Goal: Task Accomplishment & Management: Manage account settings

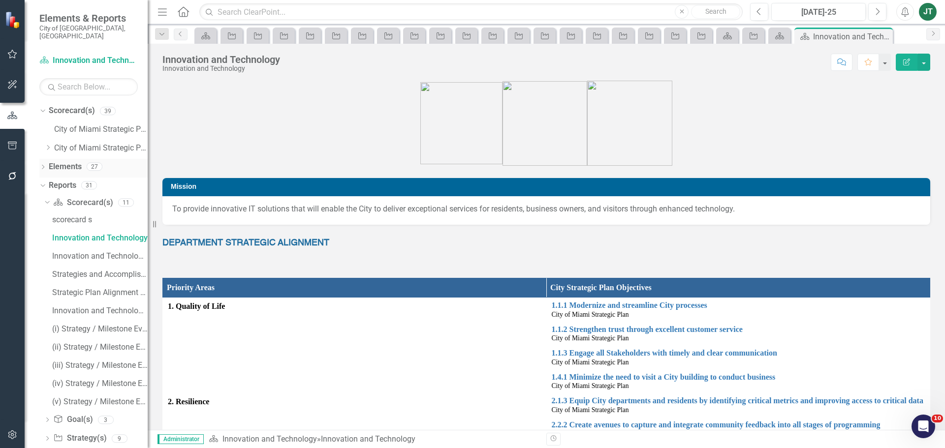
click at [53, 161] on link "Elements" at bounding box center [65, 166] width 33 height 11
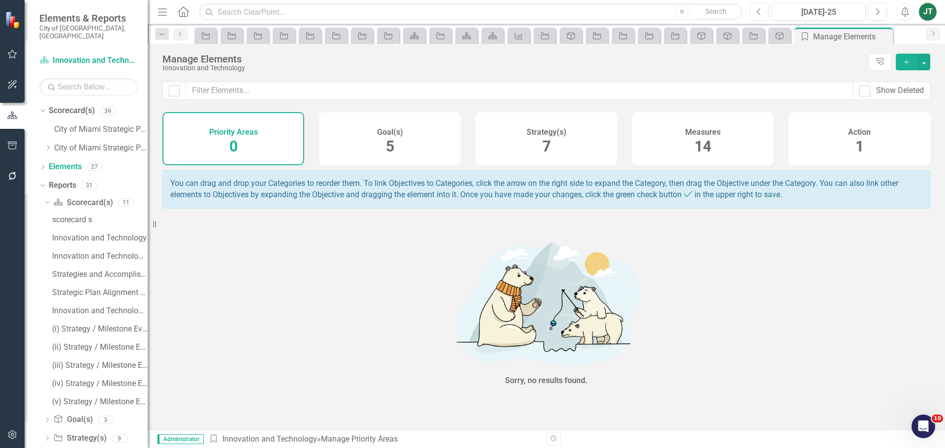
click at [559, 126] on div "Strategy(s)" at bounding box center [547, 131] width 40 height 11
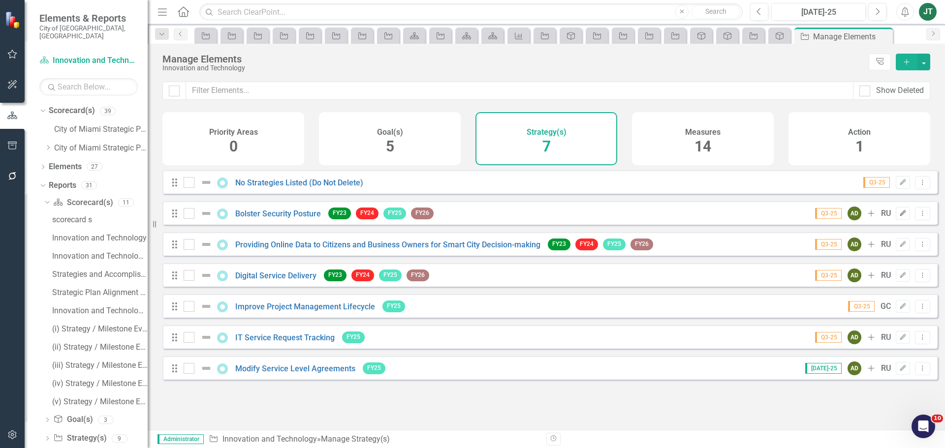
click at [899, 217] on icon "Edit" at bounding box center [902, 214] width 7 height 6
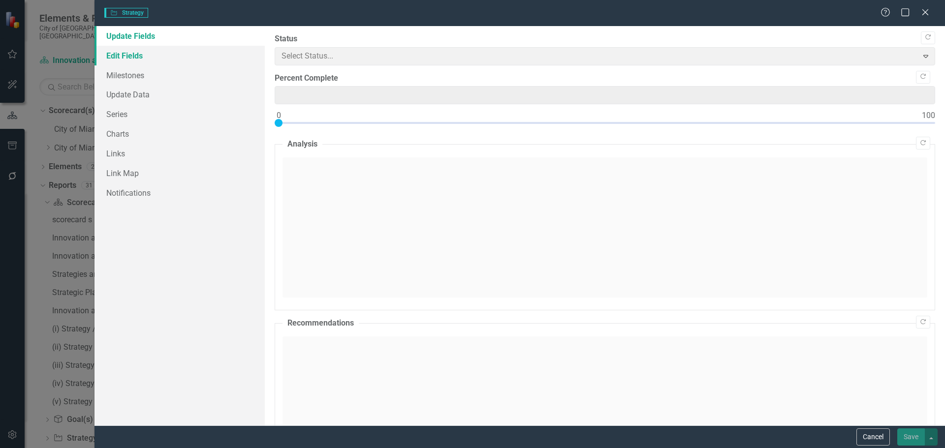
type input "0"
click at [137, 56] on link "Edit Fields" at bounding box center [179, 56] width 170 height 20
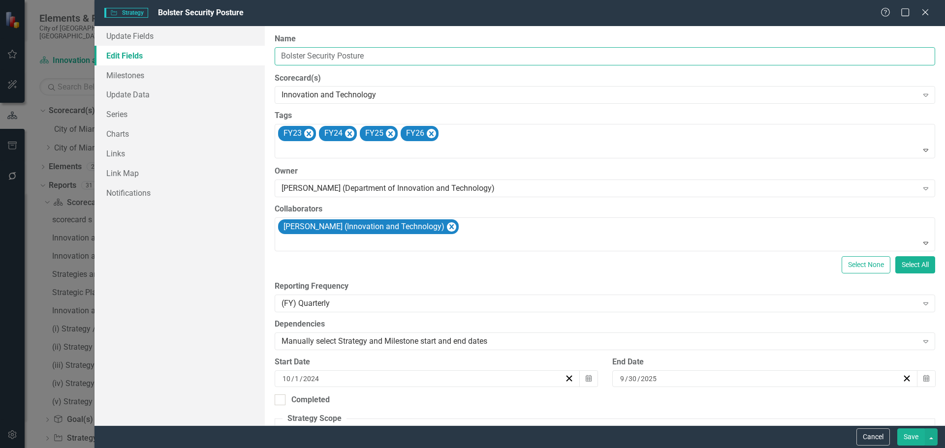
drag, startPoint x: 299, startPoint y: 60, endPoint x: 158, endPoint y: 62, distance: 140.3
click at [158, 62] on div "Update Fields Edit Fields Milestones Update Data Series Charts Links Link Map N…" at bounding box center [519, 226] width 850 height 400
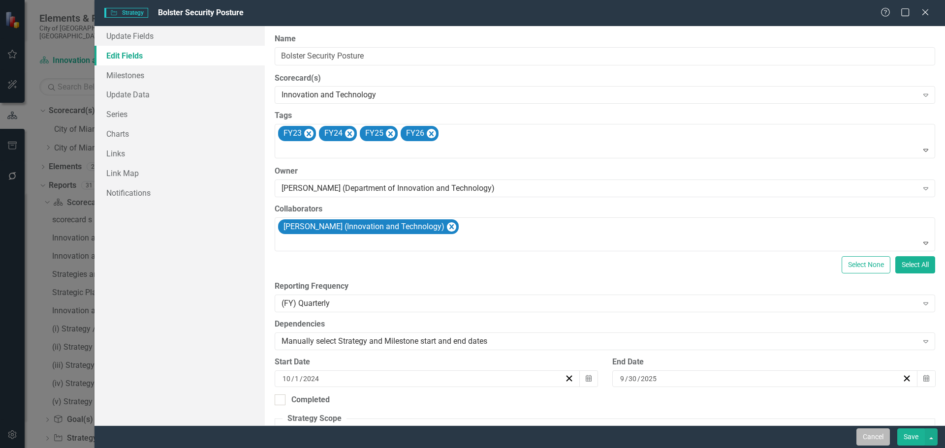
click at [875, 439] on button "Cancel" at bounding box center [872, 437] width 33 height 17
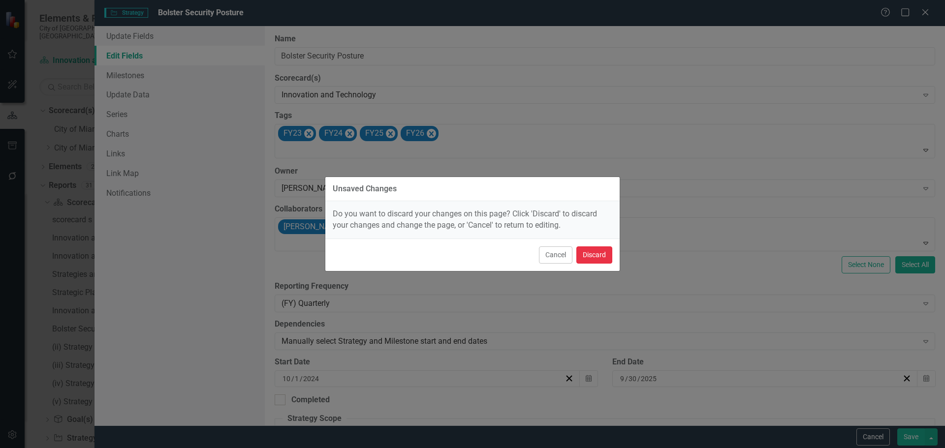
click at [606, 259] on button "Discard" at bounding box center [594, 255] width 36 height 17
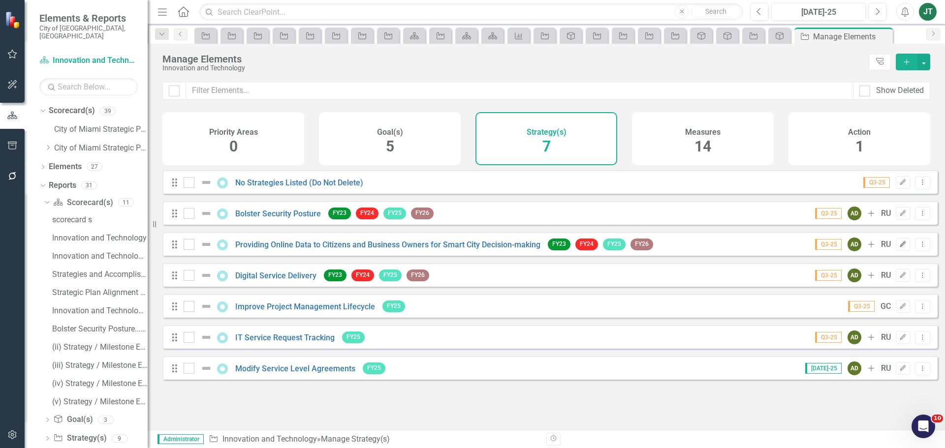
click at [899, 248] on icon "Edit" at bounding box center [902, 245] width 7 height 6
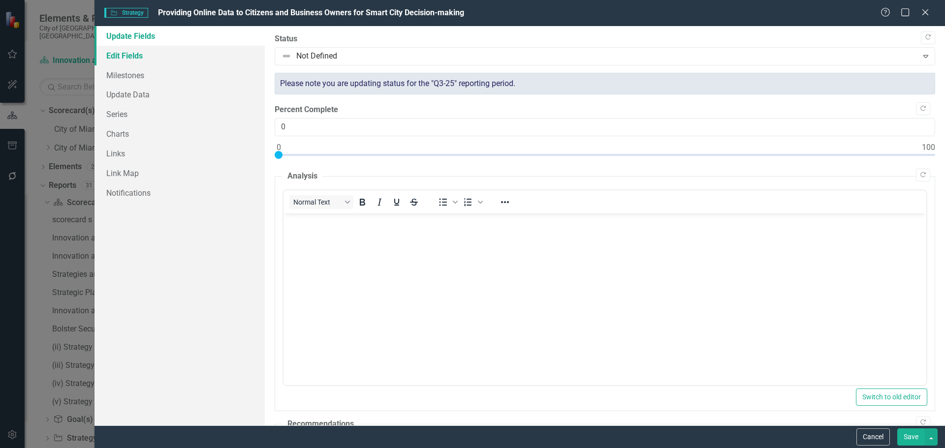
click at [166, 58] on link "Edit Fields" at bounding box center [179, 56] width 170 height 20
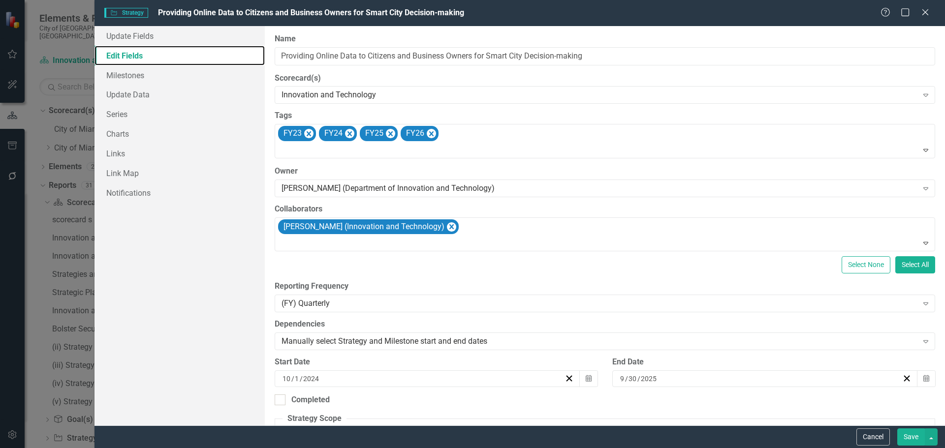
checkbox input "false"
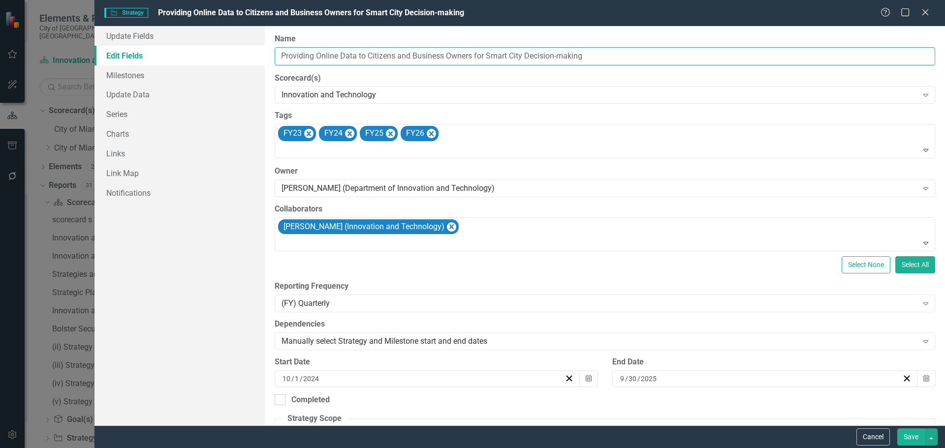
drag, startPoint x: 452, startPoint y: 56, endPoint x: 207, endPoint y: 60, distance: 244.6
click at [207, 60] on div "Update Fields Edit Fields Milestones Update Data Series Charts Links Link Map N…" at bounding box center [519, 226] width 850 height 400
click at [888, 438] on button "Cancel" at bounding box center [872, 437] width 33 height 17
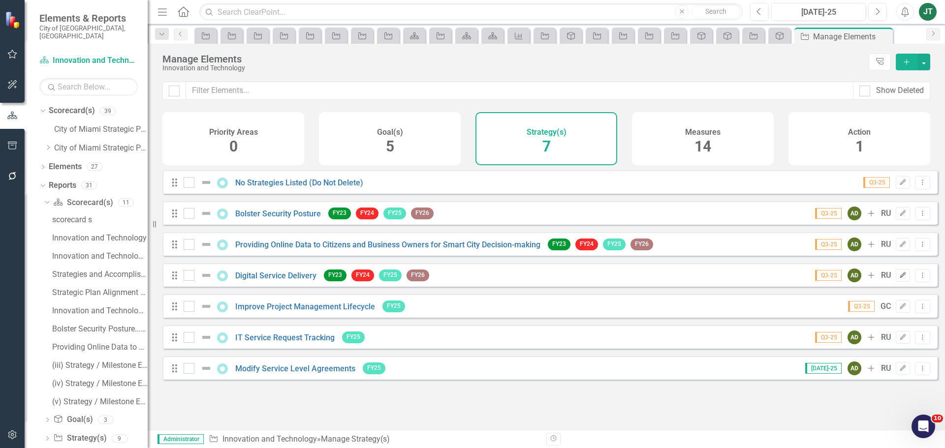
click at [899, 279] on icon "Edit" at bounding box center [902, 276] width 7 height 6
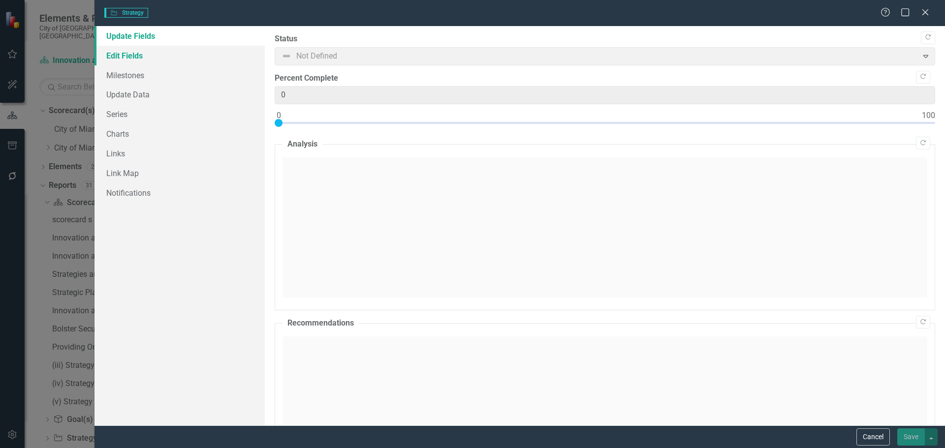
click at [143, 57] on link "Edit Fields" at bounding box center [179, 56] width 170 height 20
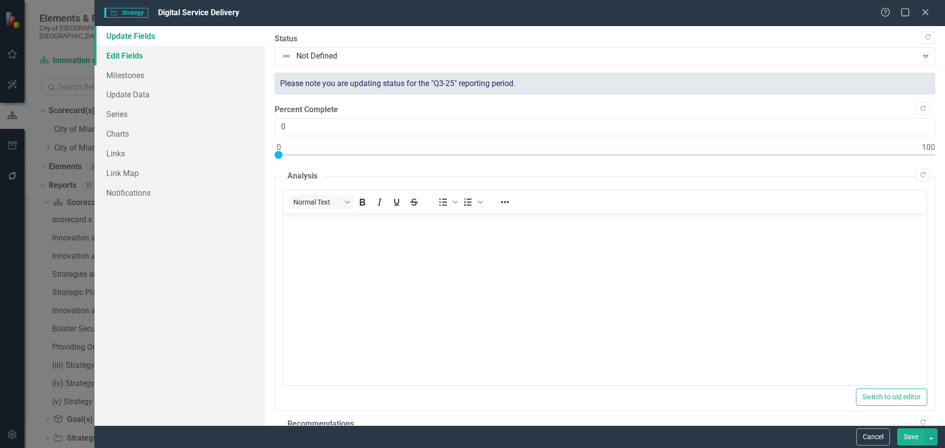
click at [153, 57] on link "Edit Fields" at bounding box center [179, 56] width 170 height 20
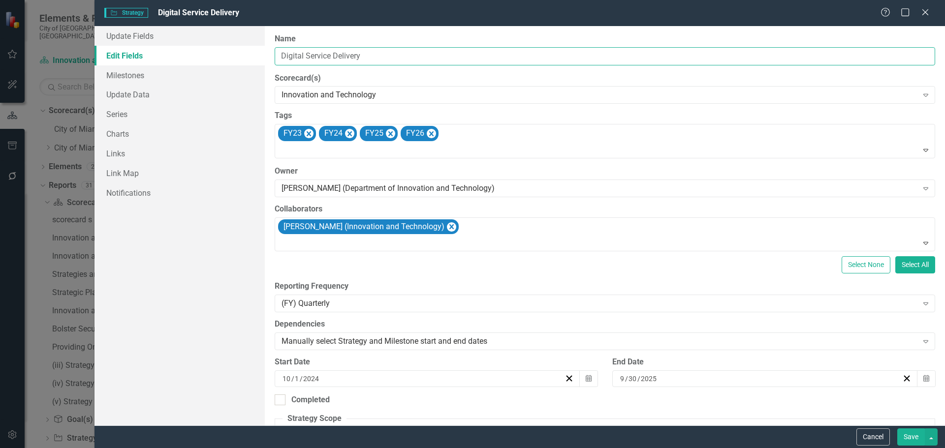
drag, startPoint x: 401, startPoint y: 54, endPoint x: 226, endPoint y: 56, distance: 174.2
click at [226, 56] on div "Update Fields Edit Fields Milestones Update Data Series Charts Links Link Map N…" at bounding box center [519, 226] width 850 height 400
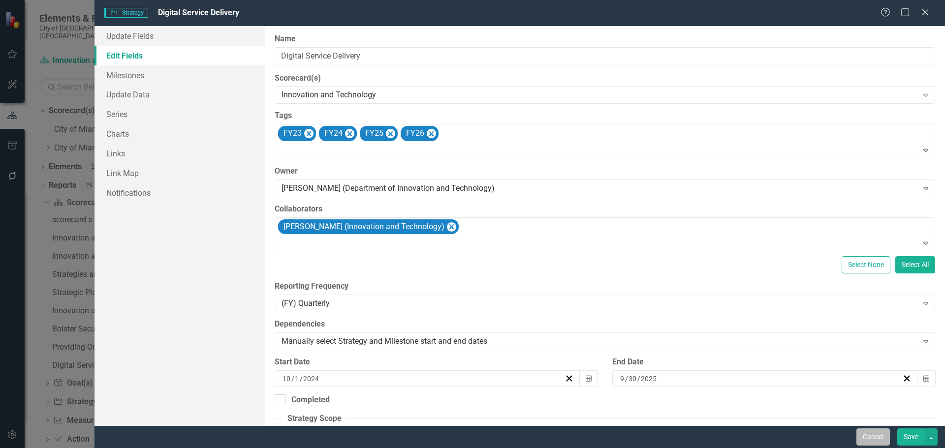
click at [869, 443] on button "Cancel" at bounding box center [872, 437] width 33 height 17
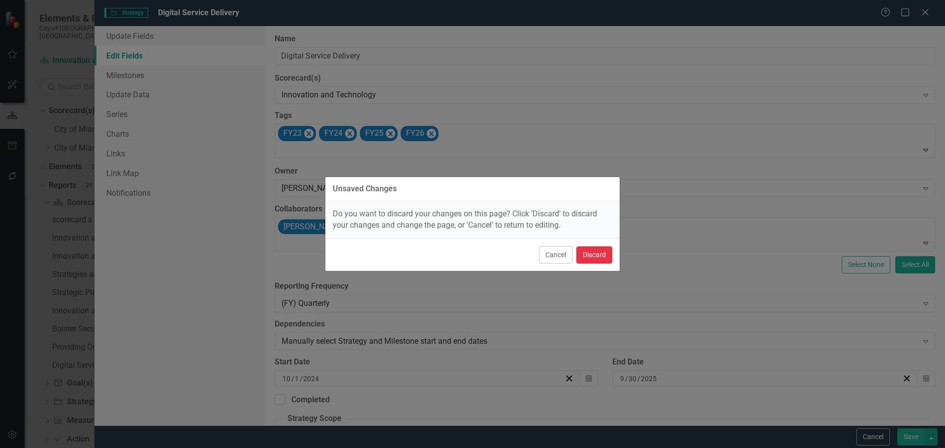
click at [597, 251] on button "Discard" at bounding box center [594, 255] width 36 height 17
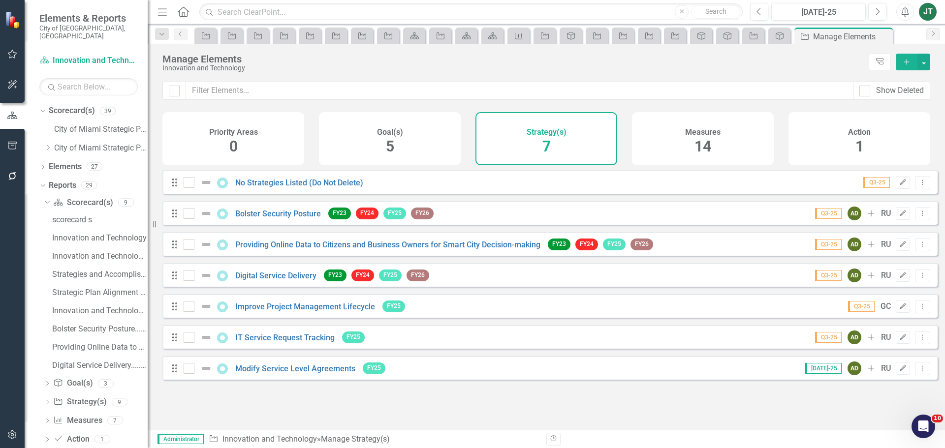
click at [384, 143] on div "Goal(s) 5" at bounding box center [390, 138] width 142 height 53
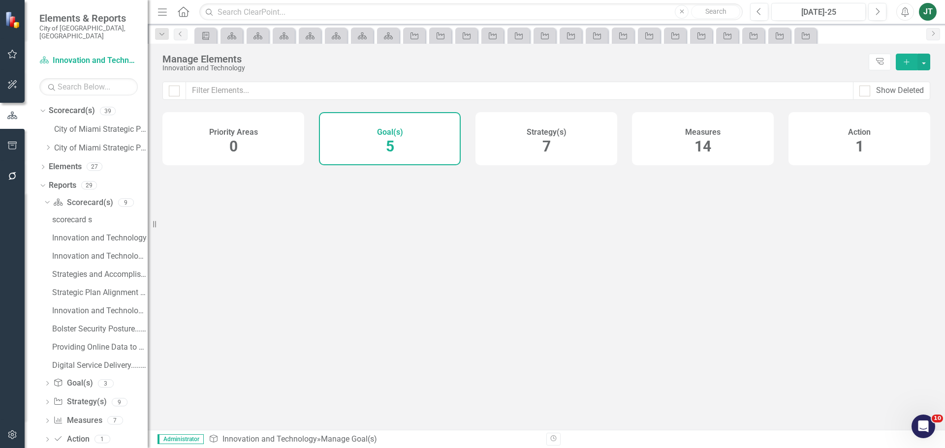
click at [384, 143] on div "Goal(s) 5" at bounding box center [390, 138] width 142 height 53
click at [367, 146] on div "Goal(s) 5" at bounding box center [390, 138] width 142 height 53
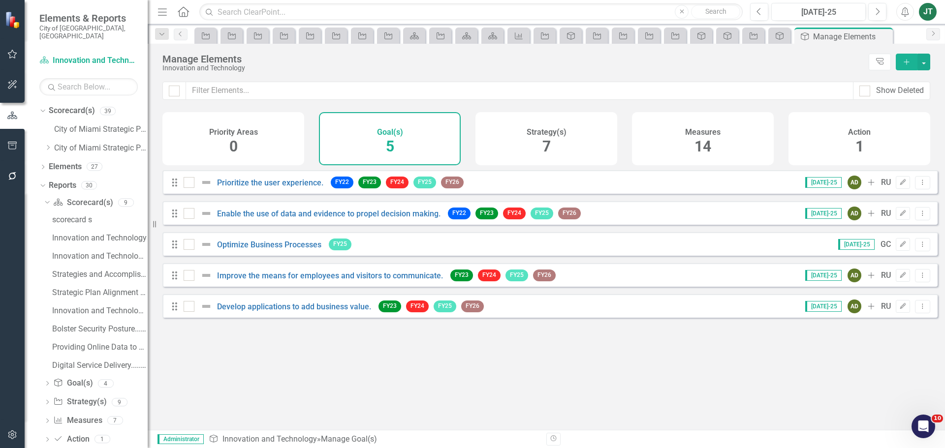
click at [222, 145] on div "Priority Areas 0" at bounding box center [233, 138] width 142 height 53
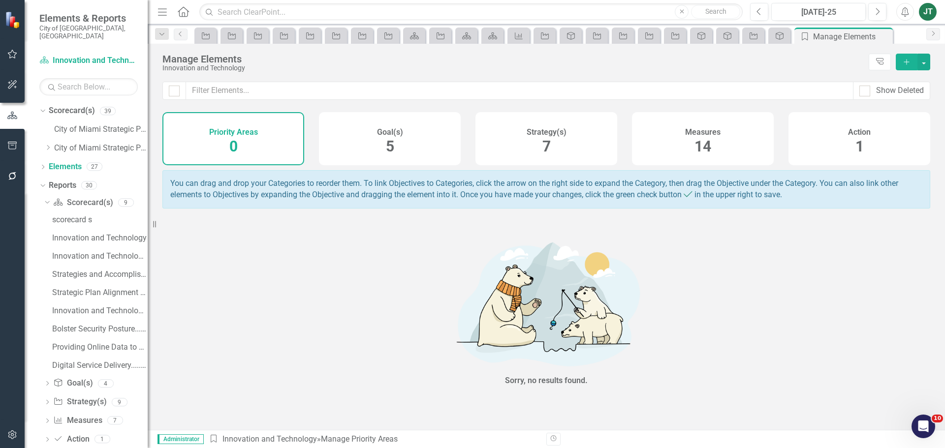
click at [376, 145] on div "Goal(s) 5" at bounding box center [390, 138] width 142 height 53
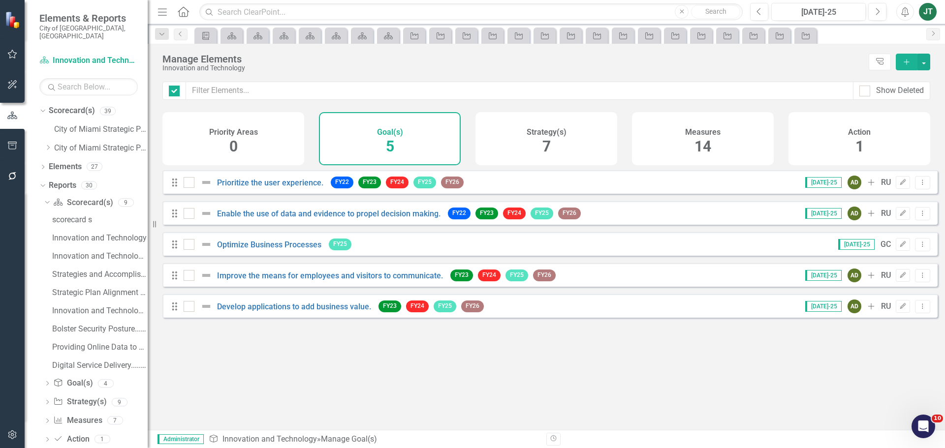
checkbox input "false"
click at [716, 143] on div "Measures 14" at bounding box center [703, 138] width 142 height 53
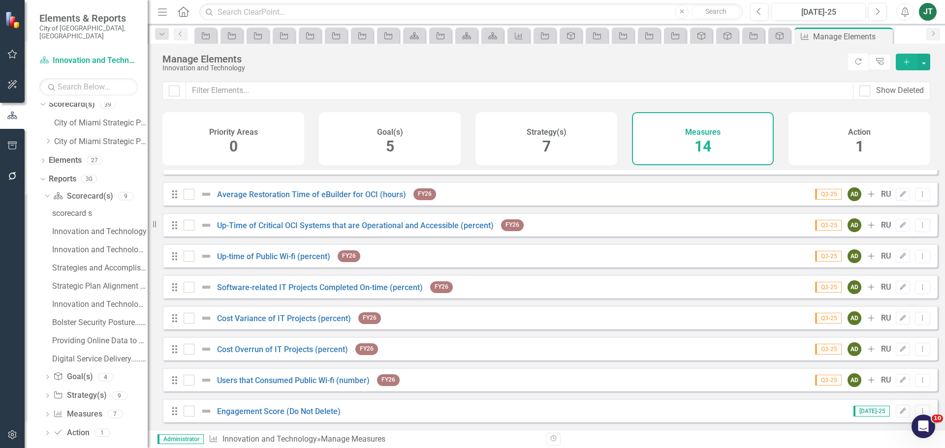
scroll to position [8, 0]
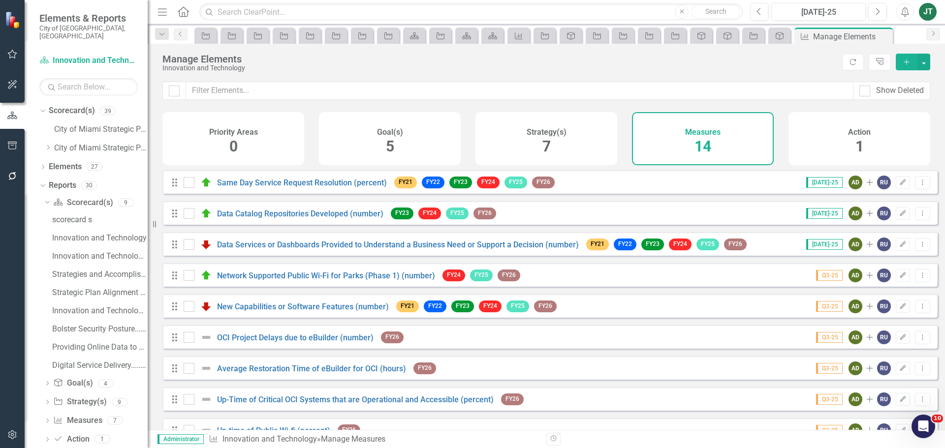
scroll to position [182, 0]
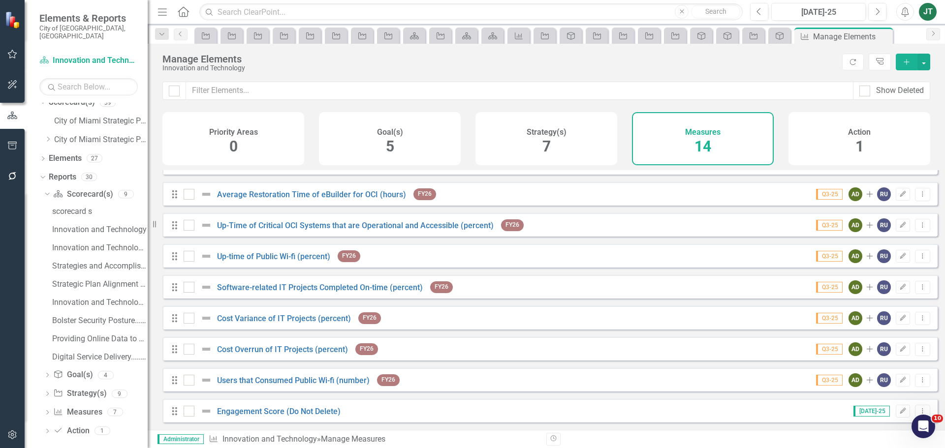
click at [537, 149] on div "Strategy(s) 7" at bounding box center [546, 138] width 142 height 53
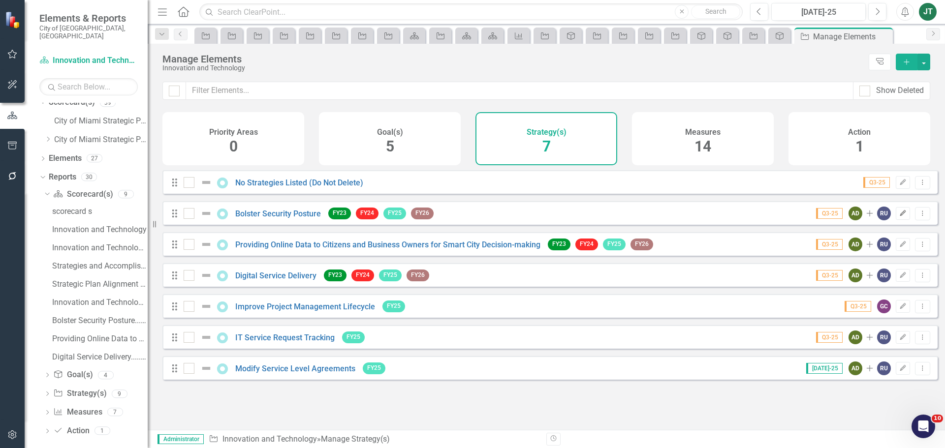
click at [900, 216] on icon "button" at bounding box center [903, 213] width 6 height 6
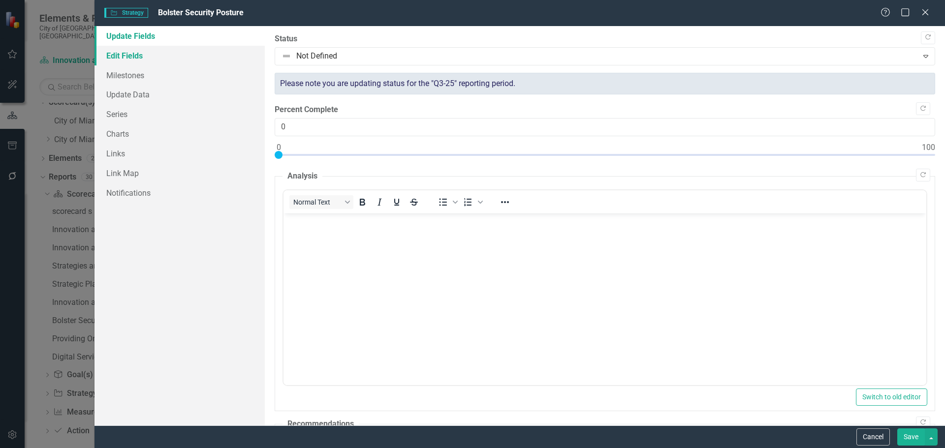
click at [165, 55] on link "Edit Fields" at bounding box center [179, 56] width 170 height 20
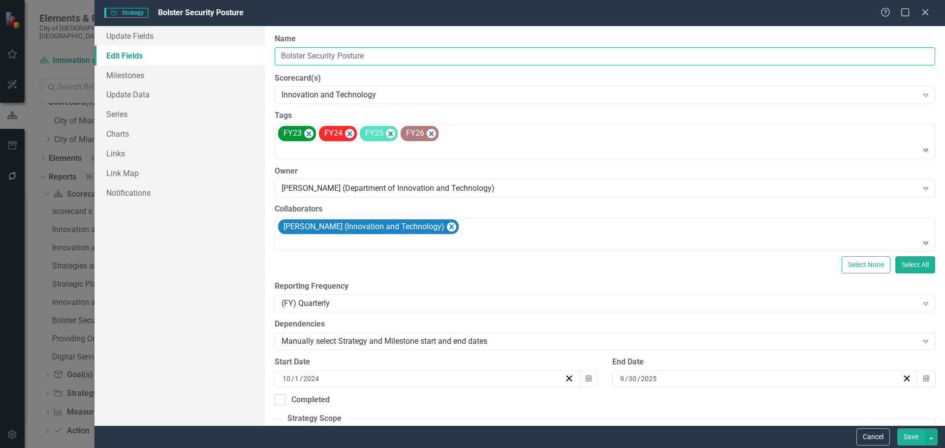
drag, startPoint x: 378, startPoint y: 57, endPoint x: 182, endPoint y: 53, distance: 195.9
click at [182, 53] on div "Update Fields Edit Fields Milestones Update Data Series Charts Links Link Map N…" at bounding box center [519, 226] width 850 height 400
drag, startPoint x: 866, startPoint y: 441, endPoint x: 846, endPoint y: 431, distance: 22.5
click at [866, 441] on button "Cancel" at bounding box center [872, 437] width 33 height 17
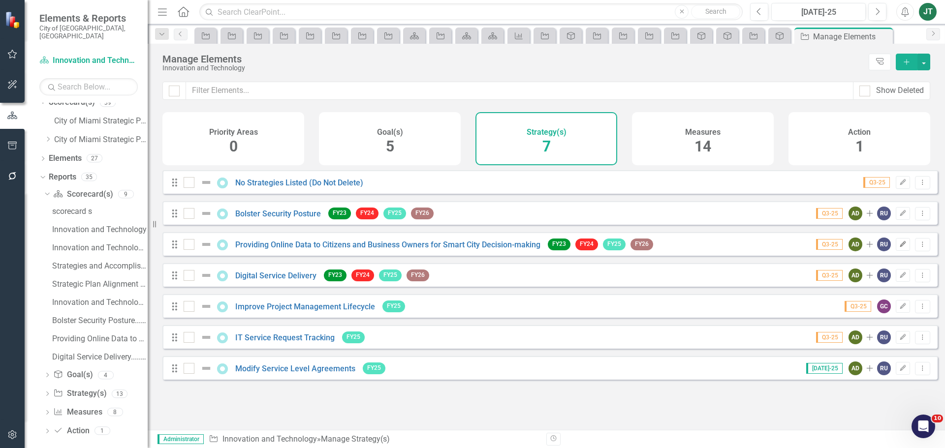
click at [899, 248] on icon "Edit" at bounding box center [902, 245] width 7 height 6
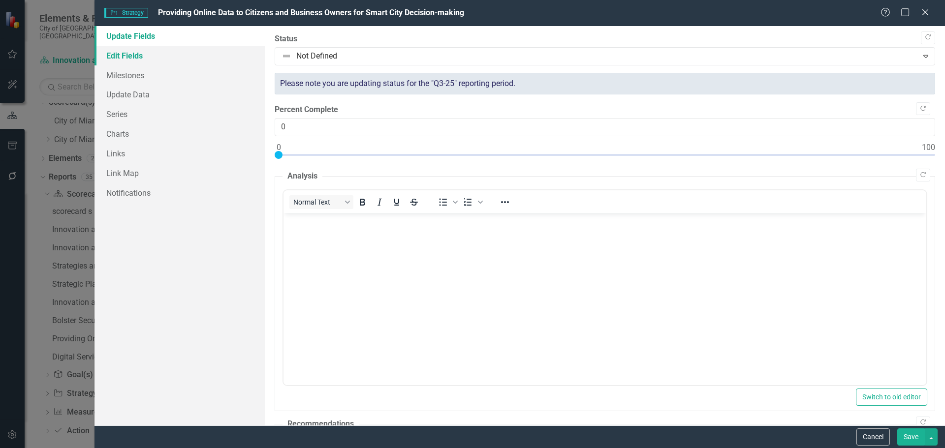
click at [166, 56] on link "Edit Fields" at bounding box center [179, 56] width 170 height 20
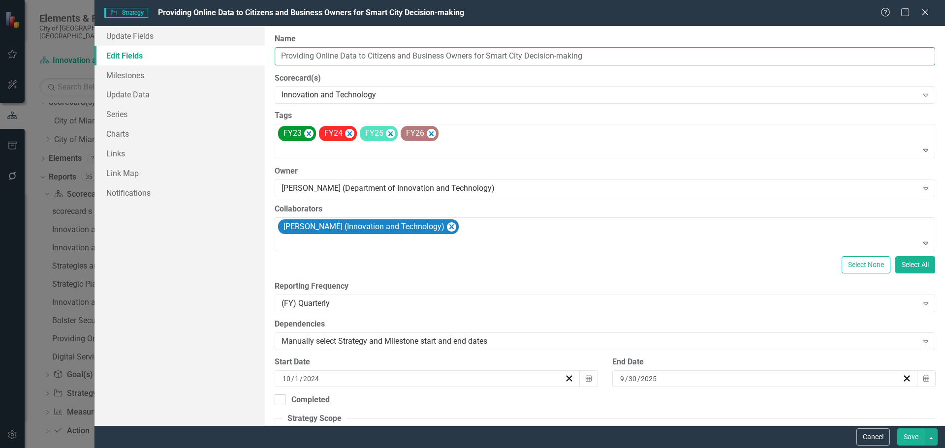
drag, startPoint x: 412, startPoint y: 55, endPoint x: 262, endPoint y: 54, distance: 150.1
click at [262, 54] on div "Update Fields Edit Fields Milestones Update Data Series Charts Links Link Map N…" at bounding box center [519, 226] width 850 height 400
click at [866, 435] on button "Cancel" at bounding box center [872, 437] width 33 height 17
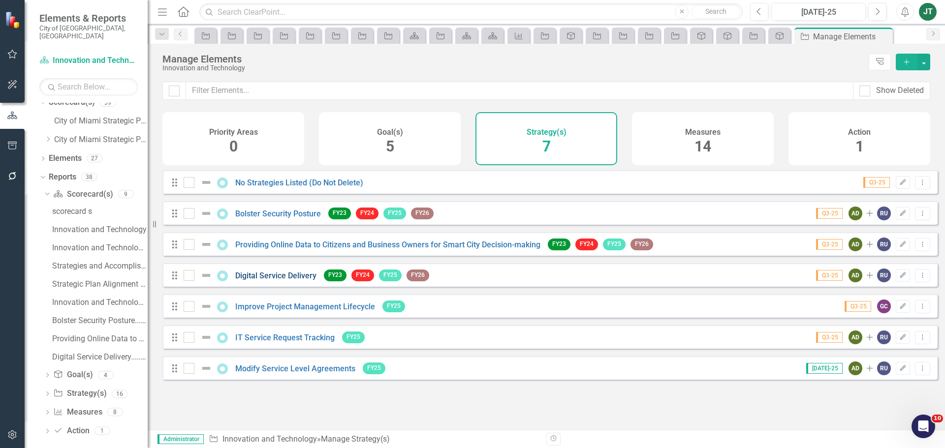
click at [255, 281] on link "Digital Service Delivery" at bounding box center [275, 275] width 81 height 9
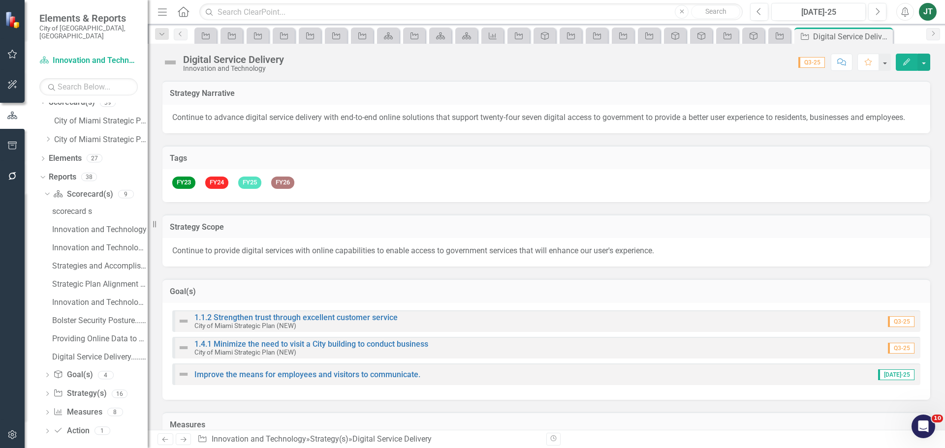
click at [231, 62] on div "Digital Service Delivery" at bounding box center [233, 59] width 101 height 11
click at [235, 56] on div "Digital Service Delivery" at bounding box center [233, 59] width 101 height 11
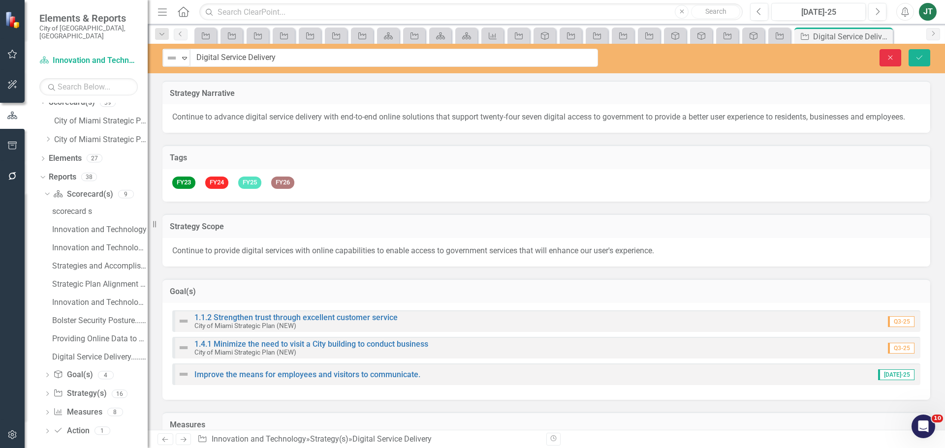
click at [890, 59] on icon "Close" at bounding box center [890, 57] width 9 height 7
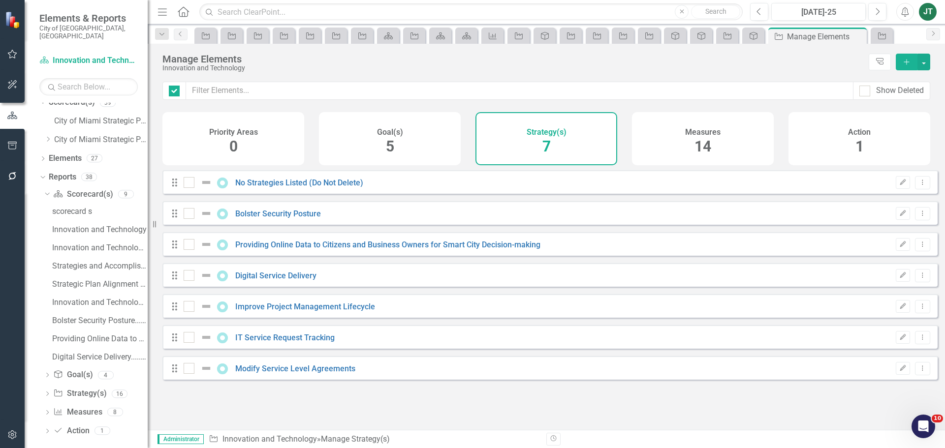
checkbox input "false"
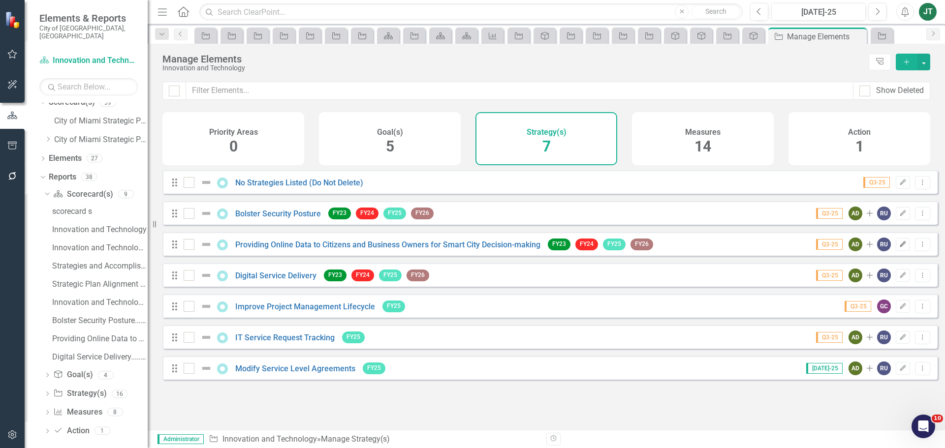
click at [899, 248] on icon "Edit" at bounding box center [902, 245] width 7 height 6
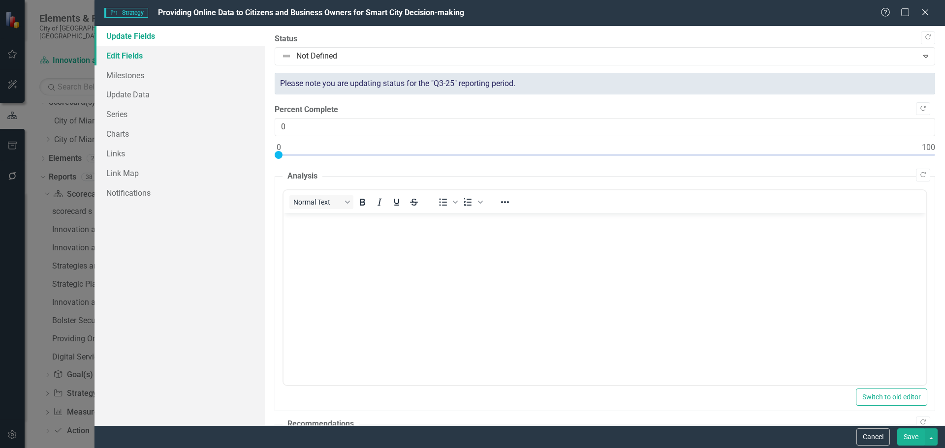
click at [179, 63] on link "Edit Fields" at bounding box center [179, 56] width 170 height 20
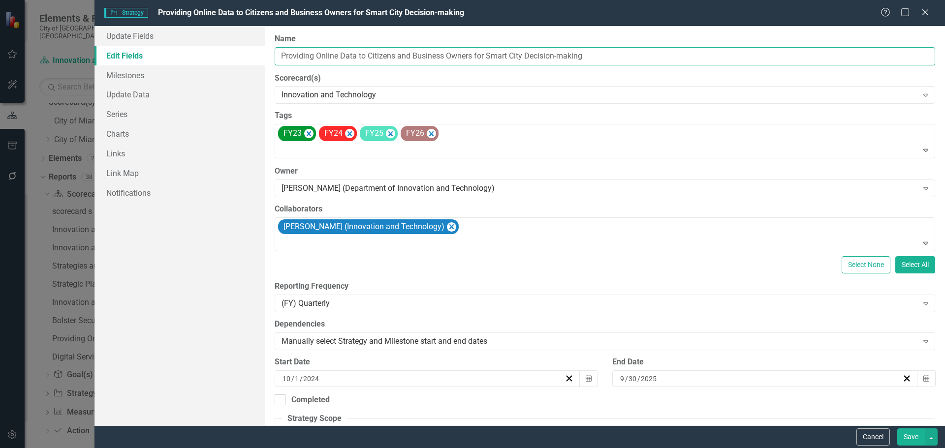
drag, startPoint x: 396, startPoint y: 56, endPoint x: 218, endPoint y: 53, distance: 178.7
click at [218, 53] on div "Update Fields Edit Fields Milestones Update Data Series Charts Links Link Map N…" at bounding box center [519, 226] width 850 height 400
click at [921, 434] on button "Save" at bounding box center [911, 437] width 28 height 17
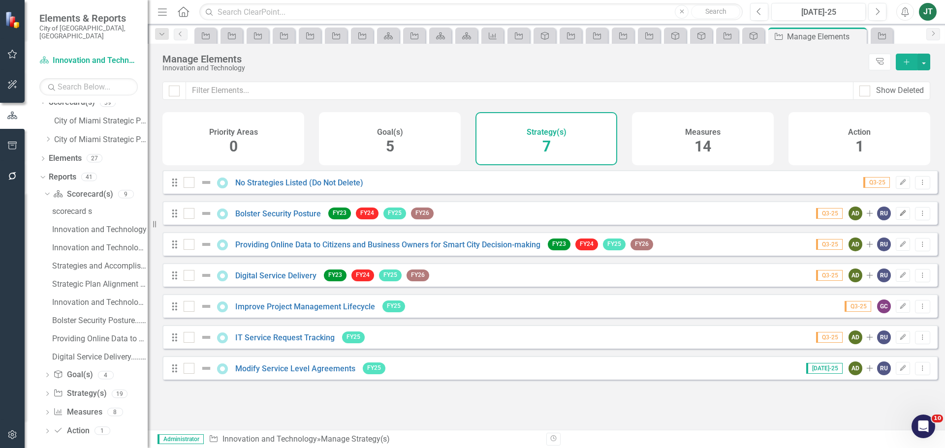
click at [899, 217] on icon "Edit" at bounding box center [902, 214] width 7 height 6
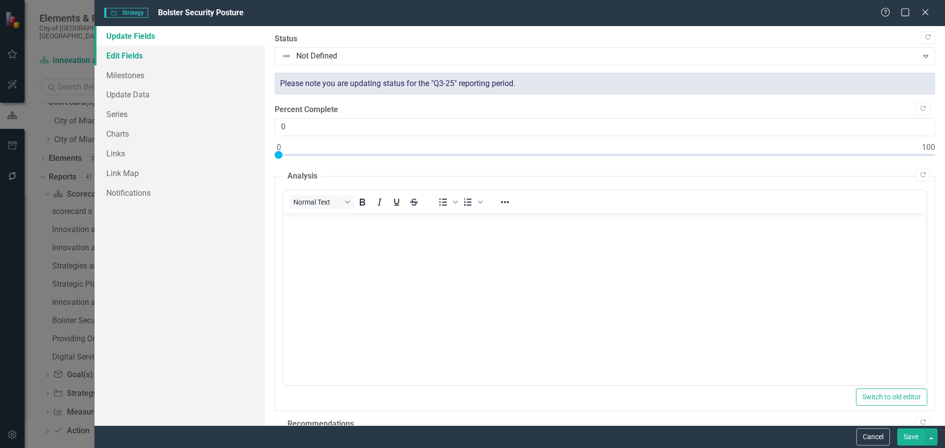
click at [181, 56] on link "Edit Fields" at bounding box center [179, 56] width 170 height 20
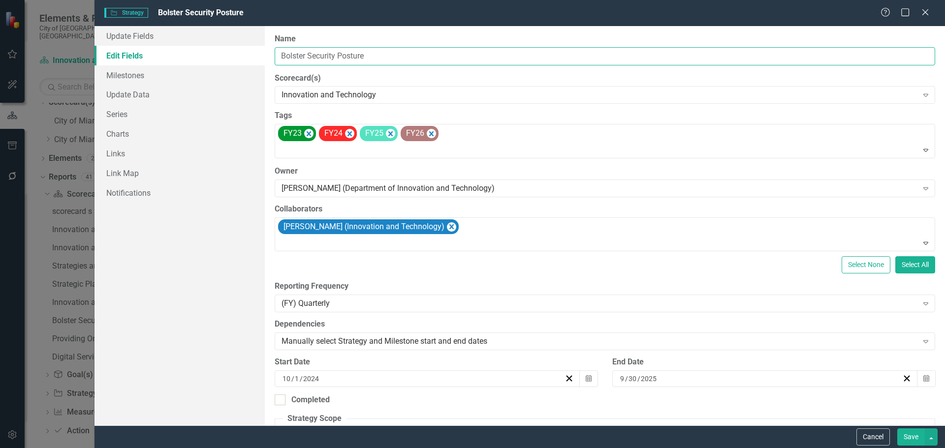
drag, startPoint x: 376, startPoint y: 56, endPoint x: 273, endPoint y: 56, distance: 102.4
click at [273, 56] on div "ClearPoint Can Do More! How ClearPoint Can Help Close Enterprise plans can auto…" at bounding box center [605, 226] width 680 height 400
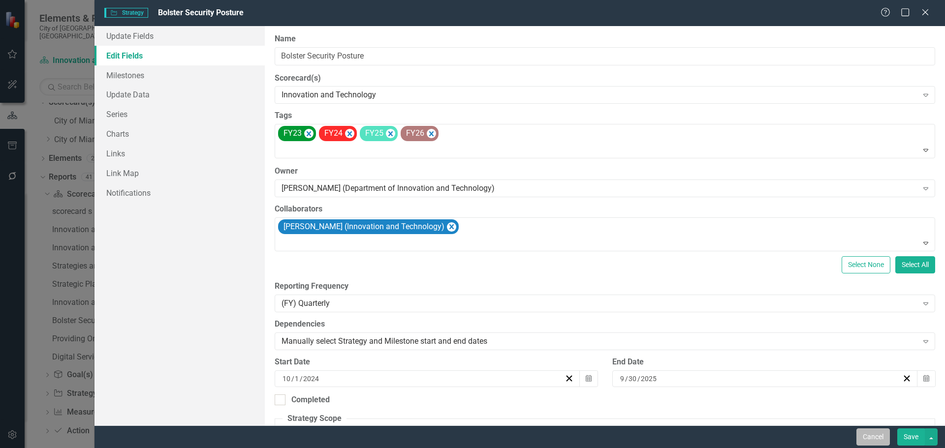
click at [870, 437] on button "Cancel" at bounding box center [872, 437] width 33 height 17
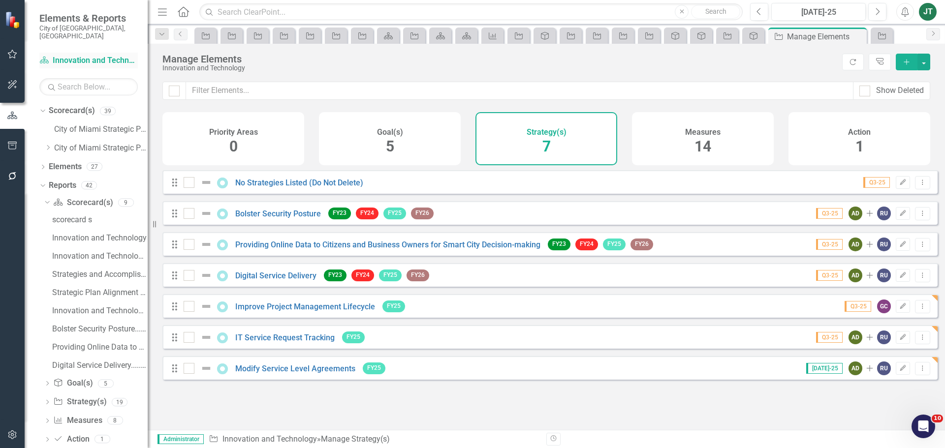
click at [116, 55] on link "Scorecard(s) Innovation and Technology" at bounding box center [88, 60] width 98 height 11
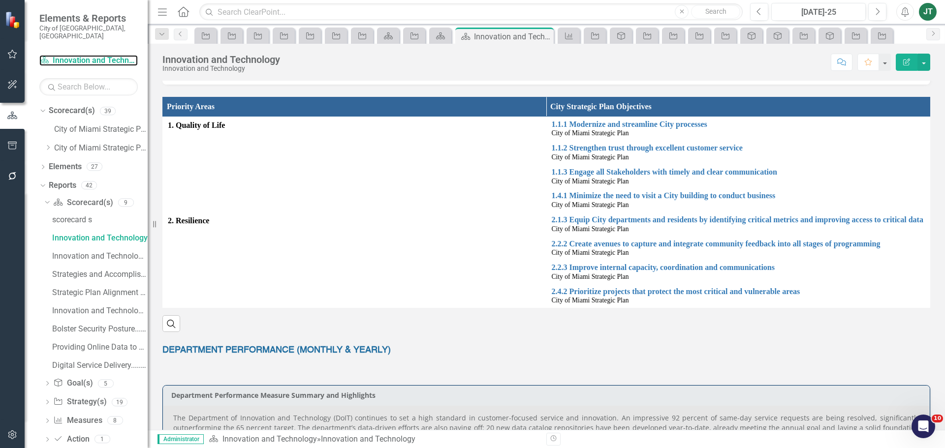
scroll to position [197, 0]
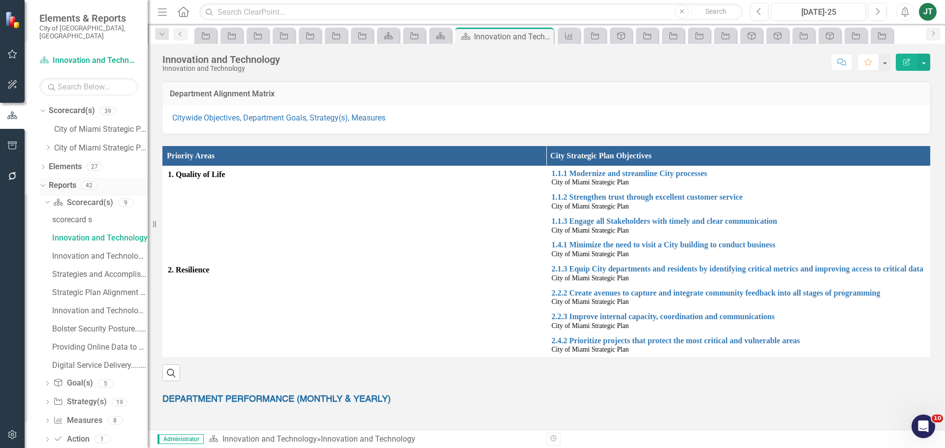
click at [65, 180] on link "Reports" at bounding box center [63, 185] width 28 height 11
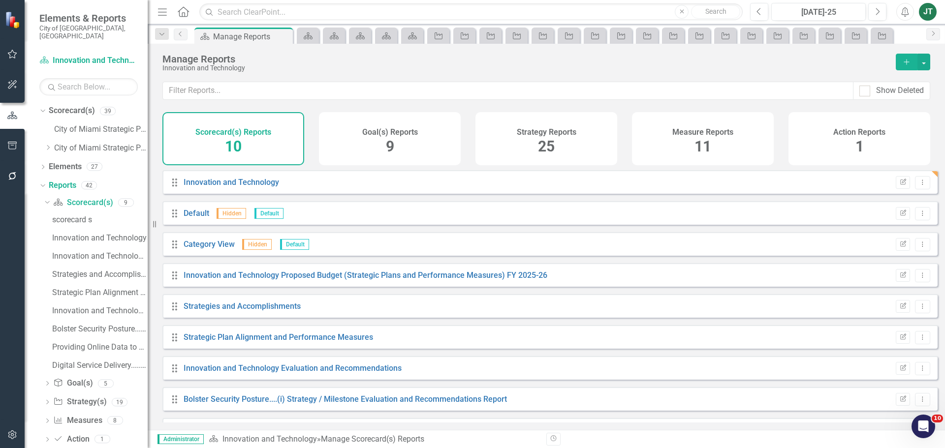
click at [573, 137] on div "Strategy Reports 25" at bounding box center [546, 138] width 142 height 53
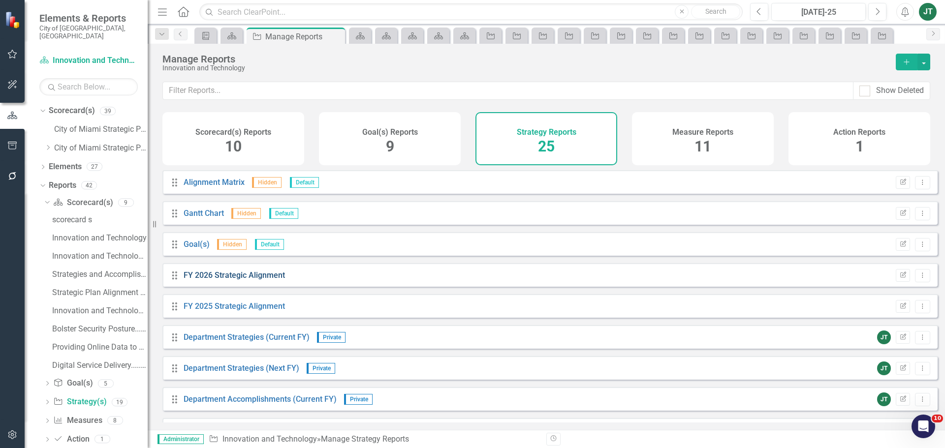
click at [239, 280] on link "FY 2026 Strategic Alignment" at bounding box center [234, 275] width 101 height 9
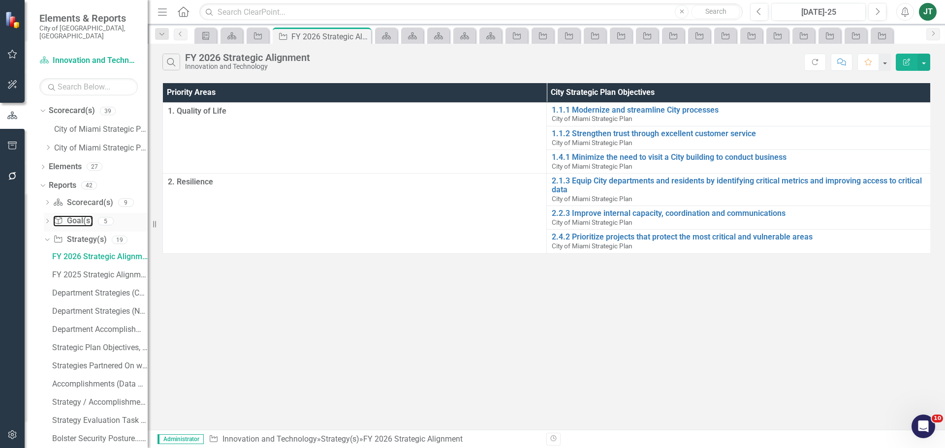
drag, startPoint x: 72, startPoint y: 216, endPoint x: 126, endPoint y: 211, distance: 53.3
click at [72, 216] on link "Goal(s) Goal(s)" at bounding box center [72, 221] width 39 height 11
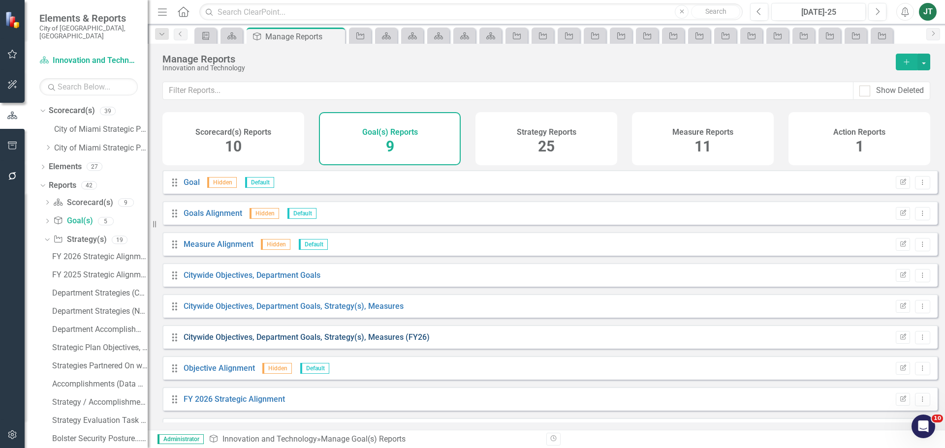
click at [346, 341] on link "Citywide Objectives, Department Goals, Strategy(s), Measures (FY26)" at bounding box center [307, 337] width 246 height 9
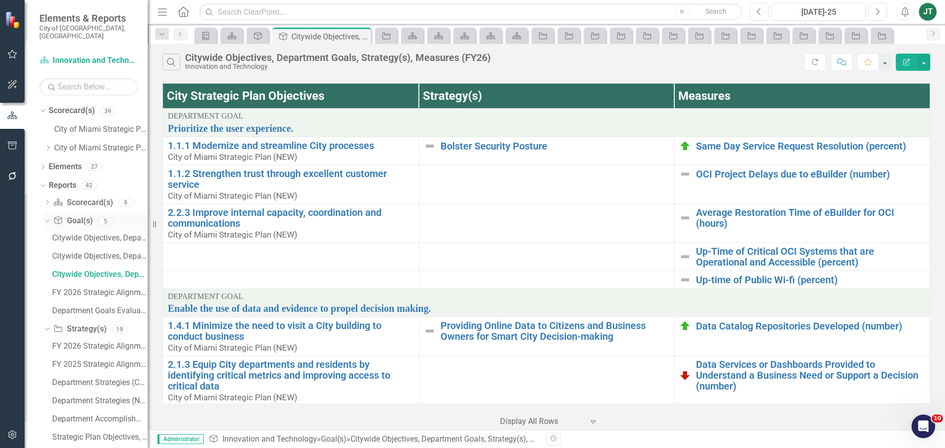
click at [45, 218] on icon "Dropdown" at bounding box center [45, 221] width 5 height 7
click at [47, 201] on icon "Dropdown" at bounding box center [47, 203] width 7 height 5
click at [48, 199] on icon "Dropdown" at bounding box center [45, 202] width 5 height 7
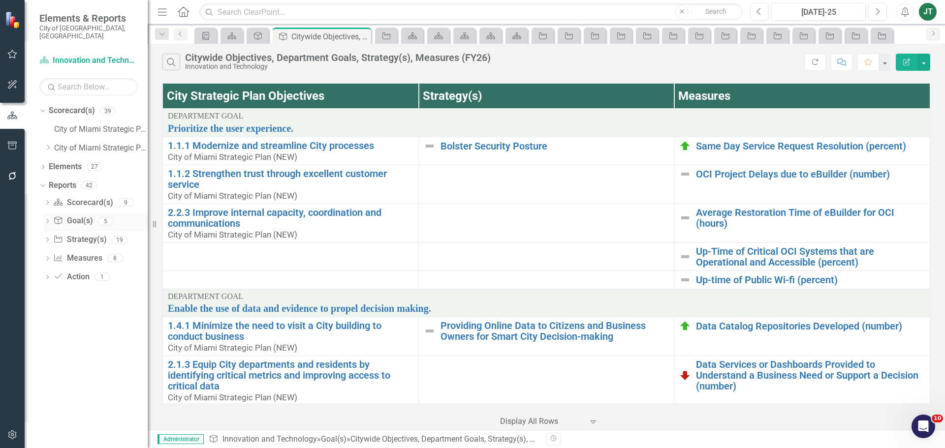
click at [74, 216] on link "Goal(s) Goal(s)" at bounding box center [72, 221] width 39 height 11
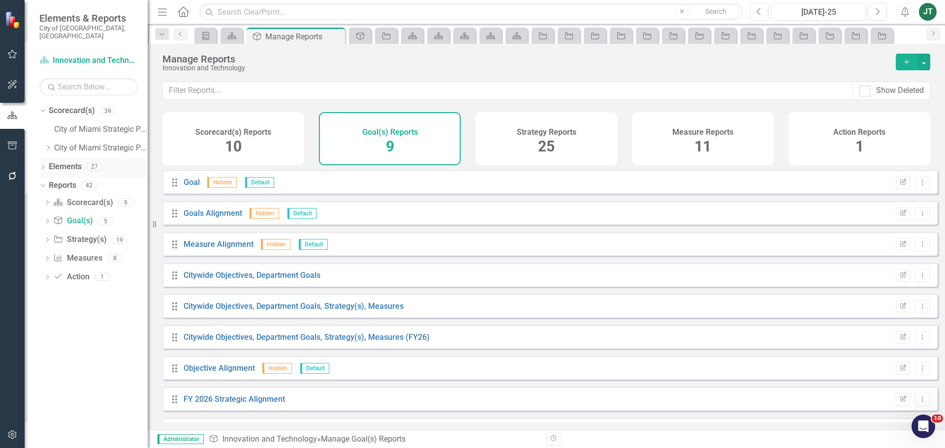
click at [70, 161] on link "Elements" at bounding box center [65, 166] width 33 height 11
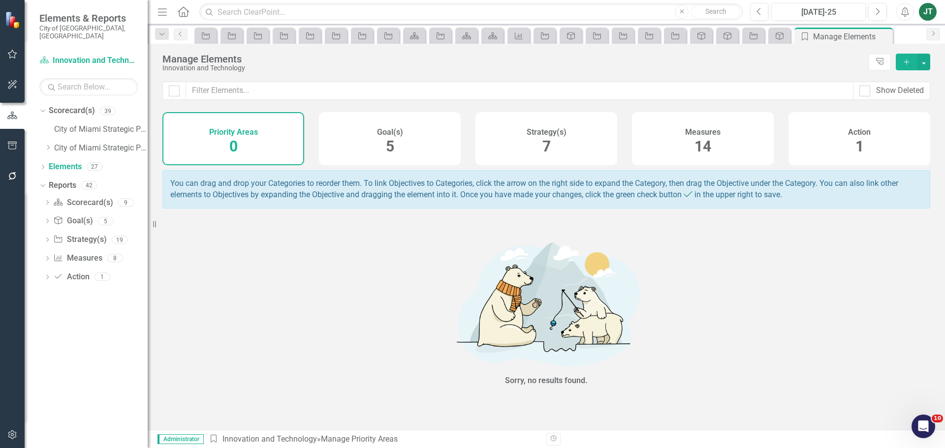
click at [383, 147] on div "Goal(s) 5" at bounding box center [390, 138] width 142 height 53
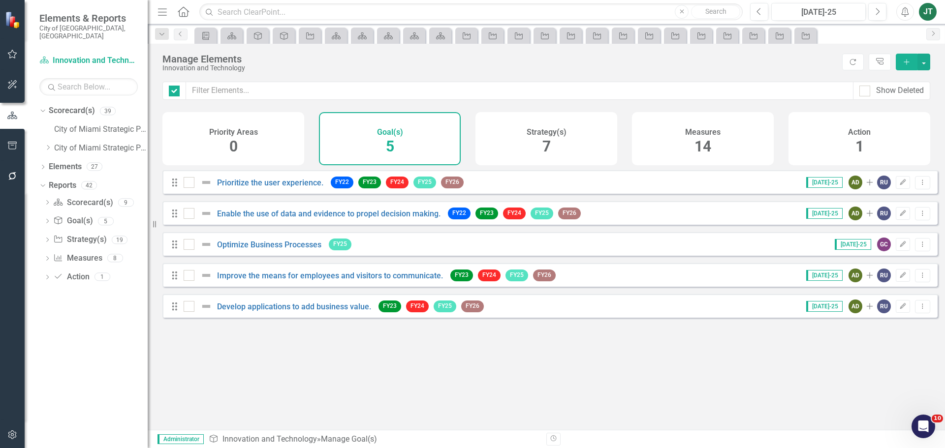
checkbox input "false"
click at [899, 248] on icon "Edit" at bounding box center [902, 245] width 7 height 6
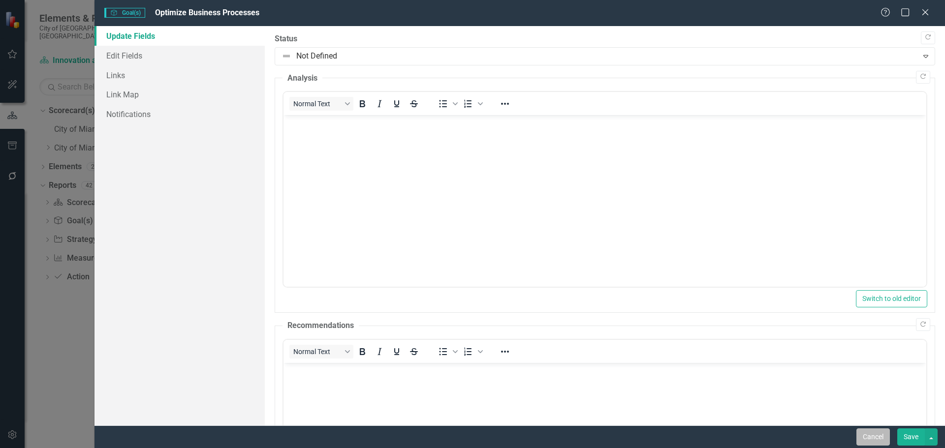
click at [878, 437] on button "Cancel" at bounding box center [872, 437] width 33 height 17
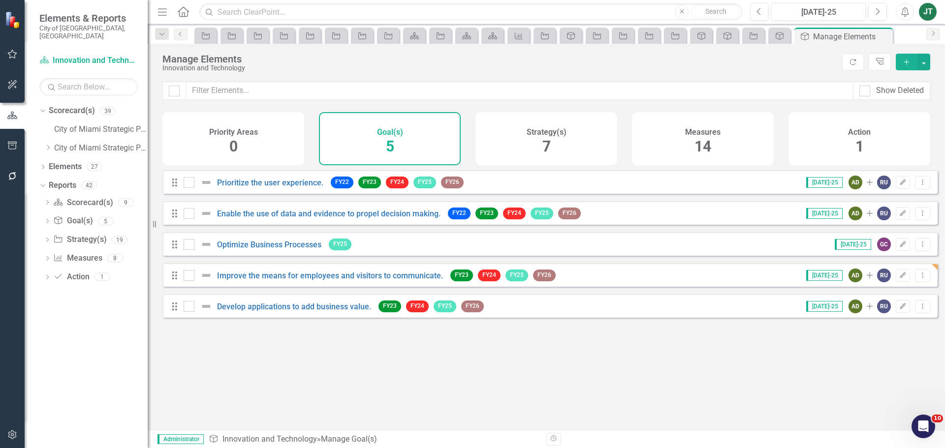
click at [886, 249] on div "Jul-25 GC Edit Dropdown Menu" at bounding box center [876, 245] width 108 height 14
click at [900, 247] on icon "button" at bounding box center [903, 244] width 6 height 6
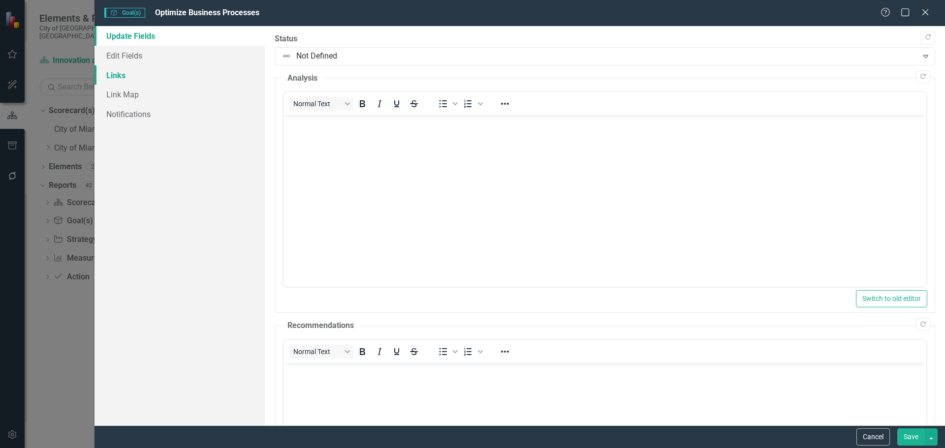
click at [129, 70] on link "Links" at bounding box center [179, 75] width 170 height 20
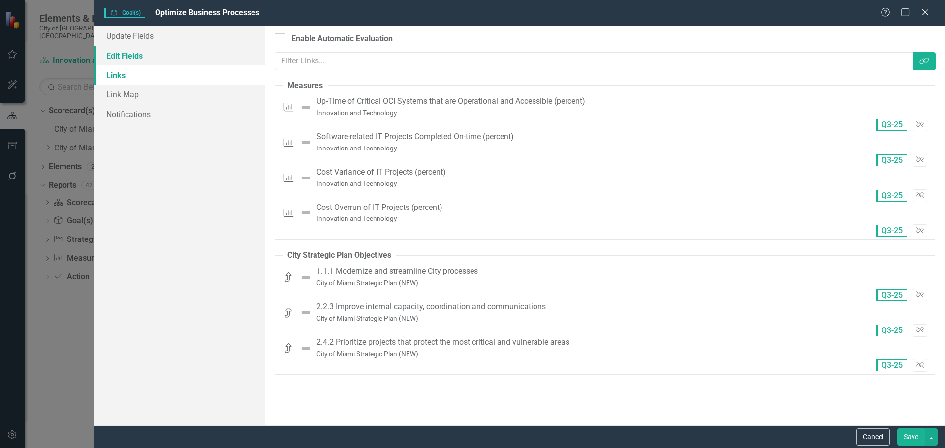
click at [135, 59] on link "Edit Fields" at bounding box center [179, 56] width 170 height 20
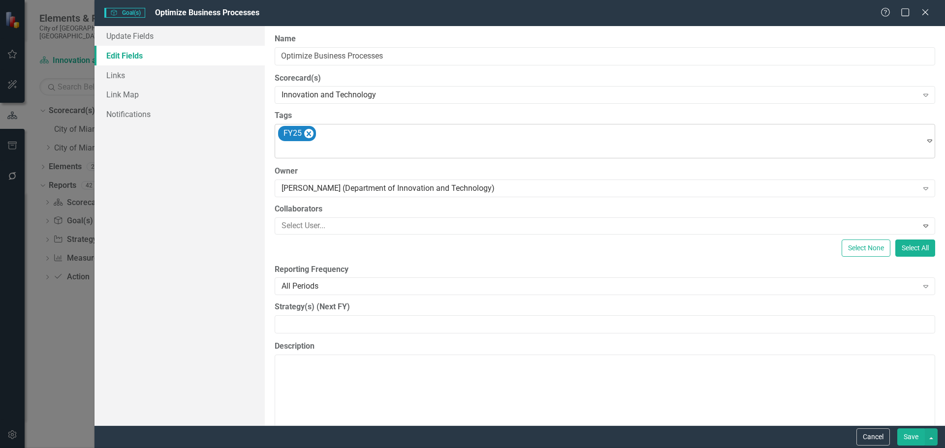
click at [350, 145] on div at bounding box center [601, 150] width 646 height 13
click at [924, 445] on button "Save" at bounding box center [911, 437] width 28 height 17
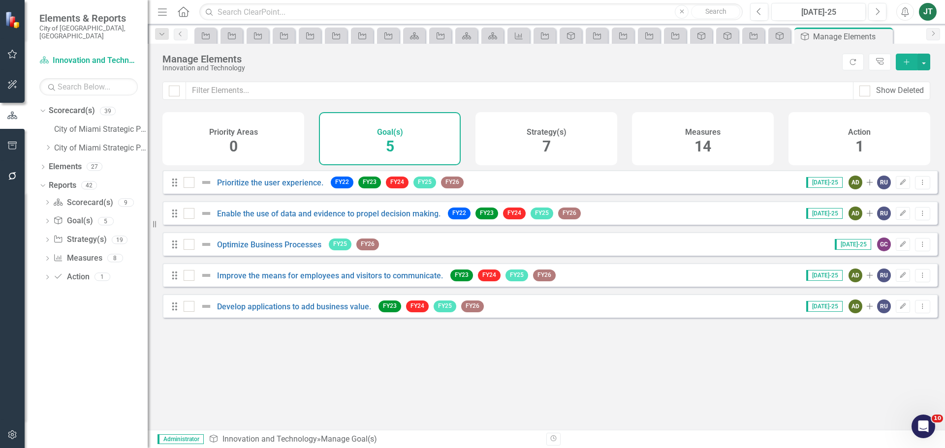
drag, startPoint x: 51, startPoint y: 139, endPoint x: 63, endPoint y: 161, distance: 25.3
click at [51, 145] on icon "Dropdown" at bounding box center [47, 148] width 7 height 6
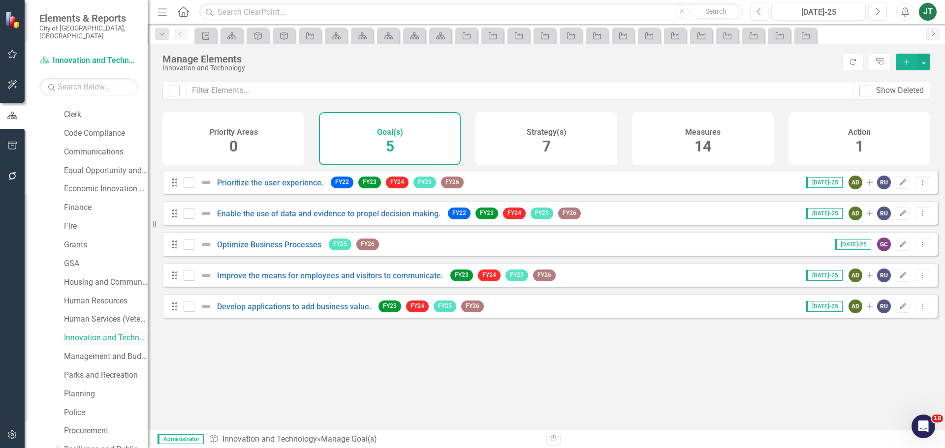
scroll to position [148, 0]
click at [101, 349] on link "Management and Budget" at bounding box center [106, 354] width 84 height 11
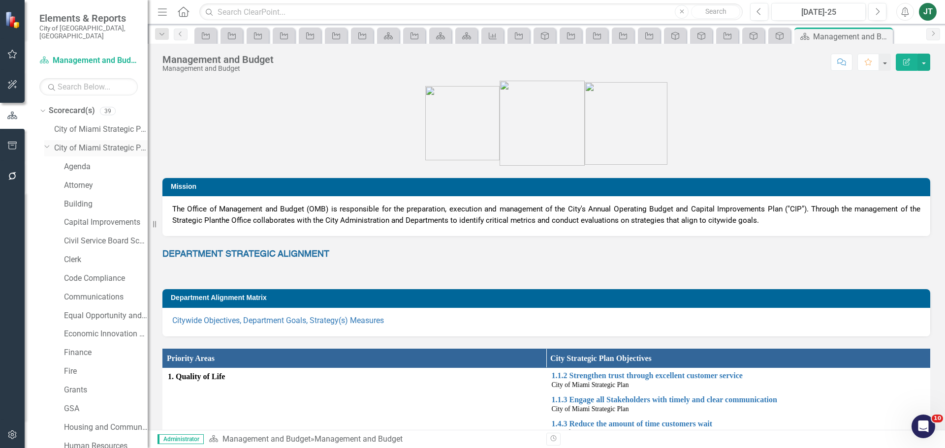
click at [45, 143] on icon "Dropdown" at bounding box center [47, 146] width 6 height 7
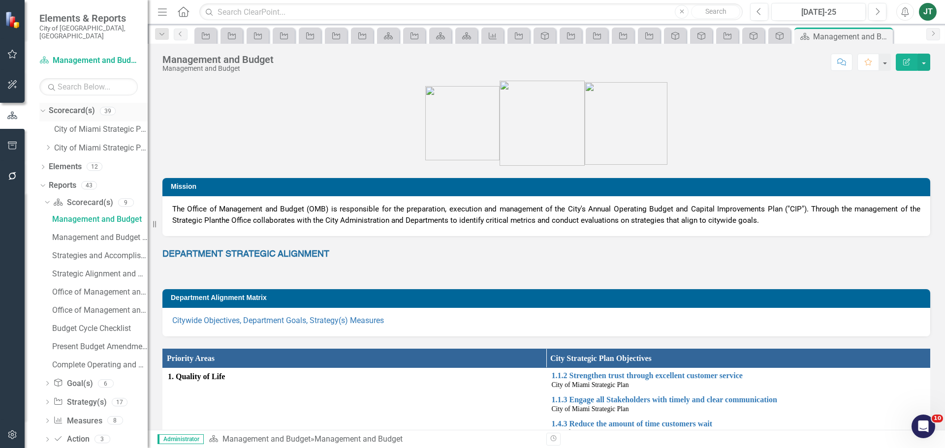
click at [44, 107] on icon "Dropdown" at bounding box center [41, 110] width 5 height 7
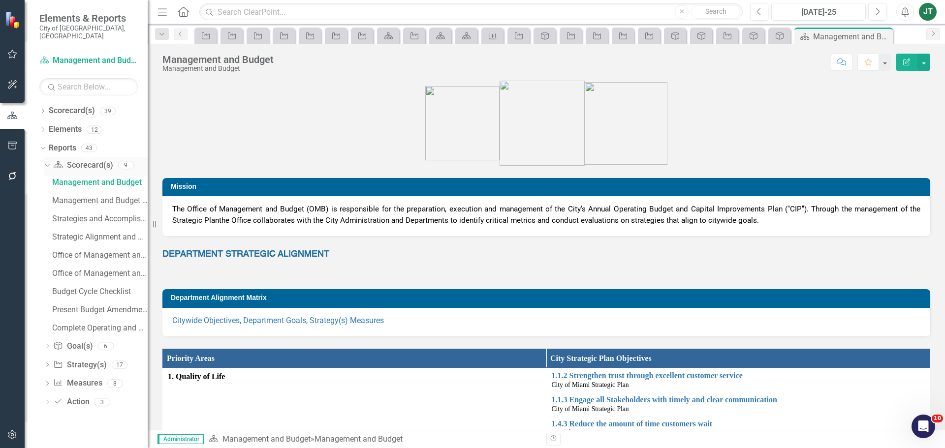
click at [47, 161] on icon "Dropdown" at bounding box center [45, 164] width 5 height 7
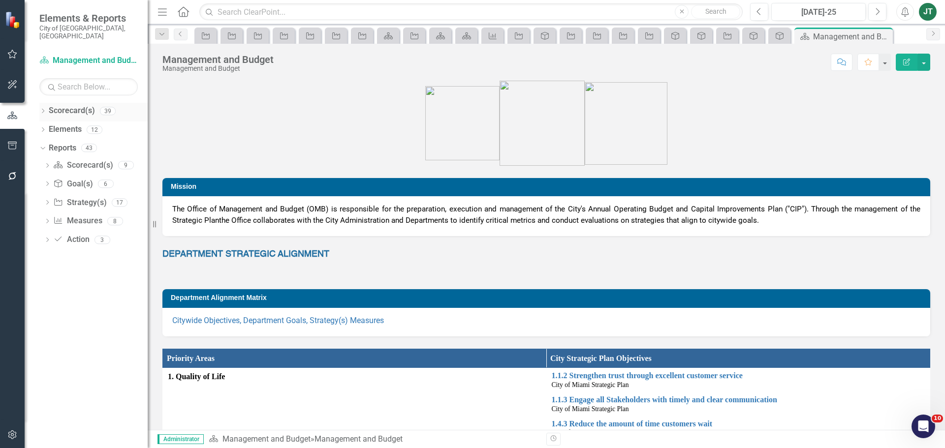
click at [41, 109] on icon "Dropdown" at bounding box center [42, 111] width 7 height 5
click at [49, 144] on div "Dropdown" at bounding box center [47, 148] width 7 height 8
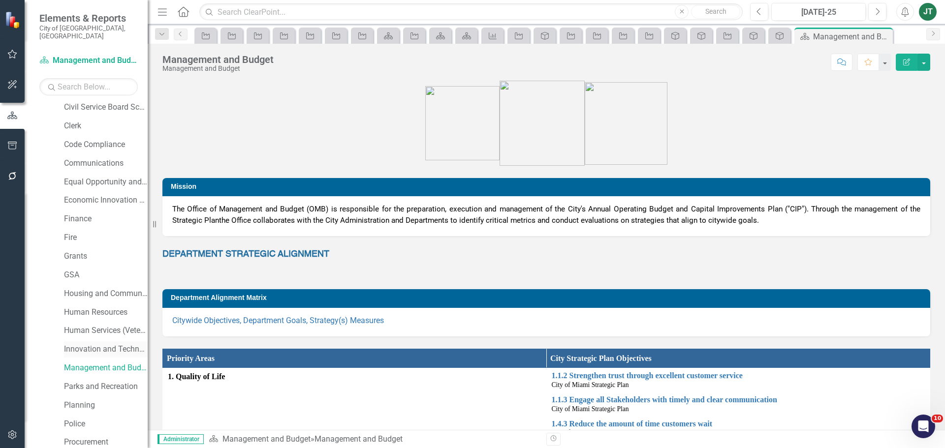
scroll to position [148, 0]
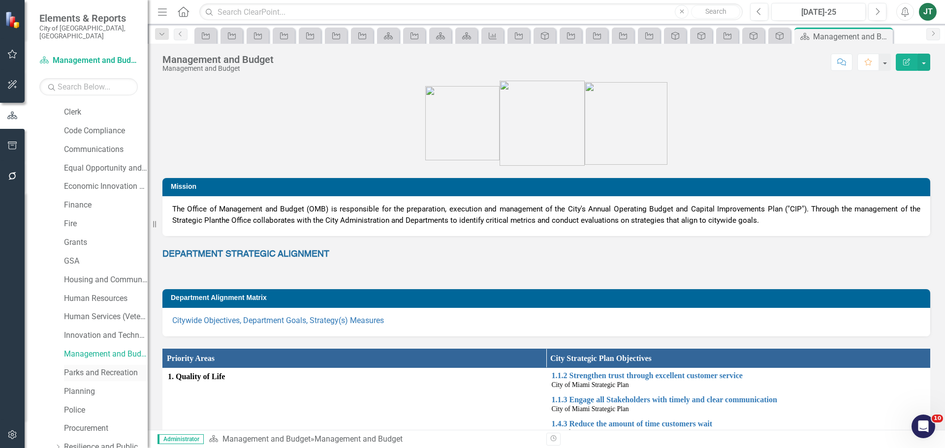
click at [81, 368] on link "Parks and Recreation" at bounding box center [106, 373] width 84 height 11
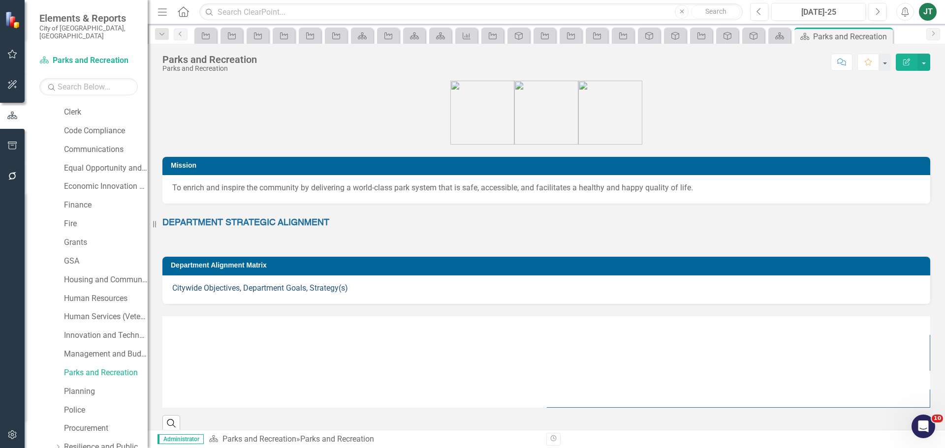
click at [317, 291] on link "Citywide Objectives, Department Goals, Strategy(s)" at bounding box center [260, 287] width 176 height 9
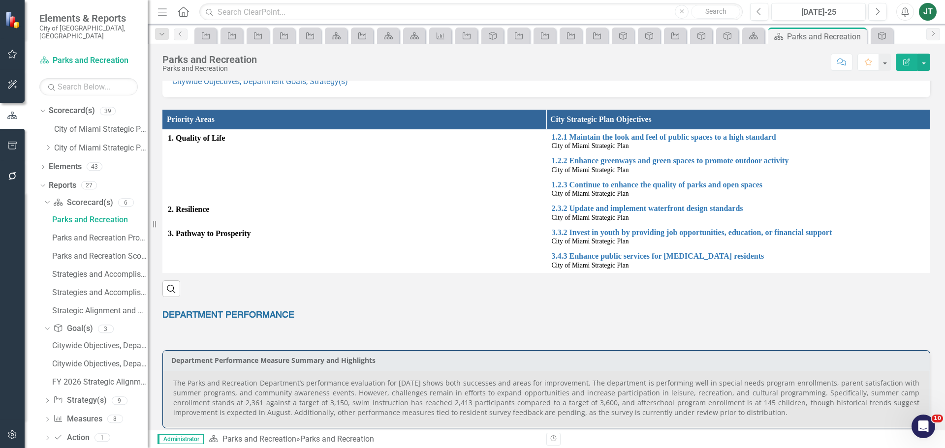
scroll to position [197, 0]
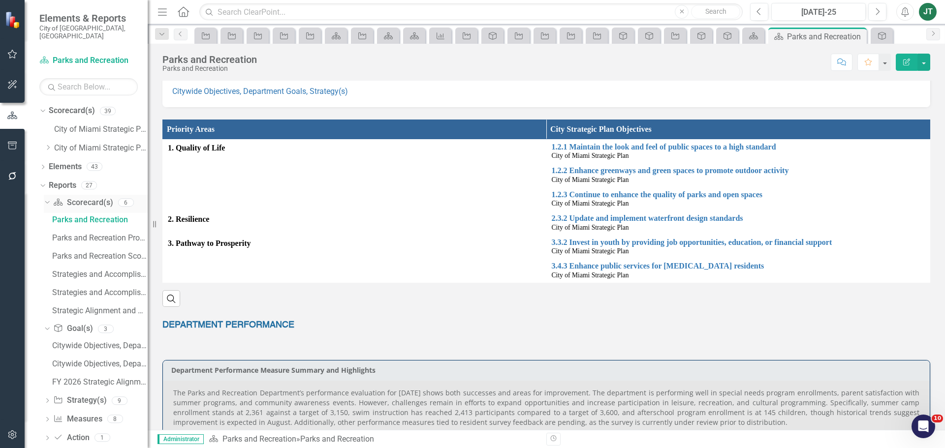
click at [48, 199] on icon "Dropdown" at bounding box center [45, 202] width 5 height 7
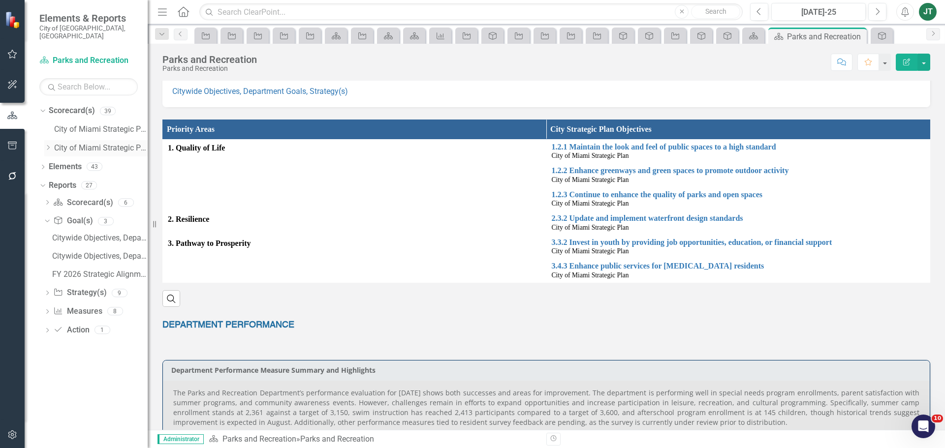
click at [48, 145] on icon at bounding box center [48, 147] width 2 height 5
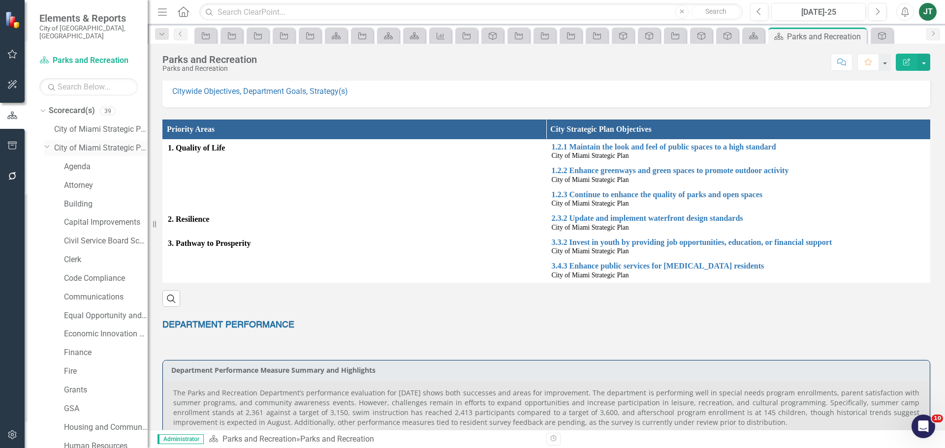
click at [50, 143] on icon "Dropdown" at bounding box center [47, 146] width 6 height 7
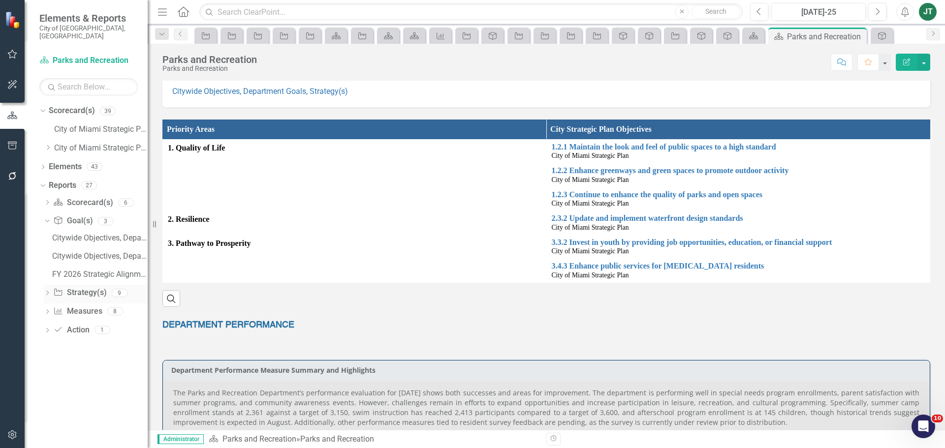
click at [50, 291] on icon "Dropdown" at bounding box center [47, 293] width 7 height 5
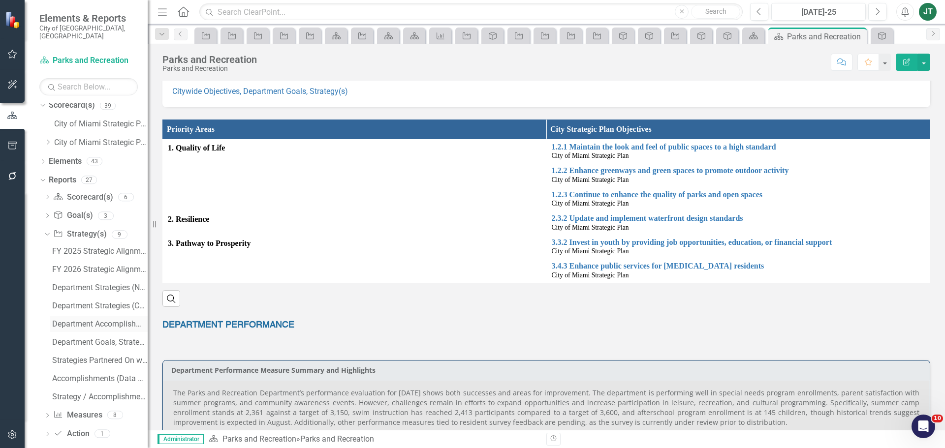
scroll to position [8, 0]
click at [91, 262] on div "FY 2026 Strategic Alignment" at bounding box center [99, 266] width 95 height 9
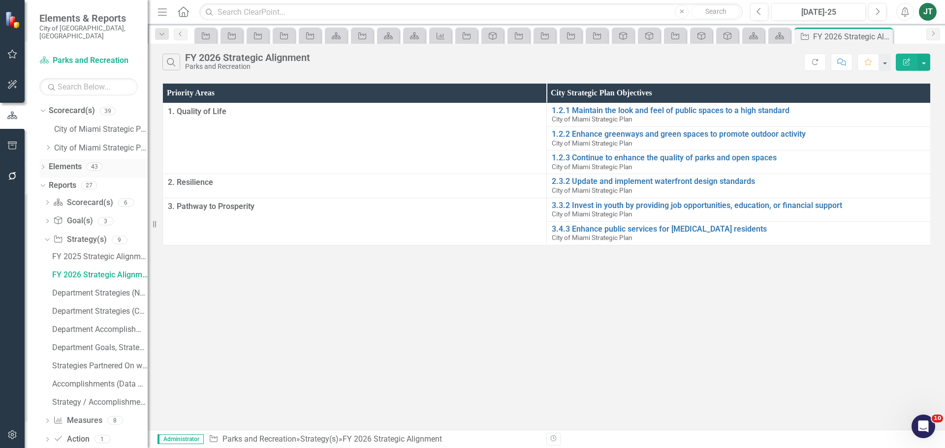
click at [59, 161] on link "Elements" at bounding box center [65, 166] width 33 height 11
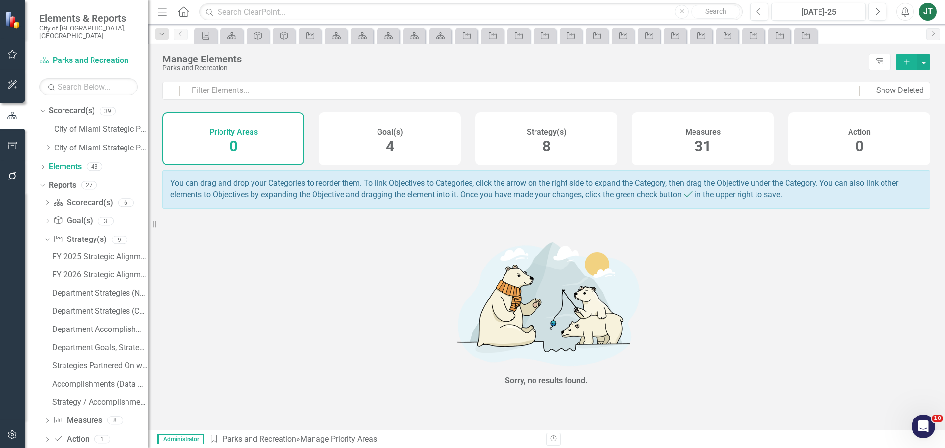
click at [716, 139] on div "Measures 31" at bounding box center [703, 138] width 142 height 53
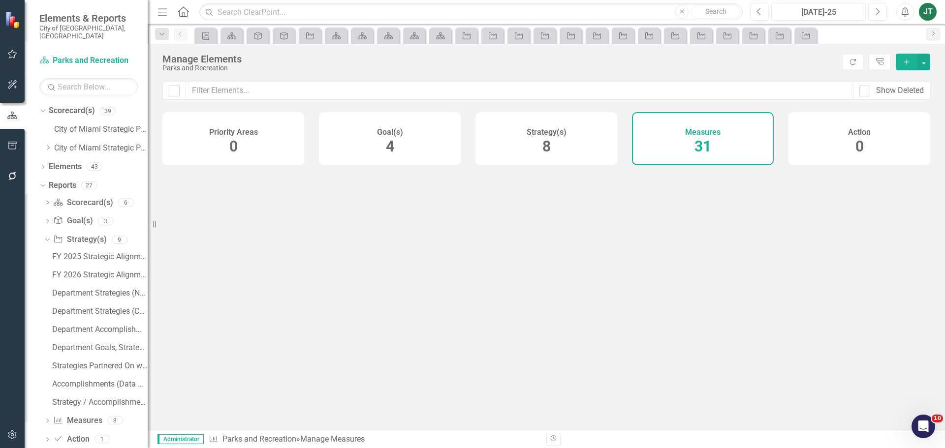
checkbox input "false"
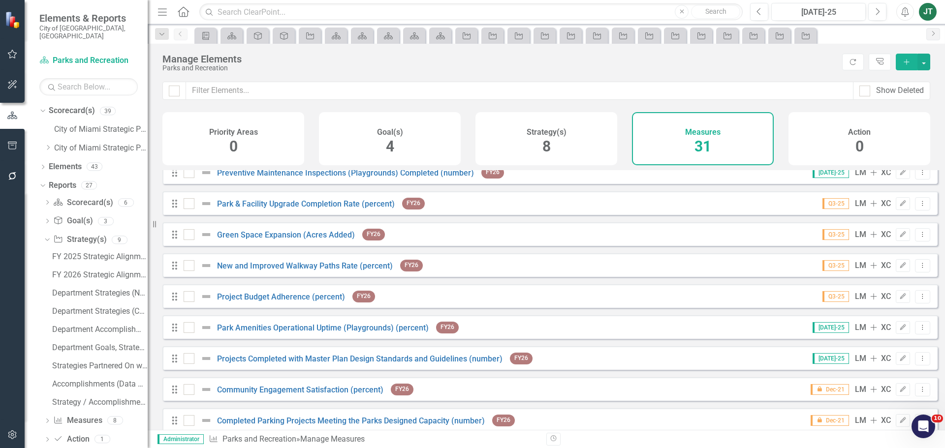
scroll to position [492, 0]
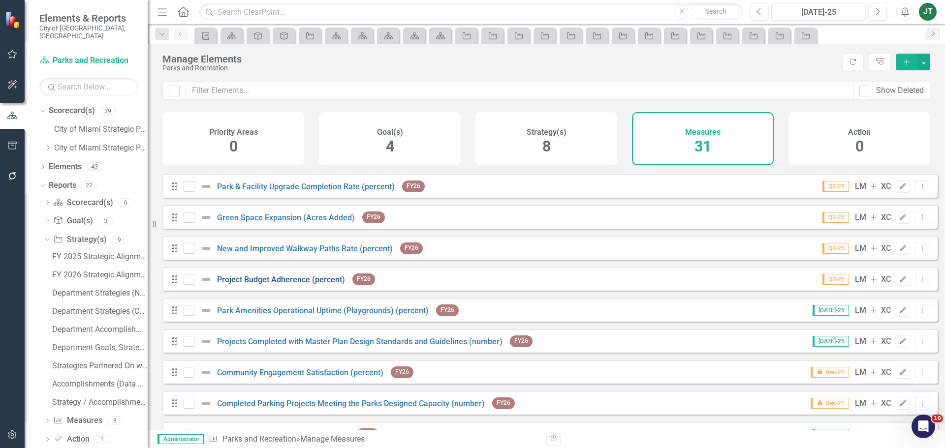
click at [318, 284] on link "Project Budget Adherence (percent)" at bounding box center [281, 279] width 128 height 9
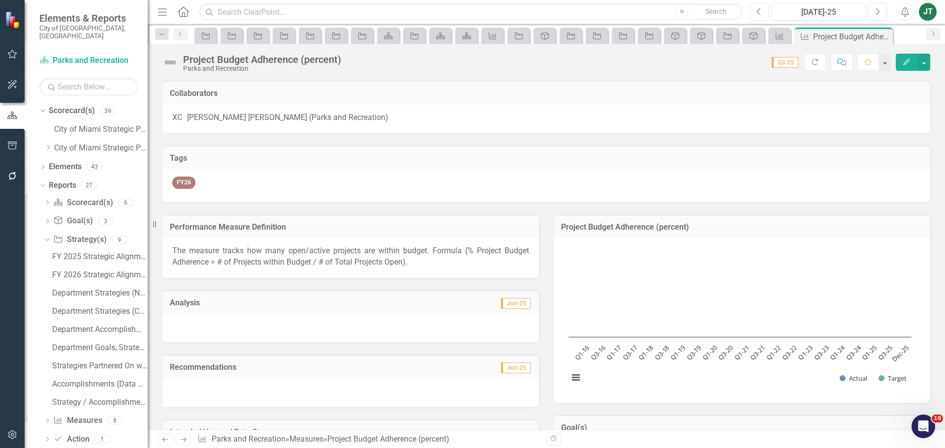
scroll to position [148, 0]
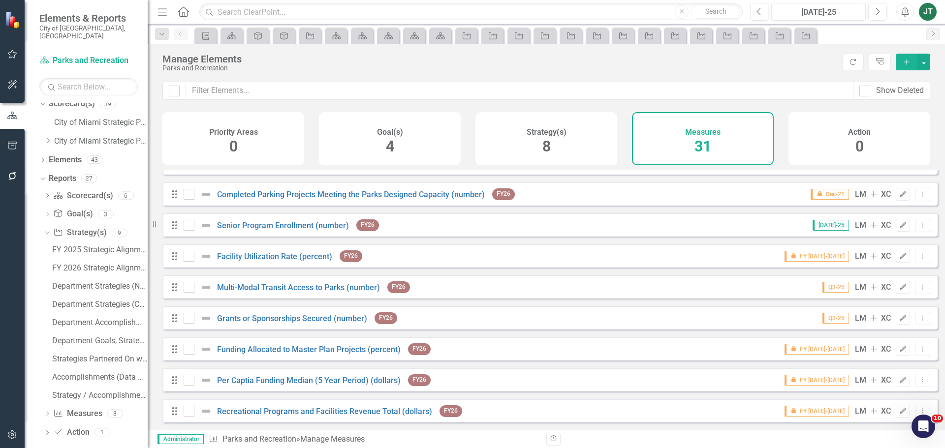
scroll to position [8, 0]
click at [84, 55] on link "Scorecard(s) Parks and Recreation" at bounding box center [88, 60] width 98 height 11
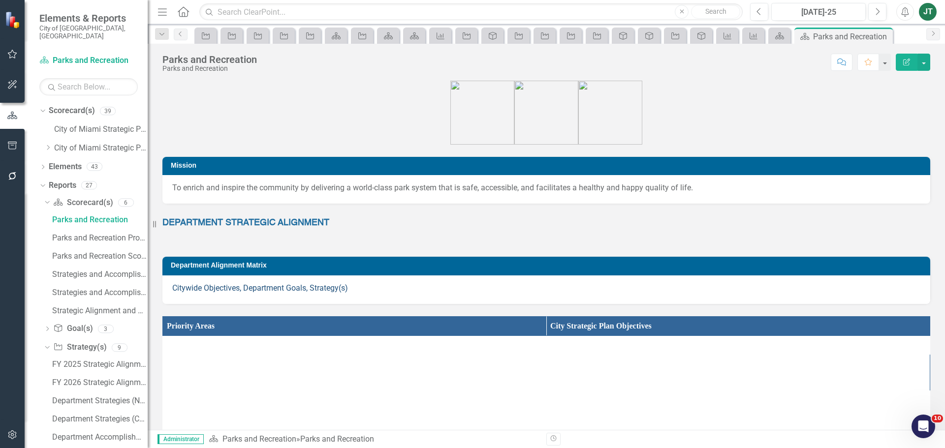
click at [306, 290] on link "Citywide Objectives, Department Goals, Strategy(s)" at bounding box center [260, 287] width 176 height 9
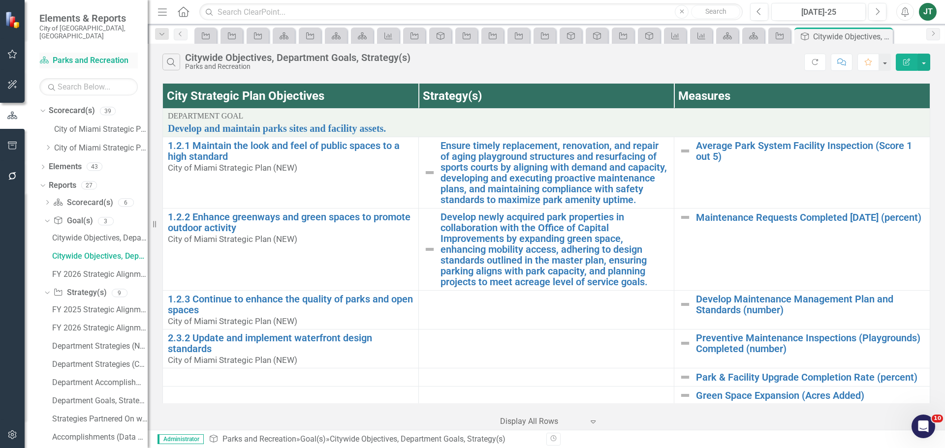
click at [88, 55] on link "Scorecard(s) Parks and Recreation" at bounding box center [88, 60] width 98 height 11
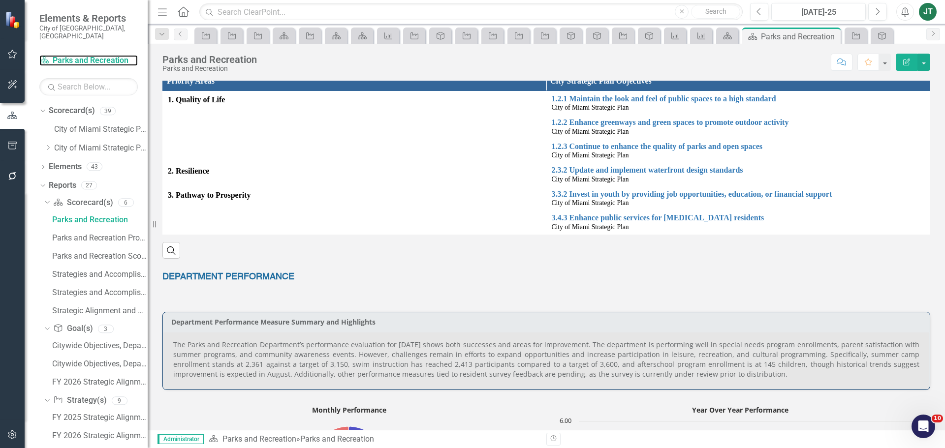
scroll to position [246, 0]
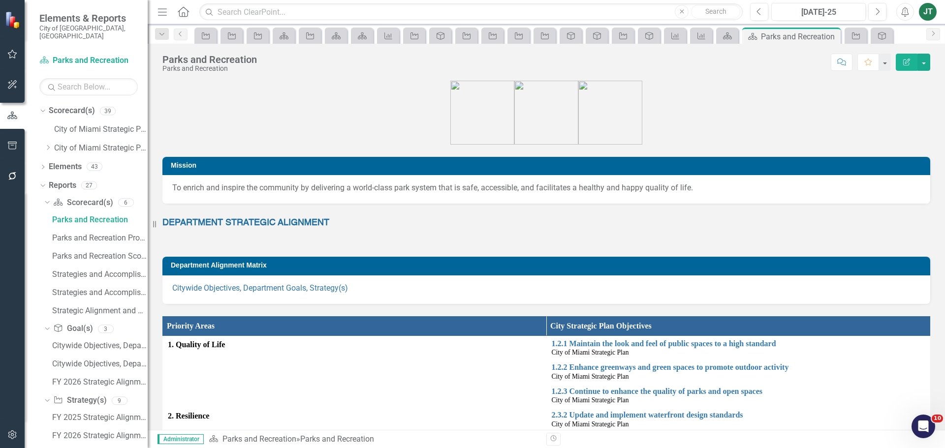
scroll to position [246, 0]
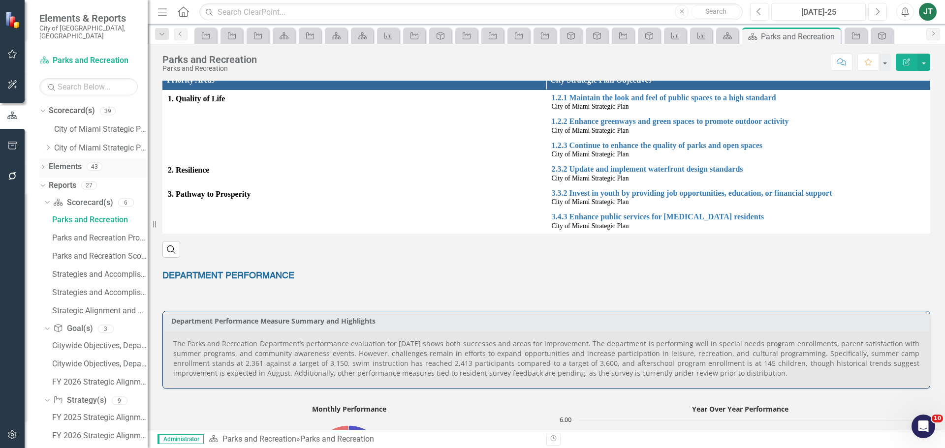
drag, startPoint x: 59, startPoint y: 153, endPoint x: 64, endPoint y: 158, distance: 7.0
click at [59, 161] on link "Elements" at bounding box center [65, 166] width 33 height 11
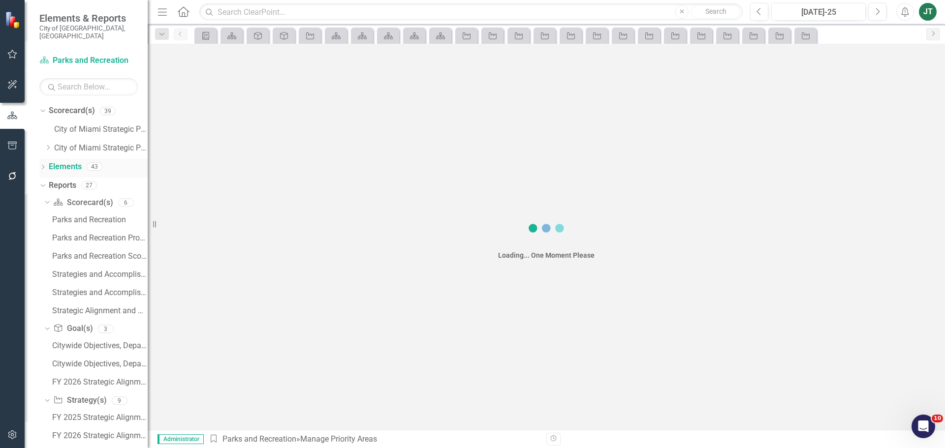
click at [64, 161] on link "Elements" at bounding box center [65, 166] width 33 height 11
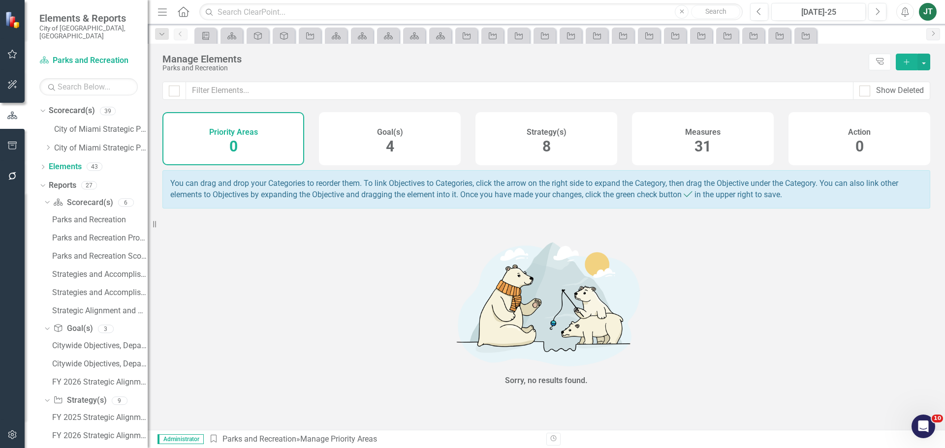
click at [563, 147] on div "Strategy(s) 8" at bounding box center [546, 138] width 142 height 53
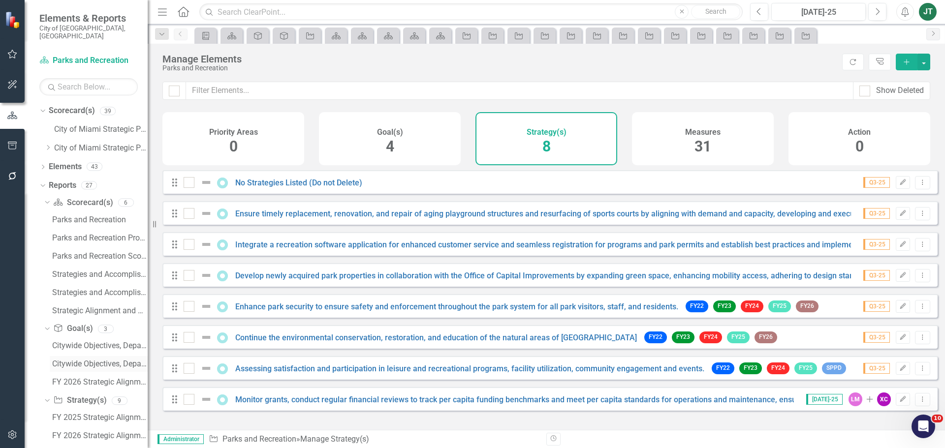
click at [96, 360] on div "Citywide Objectives, Department Goals, Strategy(s)" at bounding box center [99, 364] width 95 height 9
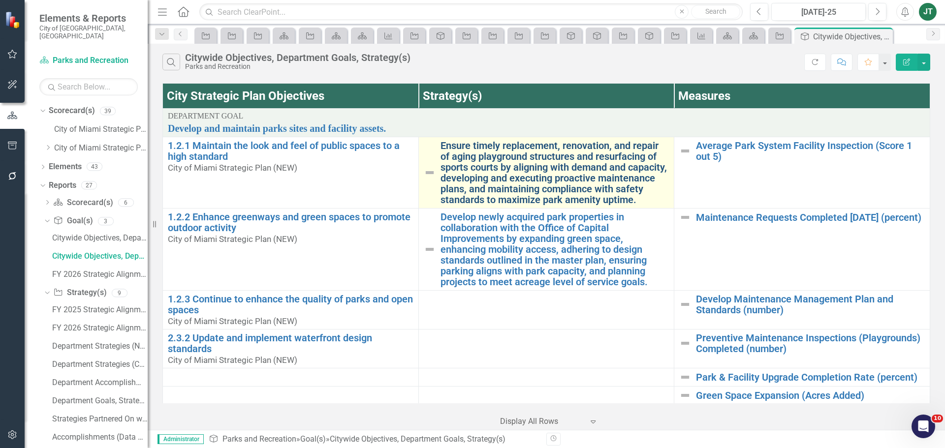
click at [563, 186] on link "Ensure timely replacement, renovation, and repair of aging playground structure…" at bounding box center [555, 172] width 229 height 65
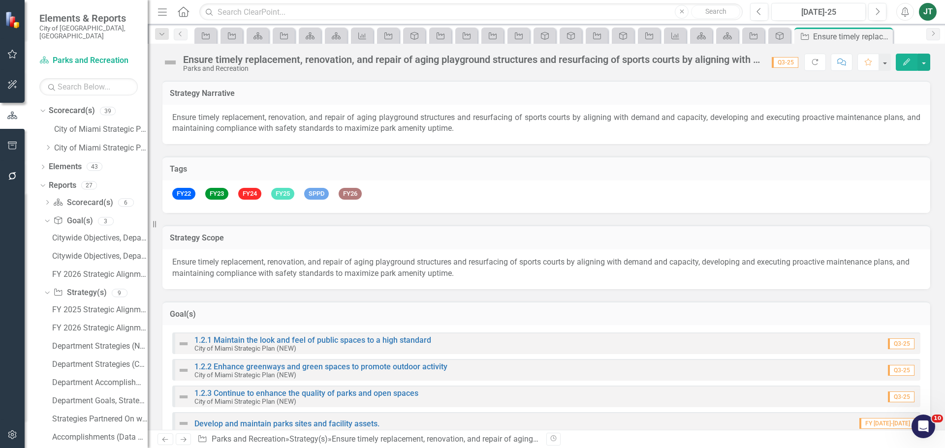
checkbox input "true"
click at [900, 60] on button "Edit" at bounding box center [907, 62] width 22 height 17
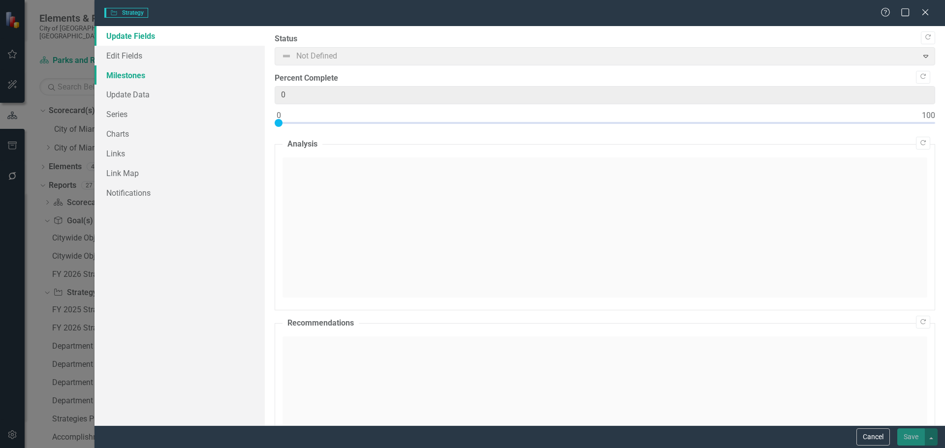
type input "0"
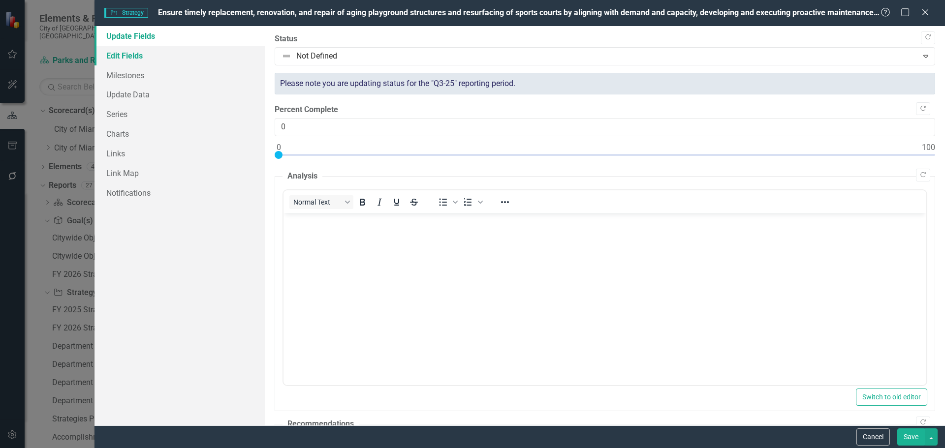
click at [151, 55] on link "Edit Fields" at bounding box center [179, 56] width 170 height 20
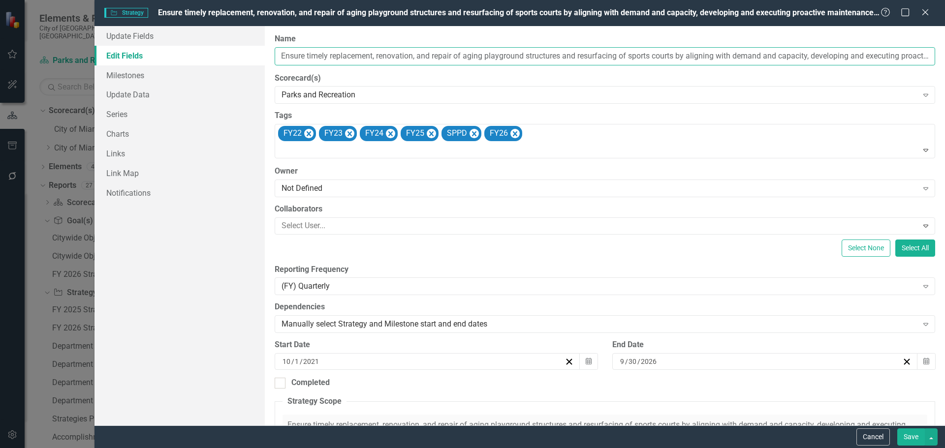
drag, startPoint x: 561, startPoint y: 55, endPoint x: 368, endPoint y: 63, distance: 192.6
click at [248, 57] on div "Update Fields Edit Fields Milestones Update Data Series Charts Links Link Map N…" at bounding box center [519, 226] width 850 height 400
click at [451, 64] on input "Ensure timely replacement, renovation, and repair of aging playground structure…" at bounding box center [605, 56] width 661 height 18
drag, startPoint x: 457, startPoint y: 55, endPoint x: 329, endPoint y: 60, distance: 128.1
click at [243, 53] on div "Update Fields Edit Fields Milestones Update Data Series Charts Links Link Map N…" at bounding box center [519, 226] width 850 height 400
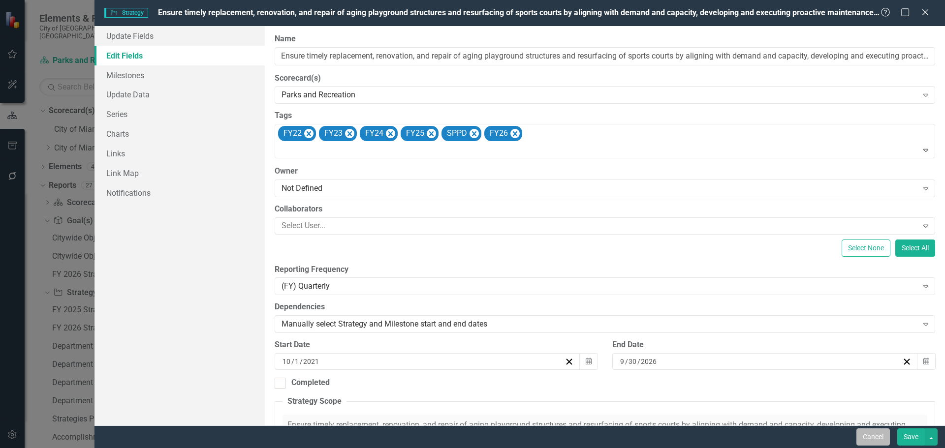
click at [868, 435] on button "Cancel" at bounding box center [872, 437] width 33 height 17
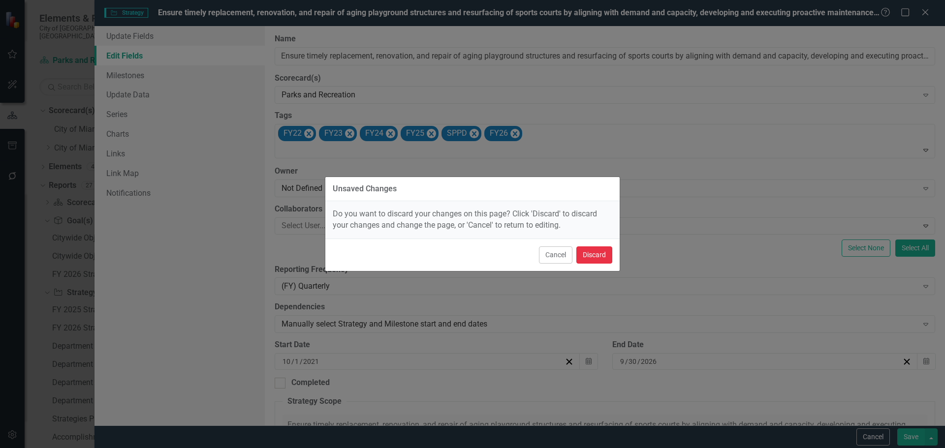
click at [594, 252] on button "Discard" at bounding box center [594, 255] width 36 height 17
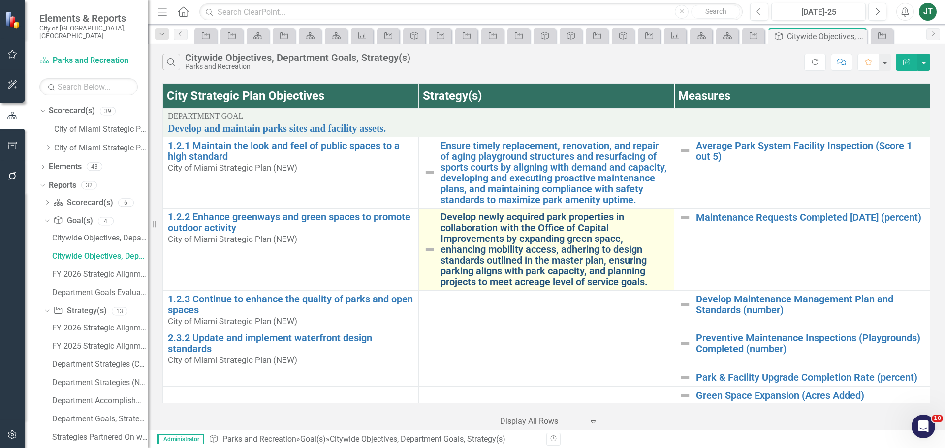
click at [503, 252] on link "Develop newly acquired park properties in collaboration with the Office of Capi…" at bounding box center [555, 250] width 229 height 76
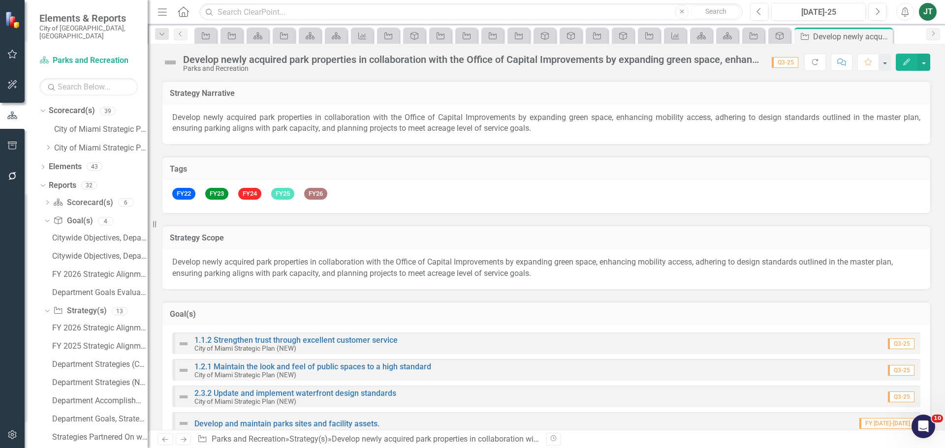
click at [906, 60] on icon "Edit" at bounding box center [906, 62] width 9 height 7
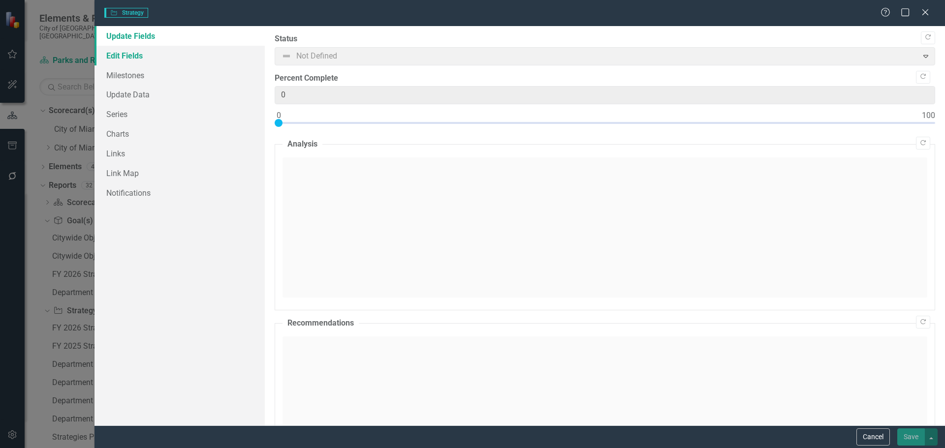
click at [152, 53] on link "Edit Fields" at bounding box center [179, 56] width 170 height 20
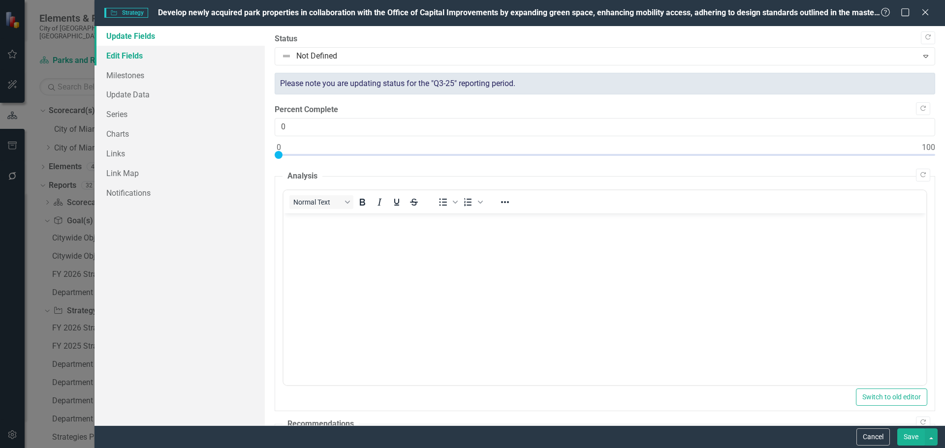
click at [149, 57] on link "Edit Fields" at bounding box center [179, 56] width 170 height 20
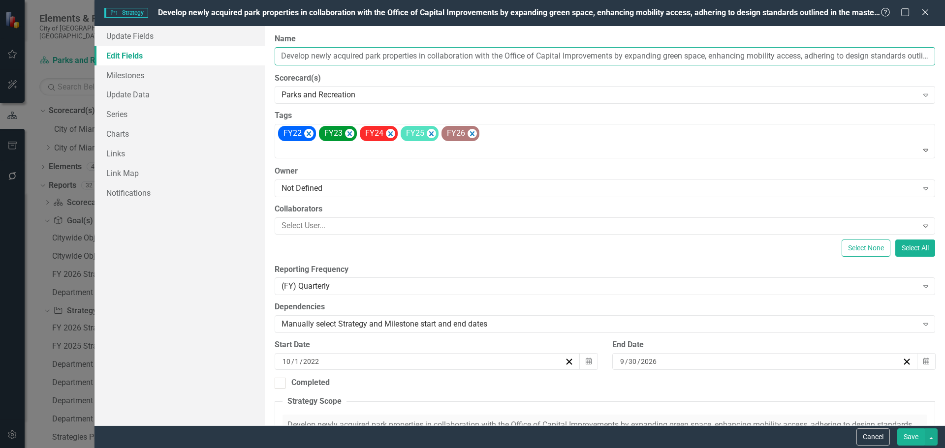
drag, startPoint x: 426, startPoint y: 55, endPoint x: 340, endPoint y: 62, distance: 86.4
click at [262, 52] on div "Update Fields Edit Fields Milestones Update Data Series Charts Links Link Map N…" at bounding box center [519, 226] width 850 height 400
click at [881, 432] on button "Cancel" at bounding box center [872, 437] width 33 height 17
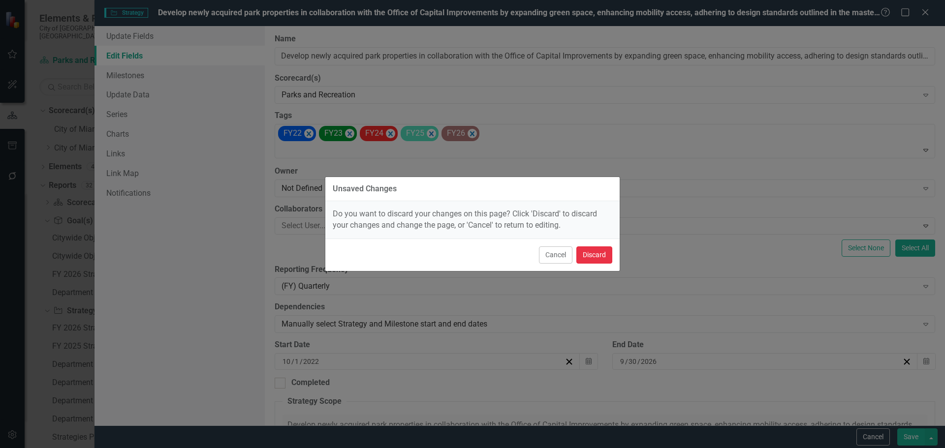
click at [604, 255] on button "Discard" at bounding box center [594, 255] width 36 height 17
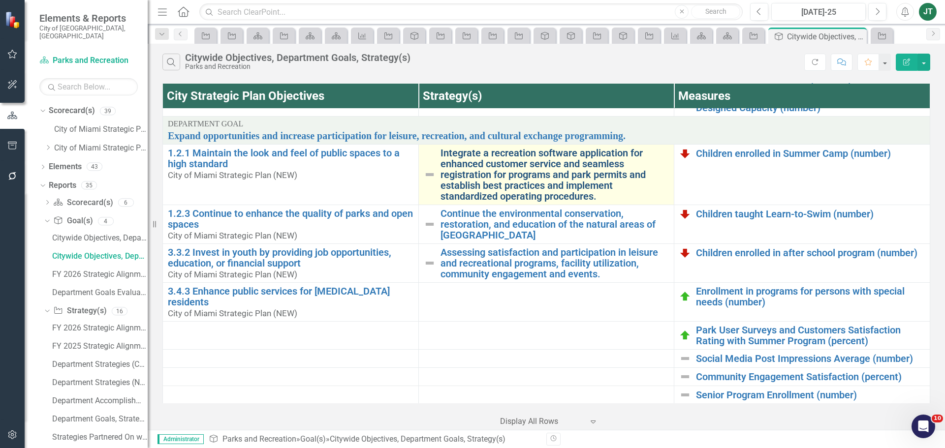
scroll to position [394, 0]
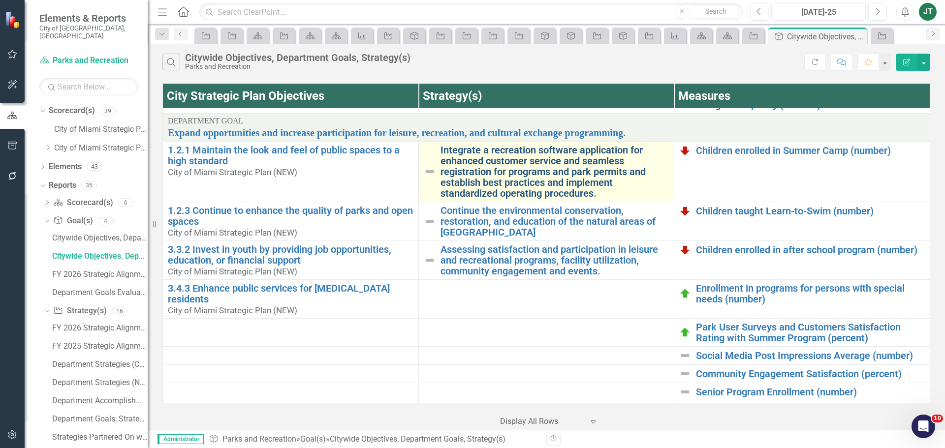
click at [504, 182] on link "Integrate a recreation software application for enhanced customer service and s…" at bounding box center [555, 172] width 229 height 54
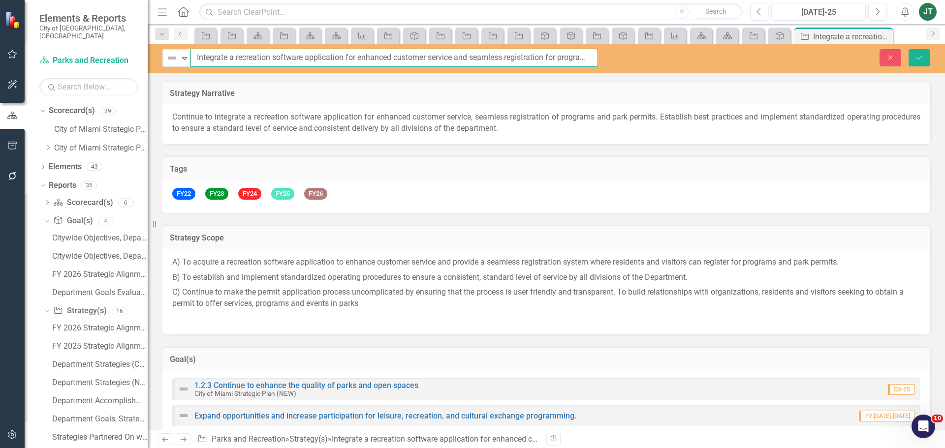
drag, startPoint x: 347, startPoint y: 57, endPoint x: 227, endPoint y: 57, distance: 119.6
click at [176, 56] on div "Not Defined Expand Integrate a recreation software application for enhanced cus…" at bounding box center [380, 58] width 436 height 18
click at [897, 60] on button "Close" at bounding box center [891, 57] width 22 height 17
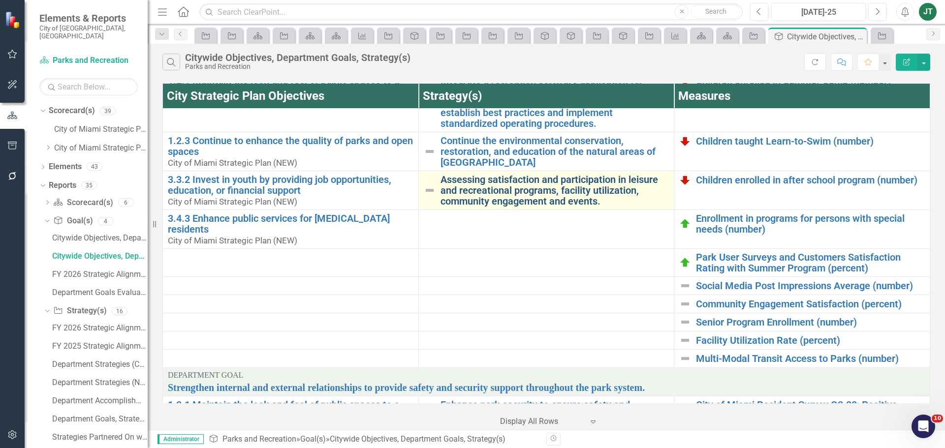
scroll to position [443, 0]
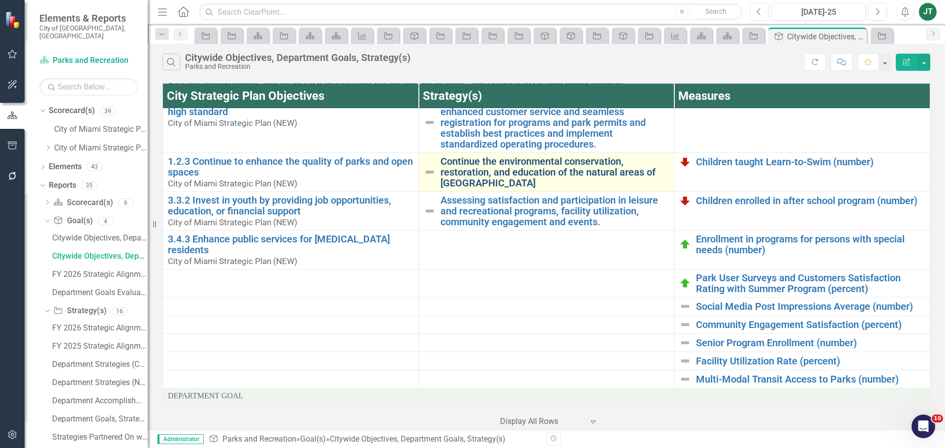
click at [468, 183] on link "Continue the environmental conservation, restoration, and education of the natu…" at bounding box center [555, 172] width 229 height 32
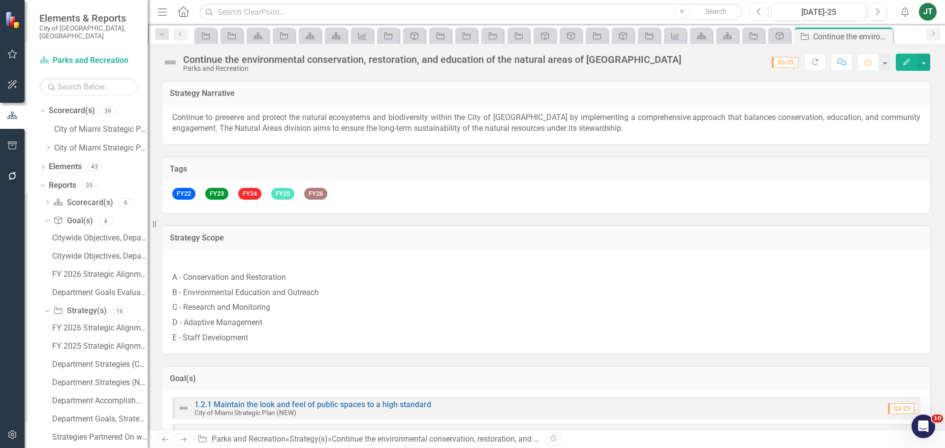
click at [908, 60] on icon "button" at bounding box center [906, 62] width 7 height 7
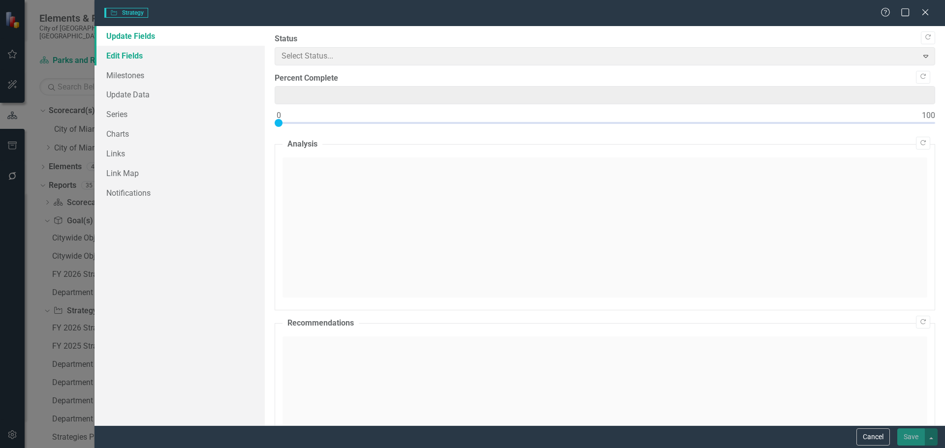
type input "0"
click at [160, 58] on link "Edit Fields" at bounding box center [179, 56] width 170 height 20
click at [167, 57] on link "Edit Fields" at bounding box center [179, 56] width 170 height 20
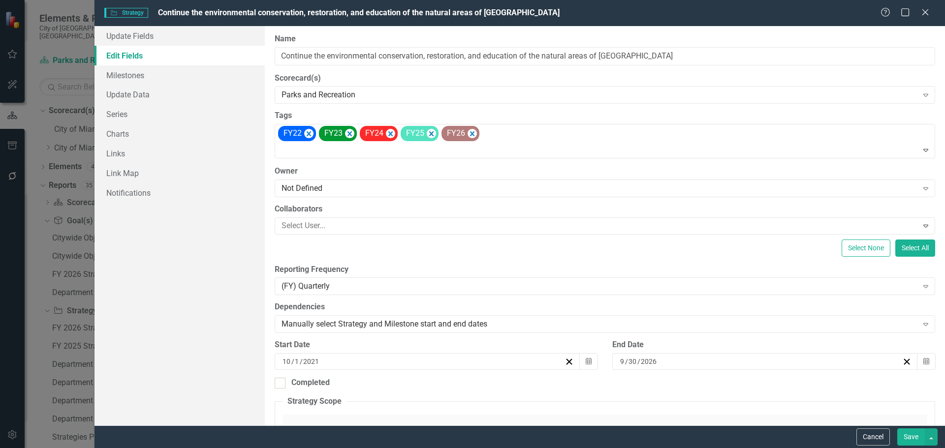
checkbox input "false"
drag, startPoint x: 426, startPoint y: 55, endPoint x: 278, endPoint y: 47, distance: 148.4
click at [244, 47] on div "Update Fields Edit Fields Milestones Update Data Series Charts Links Link Map N…" at bounding box center [519, 226] width 850 height 400
click at [881, 439] on button "Cancel" at bounding box center [872, 437] width 33 height 17
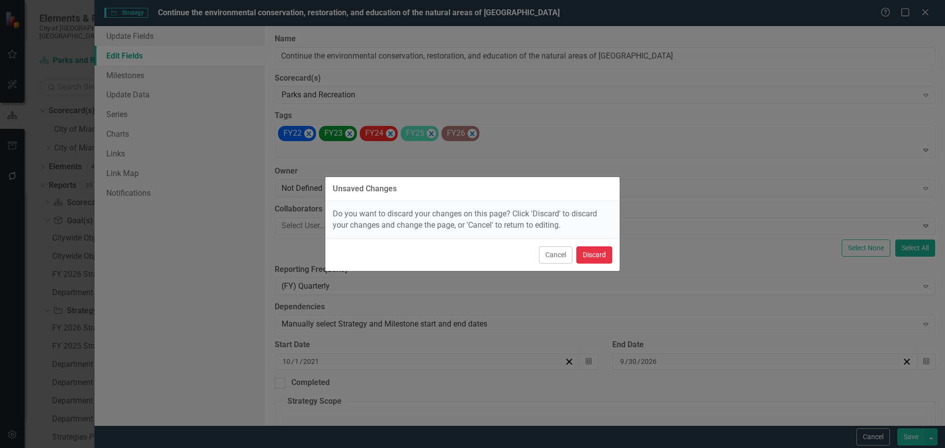
click at [606, 257] on button "Discard" at bounding box center [594, 255] width 36 height 17
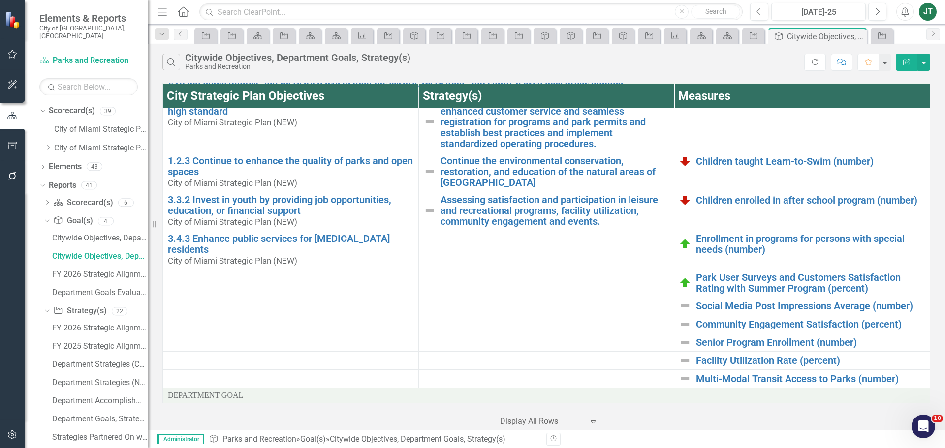
scroll to position [443, 0]
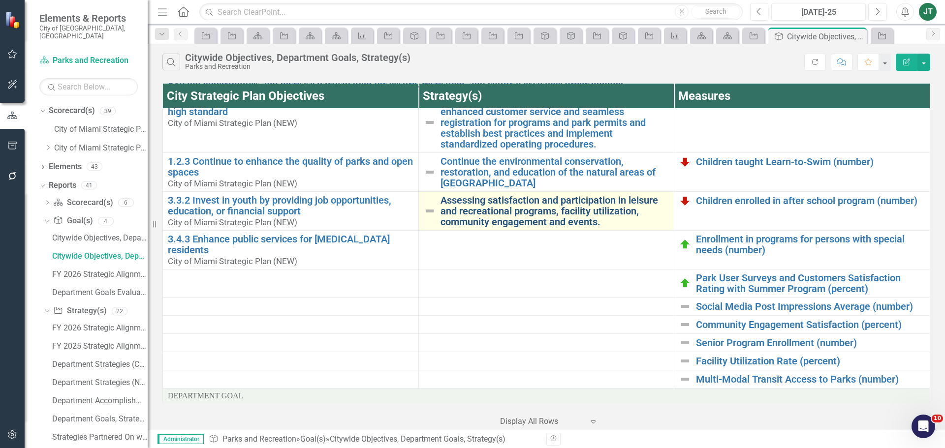
click at [480, 218] on link "Assessing satisfaction and participation in leisure and recreational programs, …" at bounding box center [555, 211] width 229 height 32
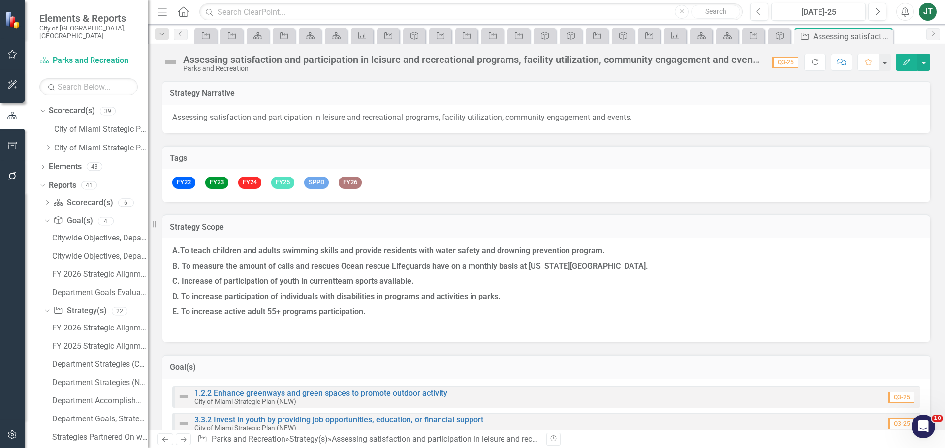
click at [310, 62] on div "Assessing satisfaction and participation in leisure and recreational programs, …" at bounding box center [472, 59] width 579 height 11
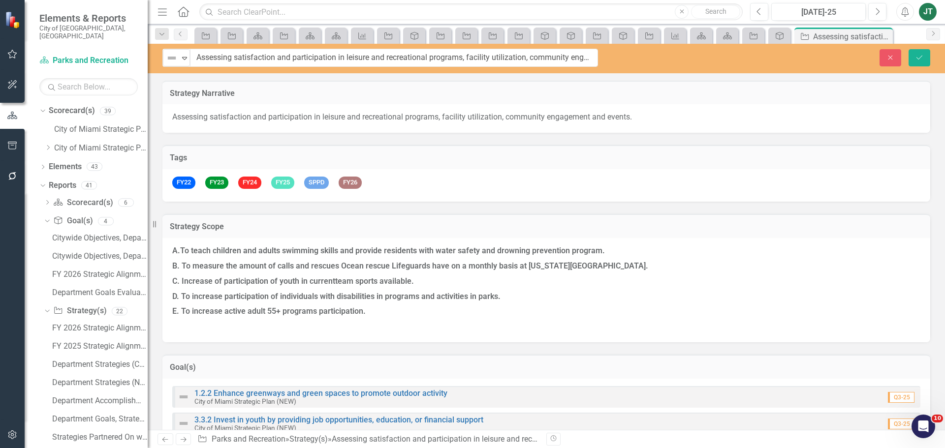
click at [337, 59] on input "Assessing satisfaction and participation in leisure and recreational programs, …" at bounding box center [394, 58] width 408 height 18
drag, startPoint x: 372, startPoint y: 55, endPoint x: 191, endPoint y: 56, distance: 180.6
click at [172, 56] on div "Not Defined Expand Assessing satisfaction and participation in leisure and recr…" at bounding box center [380, 58] width 436 height 18
click at [391, 63] on input "Assessing satisfaction and participation in leisure and recreational programs, …" at bounding box center [394, 58] width 408 height 18
drag, startPoint x: 347, startPoint y: 56, endPoint x: 148, endPoint y: 48, distance: 199.5
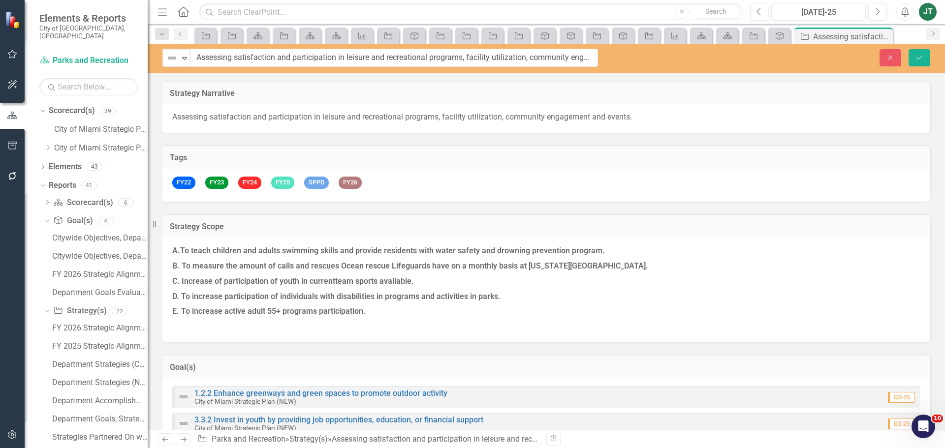
click at [147, 48] on div "Elements & Reports City of Miami, FL Scorecard(s) Parks and Recreation Search D…" at bounding box center [472, 224] width 945 height 448
click at [889, 56] on button "Close" at bounding box center [891, 57] width 22 height 17
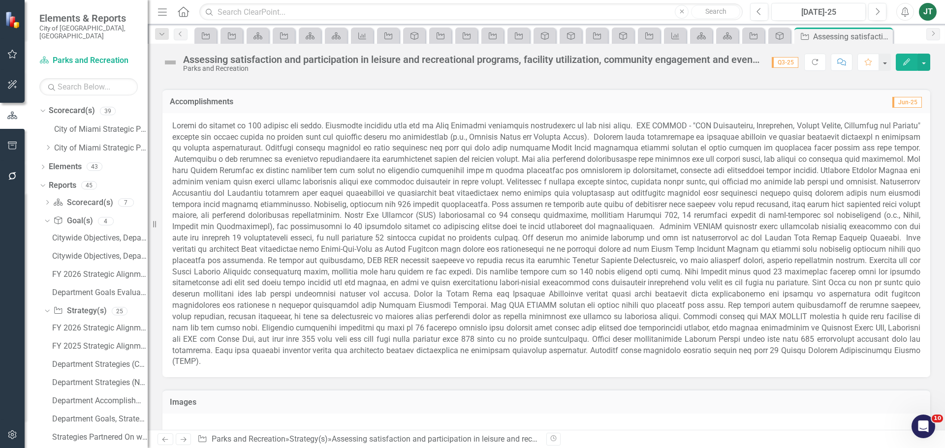
scroll to position [2594, 0]
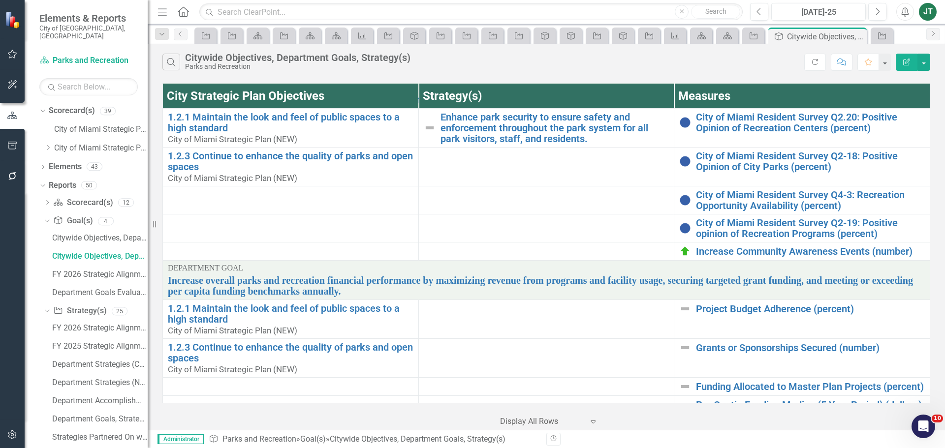
scroll to position [662, 0]
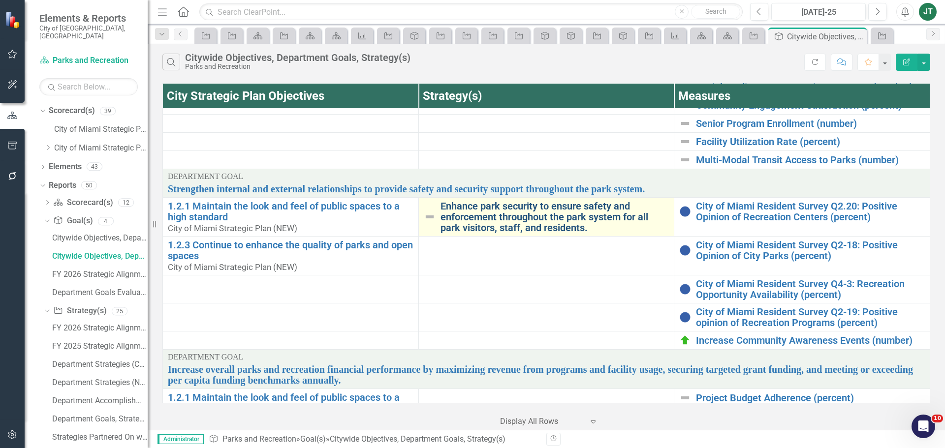
click at [491, 228] on link "Enhance park security to ensure safety and enforcement throughout the park syst…" at bounding box center [555, 217] width 229 height 32
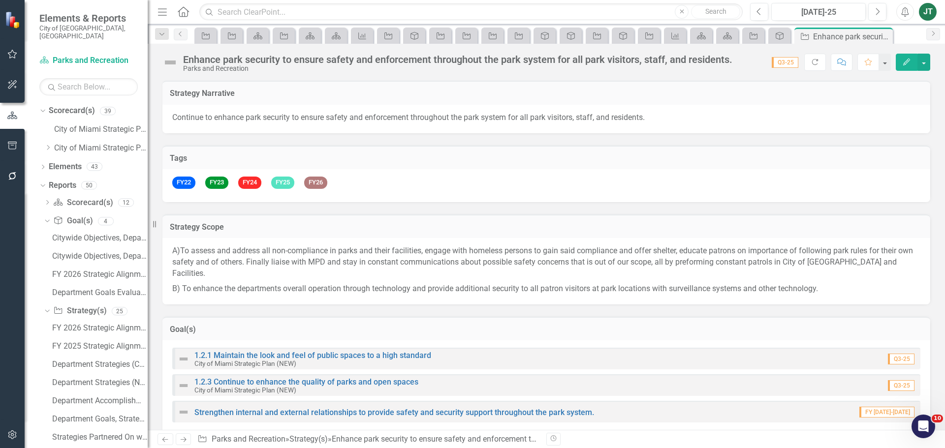
click at [910, 63] on icon "Edit" at bounding box center [906, 62] width 9 height 7
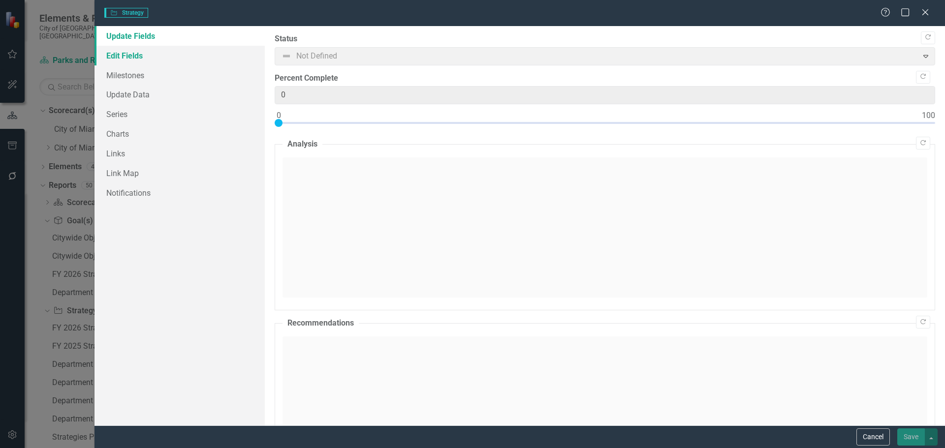
click at [125, 49] on link "Edit Fields" at bounding box center [179, 56] width 170 height 20
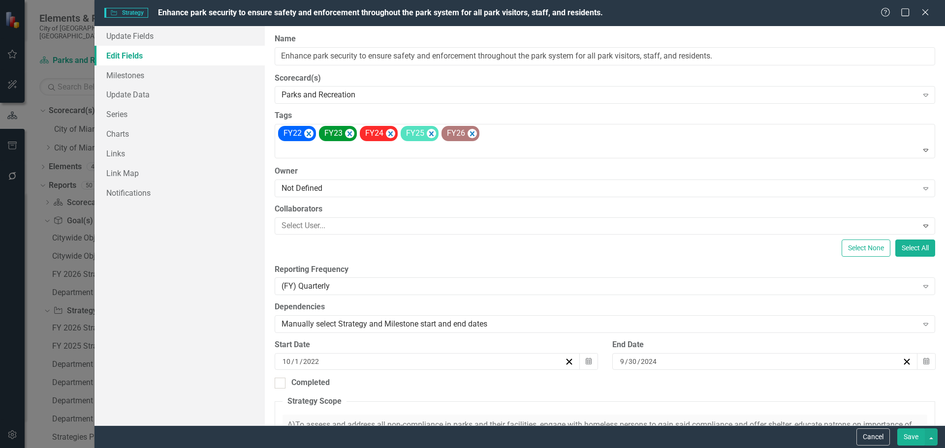
checkbox input "false"
drag, startPoint x: 416, startPoint y: 55, endPoint x: 253, endPoint y: 56, distance: 162.9
click at [252, 56] on div "Update Fields Edit Fields Milestones Update Data Series Charts Links Link Map N…" at bounding box center [519, 226] width 850 height 400
click at [871, 437] on button "Cancel" at bounding box center [872, 437] width 33 height 17
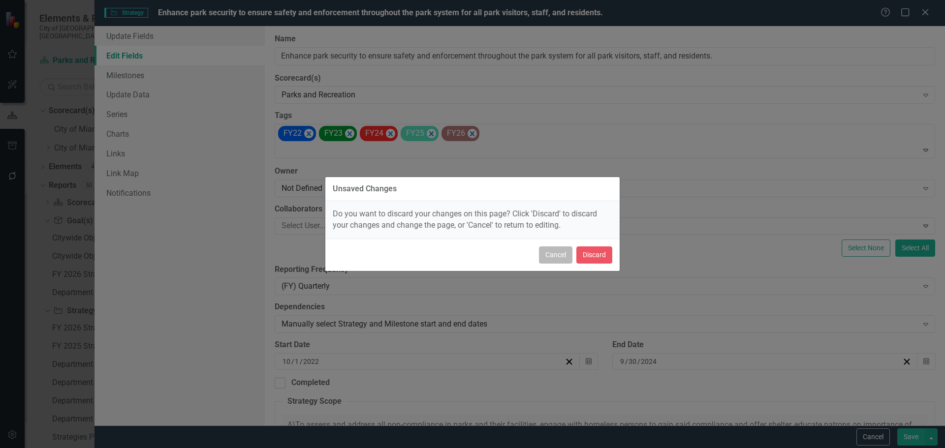
click at [545, 254] on button "Cancel" at bounding box center [555, 255] width 33 height 17
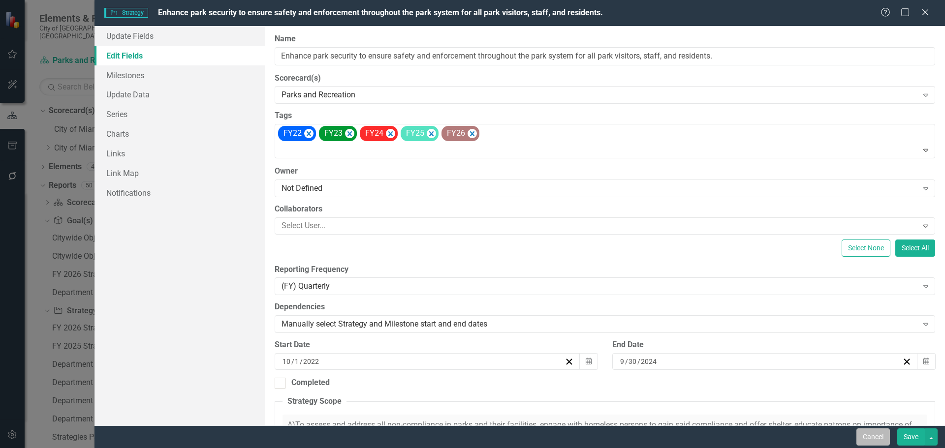
click at [872, 433] on button "Cancel" at bounding box center [872, 437] width 33 height 17
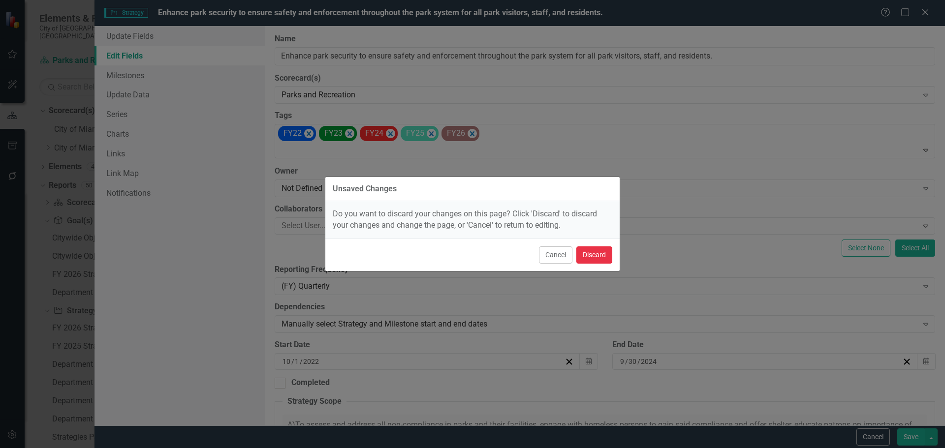
click at [597, 258] on button "Discard" at bounding box center [594, 255] width 36 height 17
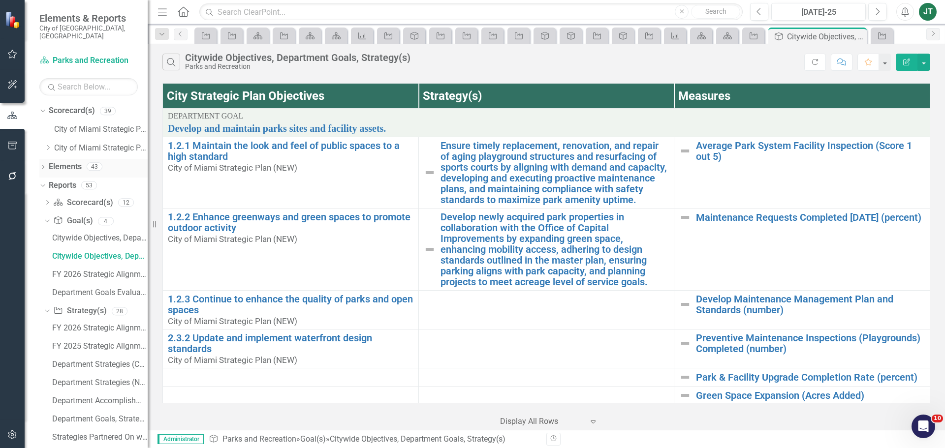
click at [68, 161] on link "Elements" at bounding box center [65, 166] width 33 height 11
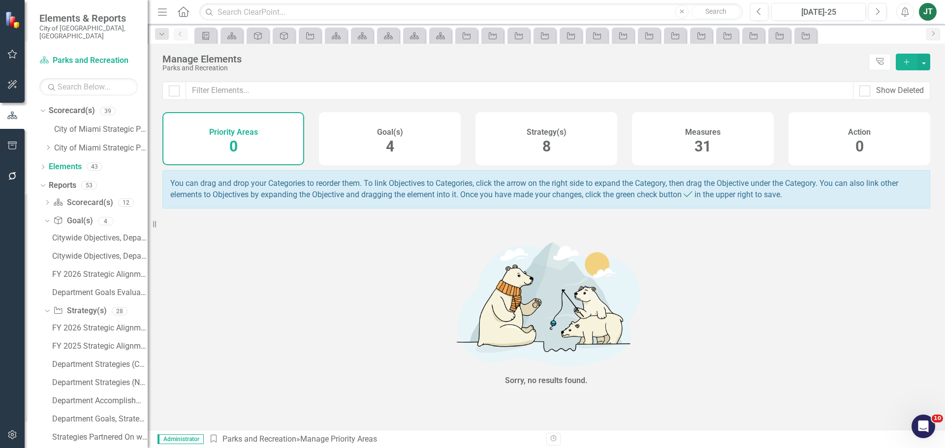
click at [588, 147] on div "Strategy(s) 8" at bounding box center [546, 138] width 142 height 53
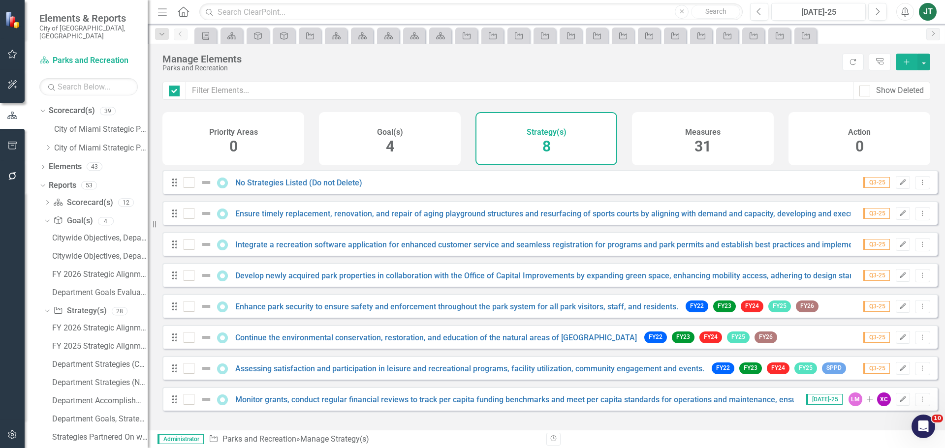
checkbox input "false"
click at [899, 217] on icon "Edit" at bounding box center [902, 214] width 7 height 6
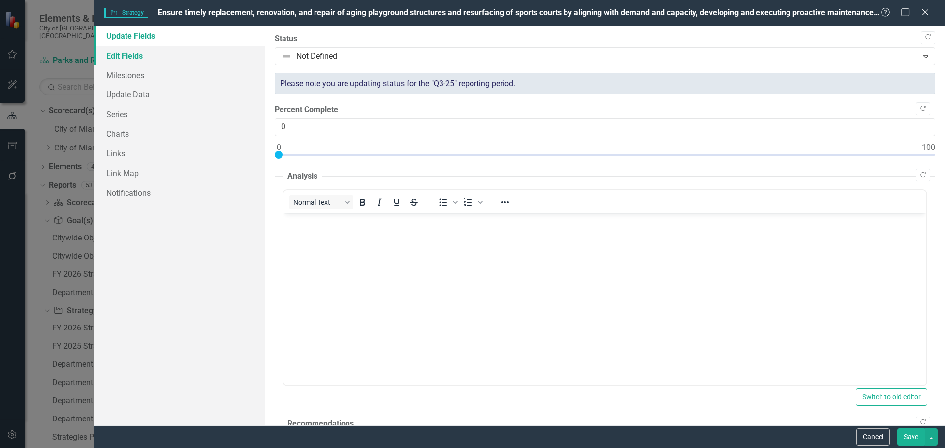
click at [158, 56] on link "Edit Fields" at bounding box center [179, 56] width 170 height 20
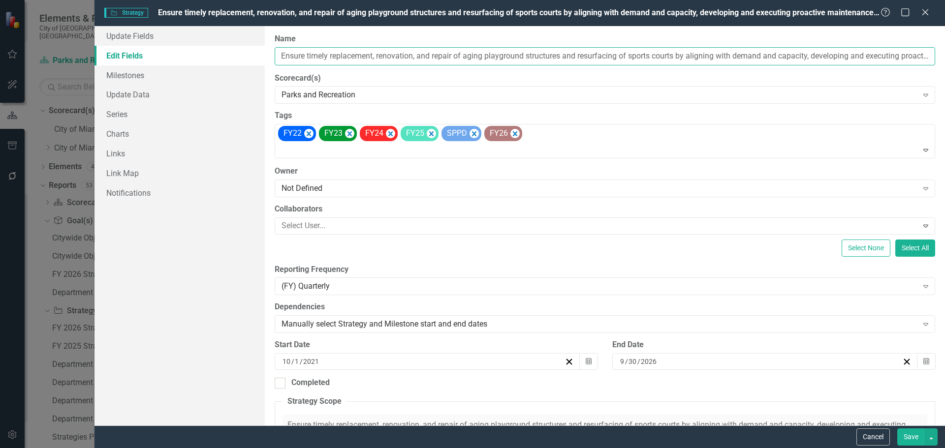
drag, startPoint x: 439, startPoint y: 54, endPoint x: 255, endPoint y: 47, distance: 184.2
click at [255, 47] on div "Update Fields Edit Fields Milestones Update Data Series Charts Links Link Map N…" at bounding box center [519, 226] width 850 height 400
click at [878, 436] on button "Cancel" at bounding box center [872, 437] width 33 height 17
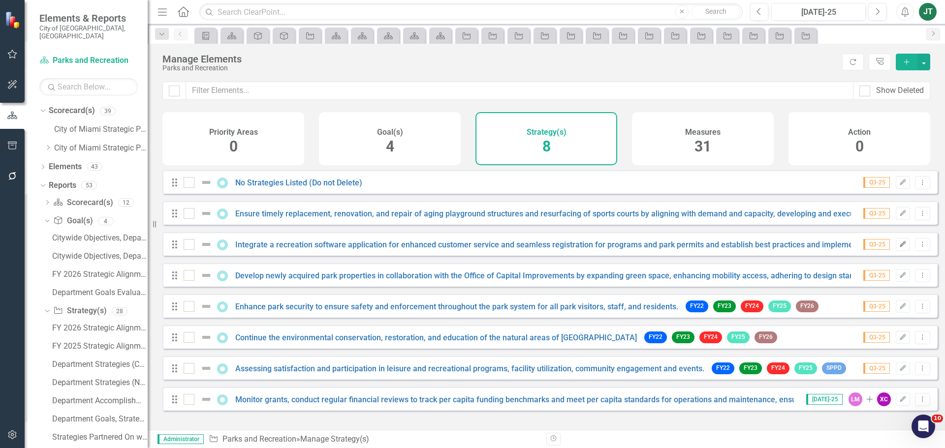
click at [898, 251] on button "Edit" at bounding box center [903, 244] width 14 height 13
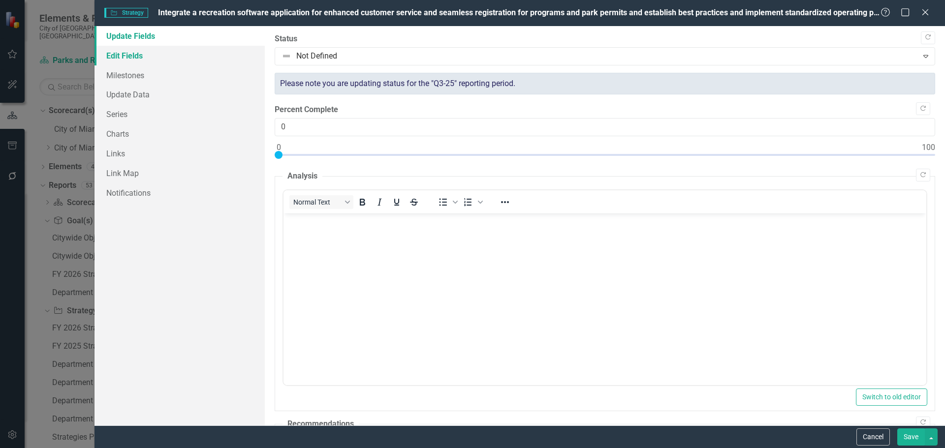
click at [137, 57] on link "Edit Fields" at bounding box center [179, 56] width 170 height 20
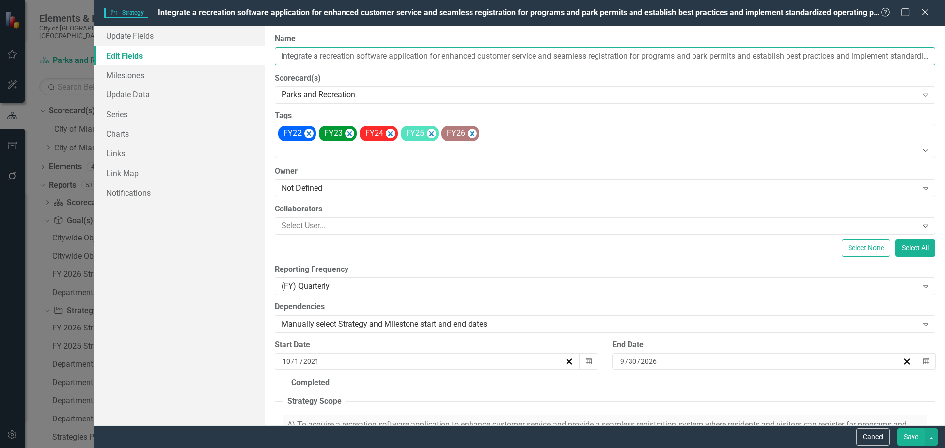
drag, startPoint x: 429, startPoint y: 55, endPoint x: 253, endPoint y: 53, distance: 175.7
click at [252, 53] on div "Update Fields Edit Fields Milestones Update Data Series Charts Links Link Map N…" at bounding box center [519, 226] width 850 height 400
click at [868, 437] on button "Cancel" at bounding box center [872, 437] width 33 height 17
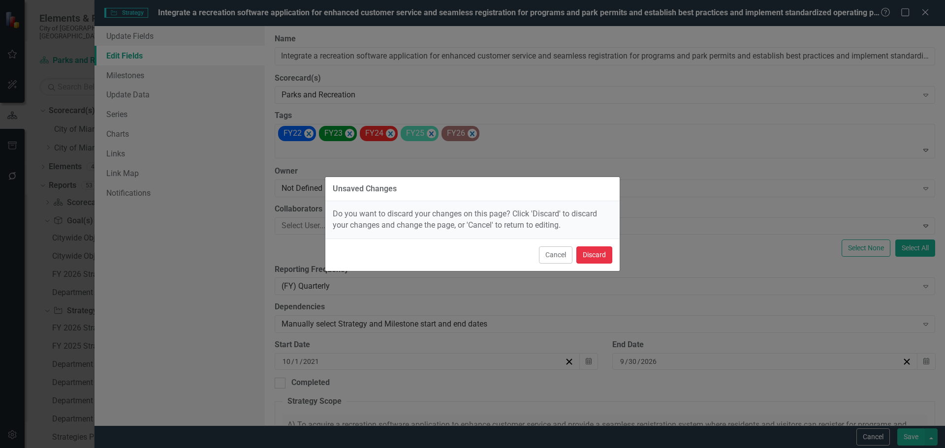
click at [602, 254] on button "Discard" at bounding box center [594, 255] width 36 height 17
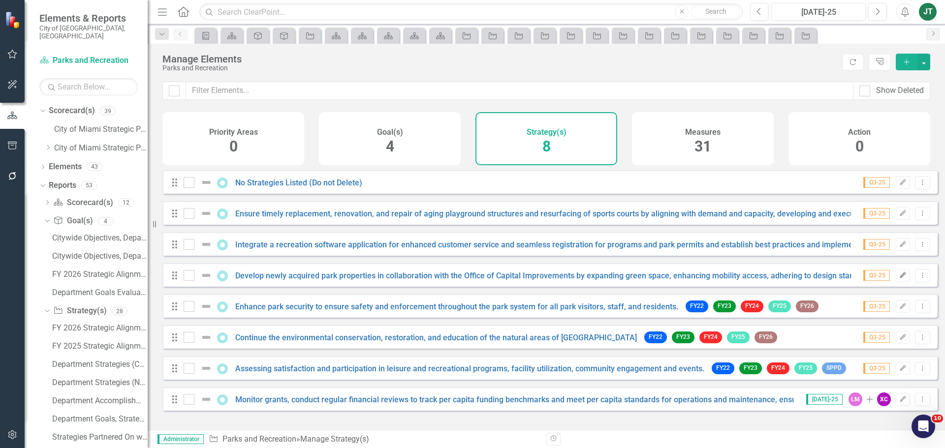
click at [899, 279] on icon "Edit" at bounding box center [902, 276] width 7 height 6
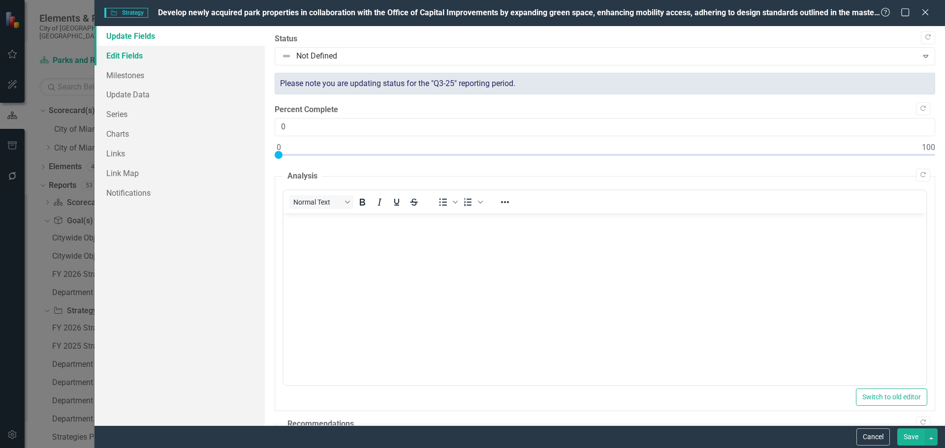
click at [156, 53] on link "Edit Fields" at bounding box center [179, 56] width 170 height 20
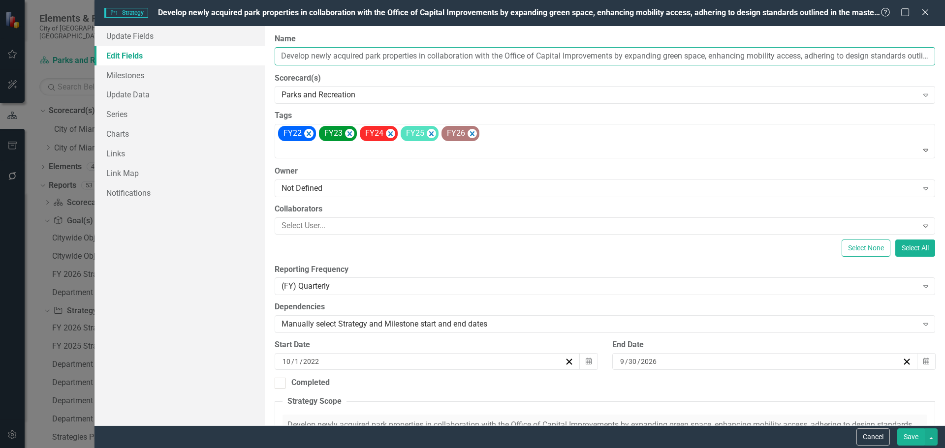
click at [377, 54] on input "Develop newly acquired park properties in collaboration with the Office of Capi…" at bounding box center [605, 56] width 661 height 18
click at [432, 55] on input "Develop newly acquired park properties in collaboration with the Office of Capi…" at bounding box center [605, 56] width 661 height 18
drag, startPoint x: 419, startPoint y: 56, endPoint x: 273, endPoint y: 50, distance: 145.8
click at [265, 50] on div "ClearPoint Can Do More! How ClearPoint Can Help Close Enterprise plans can auto…" at bounding box center [605, 226] width 680 height 400
click at [875, 436] on button "Cancel" at bounding box center [872, 437] width 33 height 17
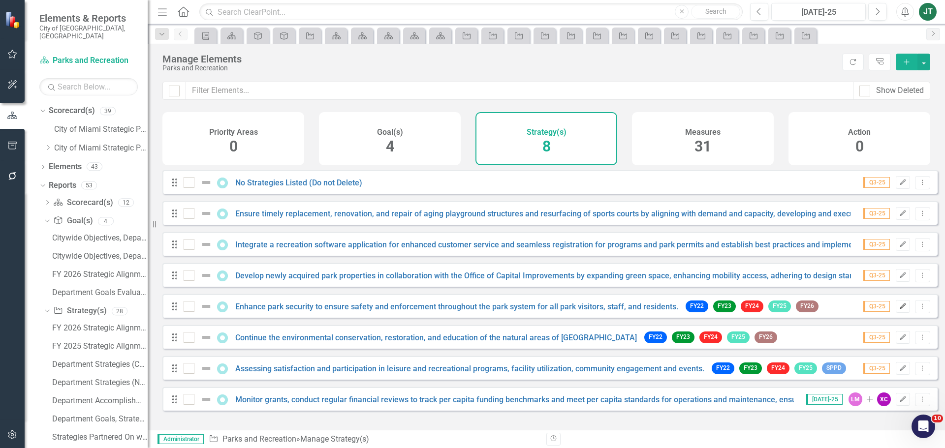
click at [899, 310] on icon "Edit" at bounding box center [902, 307] width 7 height 6
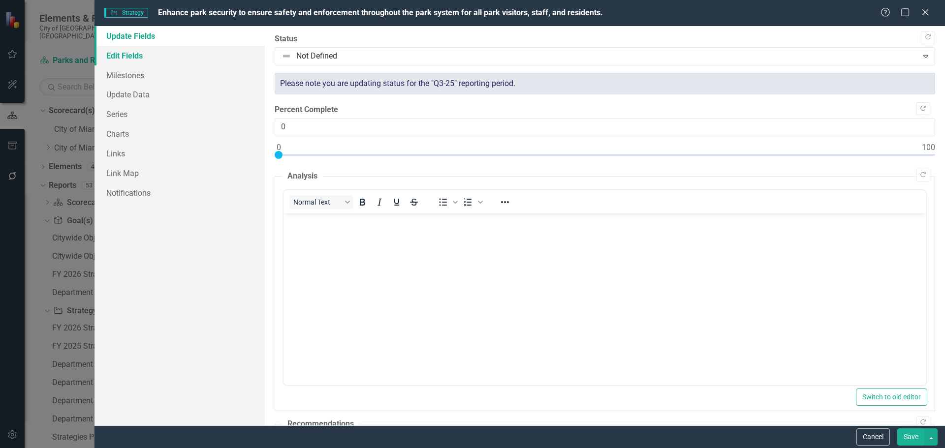
click at [146, 58] on link "Edit Fields" at bounding box center [179, 56] width 170 height 20
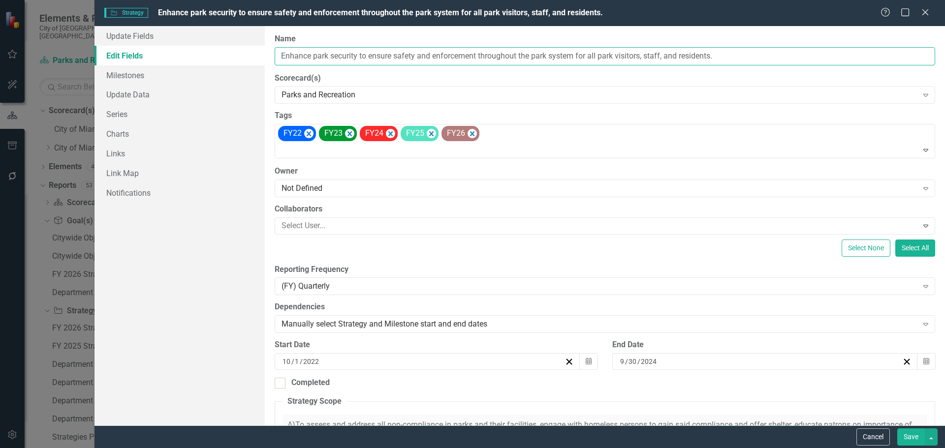
drag, startPoint x: 401, startPoint y: 56, endPoint x: 409, endPoint y: 55, distance: 8.4
click at [401, 56] on input "Enhance park security to ensure safety and enforcement throughout the park syst…" at bounding box center [605, 56] width 661 height 18
drag, startPoint x: 416, startPoint y: 54, endPoint x: 307, endPoint y: 54, distance: 109.8
click at [254, 50] on div "Update Fields Edit Fields Milestones Update Data Series Charts Links Link Map N…" at bounding box center [519, 226] width 850 height 400
drag, startPoint x: 878, startPoint y: 434, endPoint x: 720, endPoint y: 410, distance: 159.3
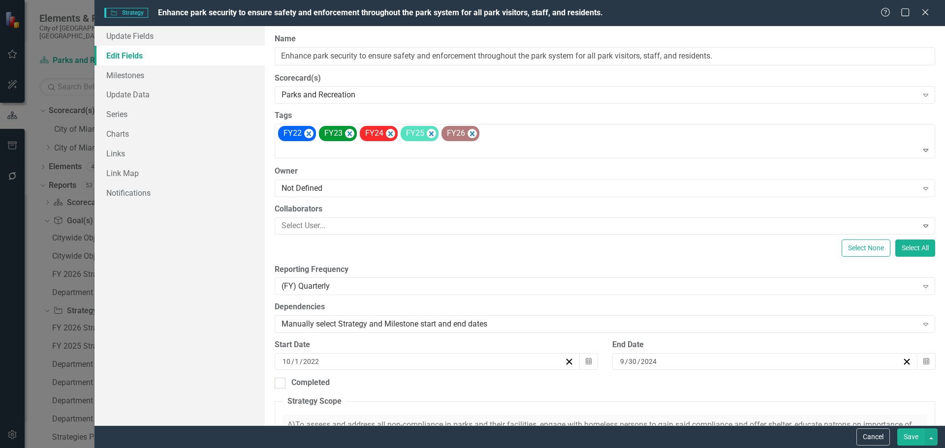
click at [877, 434] on button "Cancel" at bounding box center [872, 437] width 33 height 17
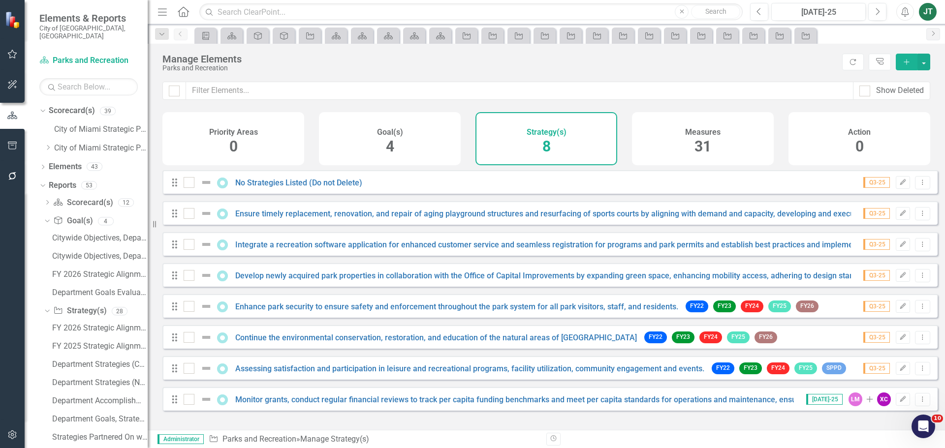
click at [905, 345] on div "Q3-25 Edit Dropdown Menu" at bounding box center [890, 337] width 79 height 13
click at [899, 341] on icon "Edit" at bounding box center [902, 338] width 7 height 6
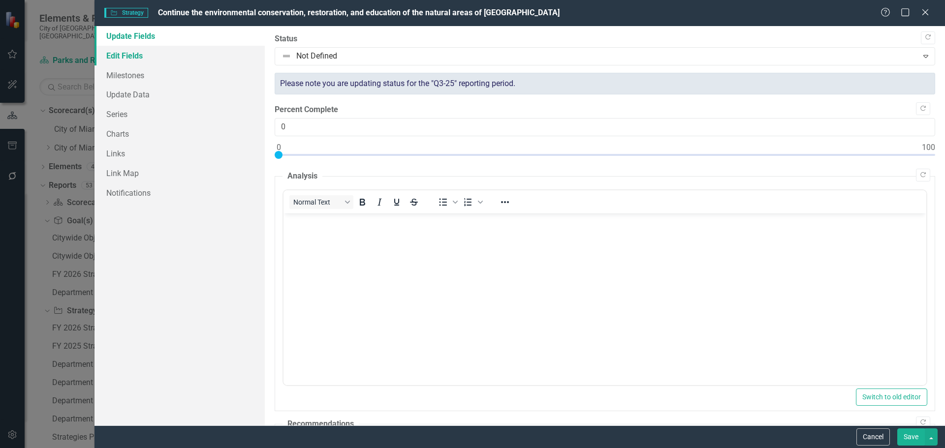
click at [155, 59] on link "Edit Fields" at bounding box center [179, 56] width 170 height 20
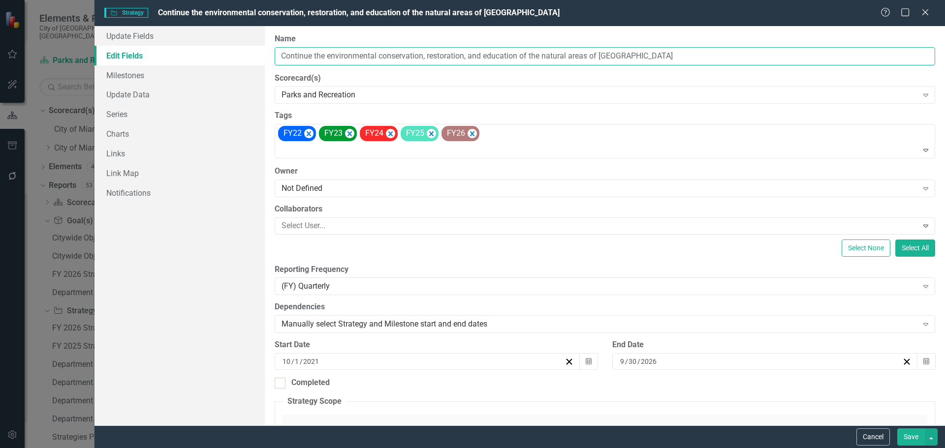
drag, startPoint x: 424, startPoint y: 57, endPoint x: 249, endPoint y: 54, distance: 175.2
click at [248, 54] on div "Update Fields Edit Fields Milestones Update Data Series Charts Links Link Map N…" at bounding box center [519, 226] width 850 height 400
click at [886, 437] on button "Cancel" at bounding box center [872, 437] width 33 height 17
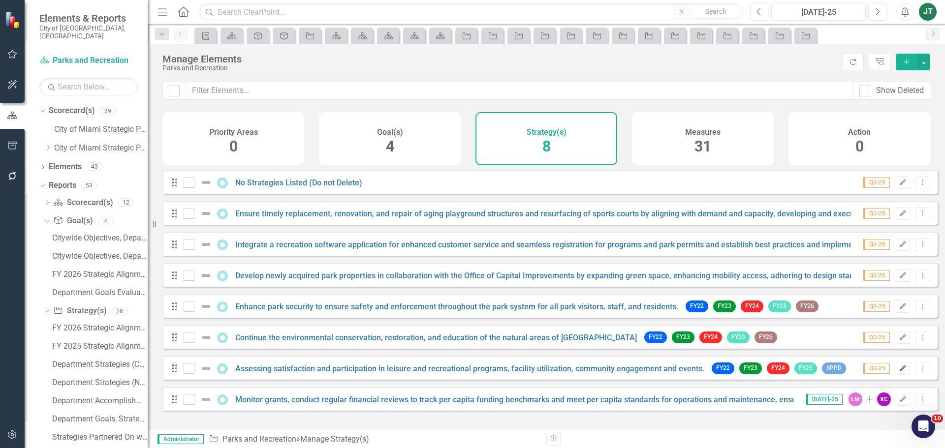
click at [899, 372] on icon "Edit" at bounding box center [902, 369] width 7 height 6
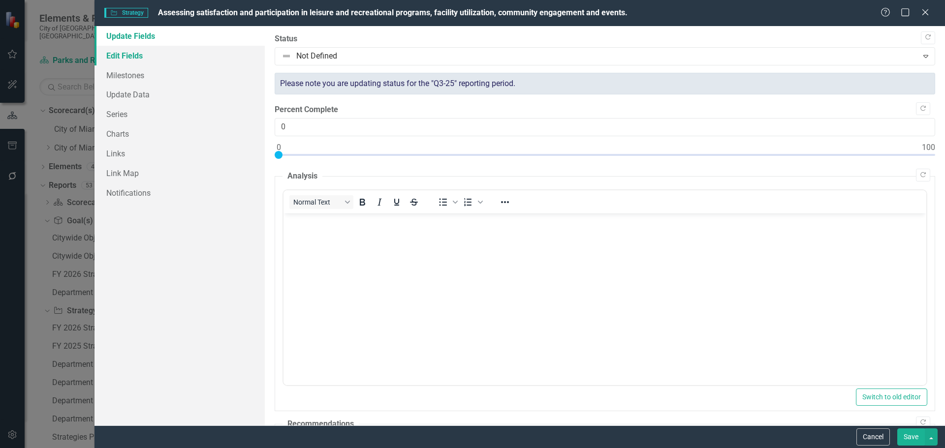
click at [121, 54] on link "Edit Fields" at bounding box center [179, 56] width 170 height 20
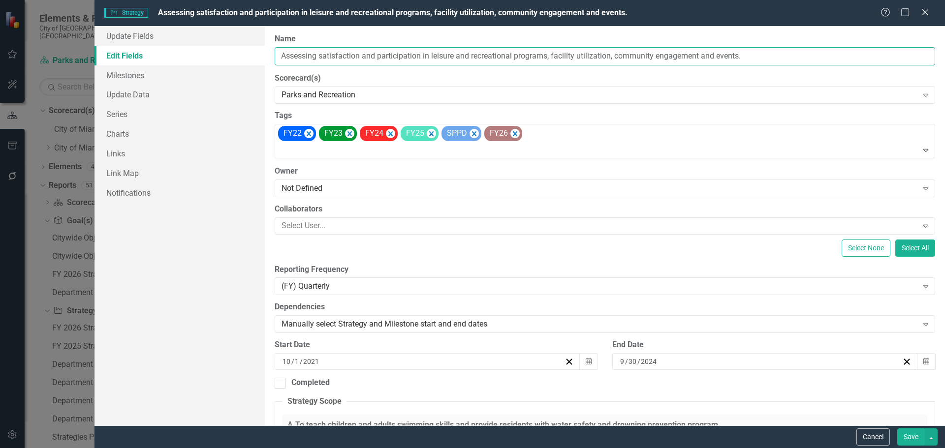
drag, startPoint x: 422, startPoint y: 56, endPoint x: 268, endPoint y: 50, distance: 154.7
click at [266, 50] on div "ClearPoint Can Do More! How ClearPoint Can Help Close Enterprise plans can auto…" at bounding box center [605, 226] width 680 height 400
click at [881, 434] on button "Cancel" at bounding box center [872, 437] width 33 height 17
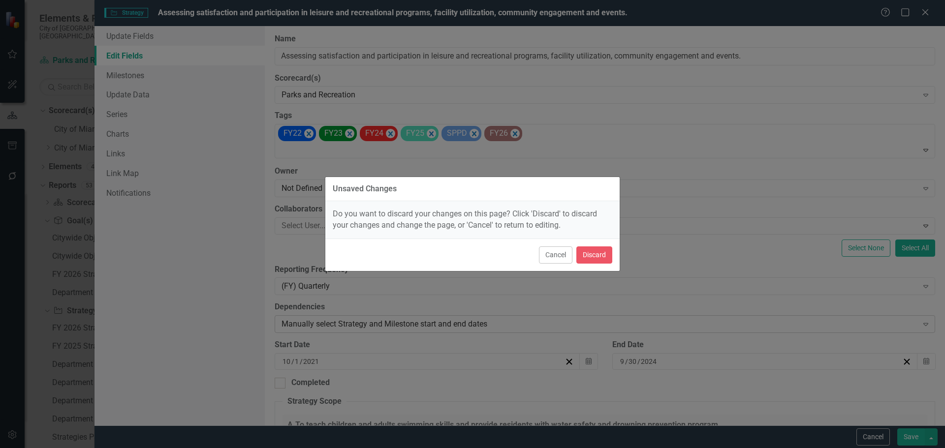
drag, startPoint x: 554, startPoint y: 253, endPoint x: 688, endPoint y: 323, distance: 150.8
click at [554, 253] on button "Cancel" at bounding box center [555, 255] width 33 height 17
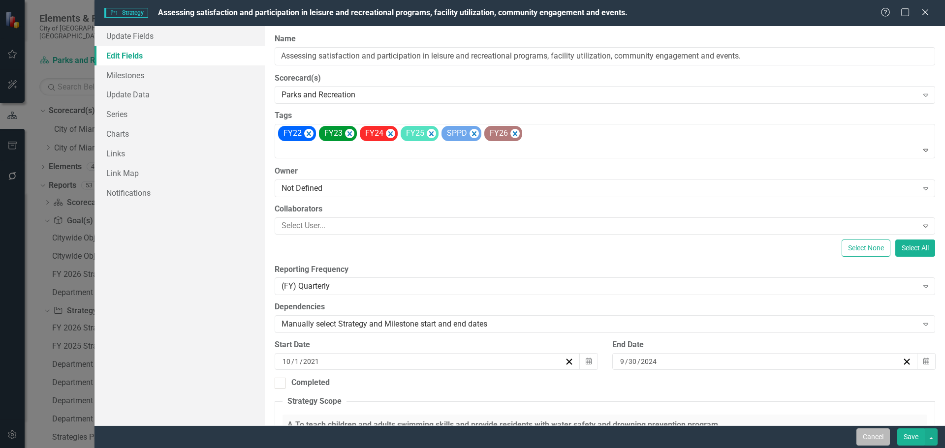
click at [881, 444] on button "Cancel" at bounding box center [872, 437] width 33 height 17
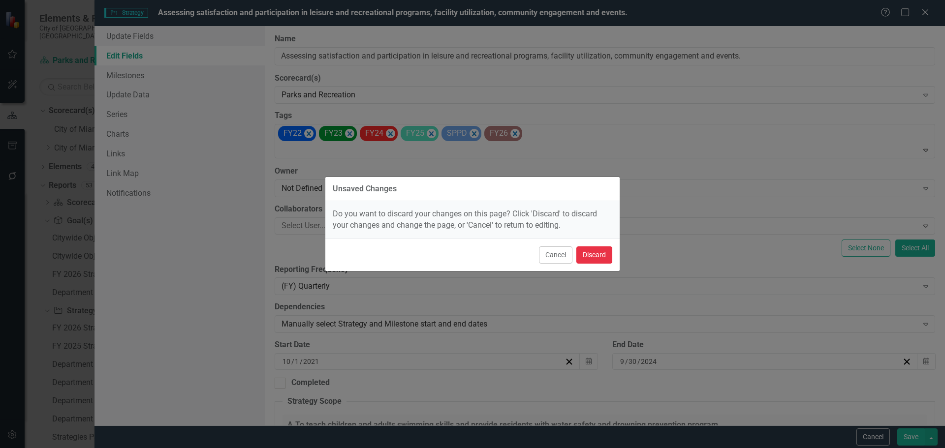
click at [598, 254] on button "Discard" at bounding box center [594, 255] width 36 height 17
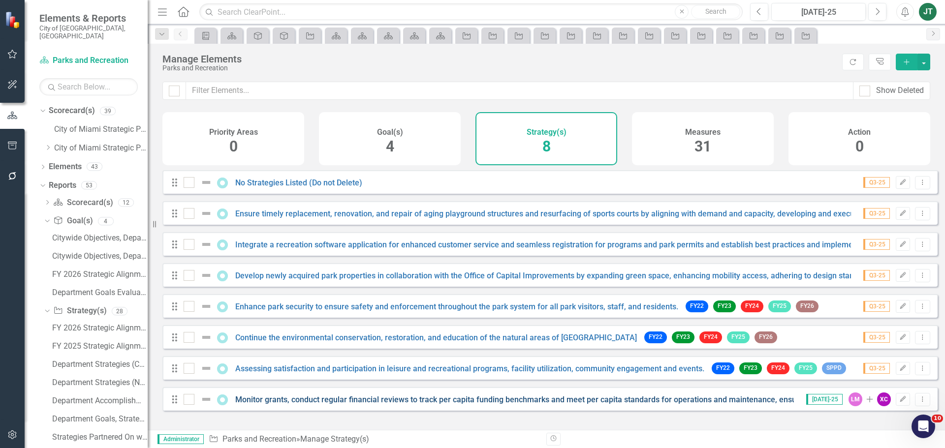
click at [639, 405] on link "Monitor grants, conduct regular financial reviews to track per capita funding b…" at bounding box center [741, 399] width 1013 height 9
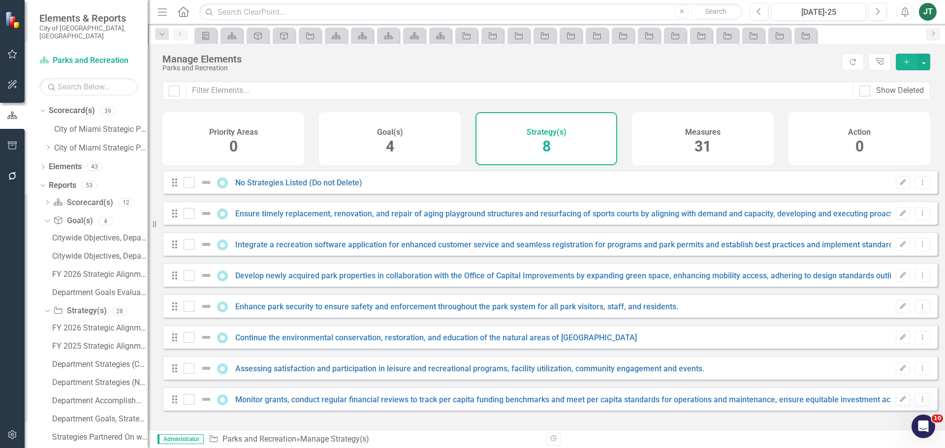
checkbox input "false"
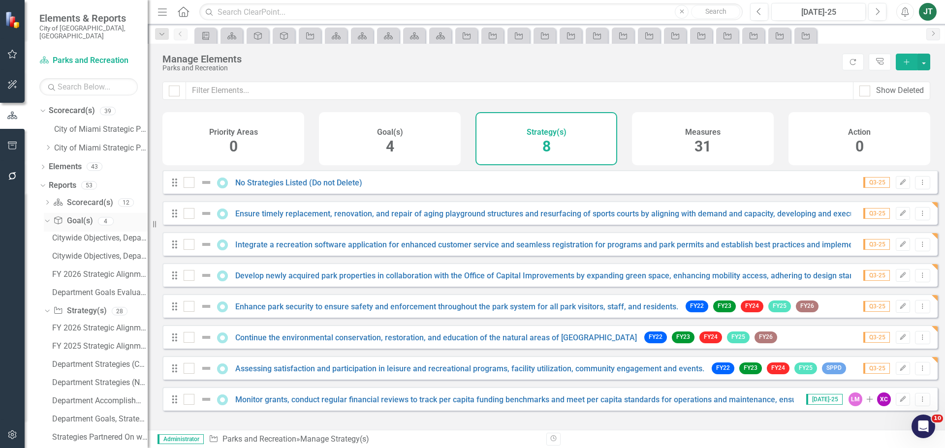
click at [49, 218] on icon "Dropdown" at bounding box center [45, 221] width 5 height 7
click at [84, 234] on link "Strategy Strategy(s)" at bounding box center [79, 239] width 53 height 11
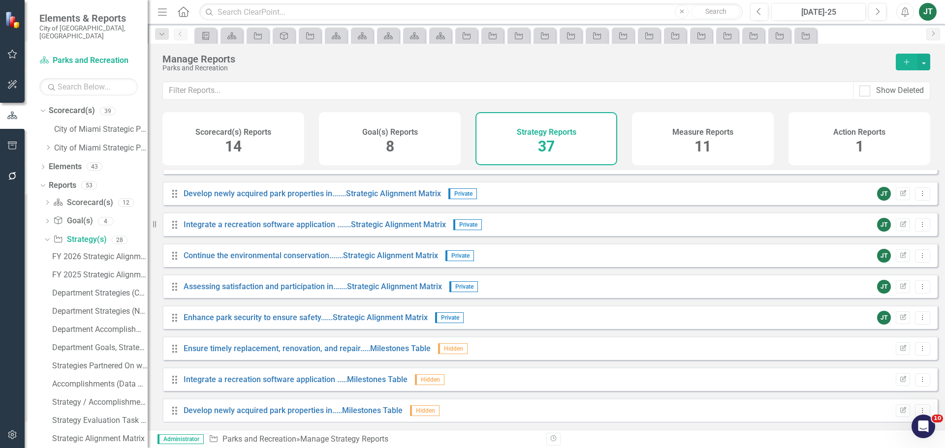
scroll to position [501, 0]
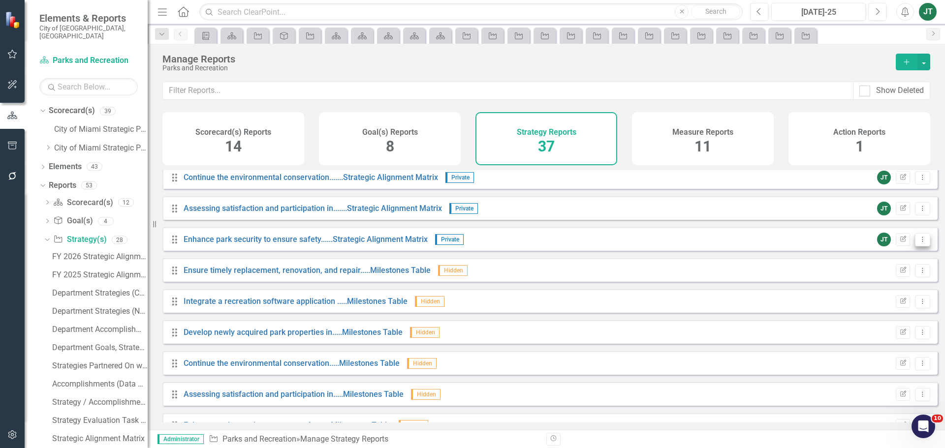
click at [918, 243] on icon "Dropdown Menu" at bounding box center [922, 239] width 8 height 6
click at [893, 299] on link "Copy Duplicate Report" at bounding box center [881, 300] width 81 height 18
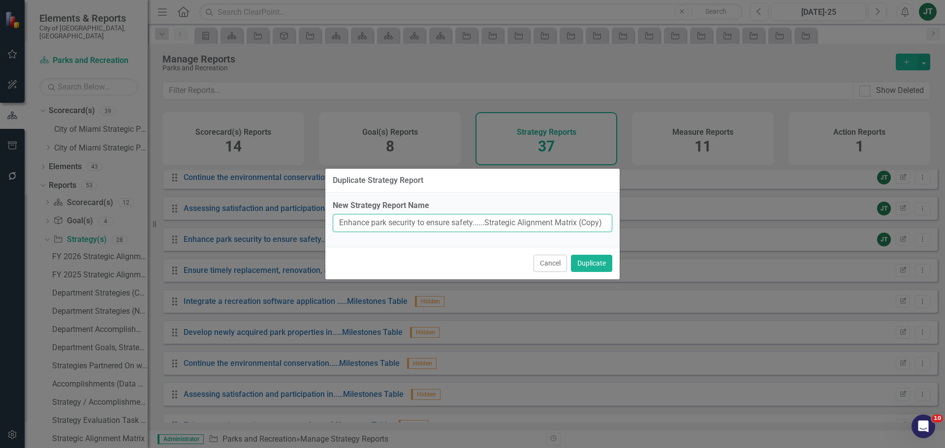
drag, startPoint x: 474, startPoint y: 222, endPoint x: 355, endPoint y: 222, distance: 118.6
click at [291, 221] on div "Duplicate Strategy Report New Strategy Report Name Enhance park security to ens…" at bounding box center [472, 224] width 945 height 448
paste input "Monitor grants, conduct regular financial reviews"
click at [563, 220] on input "Monitor grants, conduct regular financial reviews ......Strategic Alignment Mat…" at bounding box center [473, 223] width 280 height 18
click at [509, 223] on input "Monitor grants, conduct regular financial reviews ......Strategic Alignment Mat…" at bounding box center [473, 223] width 280 height 18
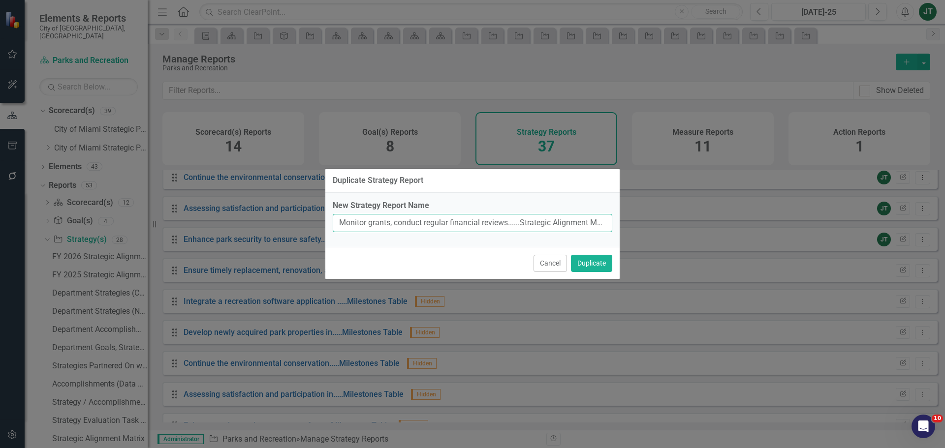
click at [547, 225] on input "Monitor grants, conduct regular financial reviews......Strategic Alignment Matr…" at bounding box center [473, 223] width 280 height 18
drag, startPoint x: 523, startPoint y: 222, endPoint x: 636, endPoint y: 224, distance: 113.2
click at [636, 224] on div "Duplicate Strategy Report New Strategy Report Name Monitor grants, conduct regu…" at bounding box center [472, 224] width 945 height 448
click at [591, 224] on input "Monitor grants, conduct regular financial reviews......Strategic Alignment Matr…" at bounding box center [473, 223] width 280 height 18
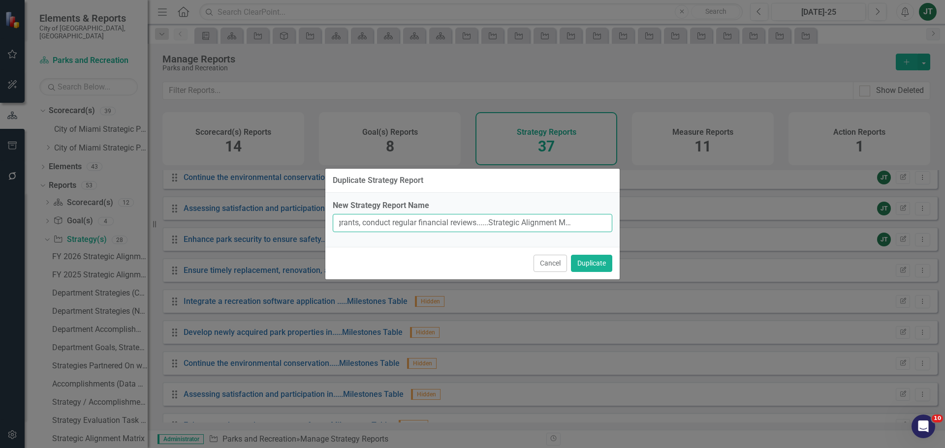
drag, startPoint x: 580, startPoint y: 223, endPoint x: 632, endPoint y: 223, distance: 52.7
click at [632, 223] on div "Duplicate Strategy Report New Strategy Report Name Monitor grants, conduct regu…" at bounding box center [472, 224] width 945 height 448
type input "Monitor grants, conduct regular financial reviews......Strategic Alignment Matr…"
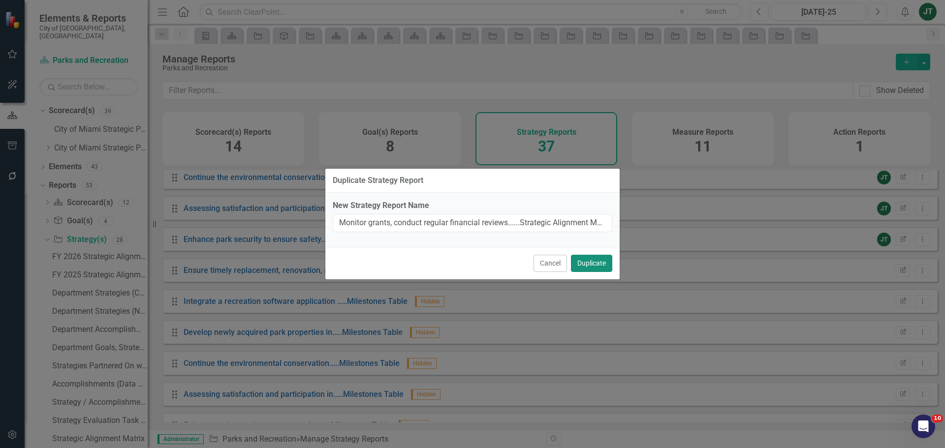
click at [589, 262] on button "Duplicate" at bounding box center [591, 263] width 41 height 17
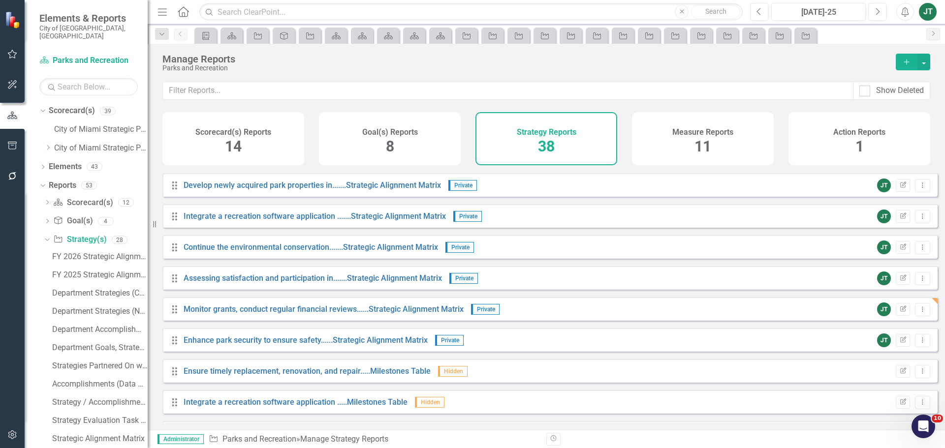
scroll to position [403, 0]
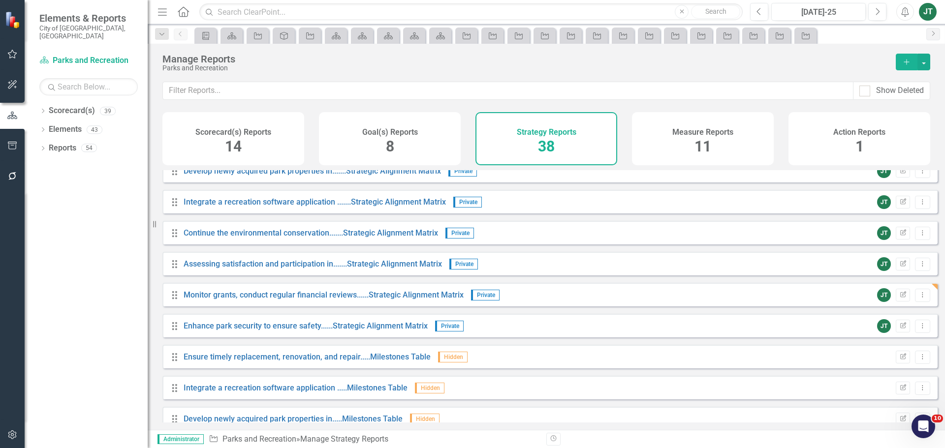
scroll to position [443, 0]
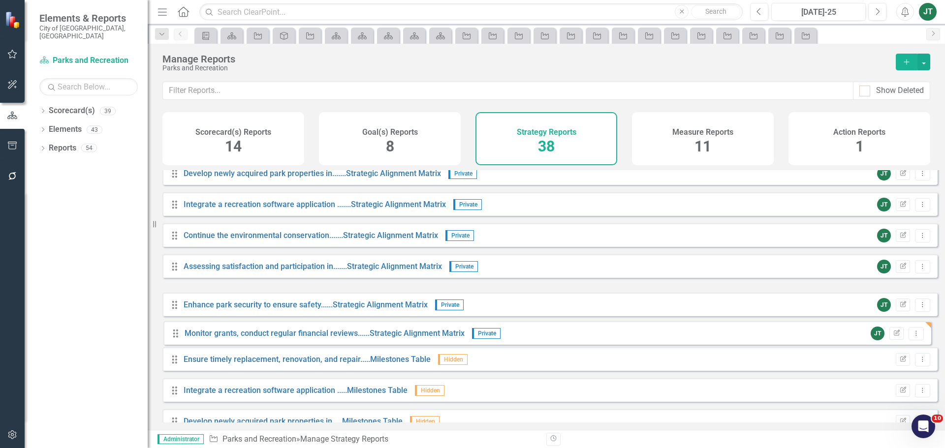
drag, startPoint x: 176, startPoint y: 307, endPoint x: 176, endPoint y: 337, distance: 29.5
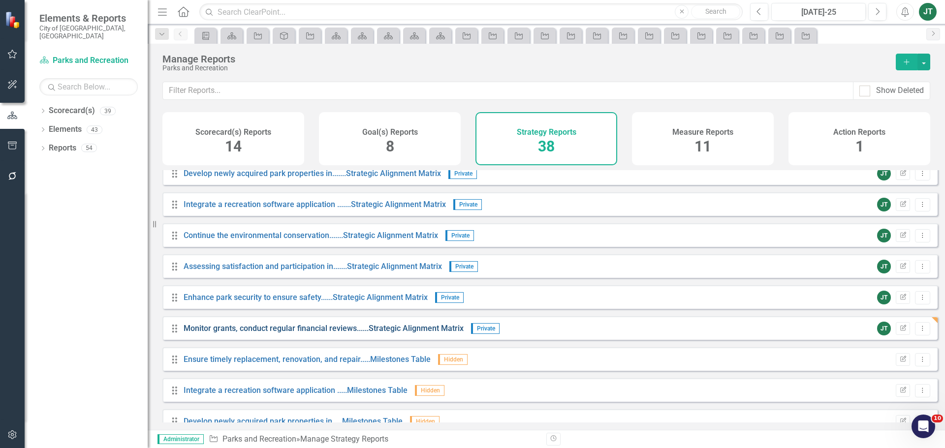
click at [257, 333] on link "Monitor grants, conduct regular financial reviews......Strategic Alignment Matr…" at bounding box center [324, 328] width 280 height 9
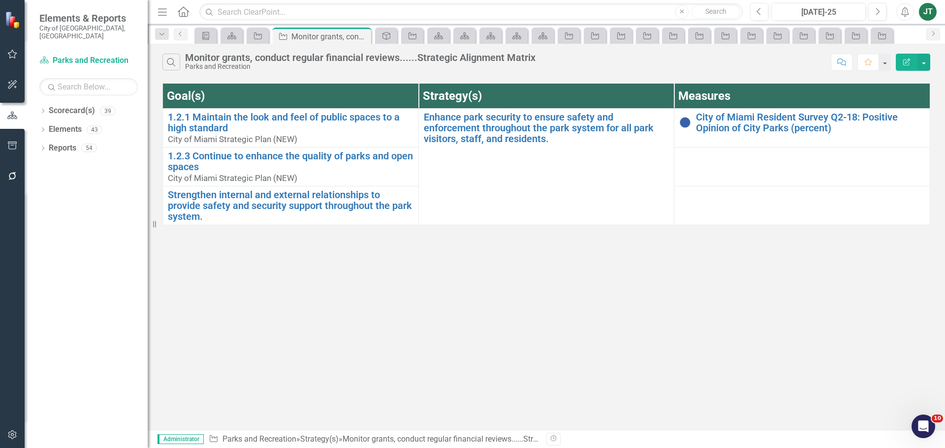
click at [908, 62] on icon "Edit Report" at bounding box center [906, 62] width 9 height 7
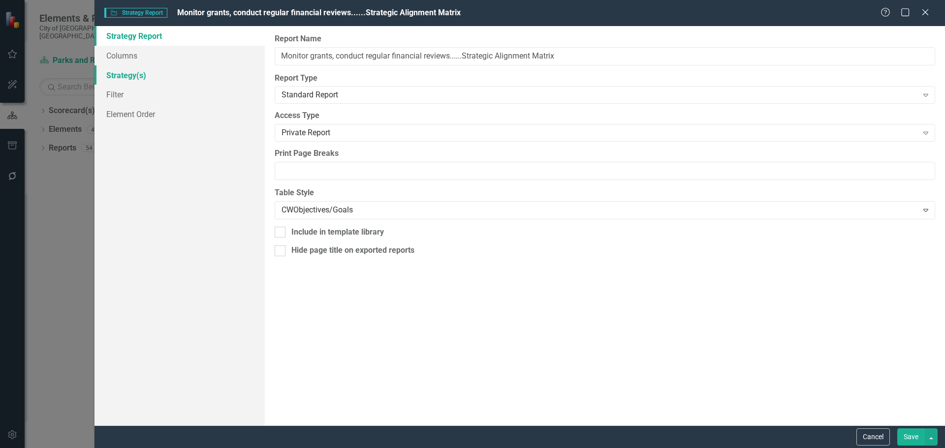
click at [137, 68] on link "Strategy(s)" at bounding box center [179, 75] width 170 height 20
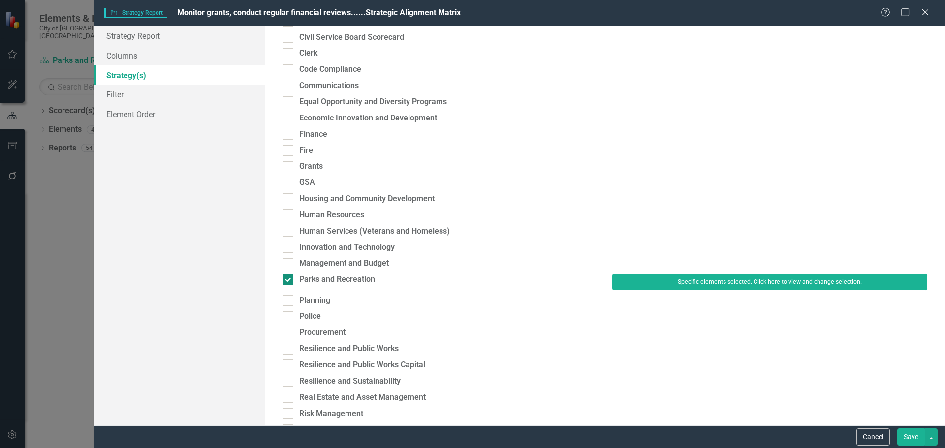
click at [330, 283] on div "Parks and Recreation" at bounding box center [337, 279] width 76 height 11
click at [289, 281] on input "Parks and Recreation" at bounding box center [286, 278] width 6 height 6
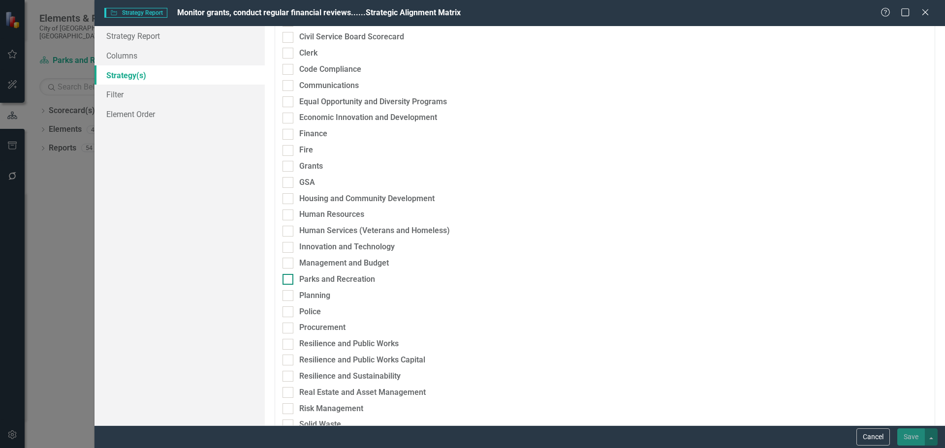
click at [339, 282] on div "Parks and Recreation" at bounding box center [337, 279] width 76 height 11
click at [289, 281] on input "Parks and Recreation" at bounding box center [286, 277] width 6 height 6
checkbox input "true"
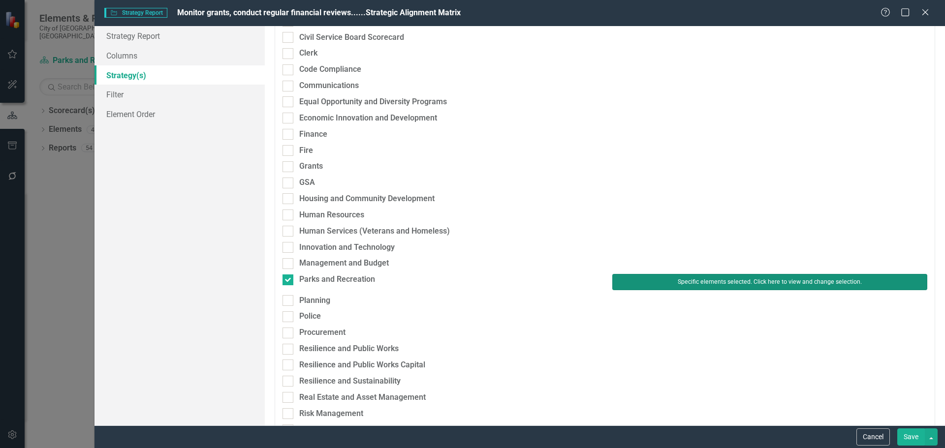
click at [655, 285] on button "Specific elements selected. Click here to view and change selection." at bounding box center [769, 282] width 315 height 16
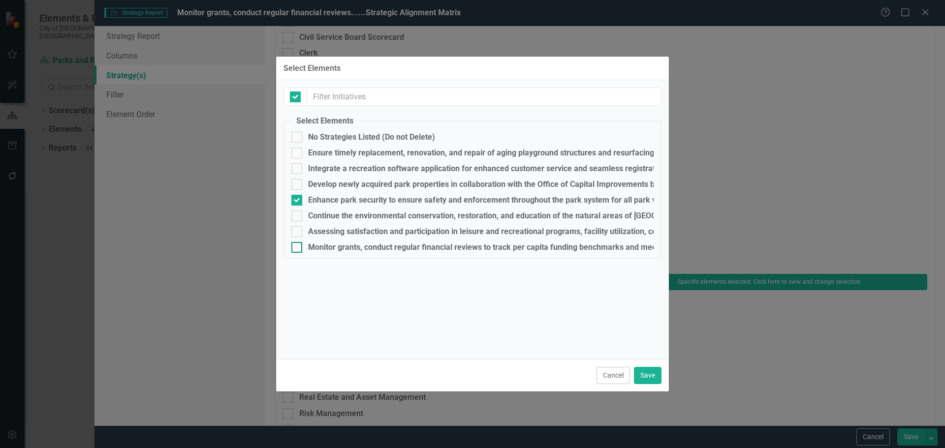
checkbox input "false"
click at [315, 247] on div "Monitor grants, conduct regular financial reviews to track per capita funding b…" at bounding box center [815, 247] width 1015 height 9
click at [298, 247] on input "Monitor grants, conduct regular financial reviews to track per capita funding b…" at bounding box center [294, 245] width 6 height 6
checkbox input "true"
click at [322, 192] on fieldset "Select Elements No Strategies Listed (Do not Delete) Ensure timely replacement,…" at bounding box center [472, 187] width 378 height 143
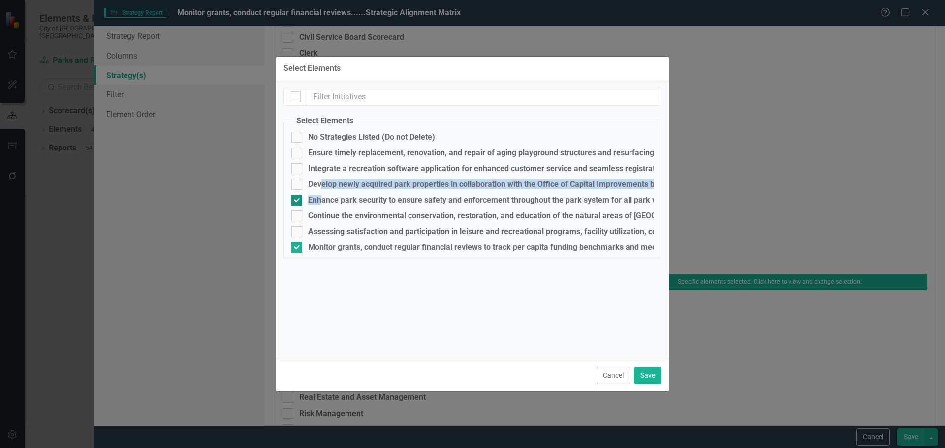
click at [323, 198] on div "Enhance park security to ensure safety and enforcement throughout the park syst…" at bounding box center [530, 200] width 445 height 9
click at [298, 198] on input "Enhance park security to ensure safety and enforcement throughout the park syst…" at bounding box center [294, 198] width 6 height 6
checkbox input "false"
drag, startPoint x: 645, startPoint y: 375, endPoint x: 659, endPoint y: 376, distance: 13.8
click at [646, 375] on button "Save" at bounding box center [648, 375] width 28 height 17
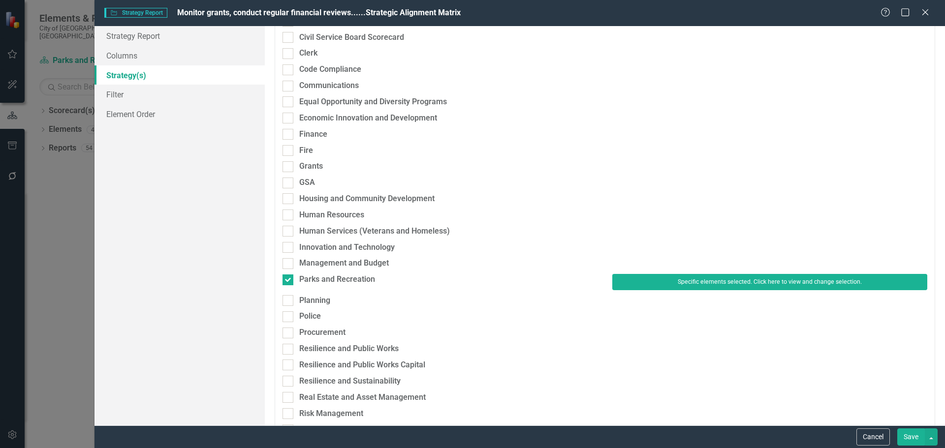
click at [913, 434] on button "Save" at bounding box center [911, 437] width 28 height 17
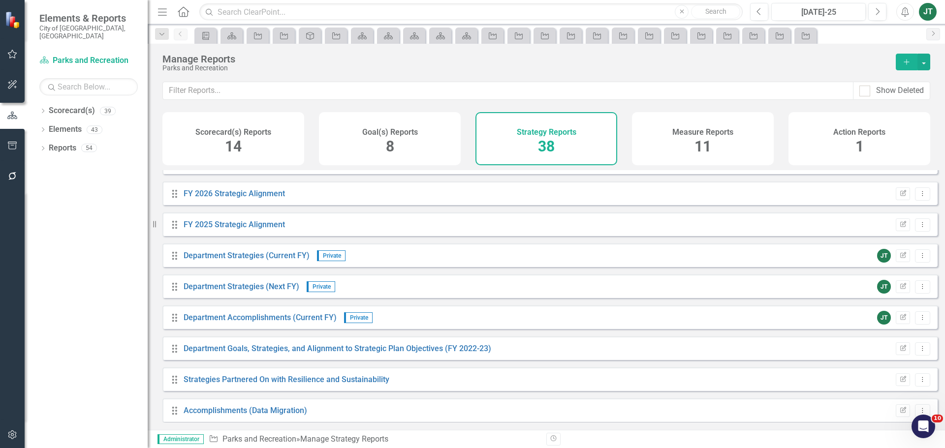
scroll to position [49, 0]
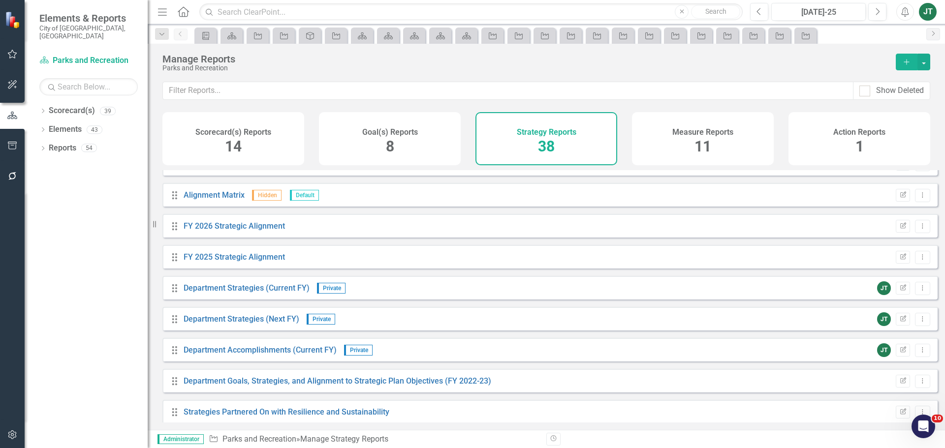
click at [366, 143] on div "Goal(s) Reports 8" at bounding box center [390, 138] width 142 height 53
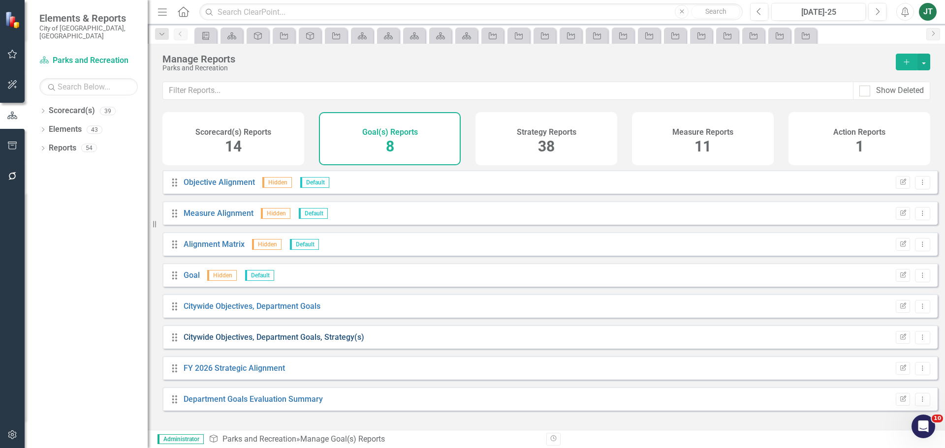
click at [317, 342] on link "Citywide Objectives, Department Goals, Strategy(s)" at bounding box center [274, 337] width 181 height 9
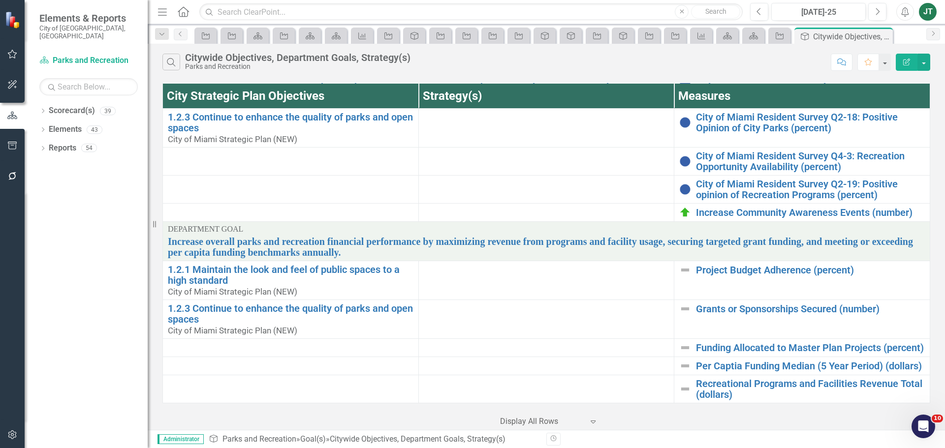
scroll to position [810, 0]
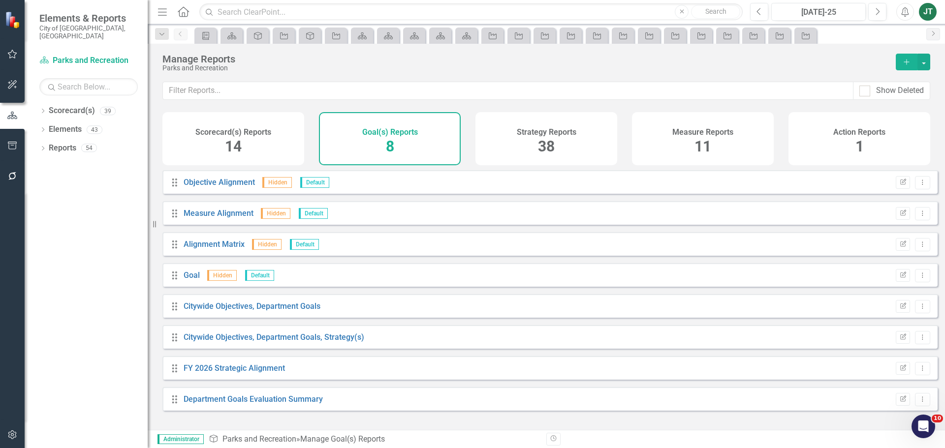
click at [545, 138] on span "38" at bounding box center [546, 146] width 17 height 17
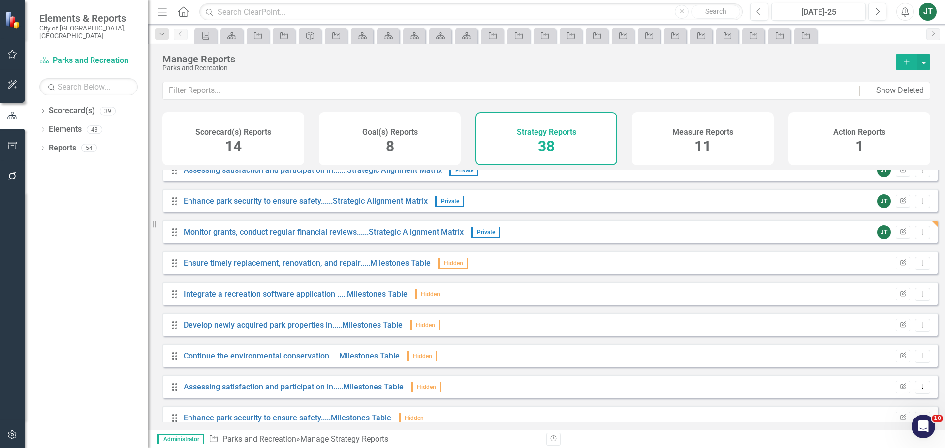
scroll to position [483, 0]
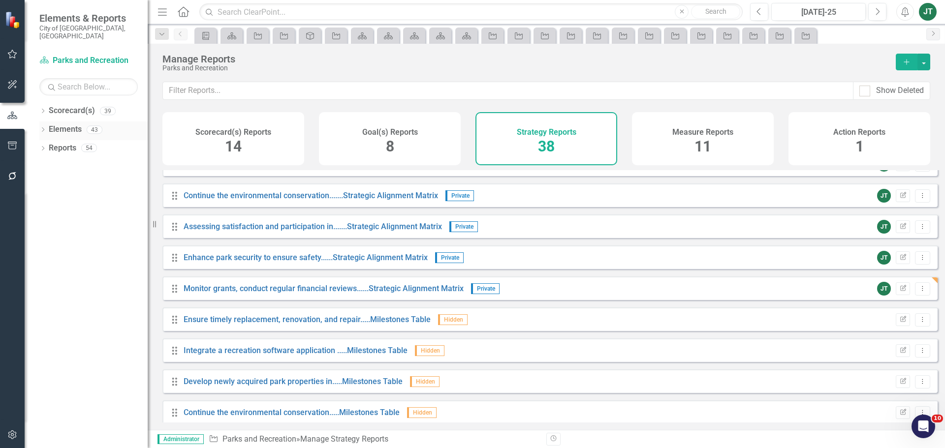
click at [62, 124] on link "Elements" at bounding box center [65, 129] width 33 height 11
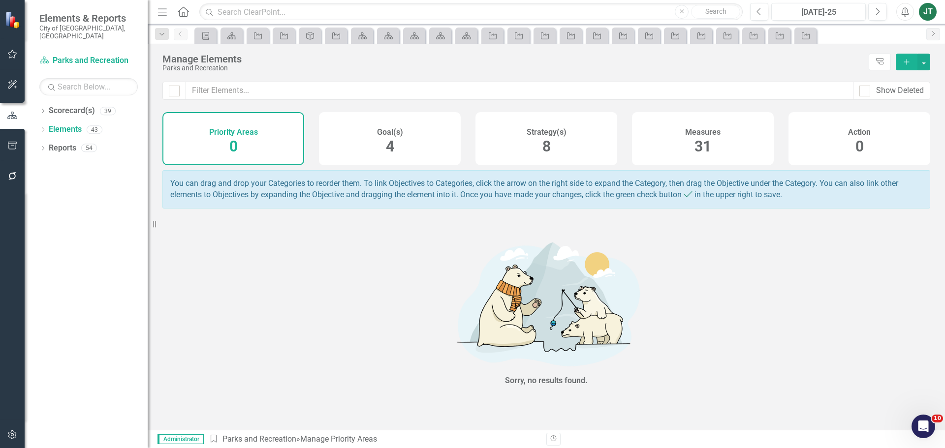
click at [537, 131] on h4 "Strategy(s)" at bounding box center [547, 132] width 40 height 9
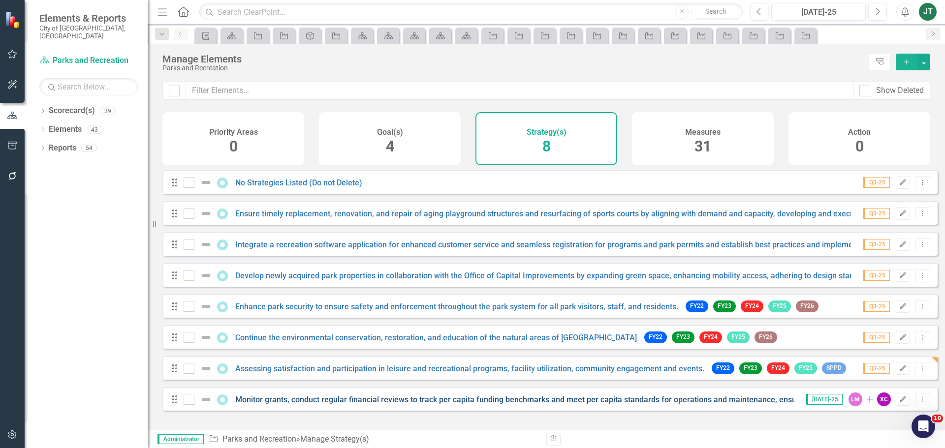
click at [281, 405] on link "Monitor grants, conduct regular financial reviews to track per capita funding b…" at bounding box center [741, 399] width 1013 height 9
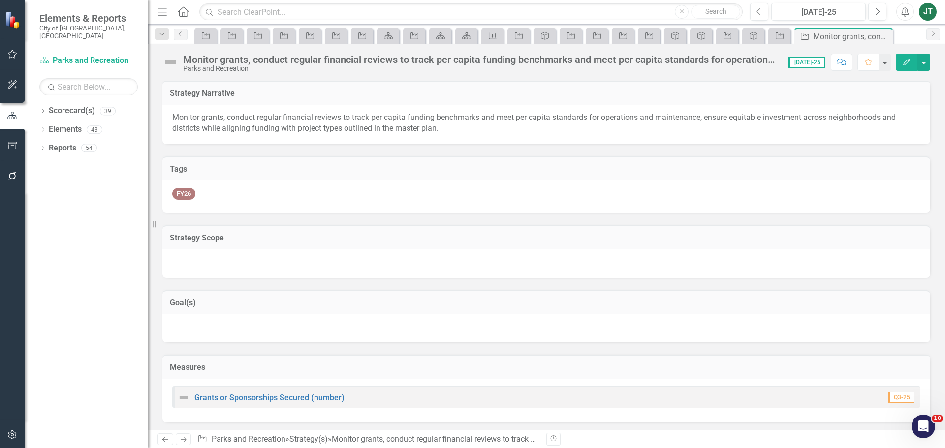
click at [905, 62] on icon "Edit" at bounding box center [906, 62] width 9 height 7
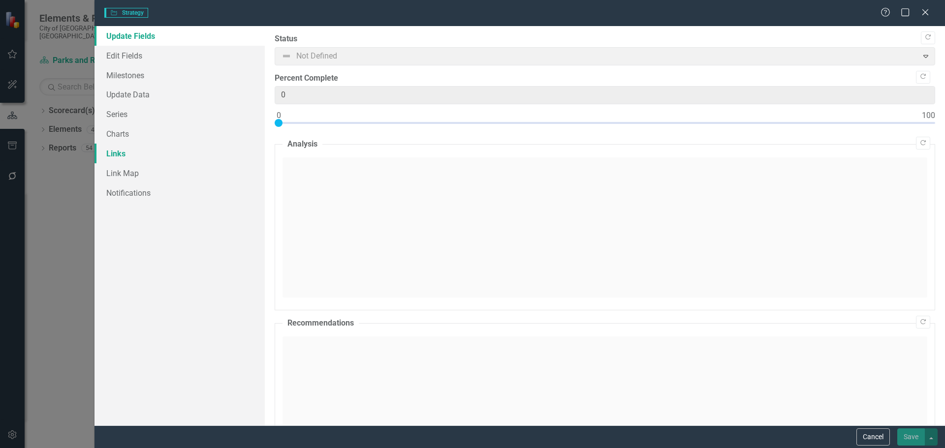
click at [116, 149] on link "Links" at bounding box center [179, 154] width 170 height 20
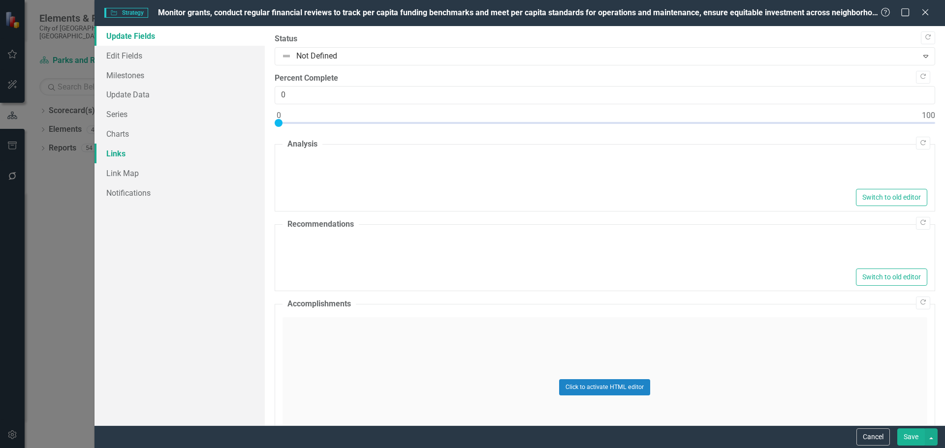
click at [112, 153] on link "Links" at bounding box center [179, 154] width 170 height 20
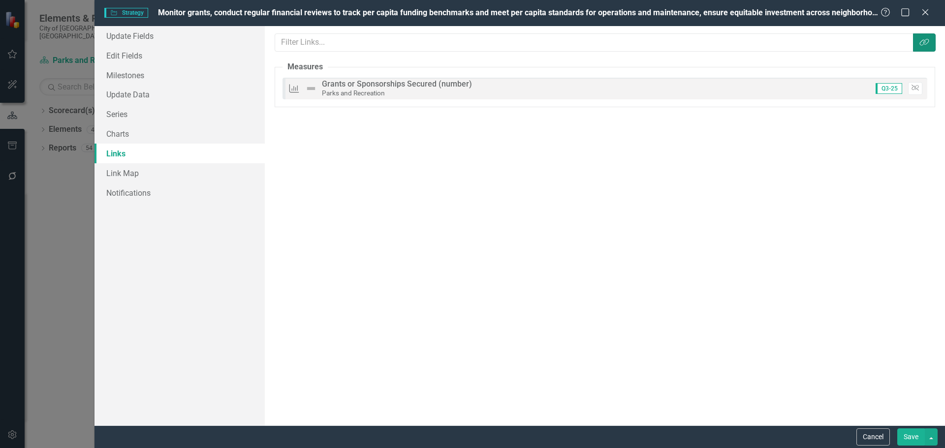
click at [930, 40] on button "Link Tag" at bounding box center [924, 42] width 23 height 18
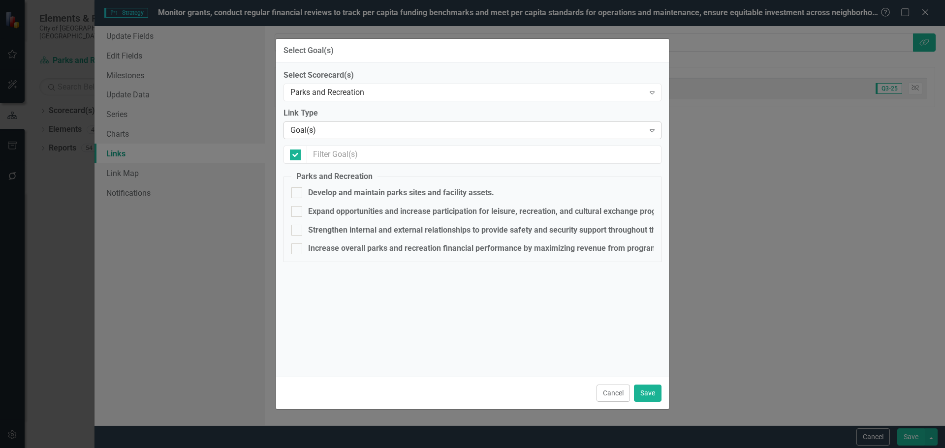
checkbox input "false"
click at [337, 95] on div "Parks and Recreation" at bounding box center [467, 92] width 354 height 11
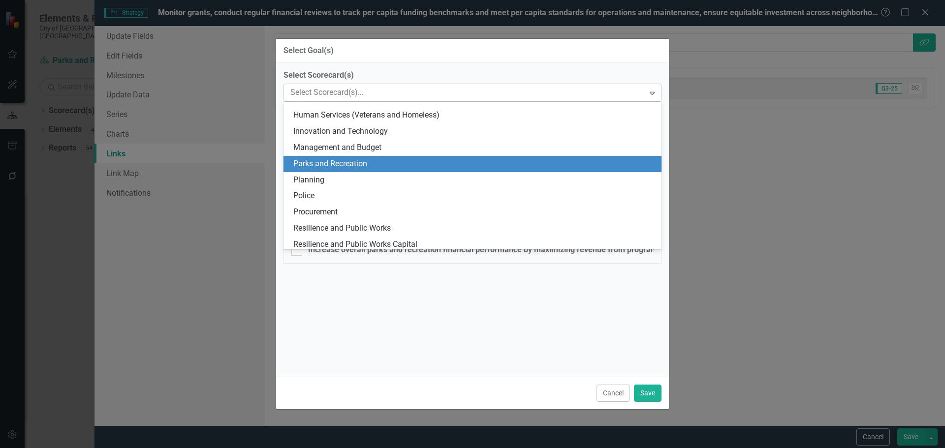
scroll to position [340, 0]
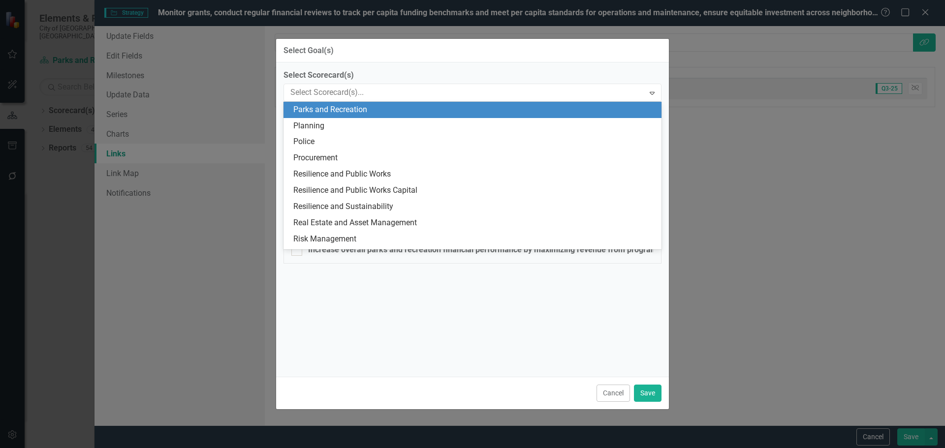
click at [339, 110] on div "Parks and Recreation" at bounding box center [474, 109] width 362 height 11
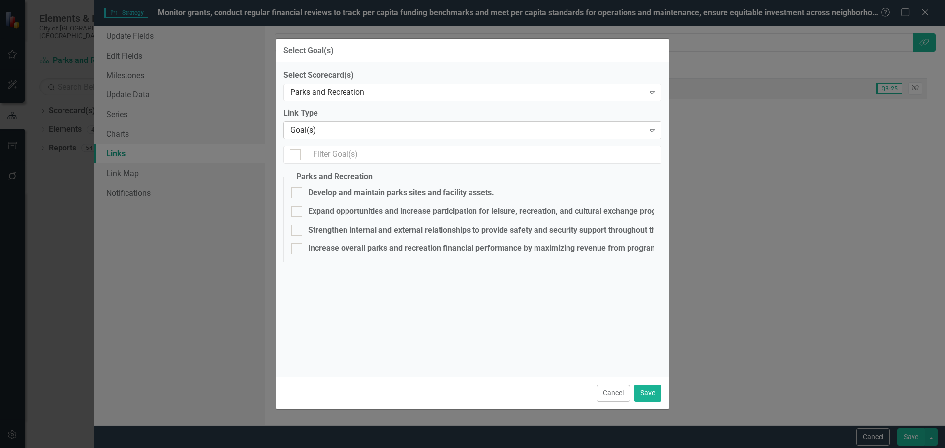
click at [315, 127] on div "Goal(s)" at bounding box center [467, 130] width 354 height 11
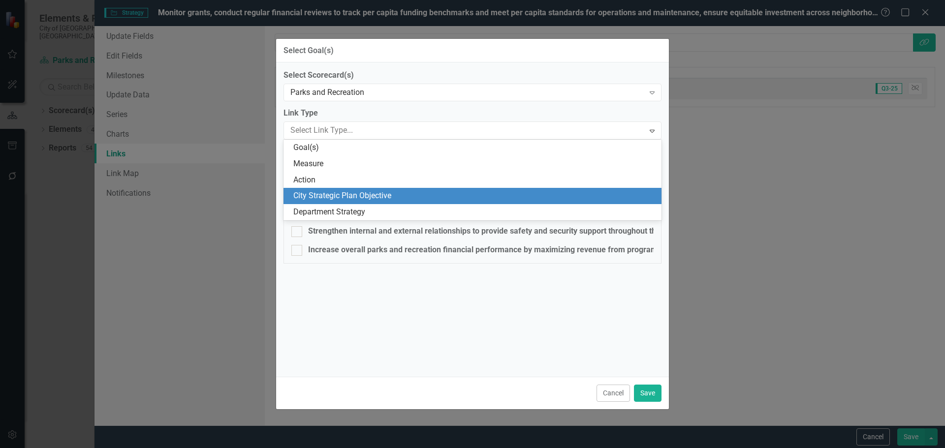
click at [319, 197] on div "City Strategic Plan Objective" at bounding box center [474, 195] width 362 height 11
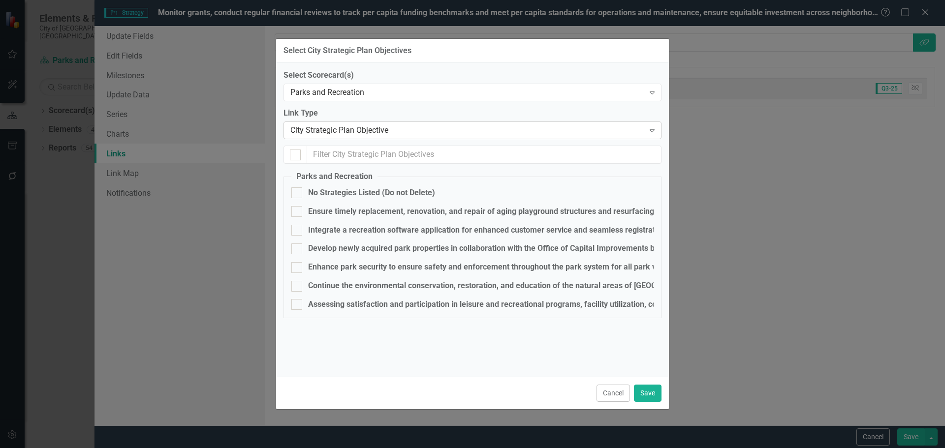
click at [356, 130] on div "City Strategic Plan Objective" at bounding box center [467, 130] width 354 height 11
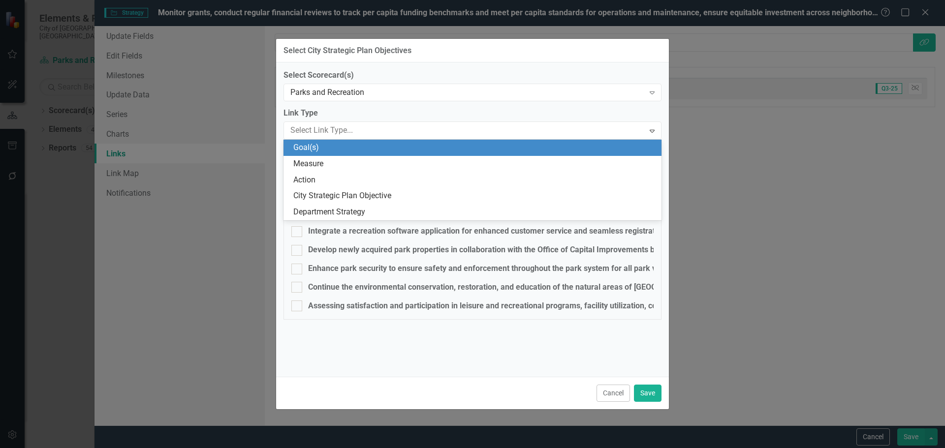
click at [318, 147] on div "Goal(s)" at bounding box center [474, 147] width 362 height 11
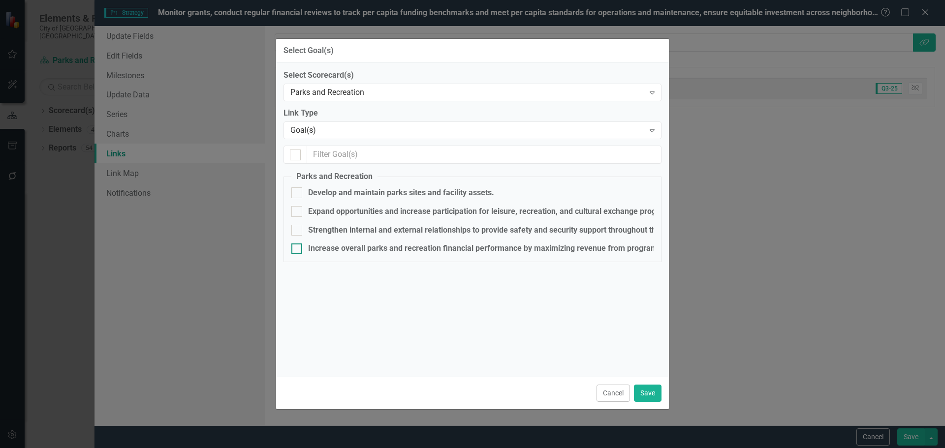
click at [333, 248] on div "Increase overall parks and recreation financial performance by maximizing reven…" at bounding box center [696, 248] width 777 height 11
click at [298, 248] on input "Increase overall parks and recreation financial performance by maximizing reven…" at bounding box center [294, 247] width 6 height 6
checkbox input "true"
click at [645, 388] on button "Save" at bounding box center [648, 393] width 28 height 17
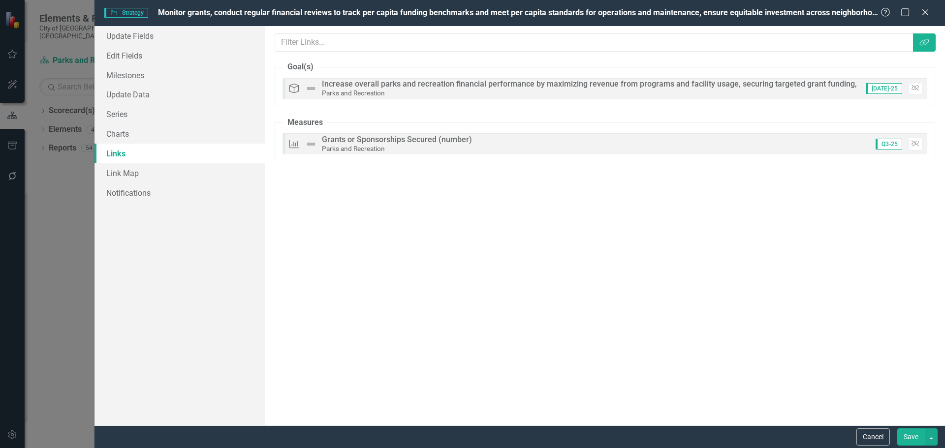
click at [914, 436] on button "Save" at bounding box center [911, 437] width 28 height 17
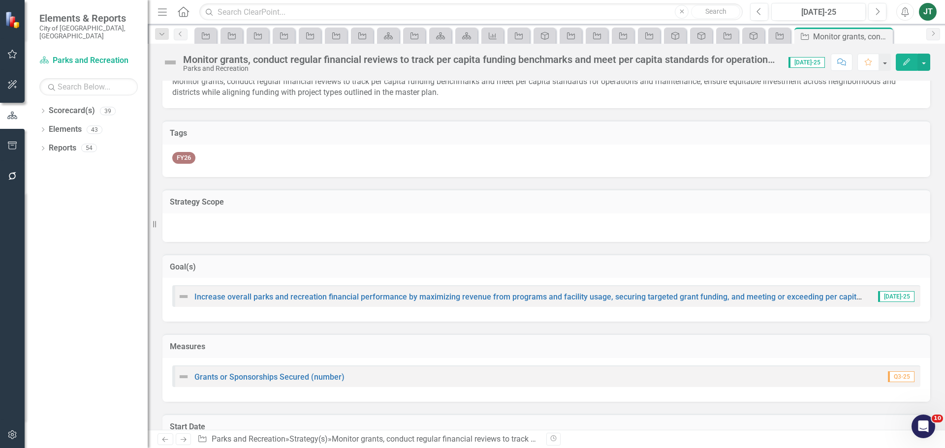
scroll to position [0, 0]
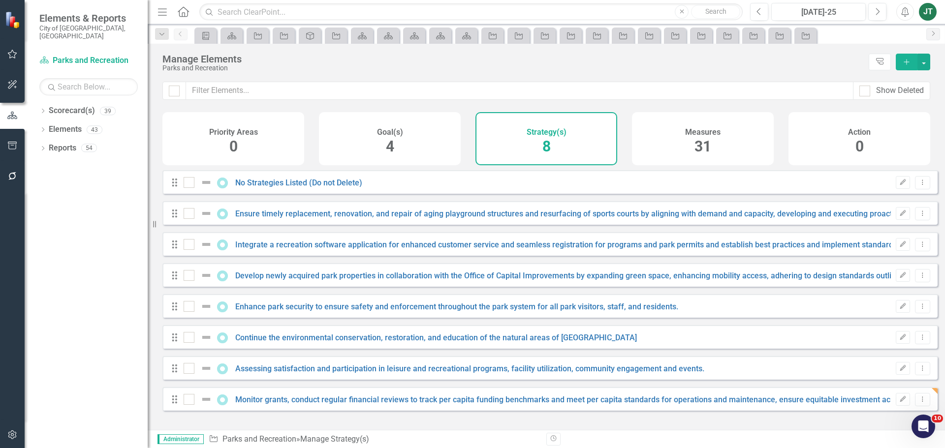
checkbox input "false"
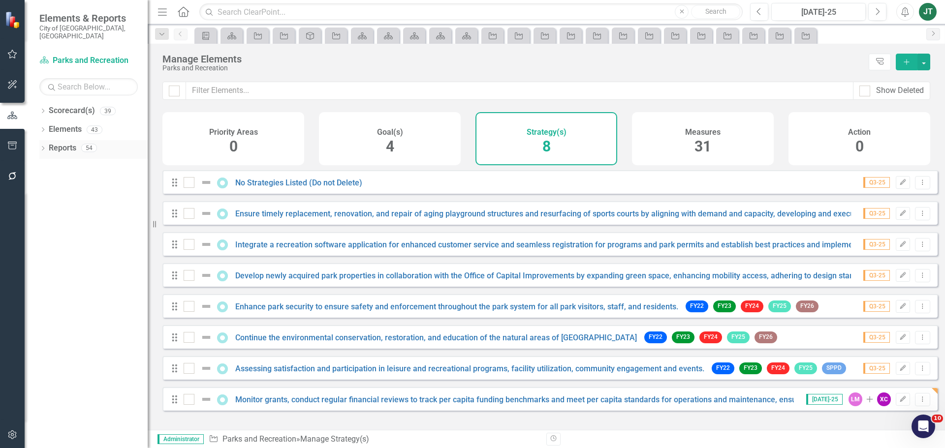
click at [59, 143] on link "Reports" at bounding box center [63, 148] width 28 height 11
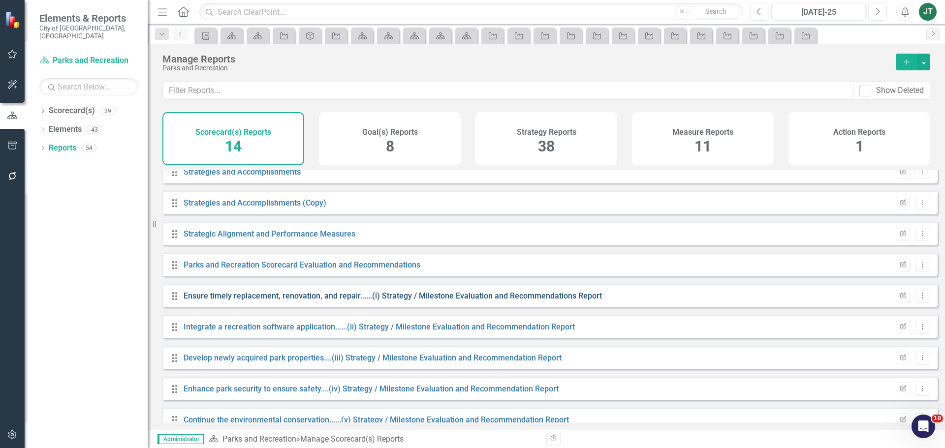
scroll to position [182, 0]
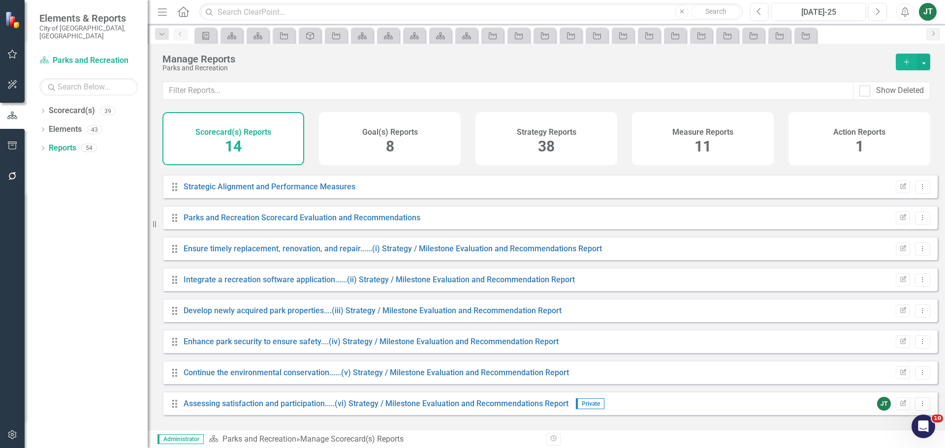
click at [527, 158] on div "Strategy Reports 38" at bounding box center [546, 138] width 142 height 53
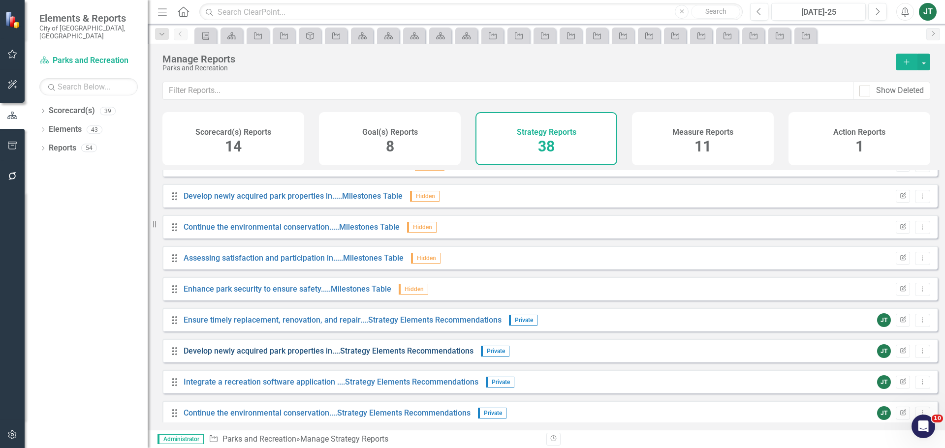
scroll to position [674, 0]
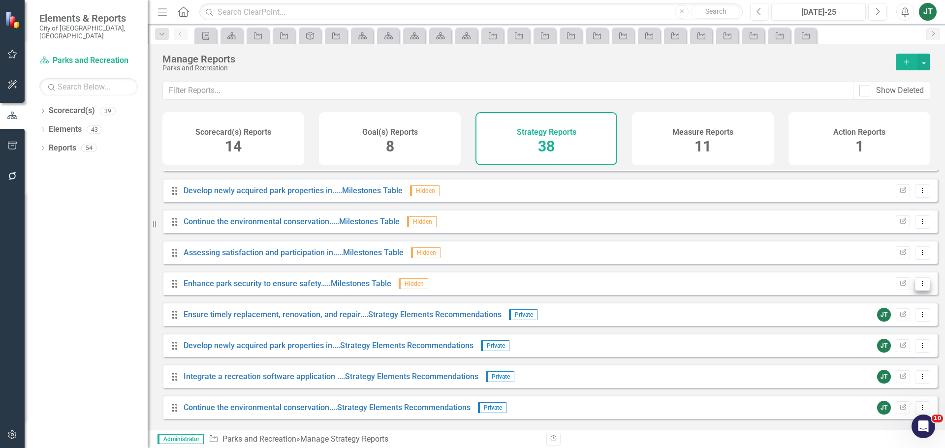
click at [921, 287] on button "Dropdown Menu" at bounding box center [922, 284] width 15 height 13
click at [876, 343] on link "Copy Duplicate Report" at bounding box center [881, 344] width 81 height 18
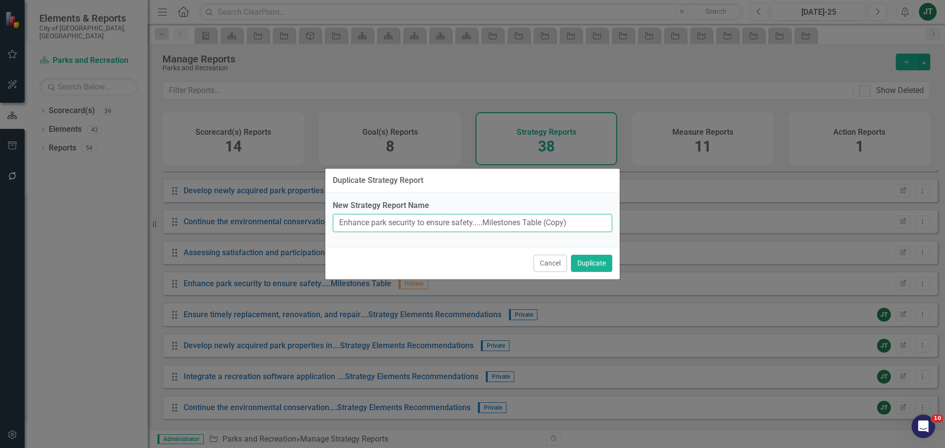
drag, startPoint x: 473, startPoint y: 223, endPoint x: 326, endPoint y: 221, distance: 147.7
click at [315, 222] on div "Duplicate Strategy Report New Strategy Report Name Enhance park security to ens…" at bounding box center [472, 224] width 945 height 448
paste input "Monitor grants, conduct regular financial reviews"
click at [578, 225] on input "Monitor grants, conduct regular financial reviews .....Milestones Table (Copy)" at bounding box center [473, 223] width 280 height 18
drag, startPoint x: 580, startPoint y: 222, endPoint x: 646, endPoint y: 217, distance: 66.2
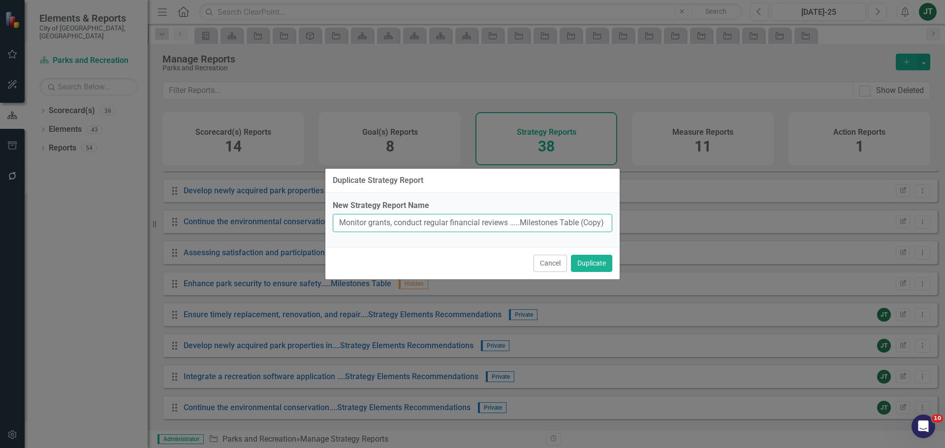
click at [645, 217] on div "Duplicate Strategy Report New Strategy Report Name Monitor grants, conduct regu…" at bounding box center [472, 224] width 945 height 448
type input "Monitor grants, conduct regular financial reviews .....Milestones Table"
click at [589, 262] on button "Duplicate" at bounding box center [591, 263] width 41 height 17
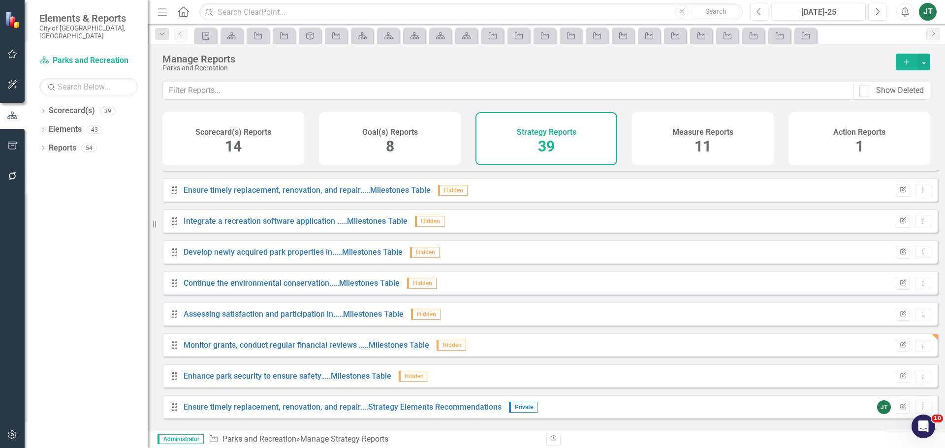
scroll to position [661, 0]
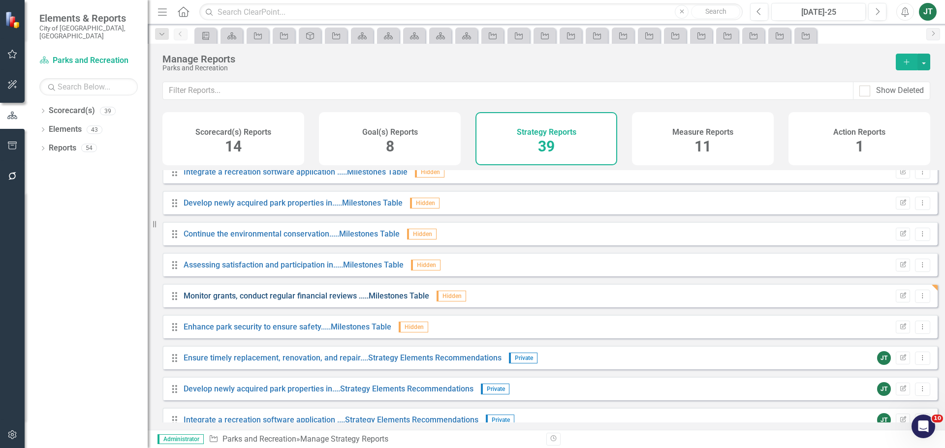
click at [378, 301] on link "Monitor grants, conduct regular financial reviews .....Milestones Table" at bounding box center [307, 295] width 246 height 9
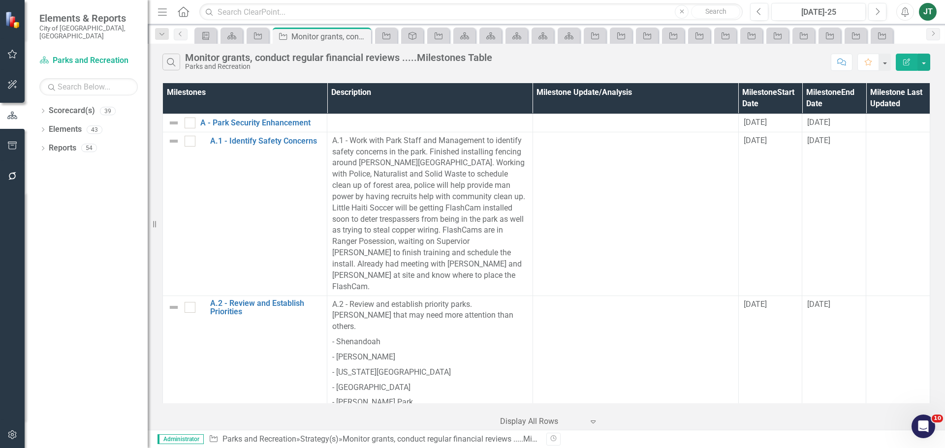
click at [907, 59] on icon "Edit Report" at bounding box center [906, 62] width 9 height 7
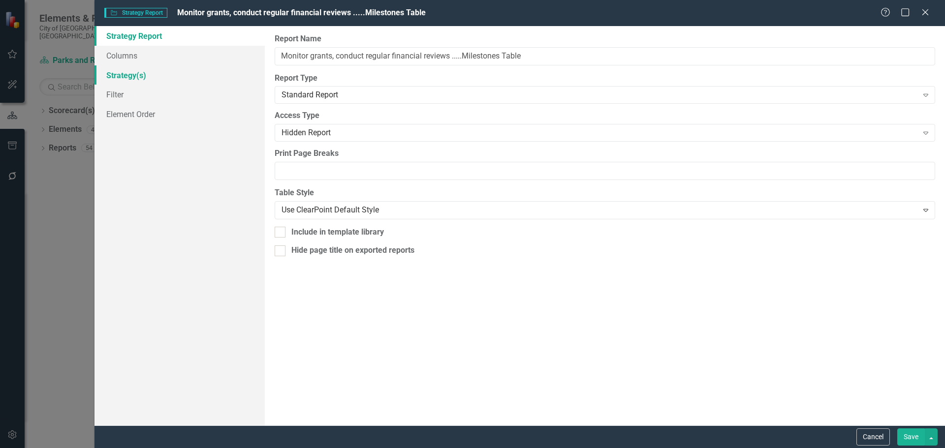
click at [126, 75] on link "Strategy(s)" at bounding box center [179, 75] width 170 height 20
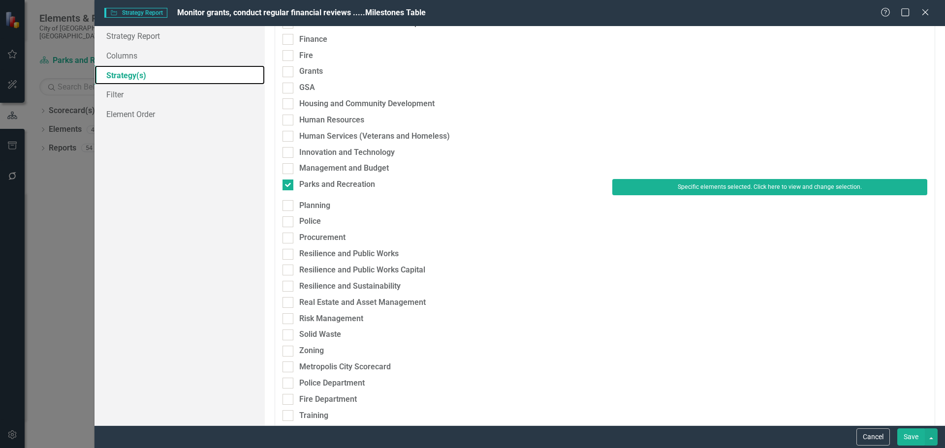
scroll to position [246, 0]
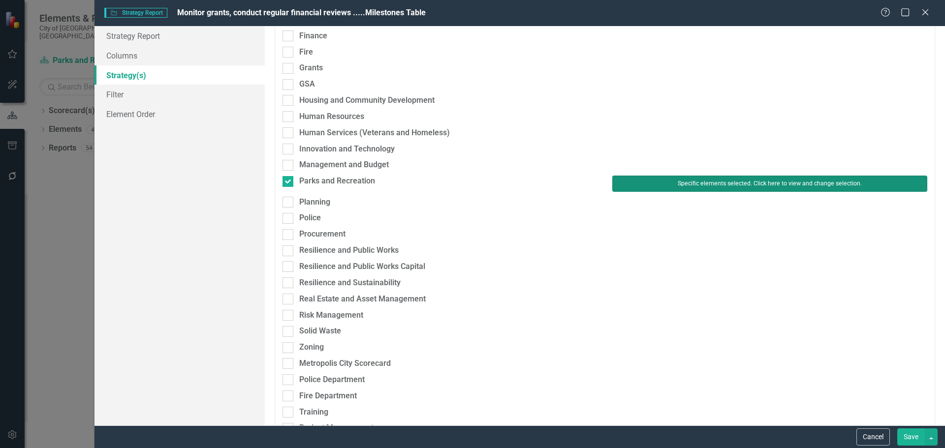
click at [716, 182] on button "Specific elements selected. Click here to view and change selection." at bounding box center [769, 184] width 315 height 16
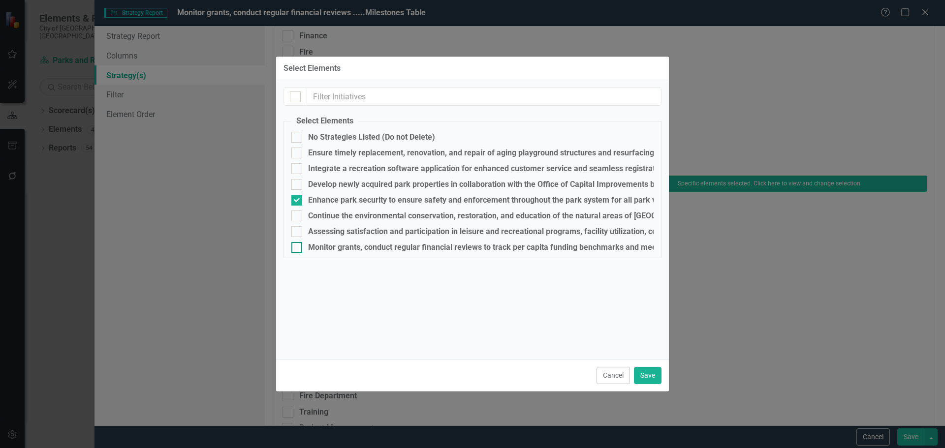
click at [316, 245] on div "Monitor grants, conduct regular financial reviews to track per capita funding b…" at bounding box center [815, 247] width 1015 height 9
click at [298, 245] on input "Monitor grants, conduct regular financial reviews to track per capita funding b…" at bounding box center [294, 245] width 6 height 6
checkbox input "true"
click at [319, 201] on div "Enhance park security to ensure safety and enforcement throughout the park syst…" at bounding box center [530, 200] width 445 height 9
click at [298, 201] on input "Enhance park security to ensure safety and enforcement throughout the park syst…" at bounding box center [294, 198] width 6 height 6
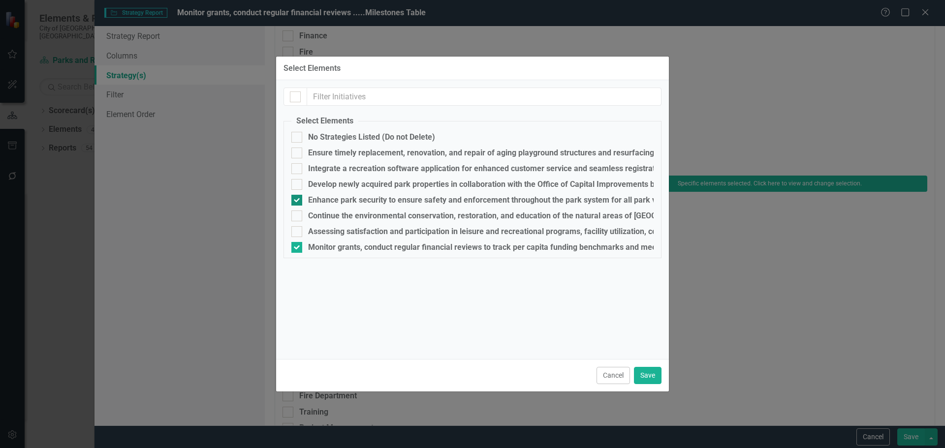
checkbox input "false"
click at [651, 373] on button "Save" at bounding box center [648, 375] width 28 height 17
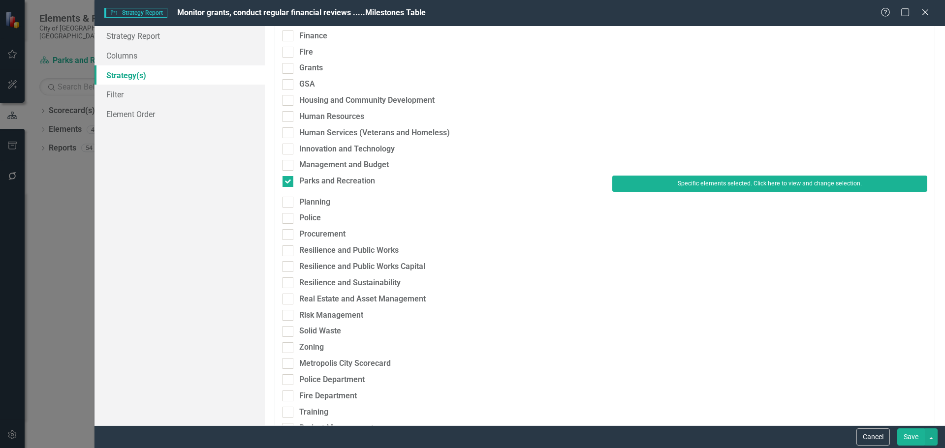
click at [900, 433] on button "Save" at bounding box center [911, 437] width 28 height 17
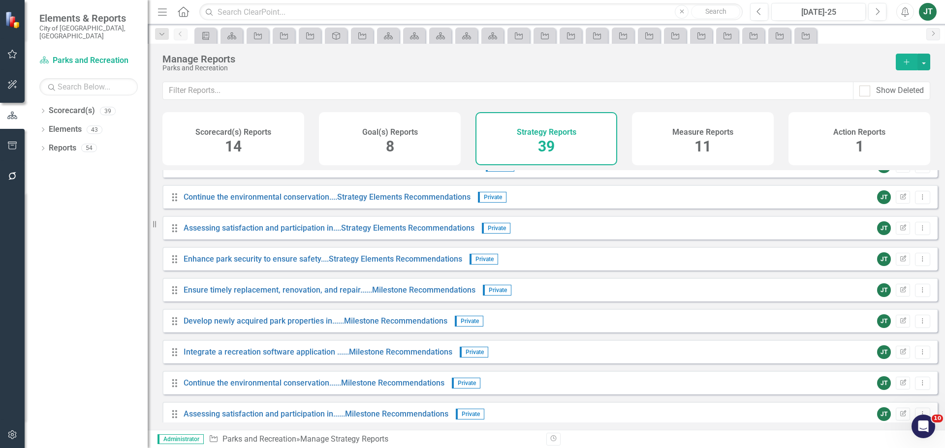
scroll to position [935, 0]
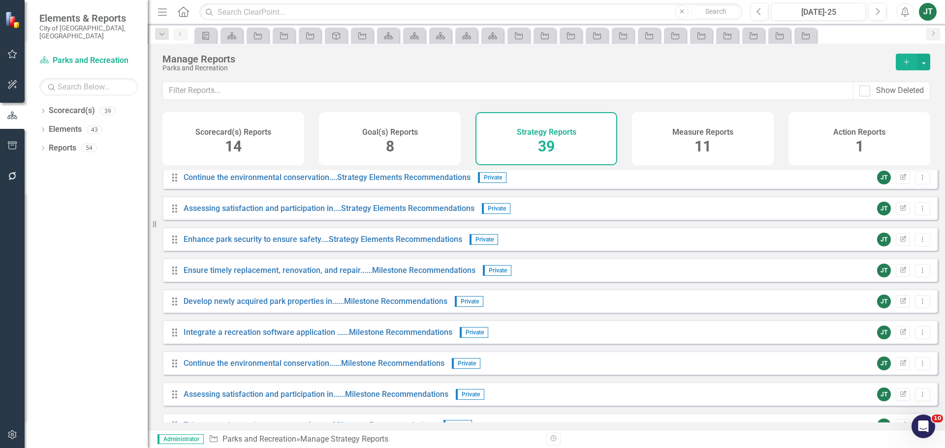
click at [907, 244] on div "JT Edit Report Dropdown Menu" at bounding box center [901, 240] width 58 height 14
click at [918, 243] on icon "Dropdown Menu" at bounding box center [922, 239] width 8 height 6
click at [879, 298] on link "Copy Duplicate Report" at bounding box center [881, 300] width 81 height 18
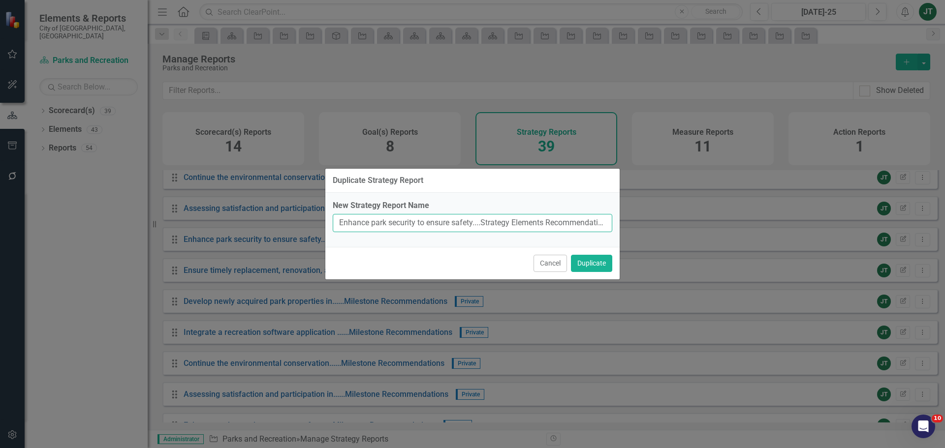
drag, startPoint x: 474, startPoint y: 221, endPoint x: 333, endPoint y: 220, distance: 141.3
click at [333, 220] on input "Enhance park security to ensure safety....Strategy Elements Recommendations (Co…" at bounding box center [473, 223] width 280 height 18
paste input "Monitor grants, conduct regular financial reviews"
click at [483, 227] on input "Monitor grants, conduct regular financial reviews ....Strategy Elements Recomme…" at bounding box center [473, 223] width 280 height 18
drag, startPoint x: 481, startPoint y: 224, endPoint x: 538, endPoint y: 223, distance: 56.6
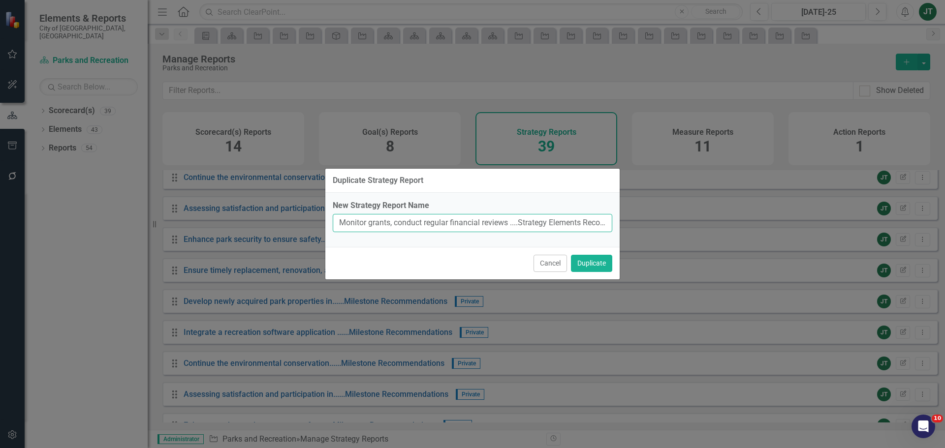
click at [538, 223] on input "Monitor grants, conduct regular financial reviews ....Strategy Elements Recomme…" at bounding box center [473, 223] width 280 height 18
click at [511, 224] on input "Monitor grants, conduct regular financial reviews ....Strategy Elements Recomme…" at bounding box center [473, 223] width 280 height 18
drag, startPoint x: 518, startPoint y: 223, endPoint x: 620, endPoint y: 224, distance: 101.9
click at [620, 224] on div "Duplicate Strategy Report New Strategy Report Name Monitor grants, conduct regu…" at bounding box center [472, 224] width 945 height 448
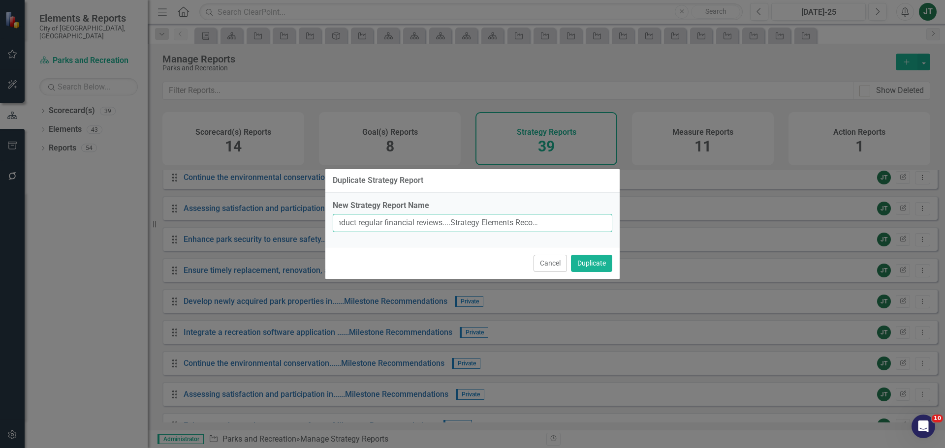
click at [598, 224] on input "Monitor grants, conduct regular financial reviews....Strategy Elements Recommen…" at bounding box center [473, 223] width 280 height 18
drag, startPoint x: 581, startPoint y: 222, endPoint x: 661, endPoint y: 220, distance: 80.2
click at [661, 220] on div "Duplicate Strategy Report New Strategy Report Name Monitor grants, conduct regu…" at bounding box center [472, 224] width 945 height 448
type input "Monitor grants, conduct regular financial reviews....Strategy Elements Recommen…"
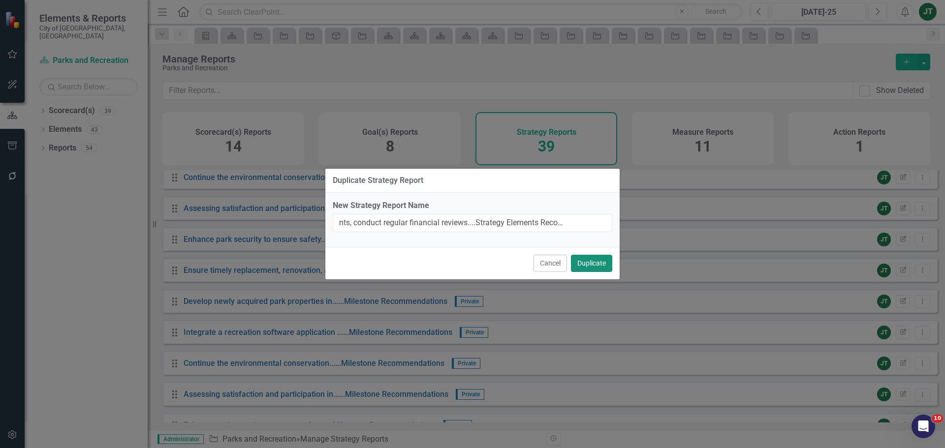
scroll to position [0, 0]
click at [609, 262] on button "Duplicate" at bounding box center [591, 263] width 41 height 17
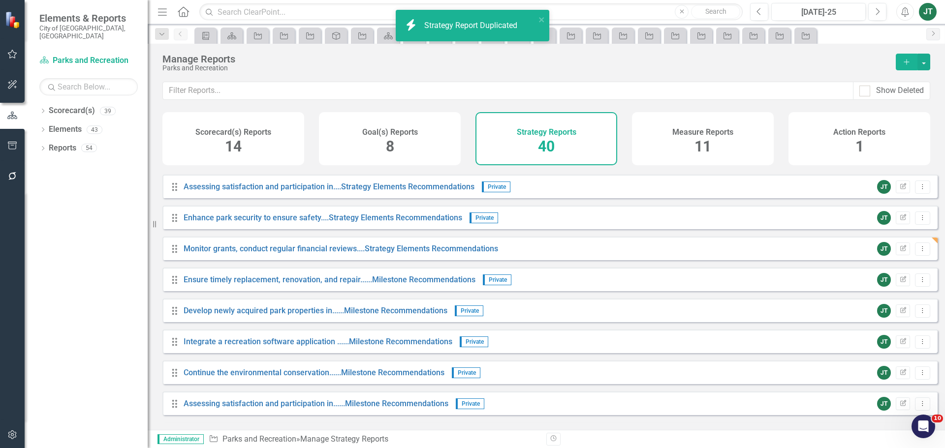
scroll to position [988, 0]
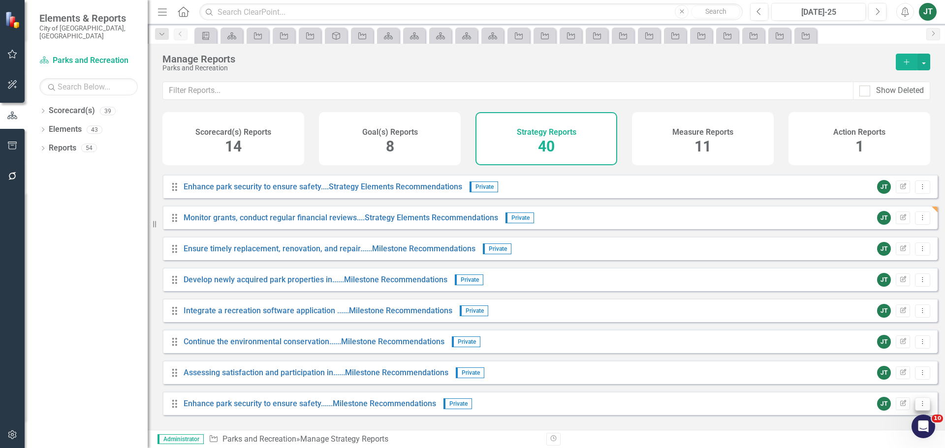
click at [920, 408] on button "Dropdown Menu" at bounding box center [922, 404] width 15 height 13
click at [886, 377] on link "Copy Duplicate Report" at bounding box center [881, 377] width 81 height 18
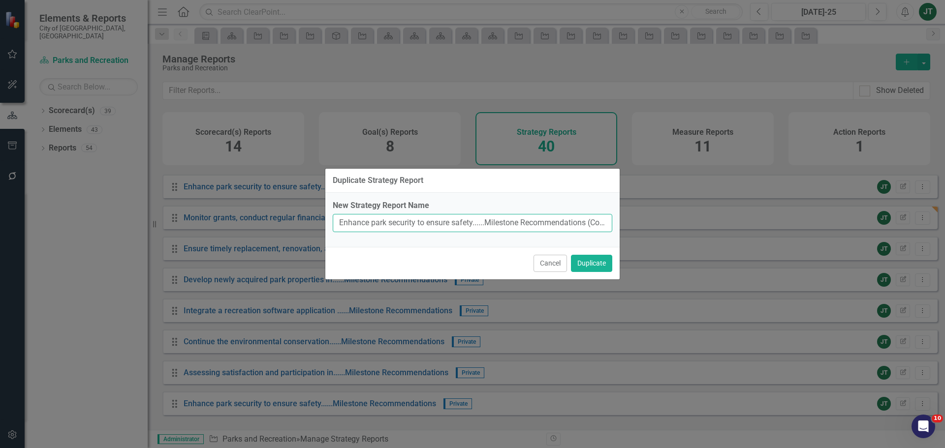
click at [451, 215] on input "Enhance park security to ensure safety......Milestone Recommendations (Copy)" at bounding box center [473, 223] width 280 height 18
drag, startPoint x: 473, startPoint y: 221, endPoint x: 321, endPoint y: 217, distance: 152.2
click at [321, 217] on div "Duplicate Strategy Report New Strategy Report Name Enhance park security to ens…" at bounding box center [472, 224] width 945 height 448
paste input "Monitor grants, conduct regular financial reviews"
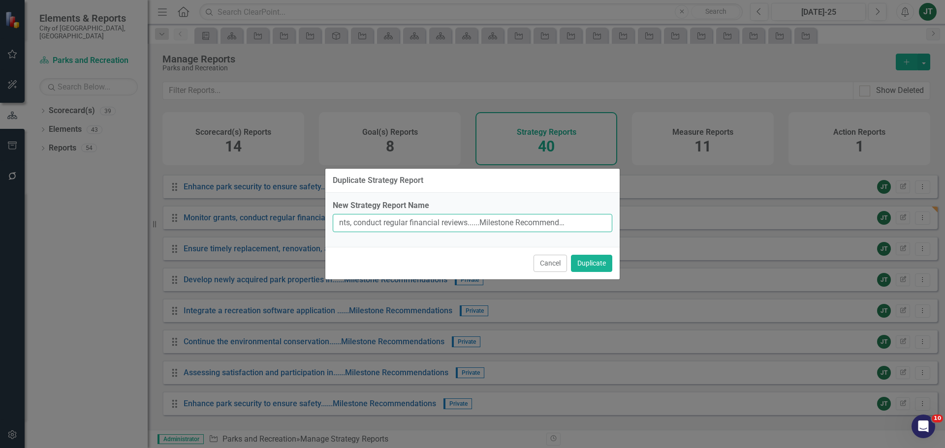
drag, startPoint x: 534, startPoint y: 225, endPoint x: 651, endPoint y: 222, distance: 117.2
click at [651, 222] on div "Duplicate Strategy Report New Strategy Report Name Monitor grants, conduct regu…" at bounding box center [472, 224] width 945 height 448
click at [592, 221] on input "Monitor grants, conduct regular financial reviews......Milestone Recommendation…" at bounding box center [473, 223] width 280 height 18
click at [583, 222] on input "Monitor grants, conduct regular financial reviews......Milestone Recommendation…" at bounding box center [473, 223] width 280 height 18
drag, startPoint x: 581, startPoint y: 224, endPoint x: 626, endPoint y: 224, distance: 45.3
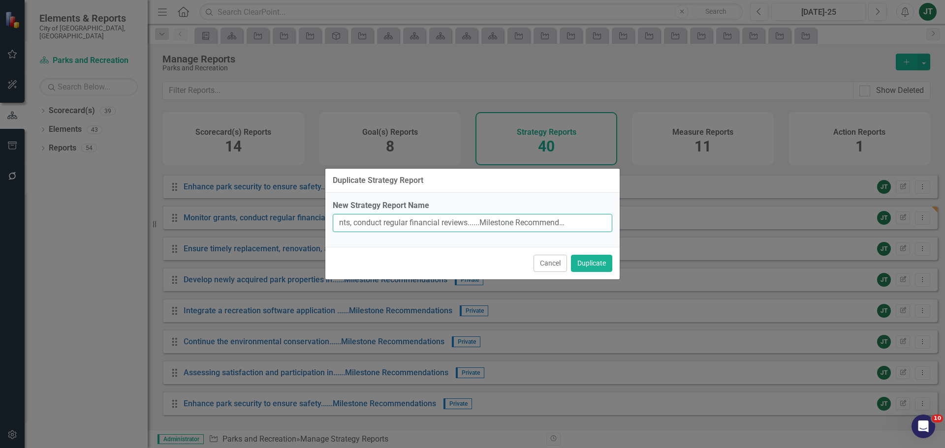
click at [626, 224] on div "Duplicate Strategy Report New Strategy Report Name Monitor grants, conduct regu…" at bounding box center [472, 224] width 945 height 448
type input "Monitor grants, conduct regular financial reviews......Milestone Recommendations"
click at [596, 260] on button "Duplicate" at bounding box center [591, 263] width 41 height 17
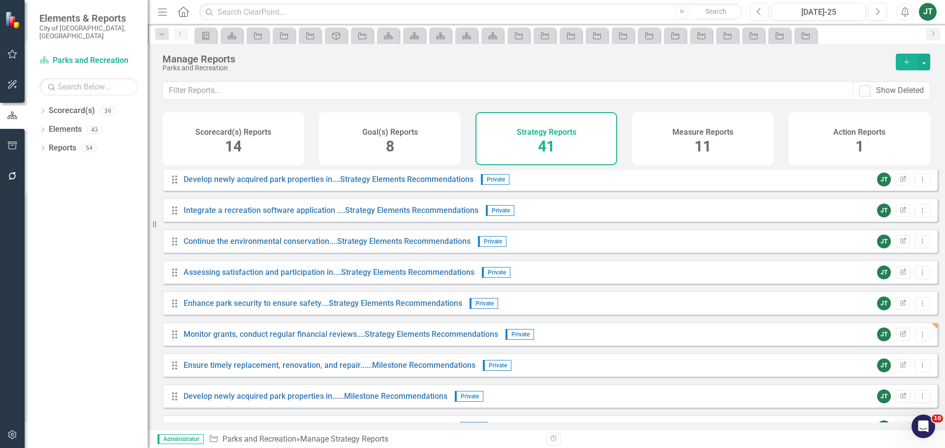
scroll to position [920, 0]
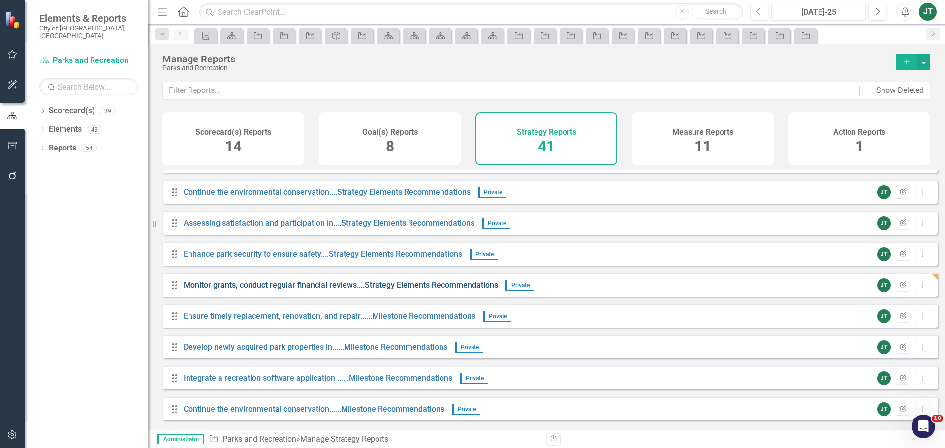
click at [440, 290] on link "Monitor grants, conduct regular financial reviews....Strategy Elements Recommen…" at bounding box center [341, 285] width 315 height 9
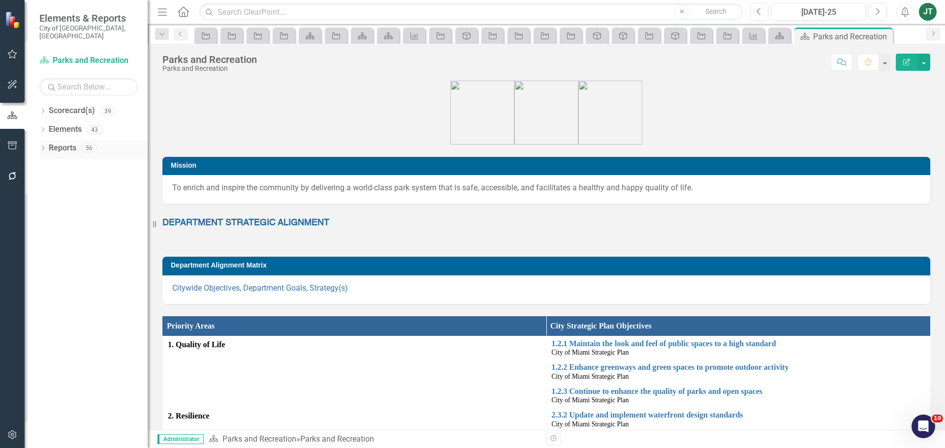
click at [57, 143] on link "Reports" at bounding box center [63, 148] width 28 height 11
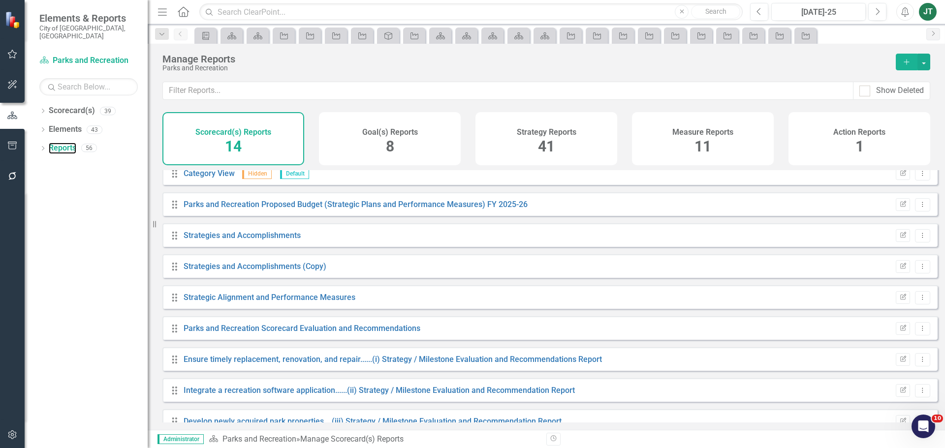
scroll to position [182, 0]
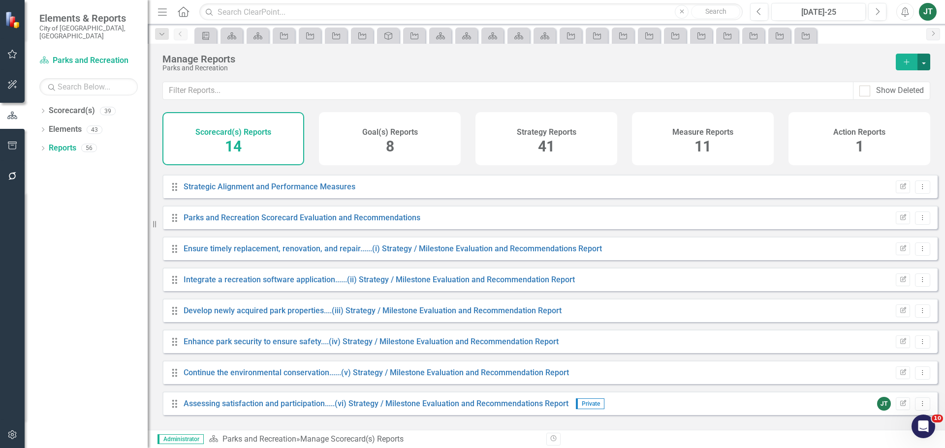
click at [923, 59] on button "button" at bounding box center [923, 62] width 13 height 17
click at [886, 97] on link "Copy Add From Template" at bounding box center [880, 98] width 98 height 18
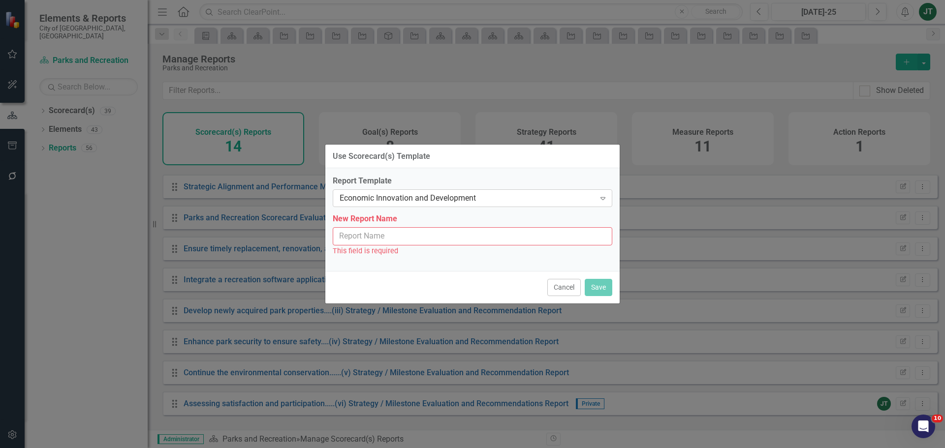
click at [416, 201] on div "Economic Innovation and Development" at bounding box center [467, 198] width 255 height 11
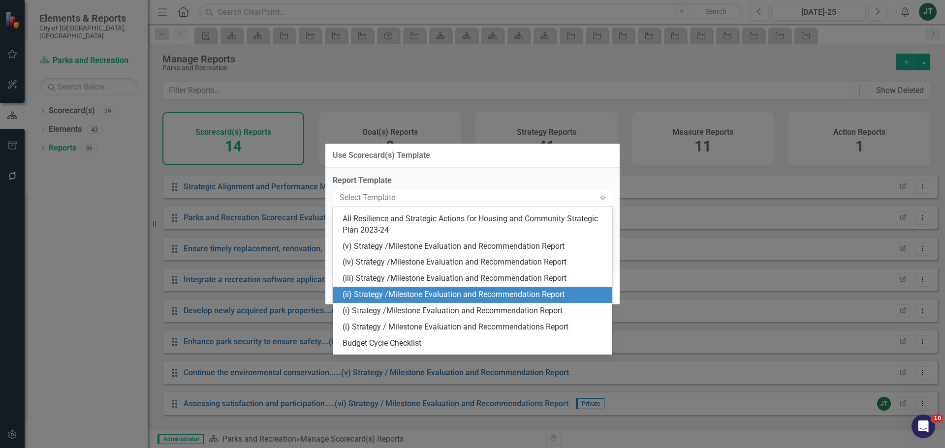
scroll to position [271, 0]
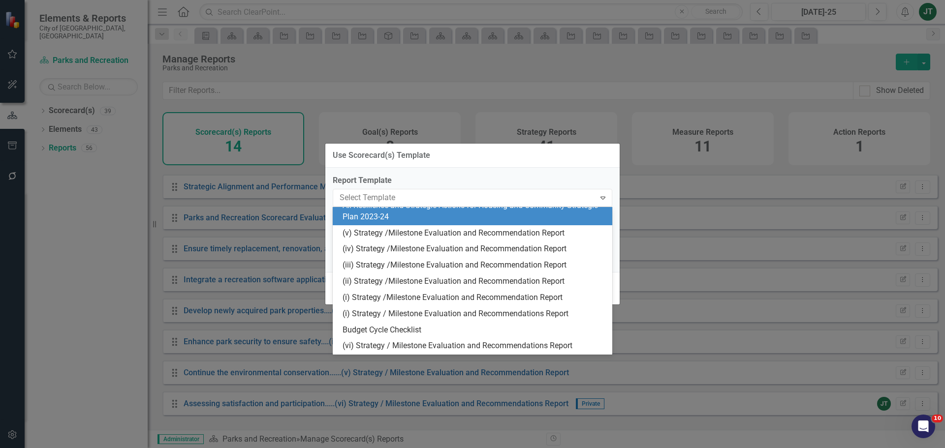
click at [539, 163] on div "Use Scorecard(s) Template" at bounding box center [472, 156] width 294 height 24
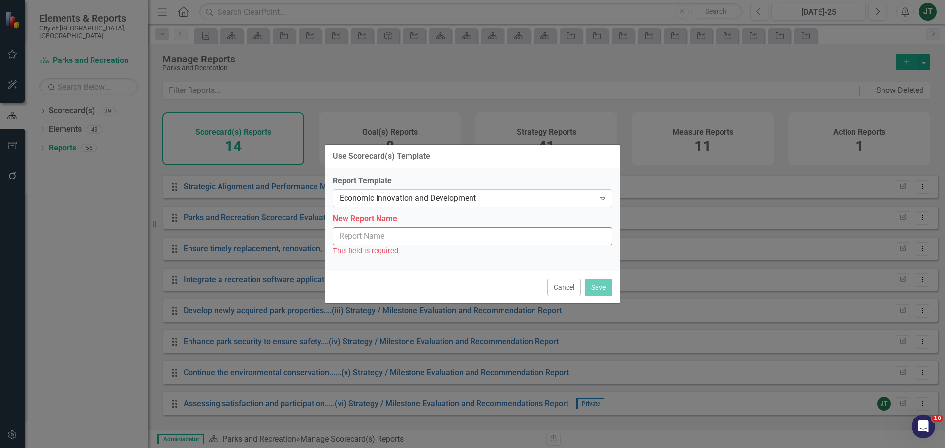
click at [485, 198] on div "Economic Innovation and Development" at bounding box center [467, 198] width 255 height 11
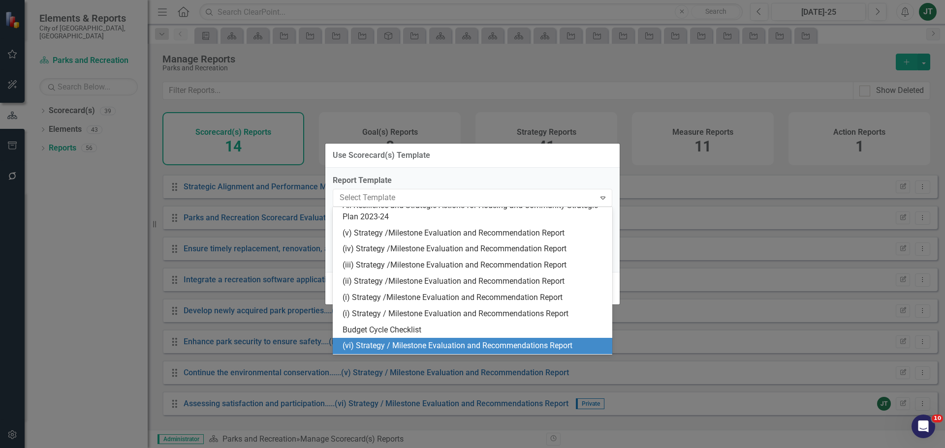
click at [373, 345] on div "(vi) Strategy / Milestone Evaluation and Recommendations Report" at bounding box center [475, 346] width 264 height 11
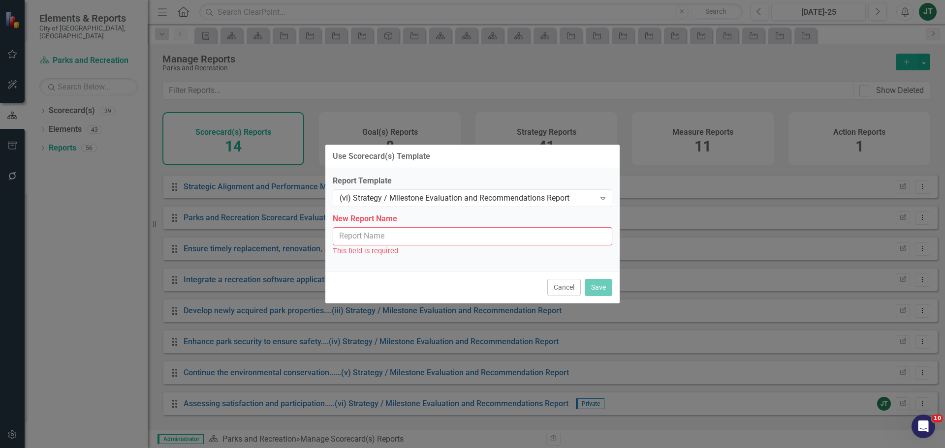
click at [389, 235] on input "New Report Name" at bounding box center [473, 236] width 280 height 18
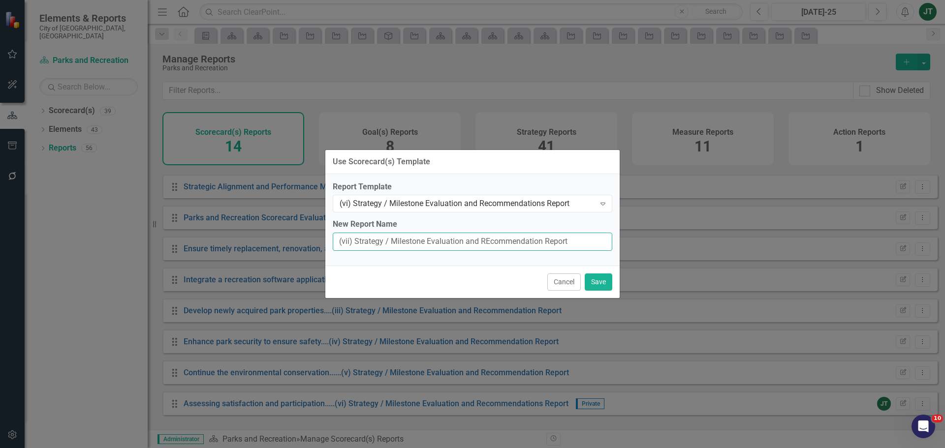
click at [489, 239] on input "(vii) Strategy / Milestone Evaluation and REcommendation Report" at bounding box center [473, 242] width 280 height 18
type input "(vii) Strategy / Milestone Evaluation and Recommendation Report"
click at [605, 283] on button "Save" at bounding box center [599, 282] width 28 height 17
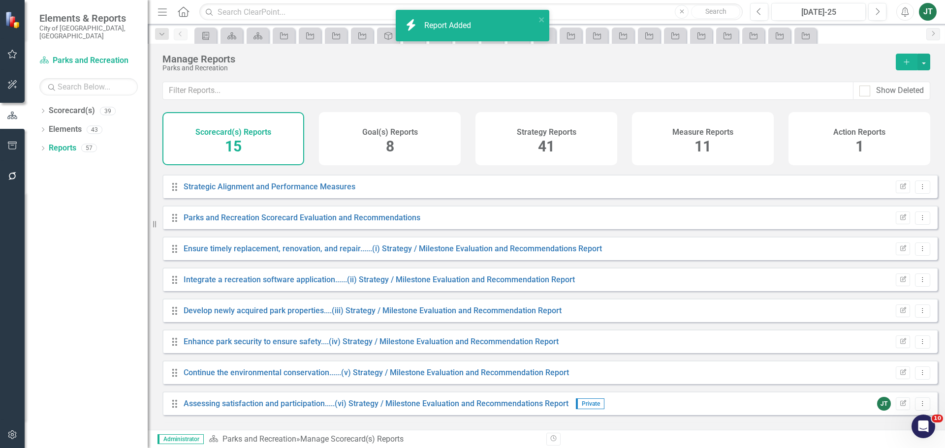
scroll to position [213, 0]
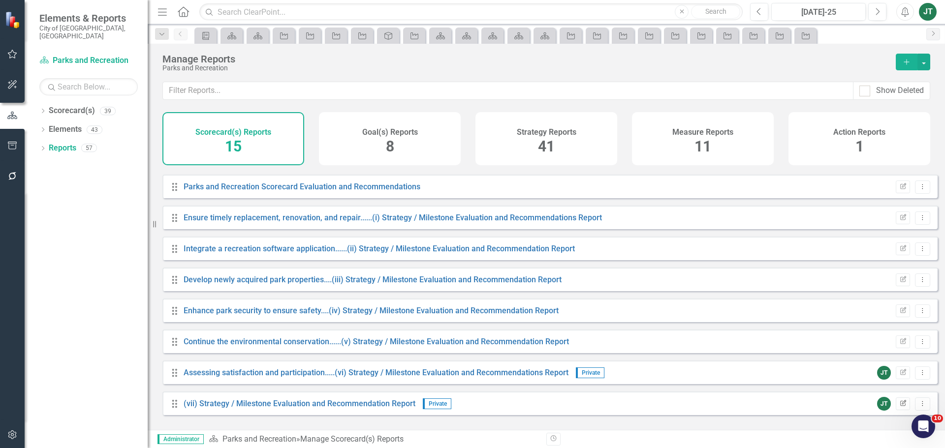
click at [900, 410] on button "Edit Report" at bounding box center [903, 404] width 14 height 13
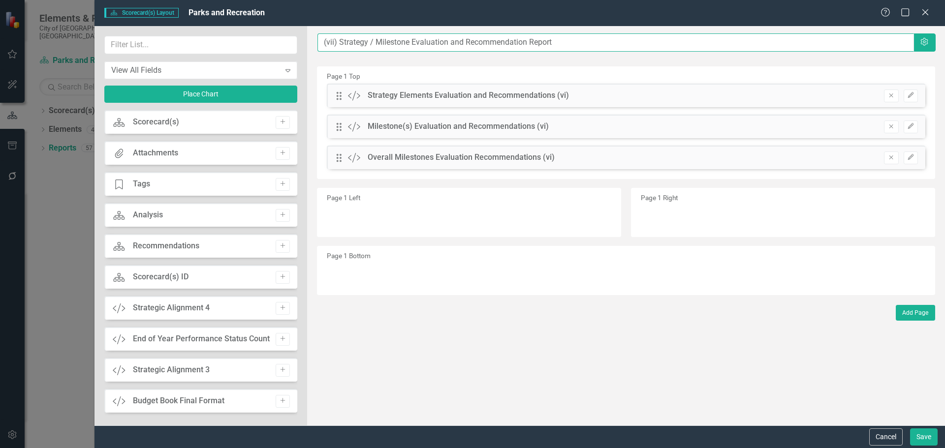
click at [318, 38] on input "(vii) Strategy / Milestone Evaluation and Recommendation Report" at bounding box center [615, 42] width 597 height 18
paste input "Monitor grants, conduct regular financial reviews"
type input "Monitor grants, conduct regular financial reviews......(vii) Strategy / Milesto…"
click at [889, 95] on icon "Remove" at bounding box center [890, 96] width 7 height 6
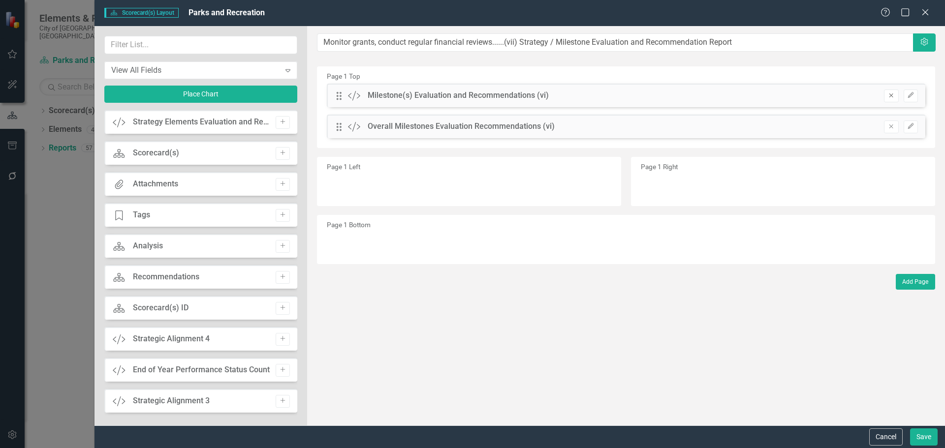
click at [890, 97] on icon "button" at bounding box center [891, 96] width 4 height 4
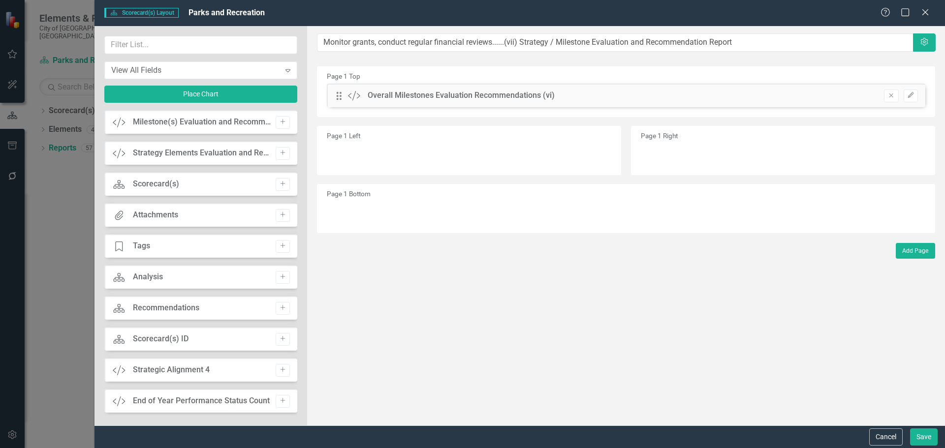
click at [890, 97] on icon "button" at bounding box center [891, 96] width 4 height 4
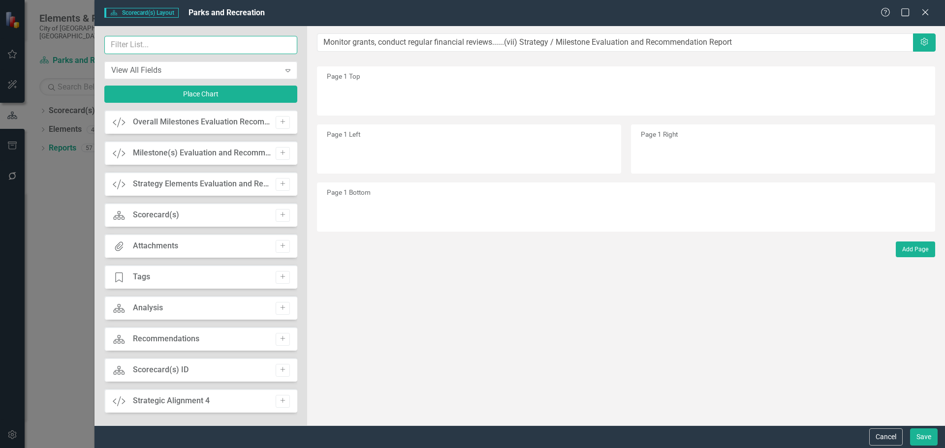
click at [215, 54] on input "text" at bounding box center [200, 45] width 193 height 18
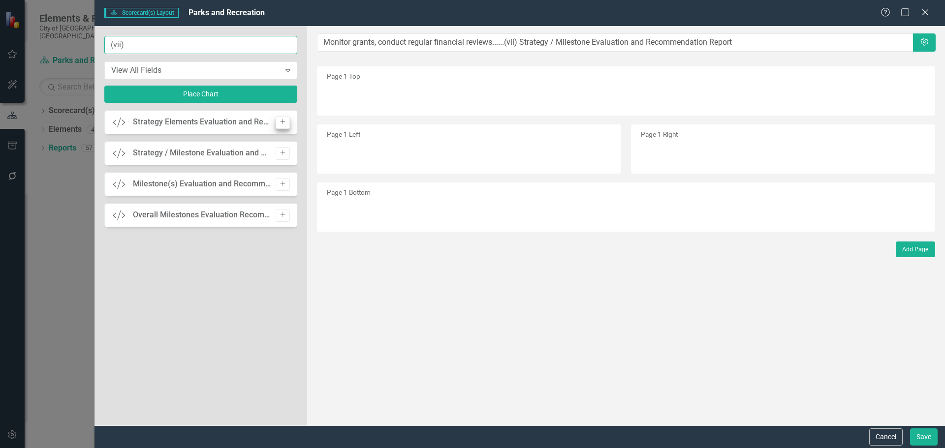
type input "(vii)"
click at [284, 127] on button "Add" at bounding box center [283, 122] width 14 height 13
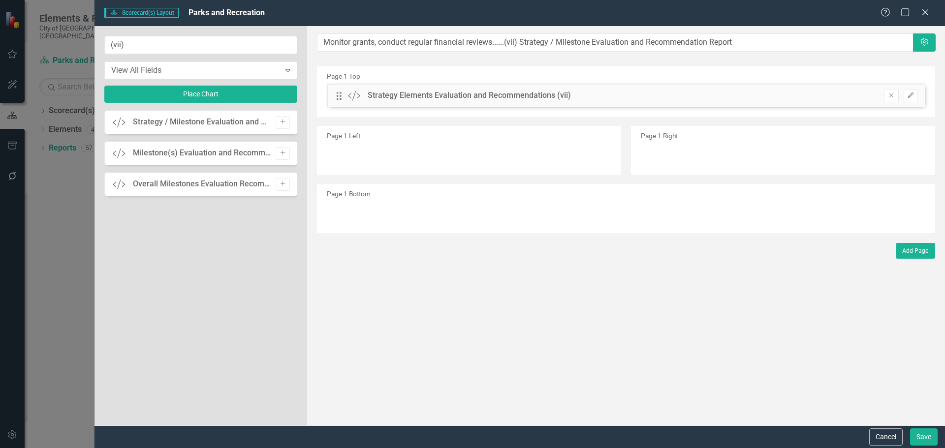
drag, startPoint x: 285, startPoint y: 156, endPoint x: 284, endPoint y: 161, distance: 5.6
click at [285, 156] on icon "Add" at bounding box center [282, 153] width 7 height 6
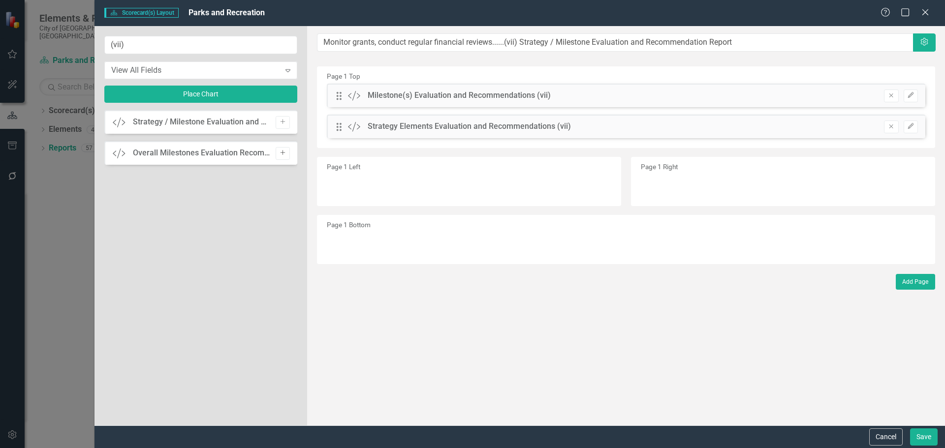
click at [283, 151] on icon "Add" at bounding box center [282, 153] width 7 height 6
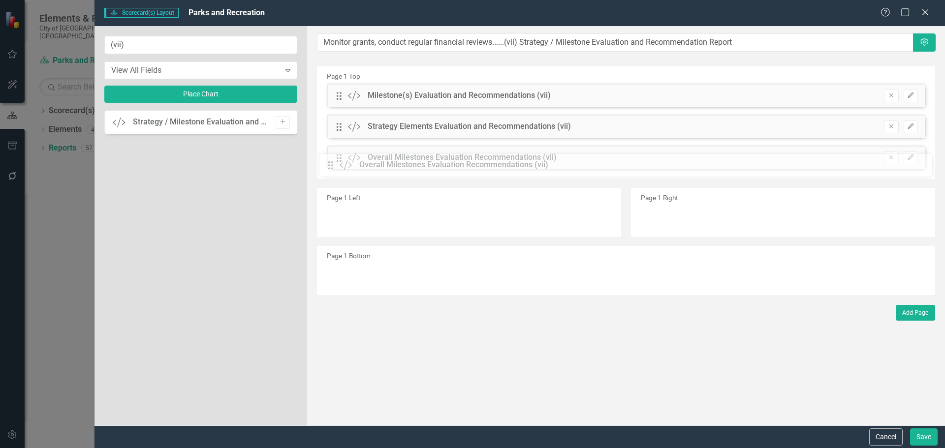
drag, startPoint x: 337, startPoint y: 95, endPoint x: 336, endPoint y: 157, distance: 61.5
drag, startPoint x: 340, startPoint y: 127, endPoint x: 339, endPoint y: 90, distance: 37.4
click at [339, 90] on div "The fields (or pods) that are available for you to include on the detail page a…" at bounding box center [626, 226] width 638 height 400
click at [920, 432] on button "Save" at bounding box center [924, 437] width 28 height 17
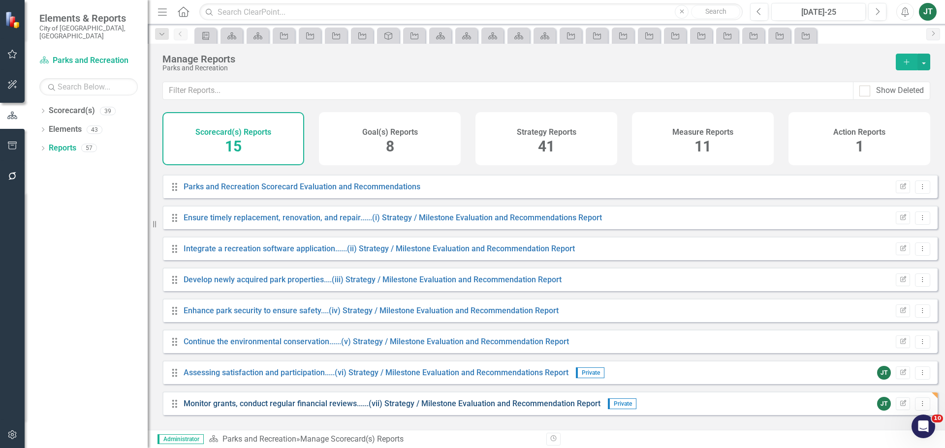
click at [378, 406] on link "Monitor grants, conduct regular financial reviews......(vii) Strategy / Milesto…" at bounding box center [392, 403] width 417 height 9
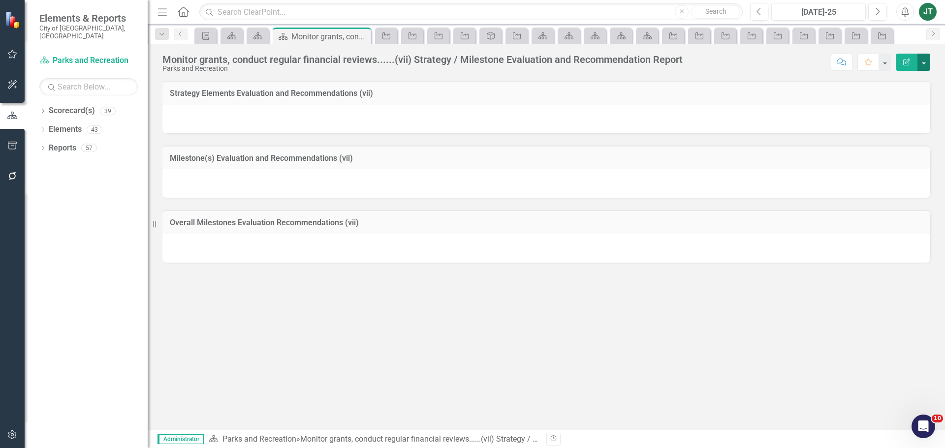
click at [926, 59] on button "button" at bounding box center [923, 62] width 13 height 17
click at [880, 100] on link "Edit Report Edit Layout" at bounding box center [888, 99] width 83 height 18
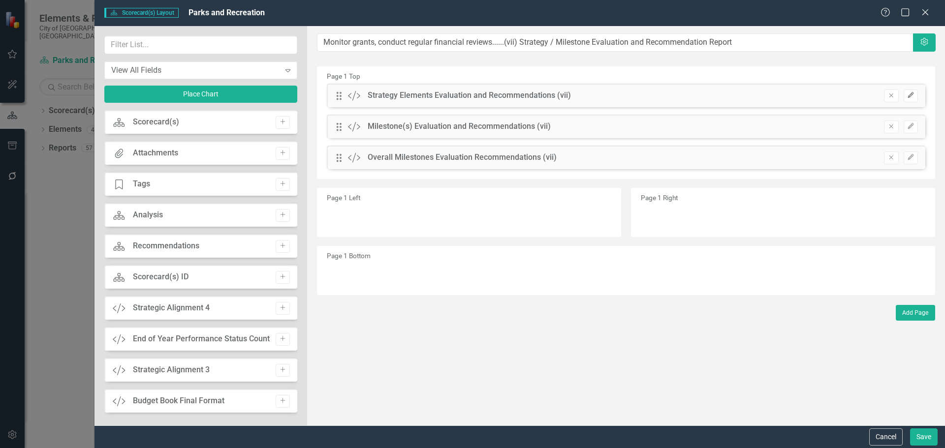
click at [912, 91] on button "Edit" at bounding box center [911, 96] width 14 height 13
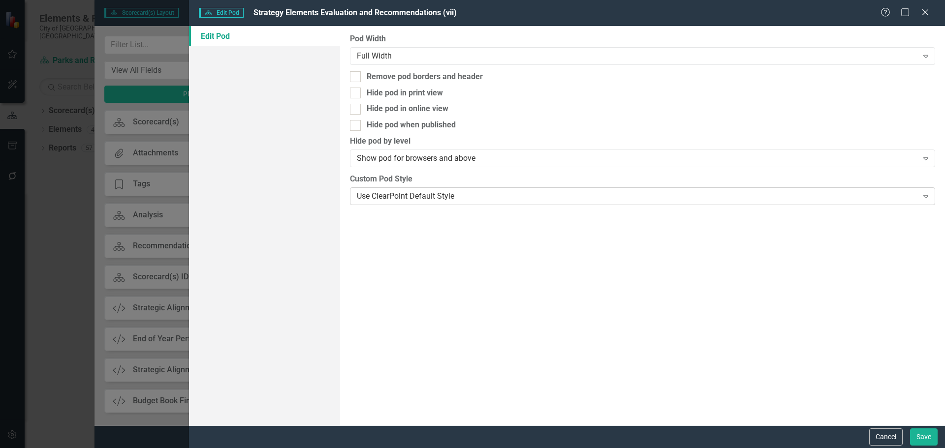
click at [526, 191] on div "Use ClearPoint Default Style" at bounding box center [637, 195] width 561 height 11
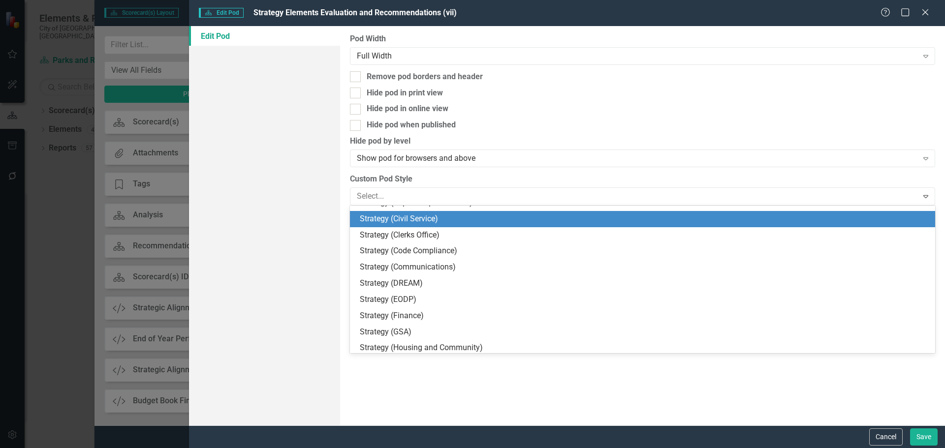
scroll to position [483, 0]
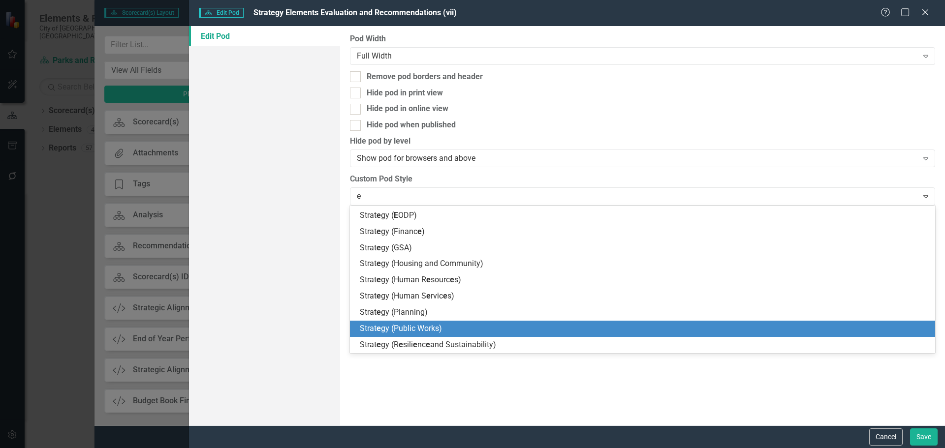
type input "ev"
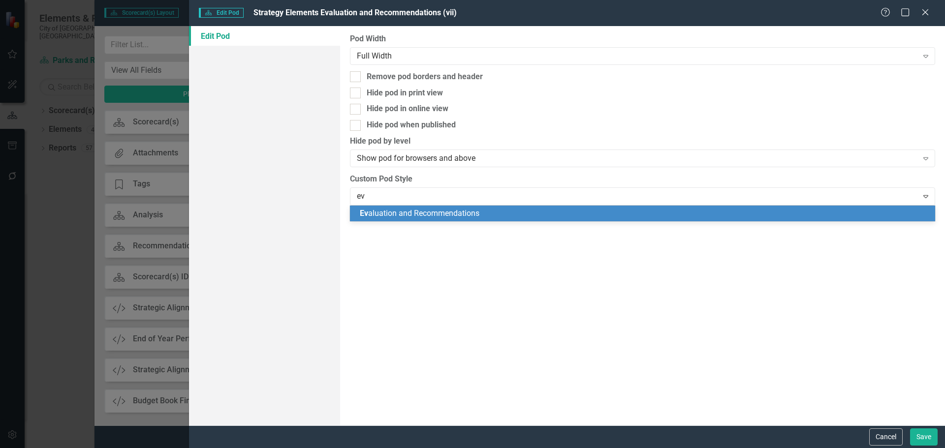
scroll to position [0, 0]
click at [422, 211] on span "Ev aluation and Recommendations" at bounding box center [420, 213] width 120 height 9
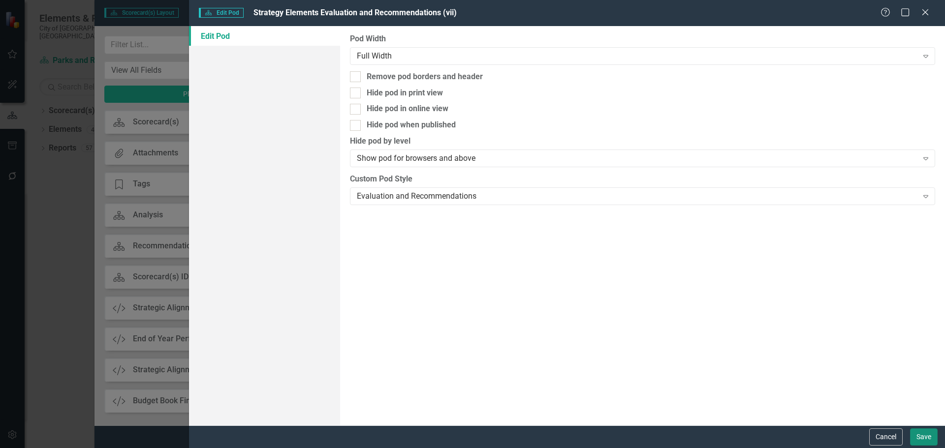
click at [918, 439] on button "Save" at bounding box center [924, 437] width 28 height 17
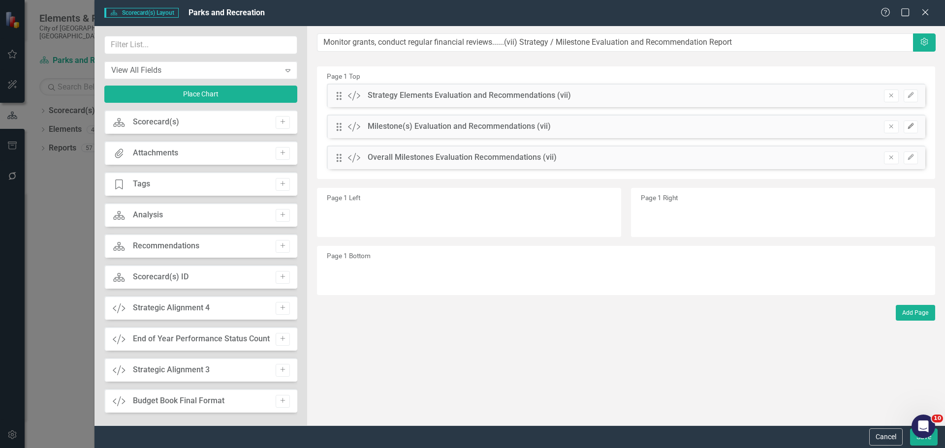
click at [914, 123] on button "Edit" at bounding box center [911, 127] width 14 height 13
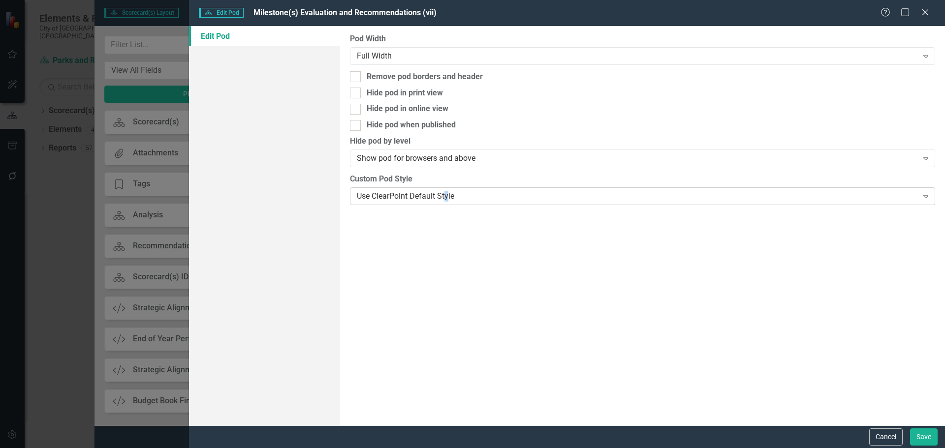
click at [447, 197] on div "Use ClearPoint Default Style" at bounding box center [637, 195] width 561 height 11
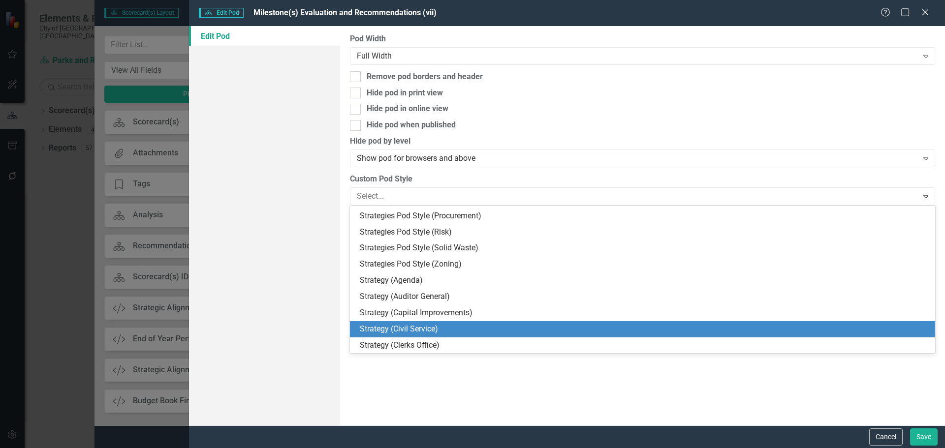
scroll to position [483, 0]
type input "ev"
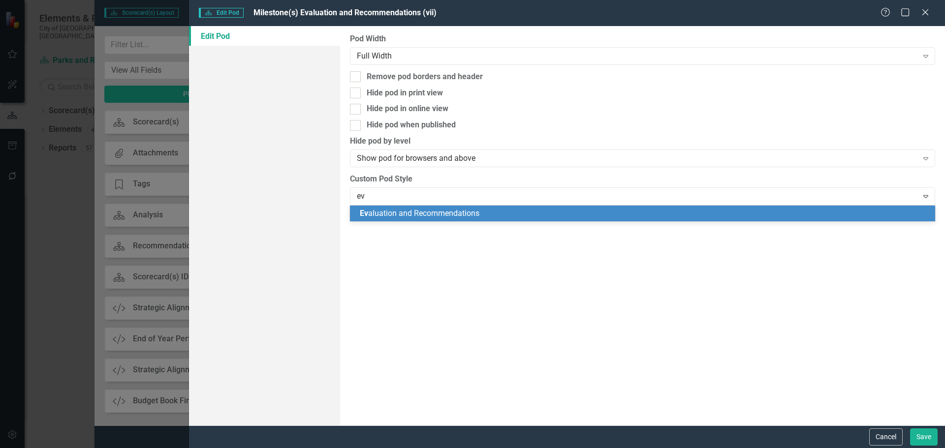
scroll to position [0, 0]
click at [467, 215] on span "Ev aluation and Recommendations" at bounding box center [420, 213] width 120 height 9
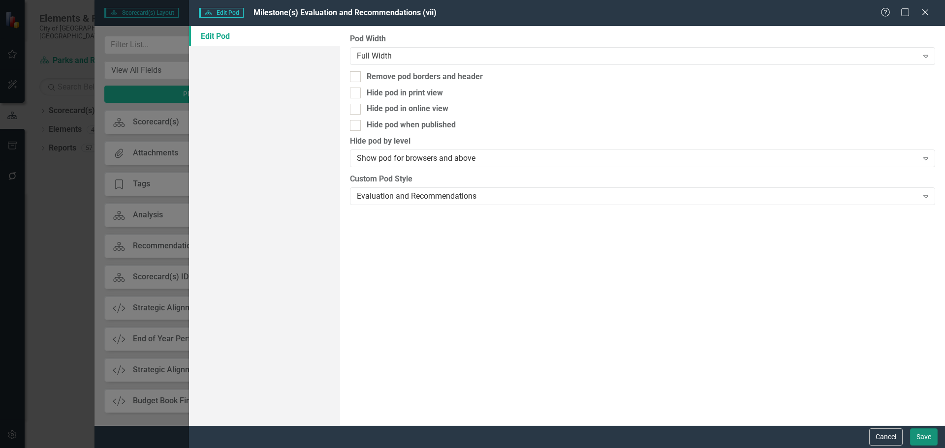
click at [928, 439] on button "Save" at bounding box center [924, 437] width 28 height 17
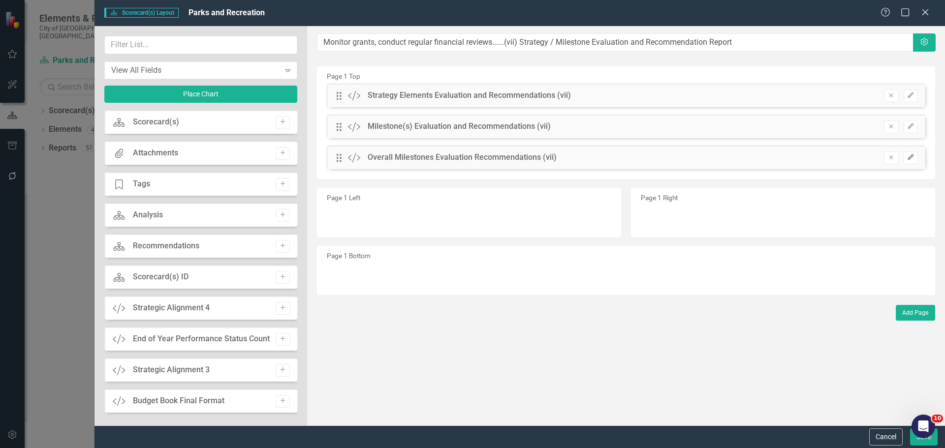
click at [912, 156] on icon "Edit" at bounding box center [910, 158] width 7 height 6
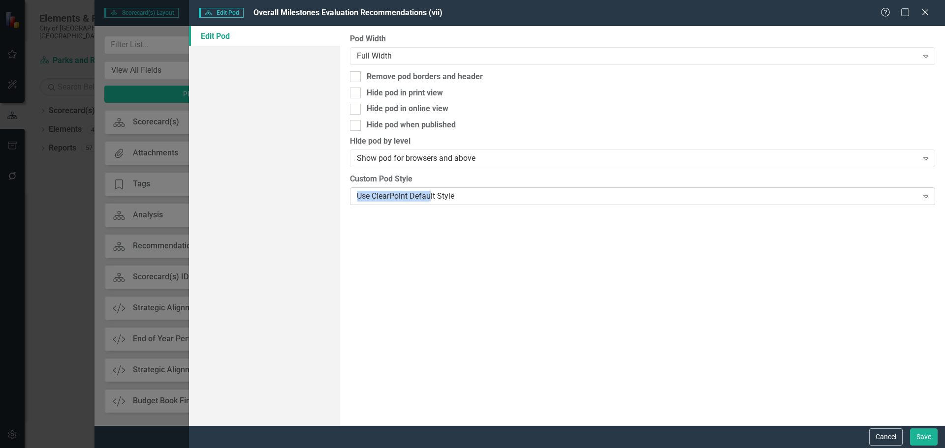
drag, startPoint x: 431, startPoint y: 188, endPoint x: 430, endPoint y: 197, distance: 8.9
click at [430, 193] on div "Custom Pod Style Use ClearPoint Default Style Expand" at bounding box center [642, 189] width 585 height 31
click at [430, 197] on div "Use ClearPoint Default Style" at bounding box center [637, 195] width 561 height 11
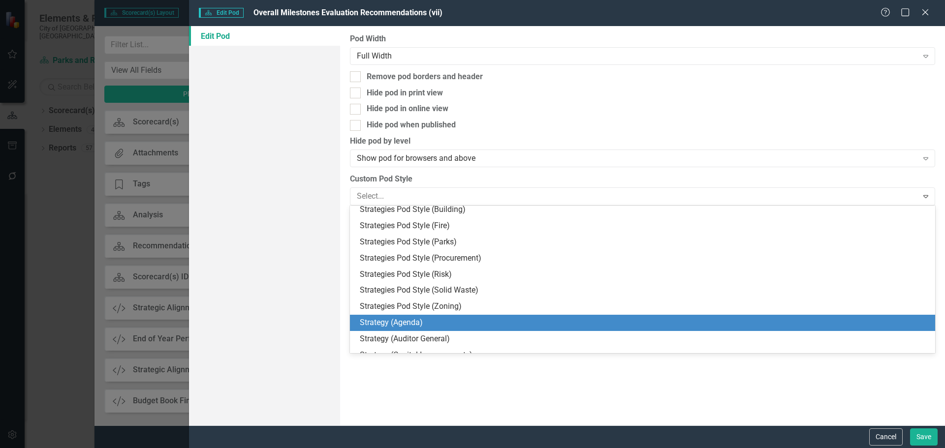
scroll to position [483, 0]
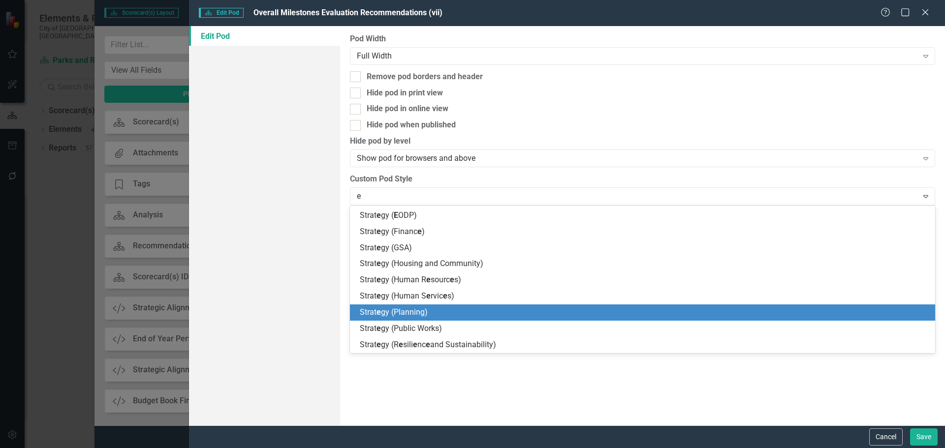
type input "ev"
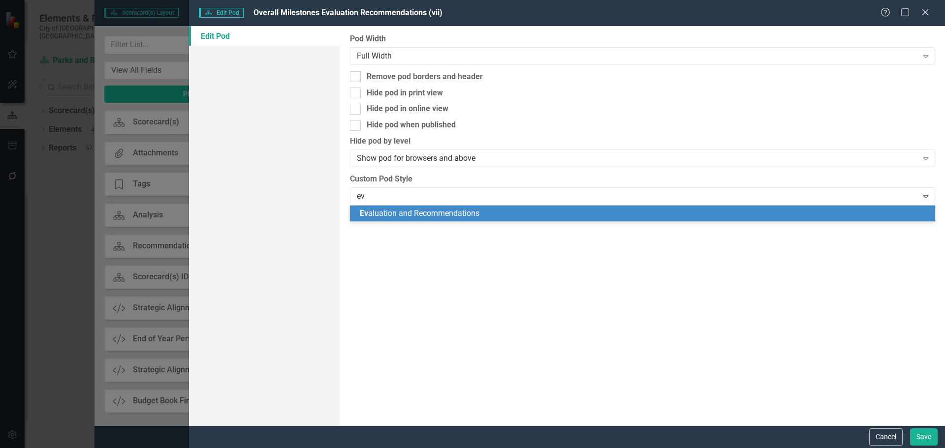
drag, startPoint x: 428, startPoint y: 204, endPoint x: 428, endPoint y: 212, distance: 7.9
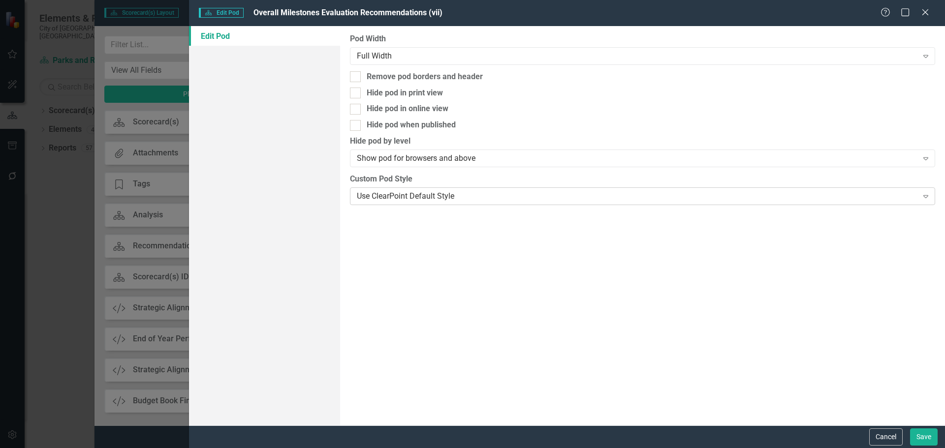
click at [431, 194] on div "Use ClearPoint Default Style" at bounding box center [637, 195] width 561 height 11
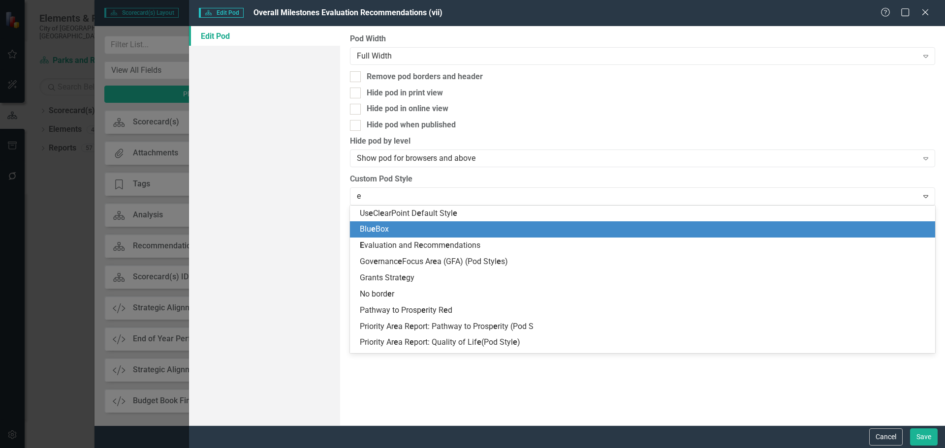
type input "ev"
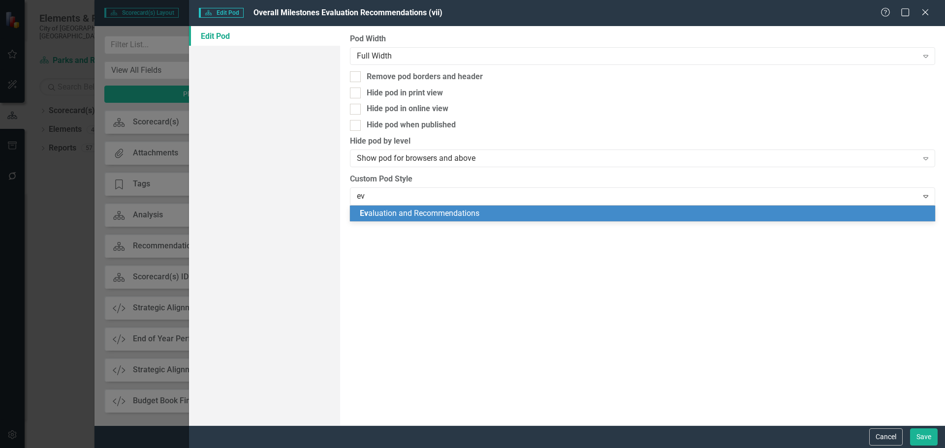
click at [444, 216] on span "Ev aluation and Recommendations" at bounding box center [420, 213] width 120 height 9
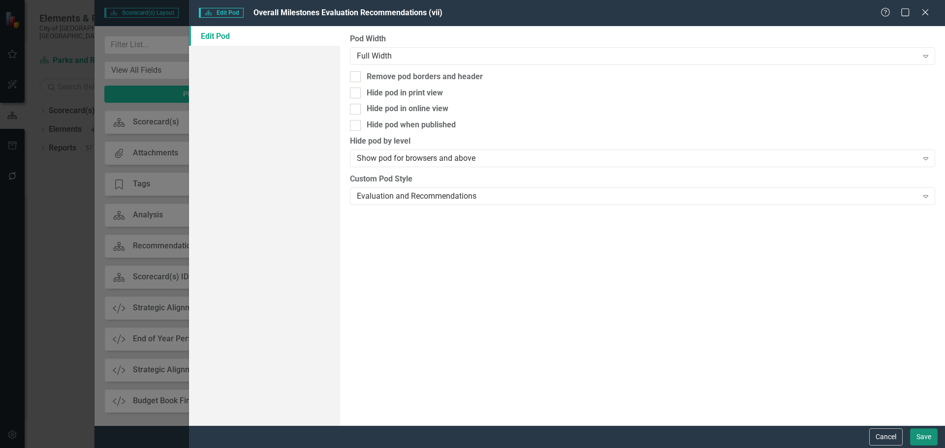
click at [932, 441] on button "Save" at bounding box center [924, 437] width 28 height 17
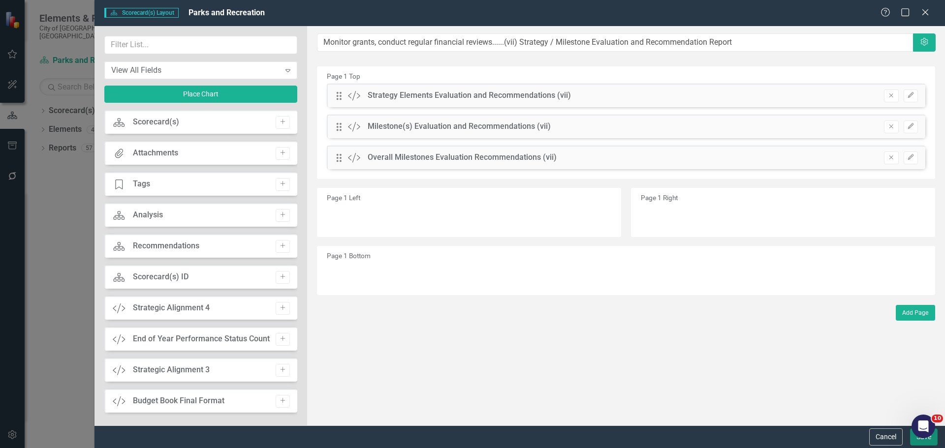
click at [923, 441] on button "Save" at bounding box center [924, 437] width 28 height 17
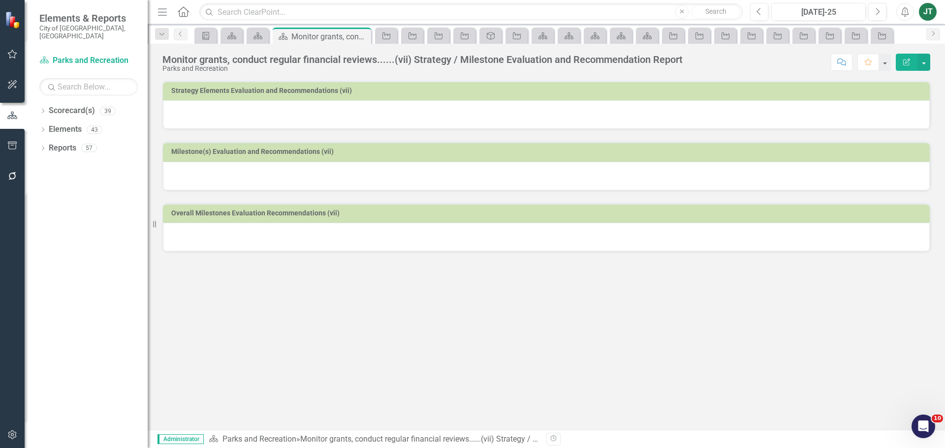
click at [532, 113] on div at bounding box center [546, 114] width 767 height 29
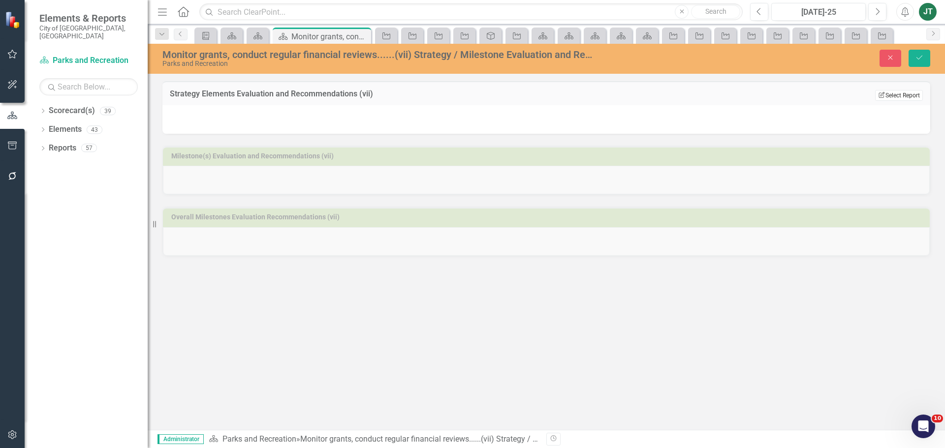
click at [903, 94] on button "Edit Report Select Report" at bounding box center [899, 95] width 48 height 11
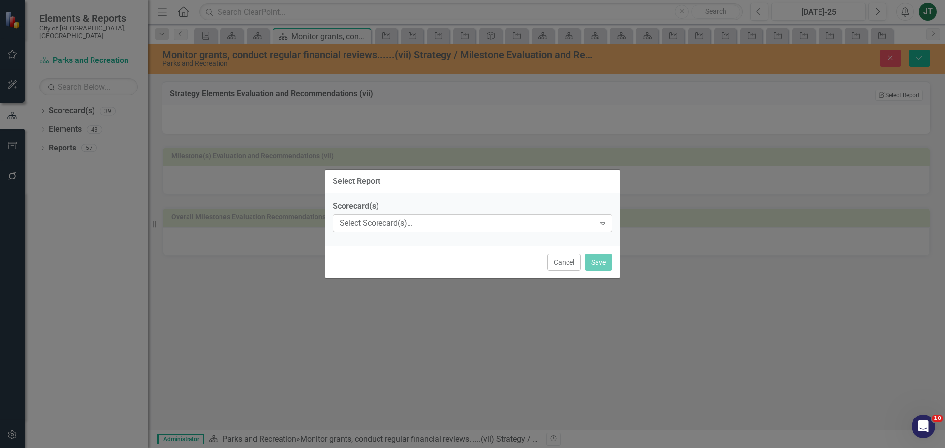
click at [420, 224] on div "Select Scorecard(s)..." at bounding box center [467, 223] width 255 height 11
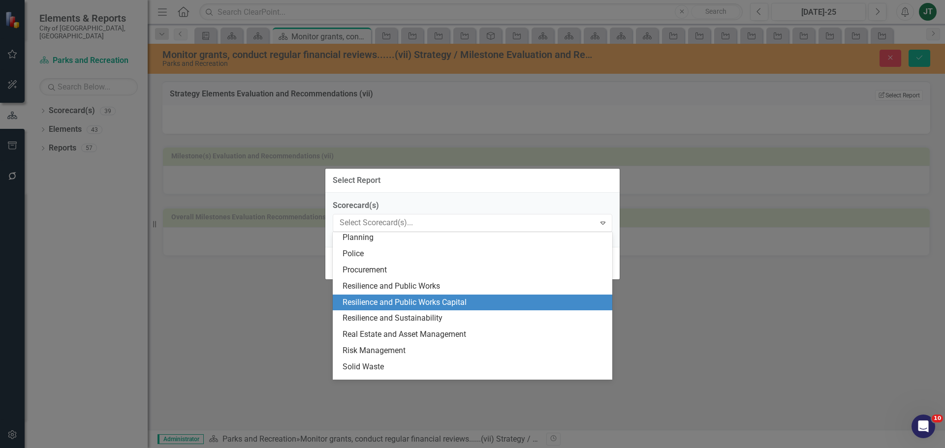
scroll to position [335, 0]
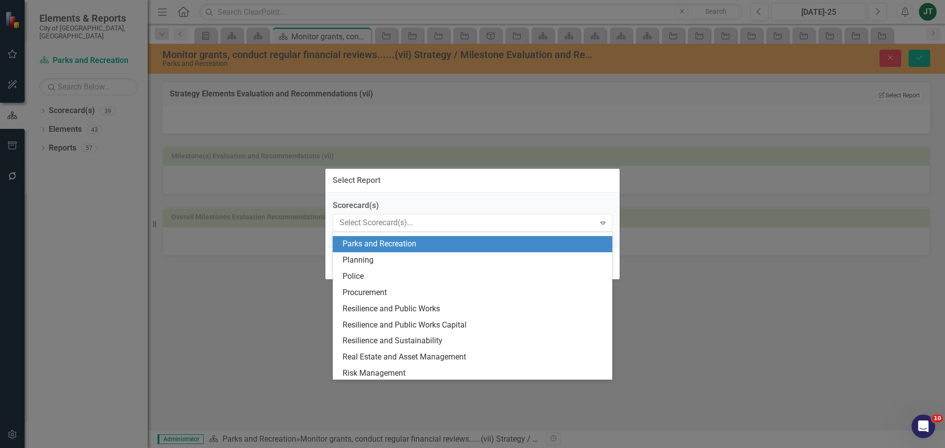
click at [374, 238] on div "Parks and Recreation" at bounding box center [473, 244] width 280 height 16
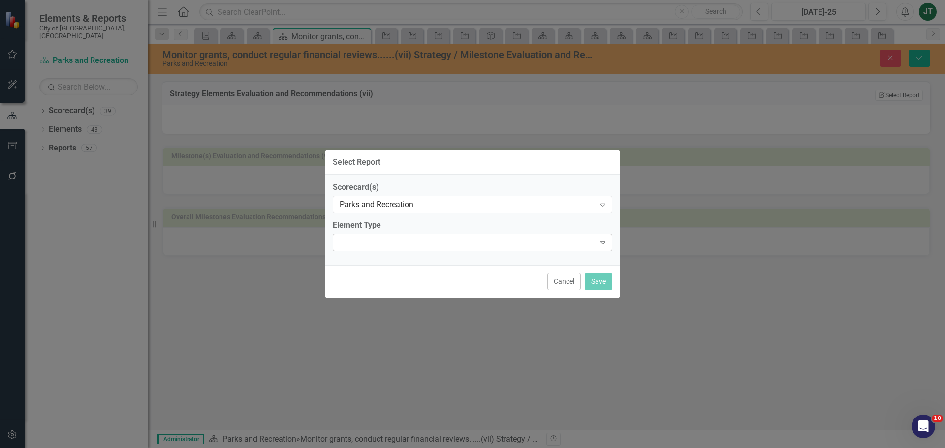
click at [373, 239] on div "Expand" at bounding box center [473, 243] width 280 height 18
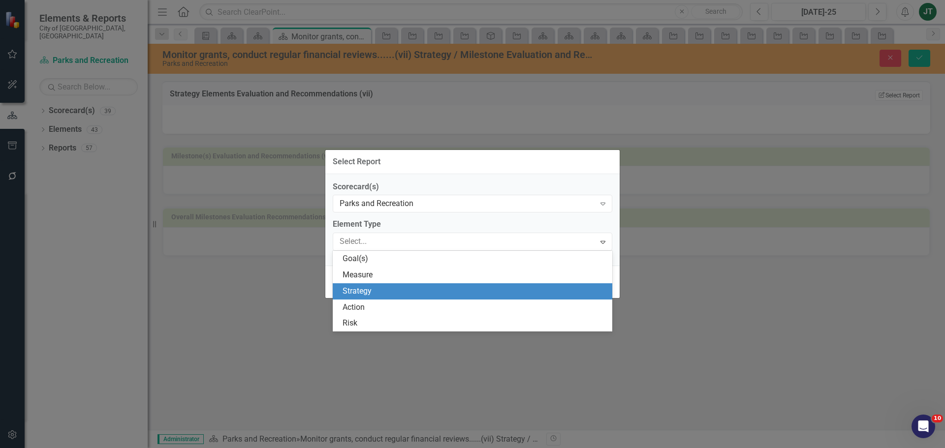
click at [364, 293] on div "Strategy" at bounding box center [475, 291] width 264 height 11
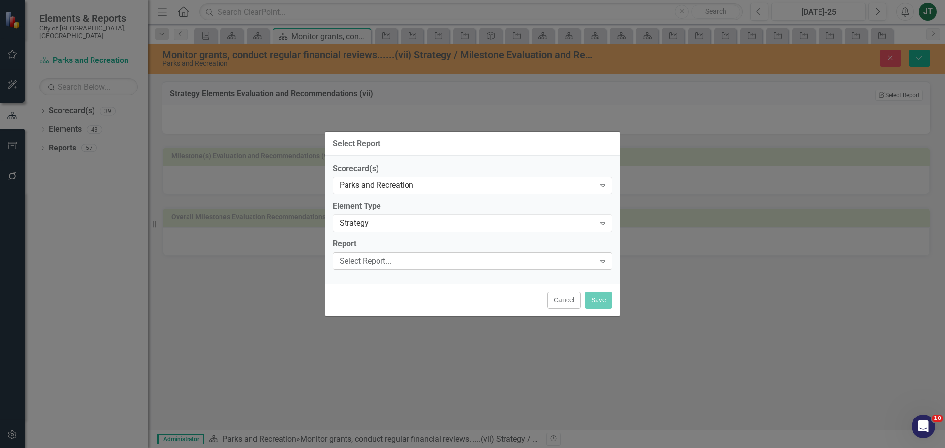
click at [378, 263] on div "Select Report..." at bounding box center [467, 261] width 255 height 11
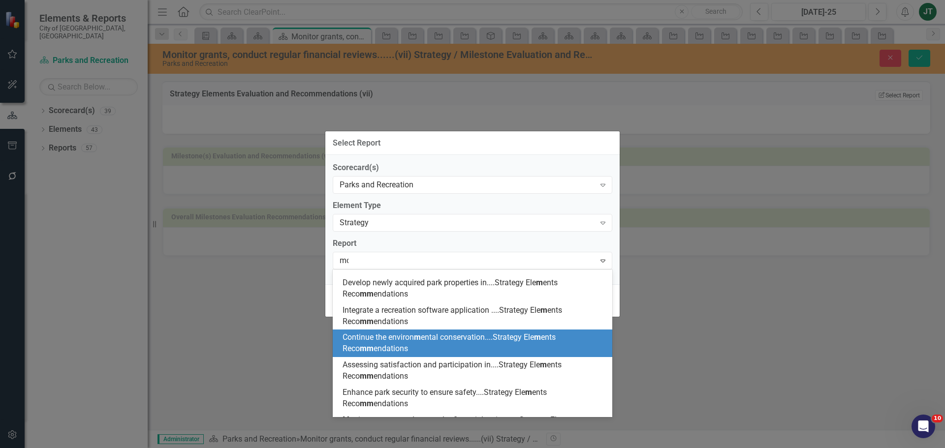
scroll to position [0, 0]
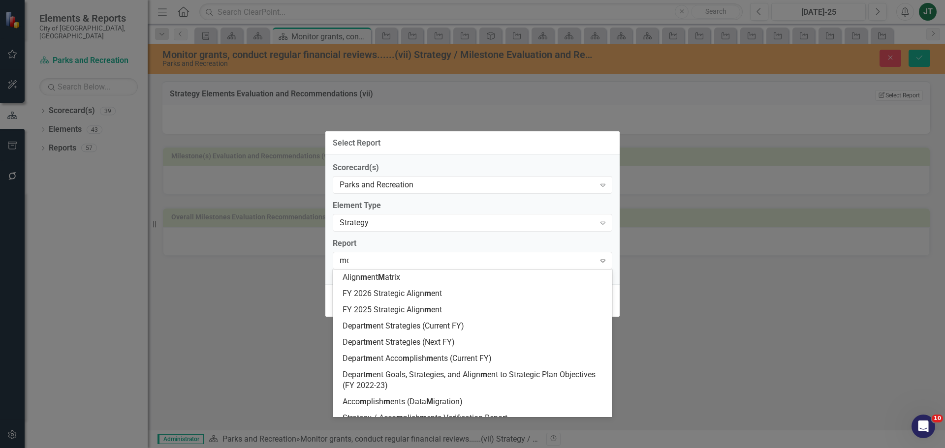
type input "mon"
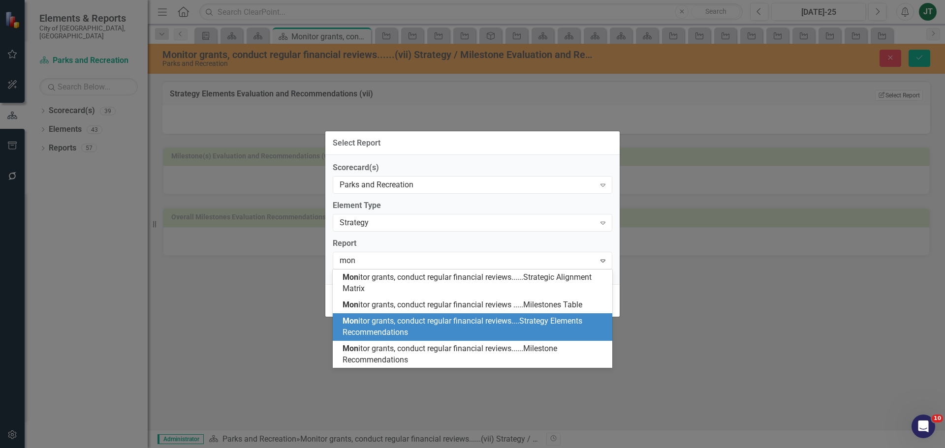
click at [493, 325] on span "Mon itor grants, conduct regular financial reviews....Strategy Elements Recomme…" at bounding box center [463, 326] width 240 height 21
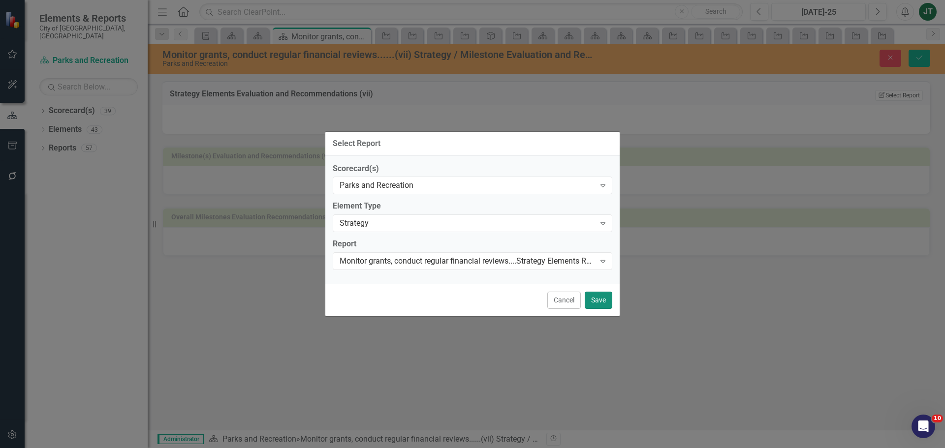
click at [600, 300] on button "Save" at bounding box center [599, 300] width 28 height 17
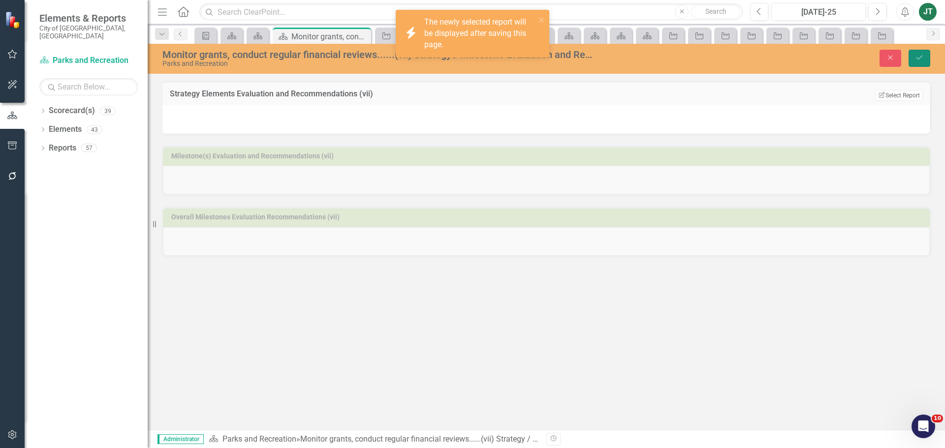
click at [928, 55] on button "Save" at bounding box center [920, 58] width 22 height 17
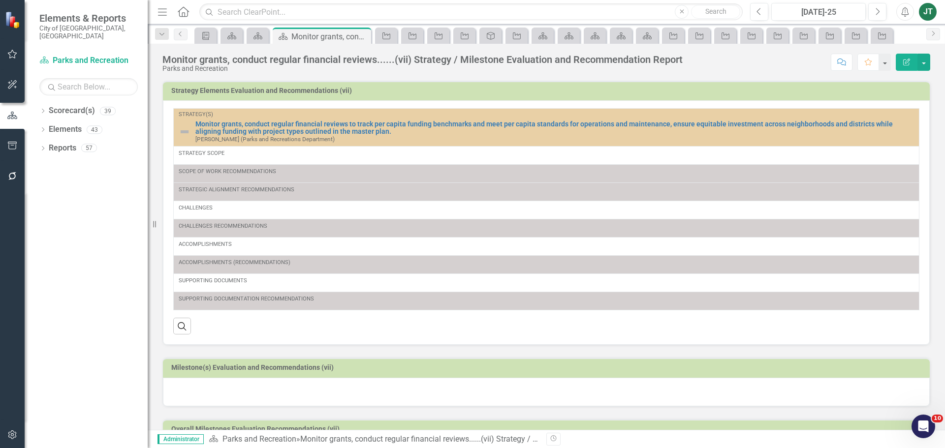
scroll to position [48, 0]
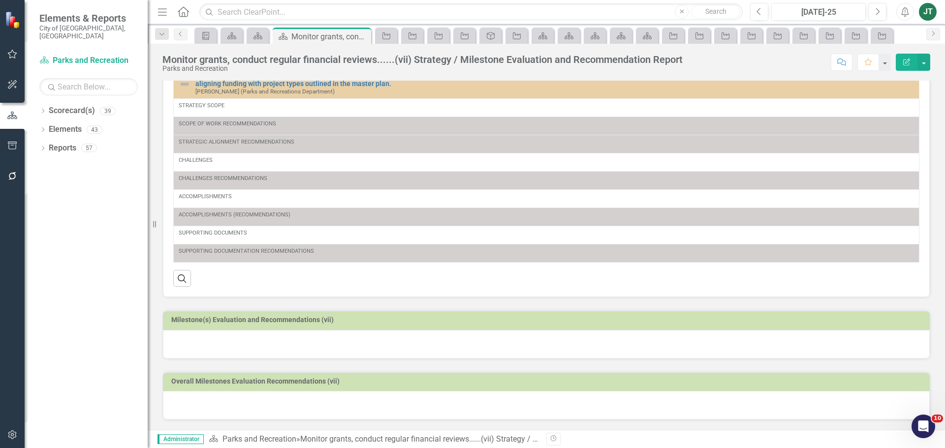
click at [409, 320] on h3 "Milestone(s) Evaluation and Recommendations (vii)" at bounding box center [548, 319] width 754 height 7
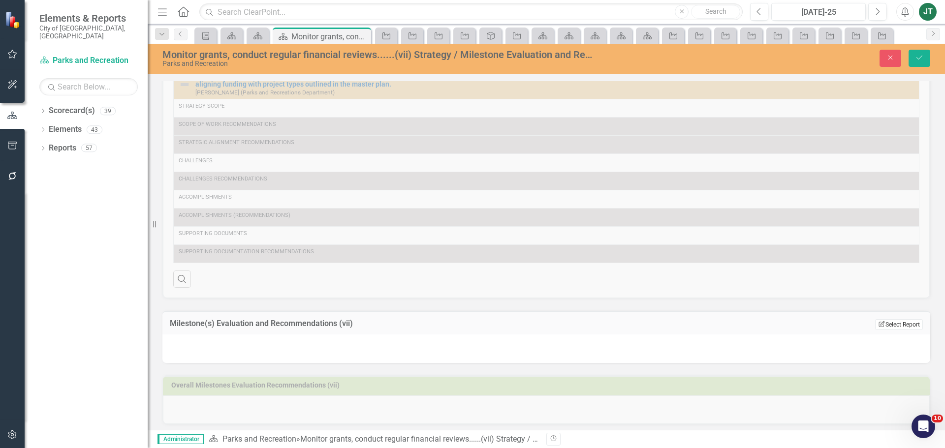
click at [893, 324] on button "Edit Report Select Report" at bounding box center [899, 324] width 48 height 11
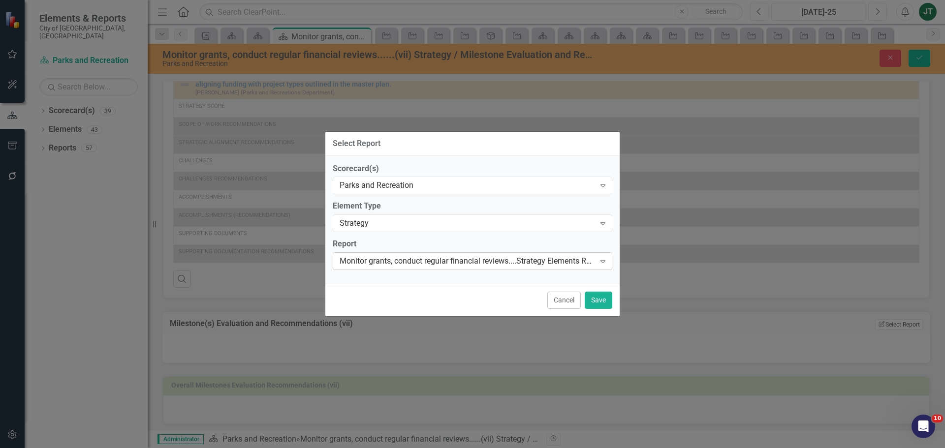
click at [490, 260] on div "Monitor grants, conduct regular financial reviews....Strategy Elements Recommen…" at bounding box center [467, 261] width 255 height 11
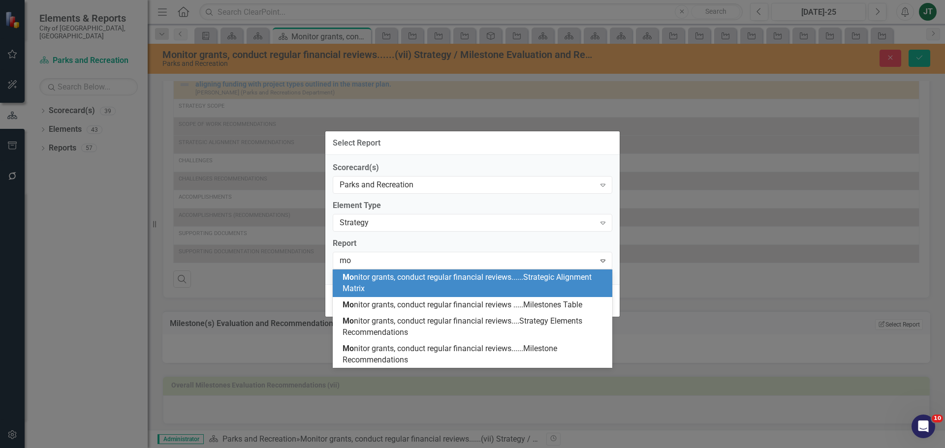
scroll to position [0, 0]
type input "moni"
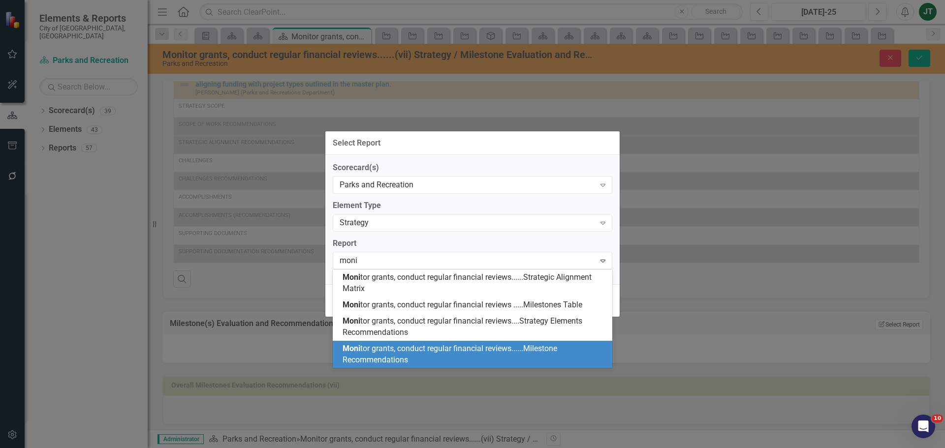
click at [436, 351] on span "Moni tor grants, conduct regular financial reviews......Milestone Recommendatio…" at bounding box center [450, 354] width 215 height 21
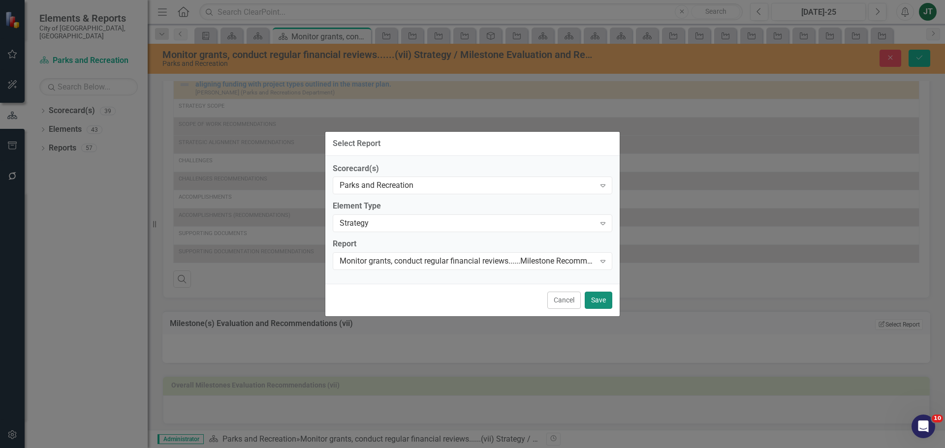
click at [600, 300] on button "Save" at bounding box center [599, 300] width 28 height 17
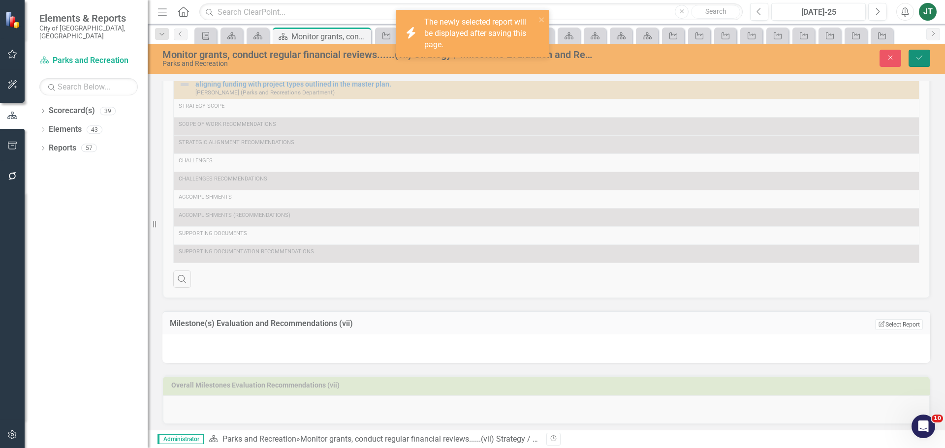
click at [919, 57] on icon "Save" at bounding box center [919, 57] width 9 height 7
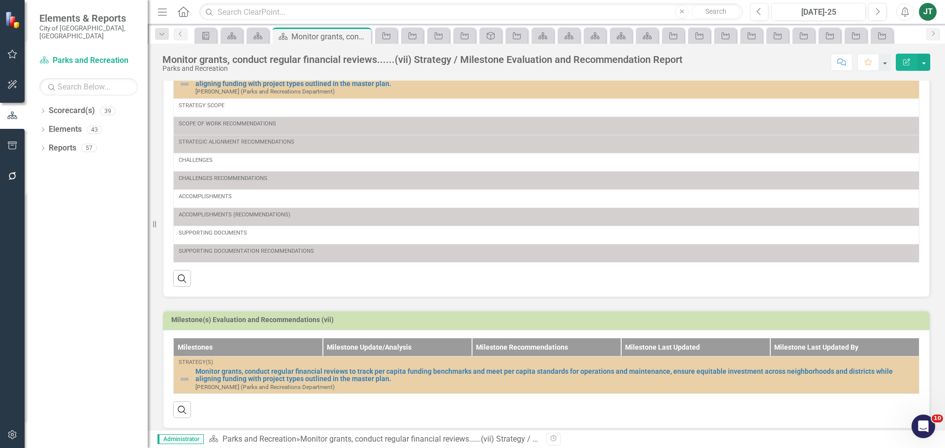
scroll to position [118, 0]
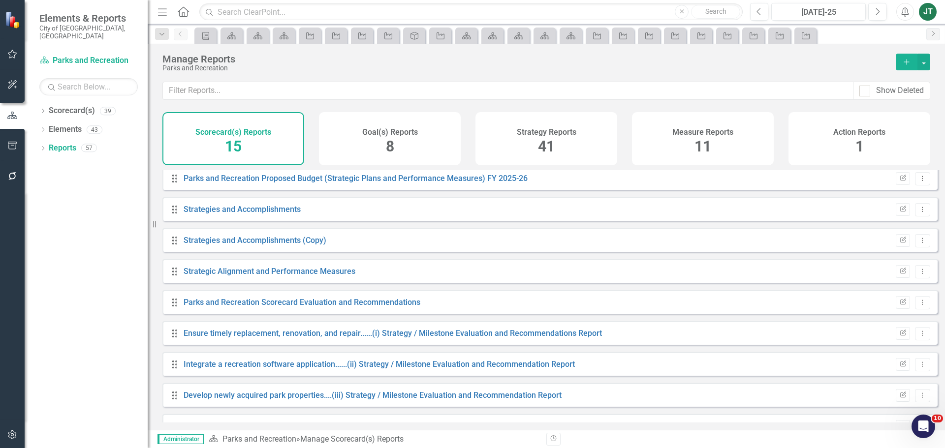
scroll to position [65, 0]
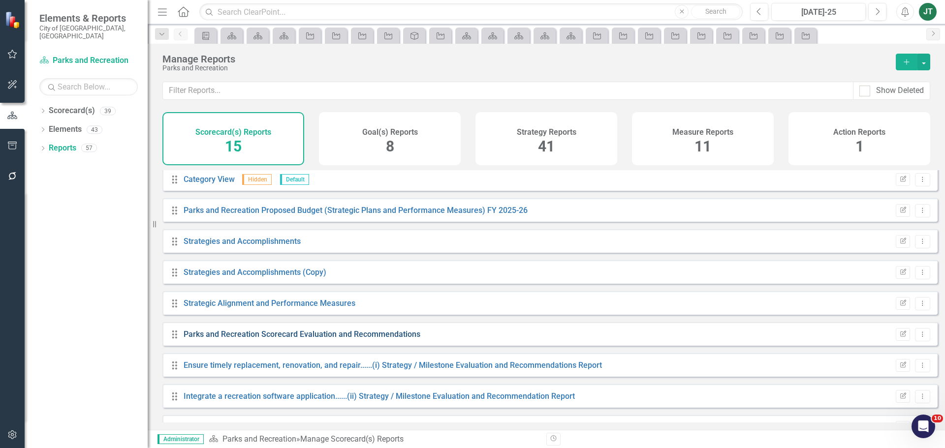
click at [278, 339] on link "Parks and Recreation Scorecard Evaluation and Recommendations" at bounding box center [302, 334] width 237 height 9
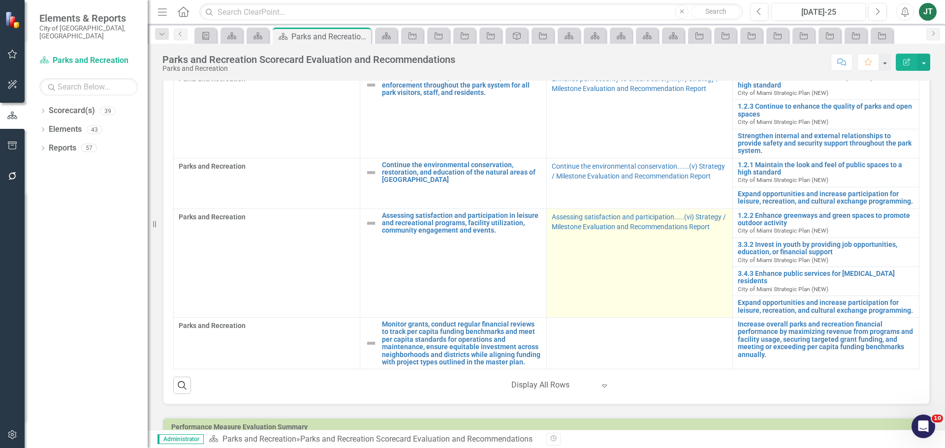
scroll to position [492, 0]
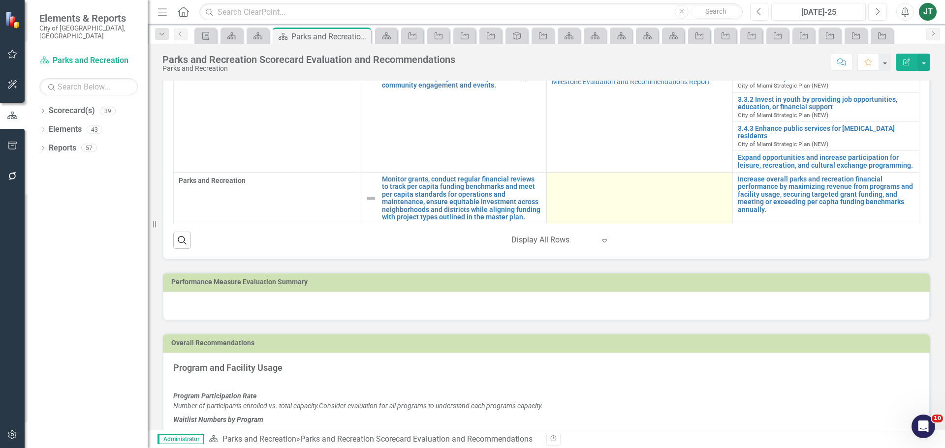
click at [592, 191] on td at bounding box center [639, 198] width 187 height 52
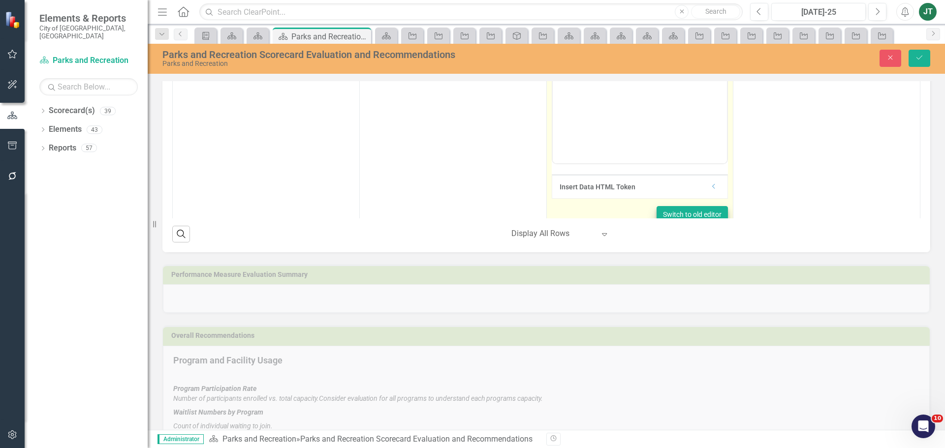
scroll to position [456, 0]
click at [710, 175] on icon "Dropdown" at bounding box center [713, 178] width 7 height 6
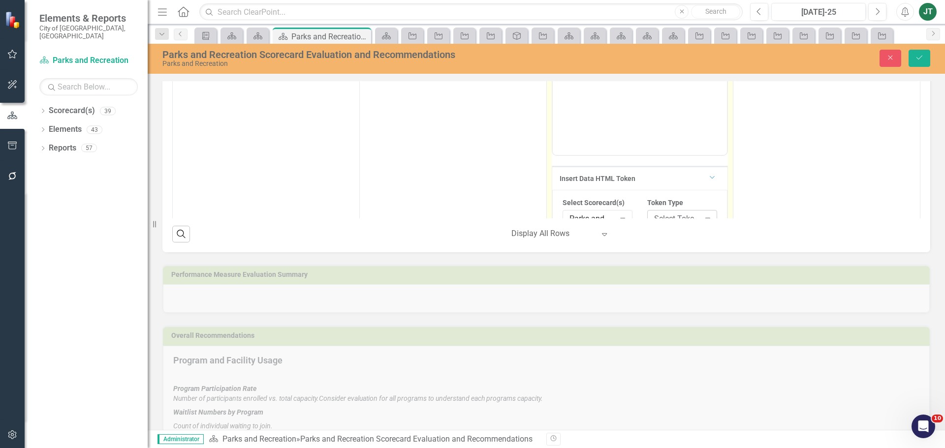
scroll to position [505, 0]
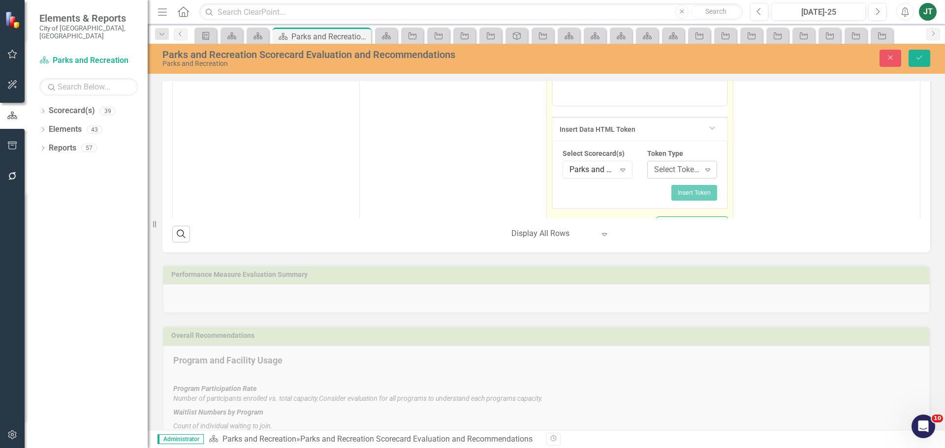
click at [667, 164] on div "Select Token Type..." at bounding box center [677, 169] width 46 height 11
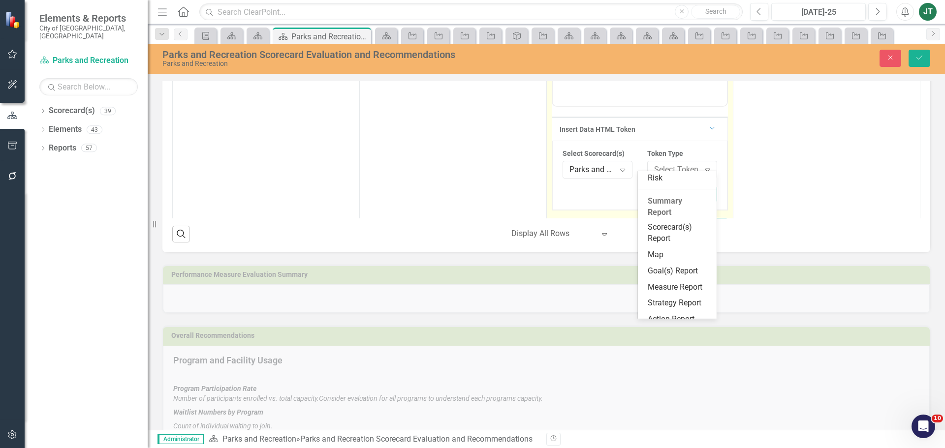
scroll to position [148, 0]
click at [658, 229] on div "Scorecard(s) Report" at bounding box center [679, 232] width 63 height 23
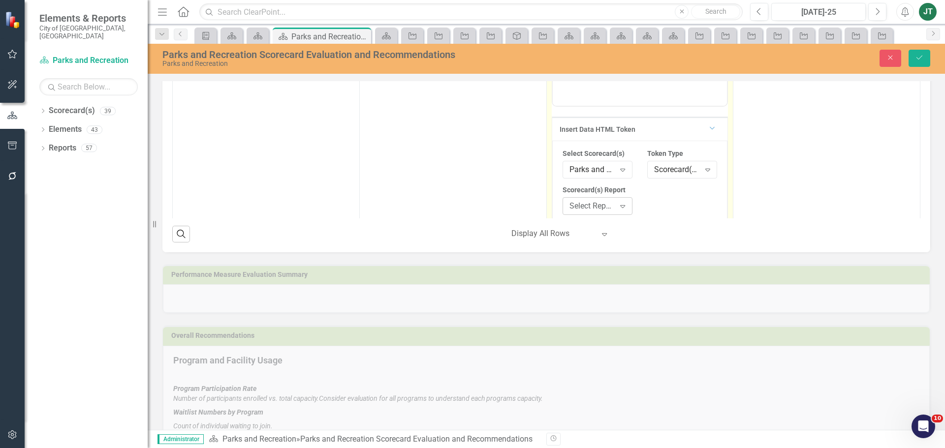
click at [599, 202] on div "Select Report..." at bounding box center [592, 206] width 46 height 11
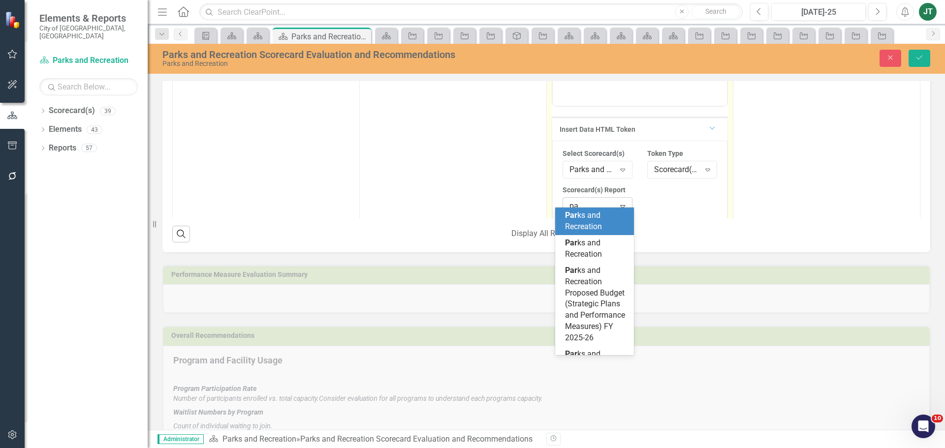
type input "p"
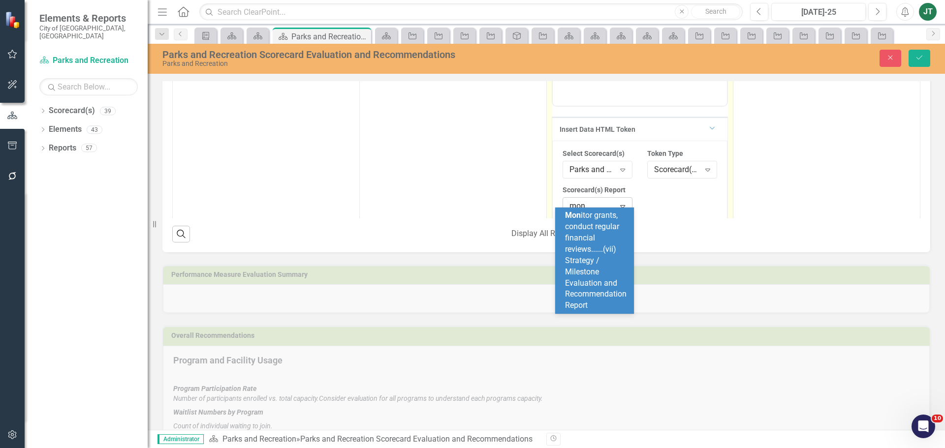
type input "moni"
click at [594, 261] on span "Moni tor grants, conduct regular financial reviews......(vii) Strategy / Milest…" at bounding box center [596, 260] width 62 height 99
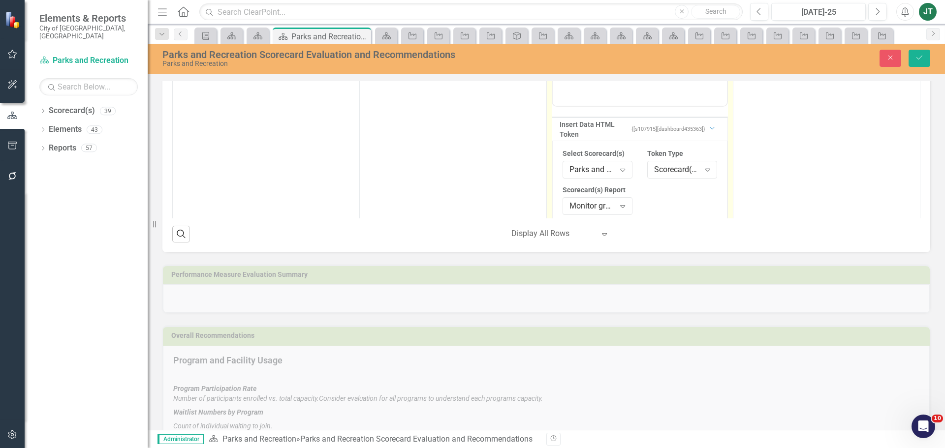
click at [674, 221] on button "Insert Token" at bounding box center [694, 229] width 46 height 16
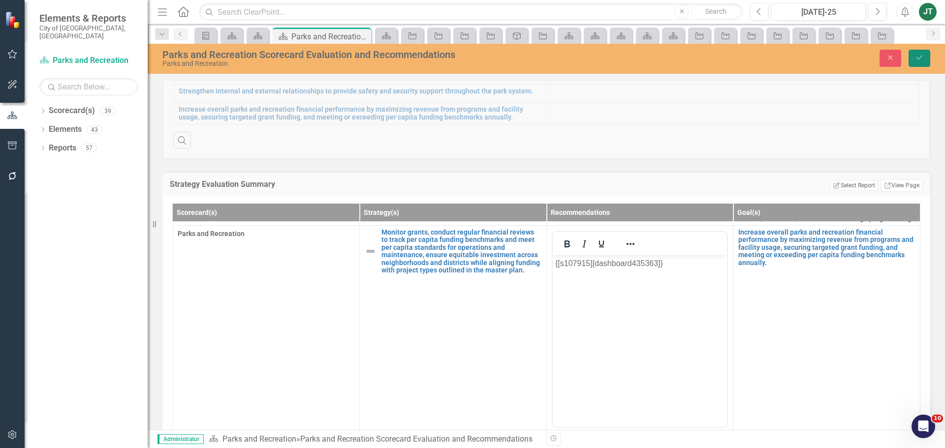
click at [923, 56] on icon "Save" at bounding box center [919, 57] width 9 height 7
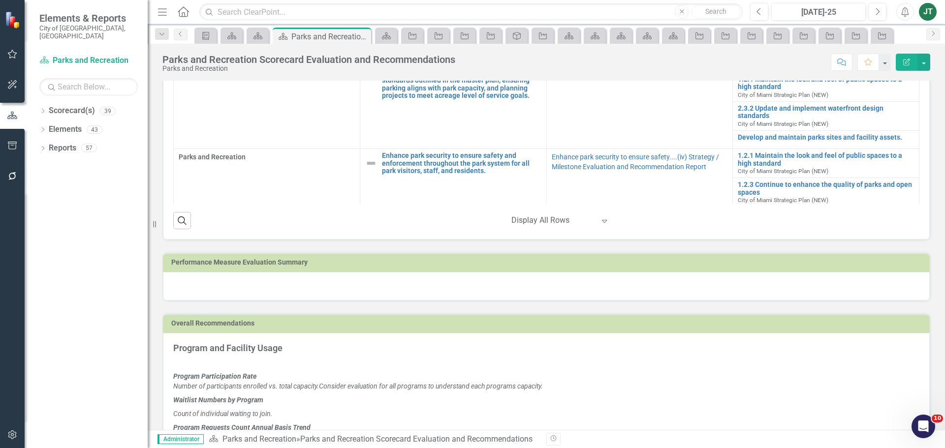
scroll to position [490, 0]
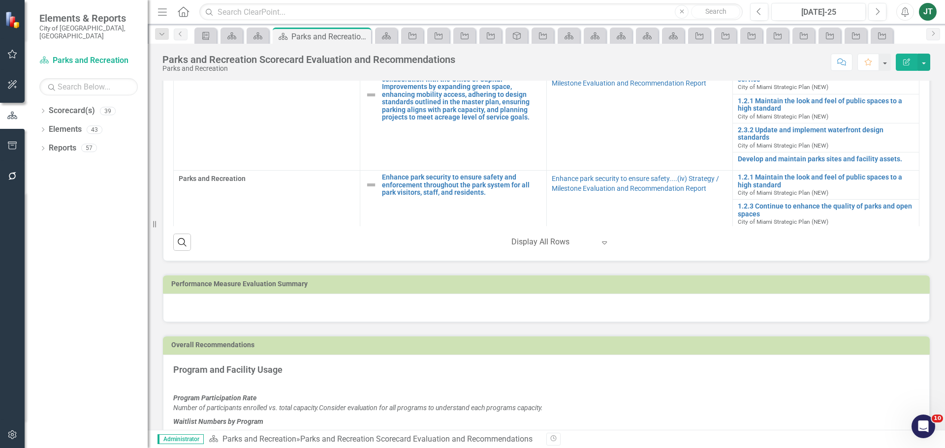
click at [319, 295] on div at bounding box center [546, 308] width 767 height 29
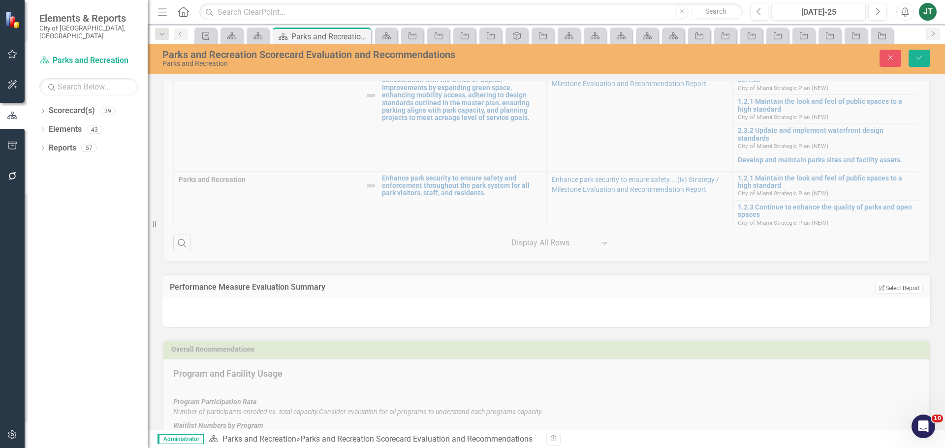
click at [900, 280] on div "Performance Measure Evaluation Summary Edit Report Select Report Link View Page" at bounding box center [546, 287] width 768 height 24
click at [895, 291] on button "Edit Report Select Report" at bounding box center [899, 288] width 48 height 11
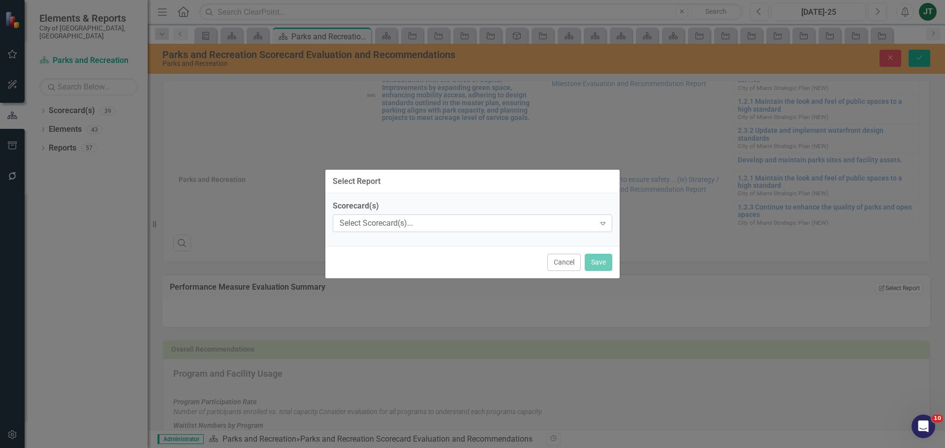
click at [414, 219] on div "Select Scorecard(s)..." at bounding box center [467, 223] width 255 height 11
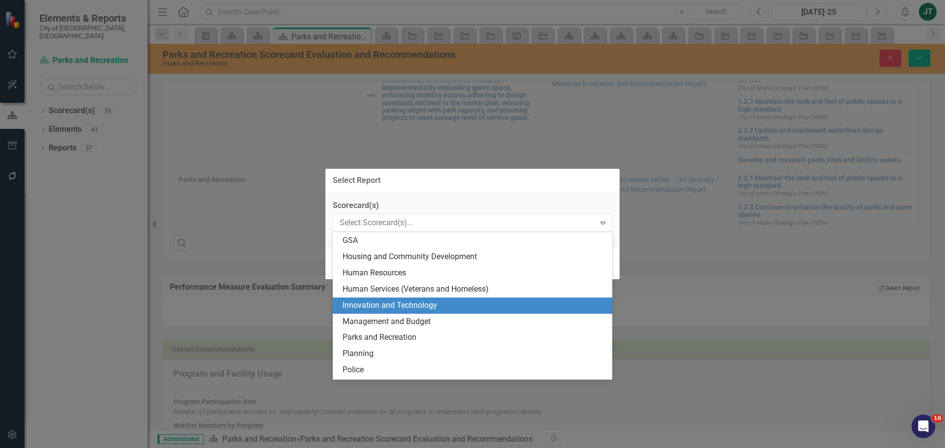
scroll to position [246, 0]
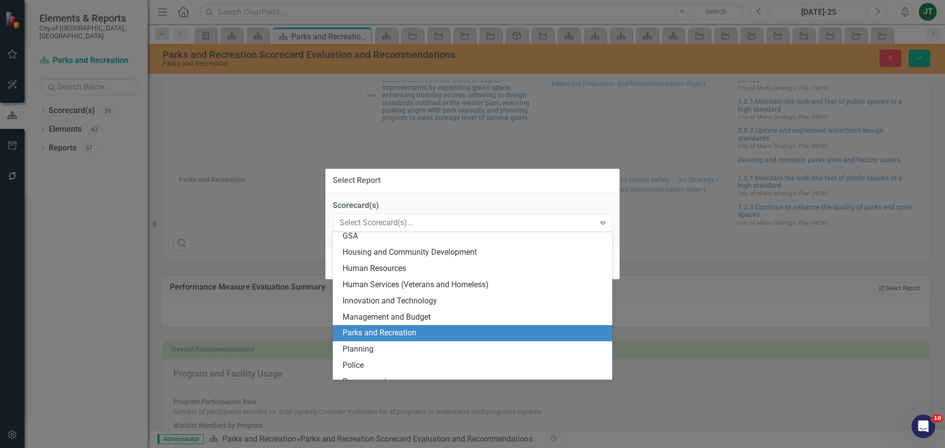
click at [375, 333] on div "Parks and Recreation" at bounding box center [475, 333] width 264 height 11
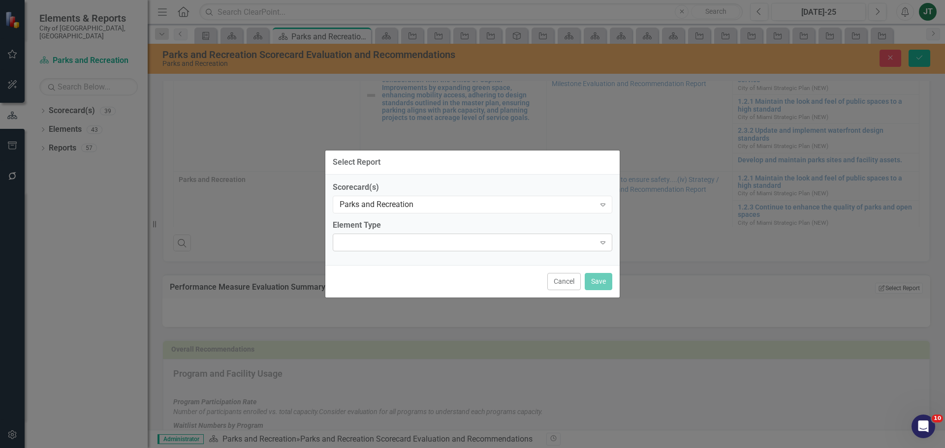
click at [432, 240] on div "Expand" at bounding box center [473, 243] width 280 height 18
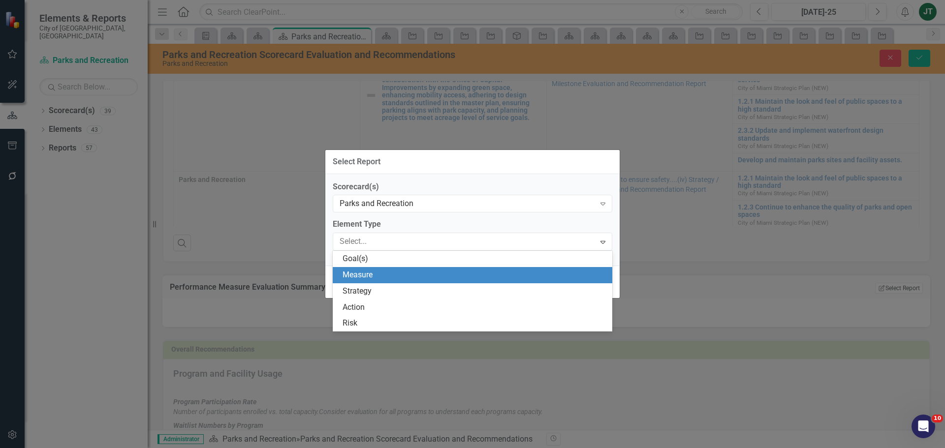
click at [412, 272] on div "Measure" at bounding box center [475, 275] width 264 height 11
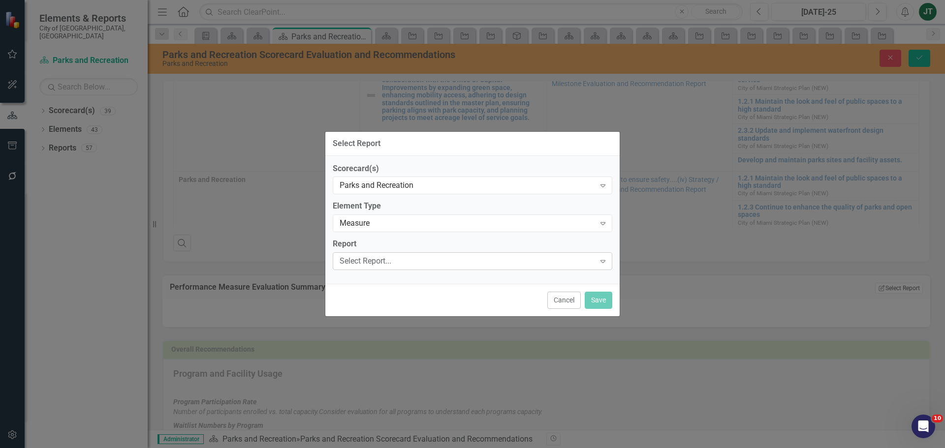
click at [399, 262] on div "Select Report..." at bounding box center [467, 261] width 255 height 11
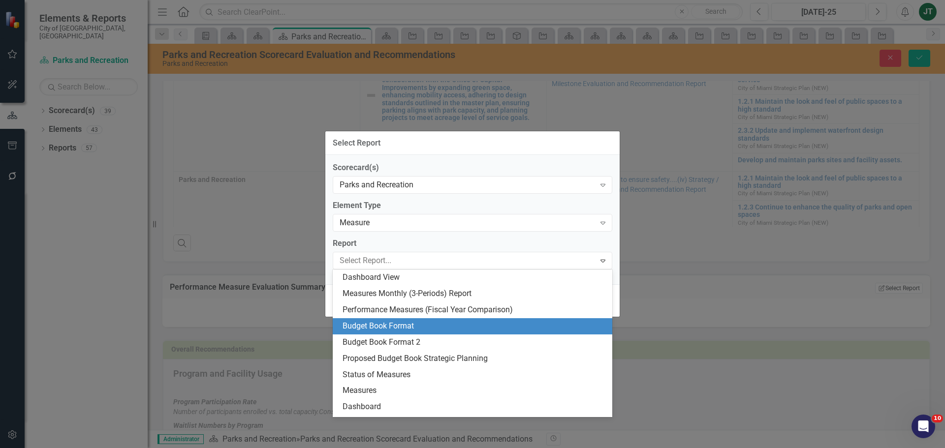
scroll to position [30, 0]
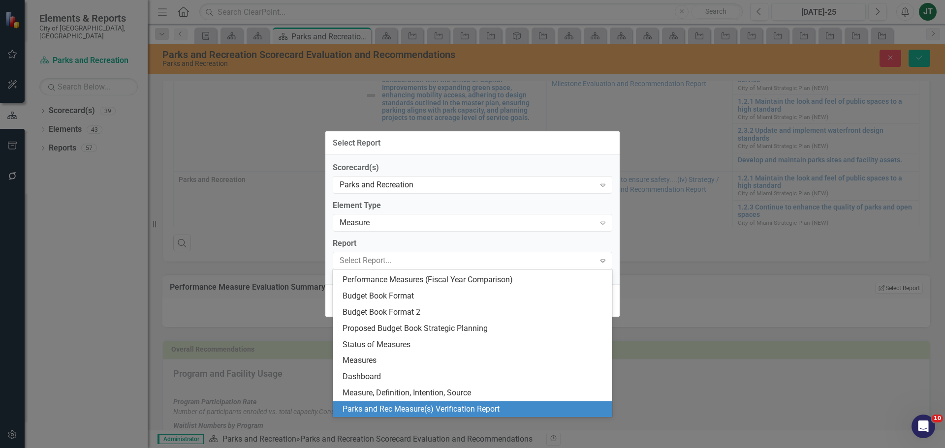
click at [461, 411] on div "Parks and Rec Measure(s) Verification Report" at bounding box center [475, 409] width 264 height 11
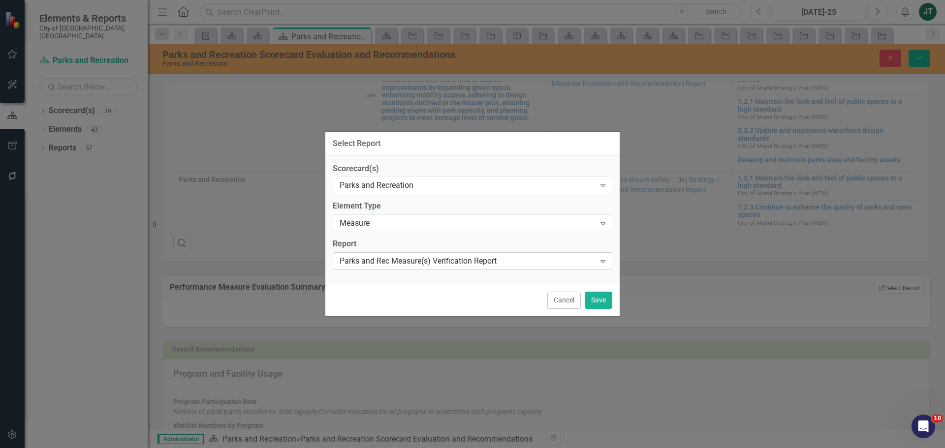
click at [487, 262] on div "Parks and Rec Measure(s) Verification Report" at bounding box center [467, 261] width 255 height 11
click at [668, 361] on div "Select Report Scorecard(s) Parks and Recreation Expand Element Type Measure Exp…" at bounding box center [472, 224] width 945 height 448
click at [551, 304] on button "Cancel" at bounding box center [563, 300] width 33 height 17
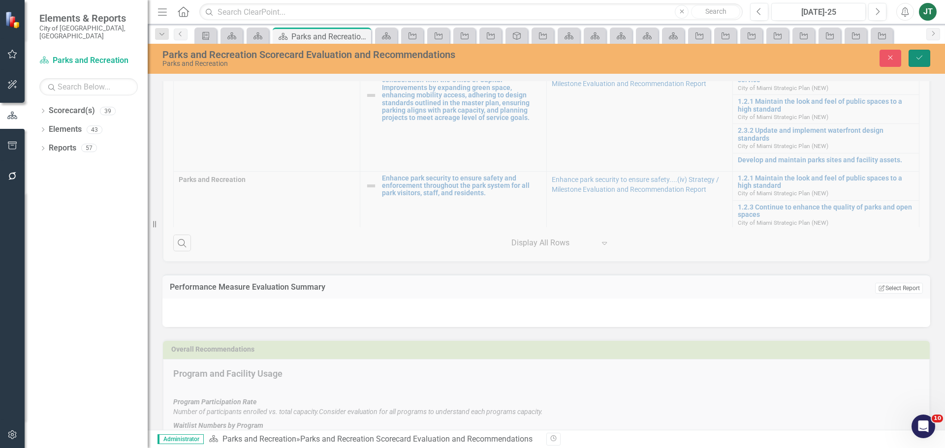
click at [922, 57] on icon "Save" at bounding box center [919, 57] width 9 height 7
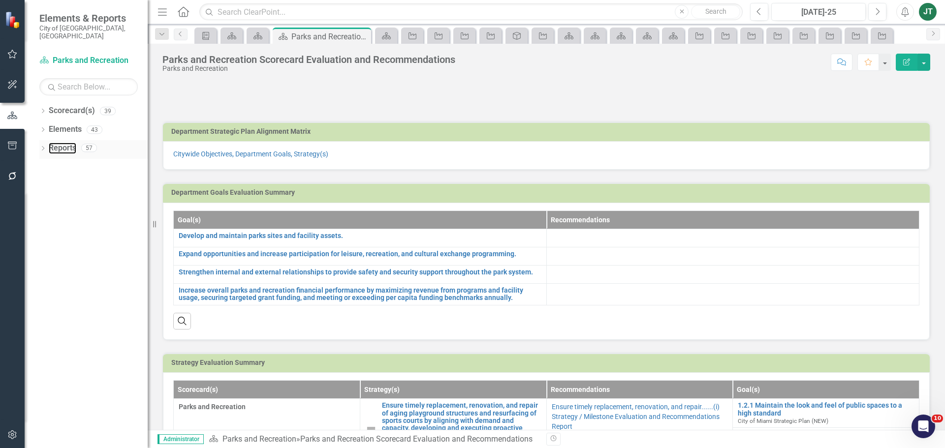
click at [66, 143] on link "Reports" at bounding box center [63, 148] width 28 height 11
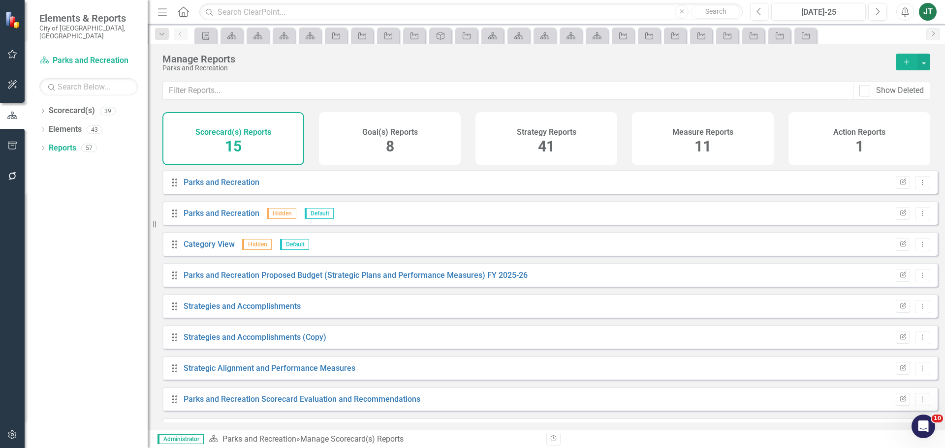
click at [693, 146] on div "Measure Reports 11" at bounding box center [703, 138] width 142 height 53
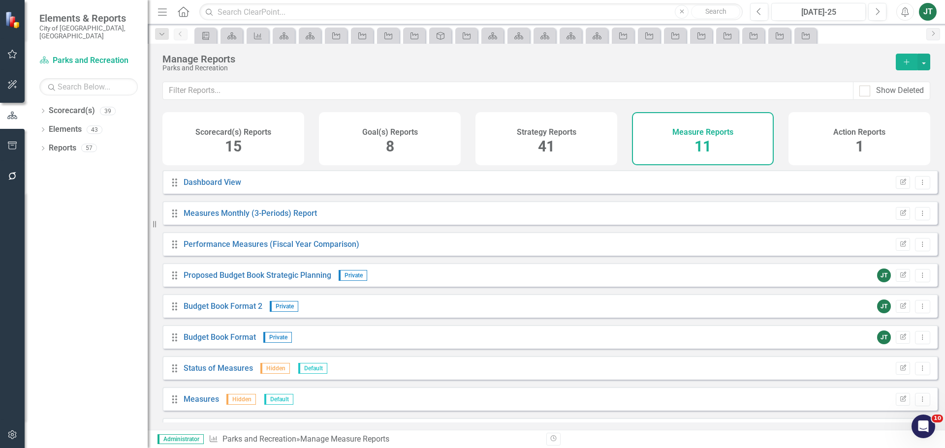
scroll to position [89, 0]
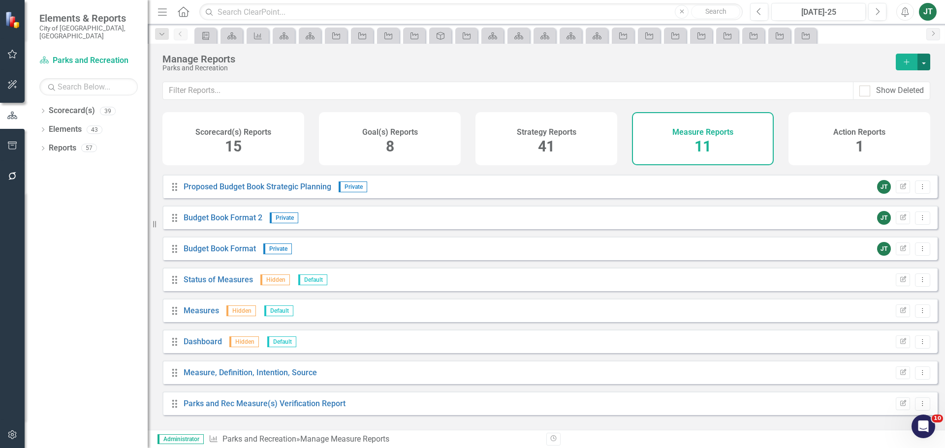
click at [929, 61] on button "button" at bounding box center [923, 62] width 13 height 17
click at [894, 96] on link "Copy Add From Template" at bounding box center [884, 98] width 92 height 18
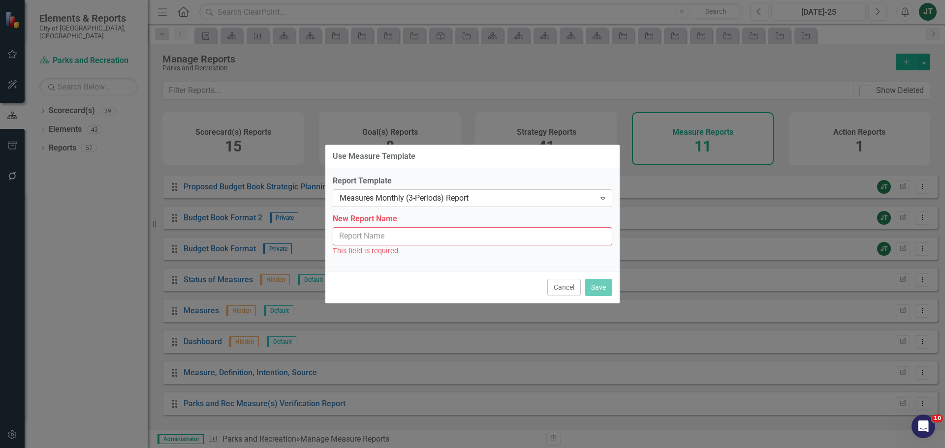
click at [441, 198] on div "Measures Monthly (3-Periods) Report" at bounding box center [467, 198] width 255 height 11
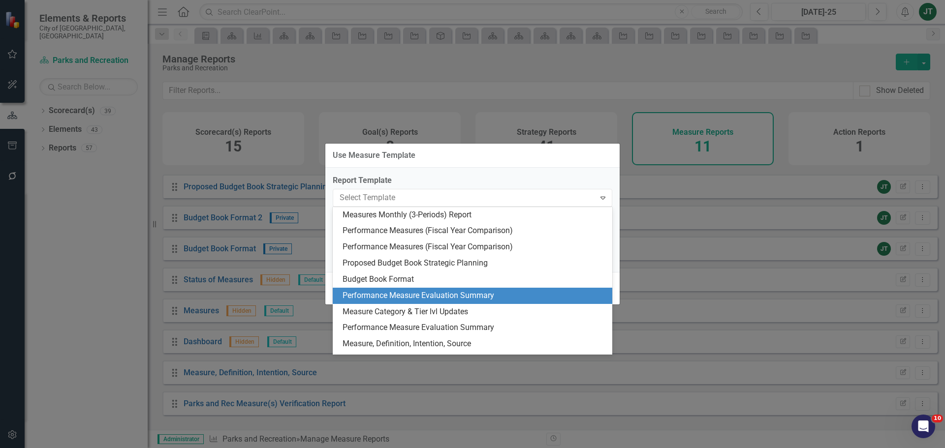
click at [431, 292] on div "Performance Measure Evaluation Summary" at bounding box center [475, 295] width 264 height 11
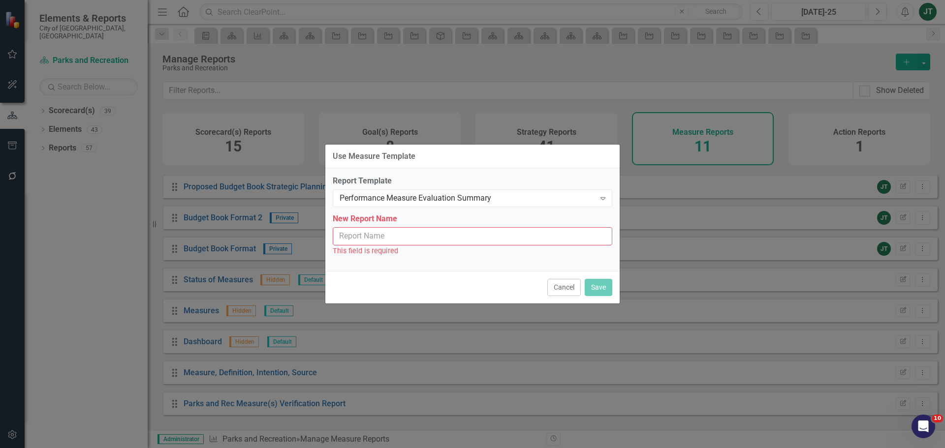
click at [406, 233] on input "New Report Name" at bounding box center [473, 236] width 280 height 18
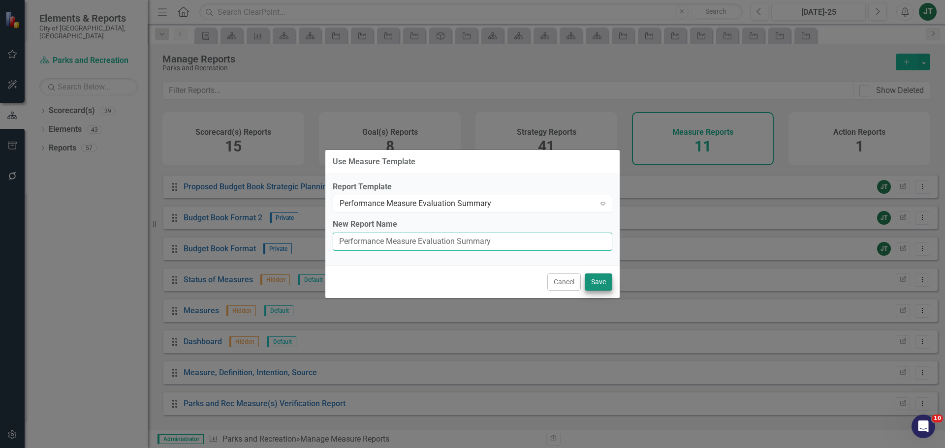
type input "Performance Measure Evaluation Summary"
click at [600, 278] on button "Save" at bounding box center [599, 282] width 28 height 17
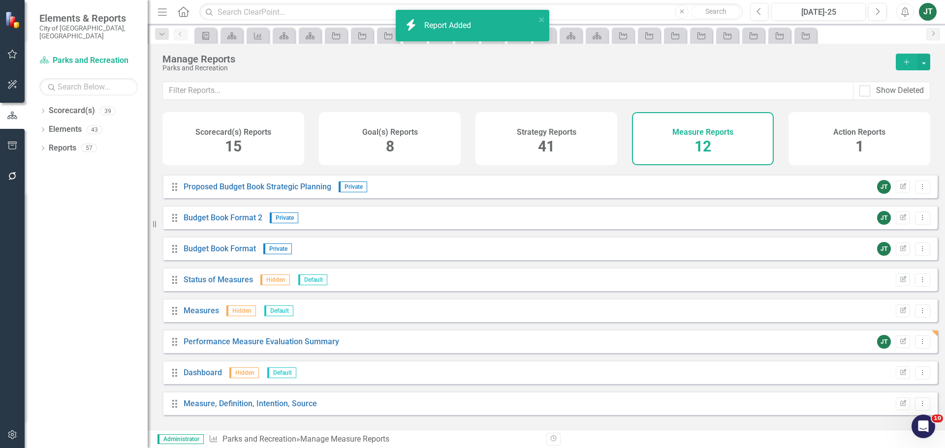
scroll to position [120, 0]
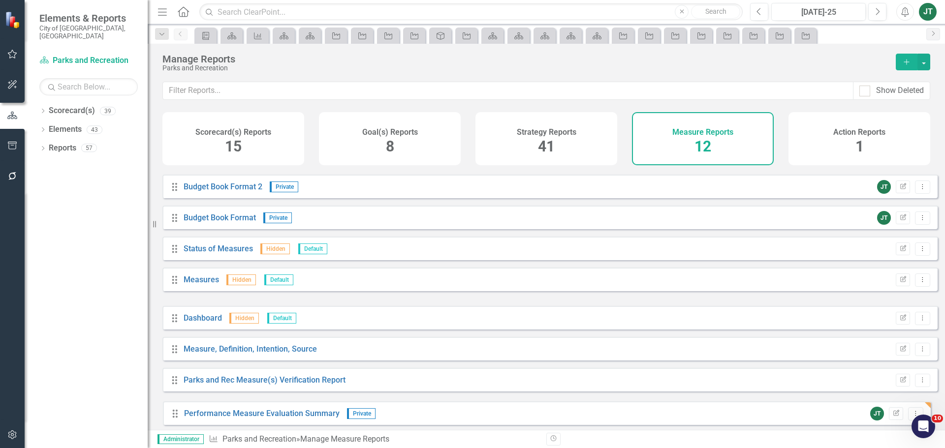
drag, startPoint x: 174, startPoint y: 317, endPoint x: 174, endPoint y: 413, distance: 95.5
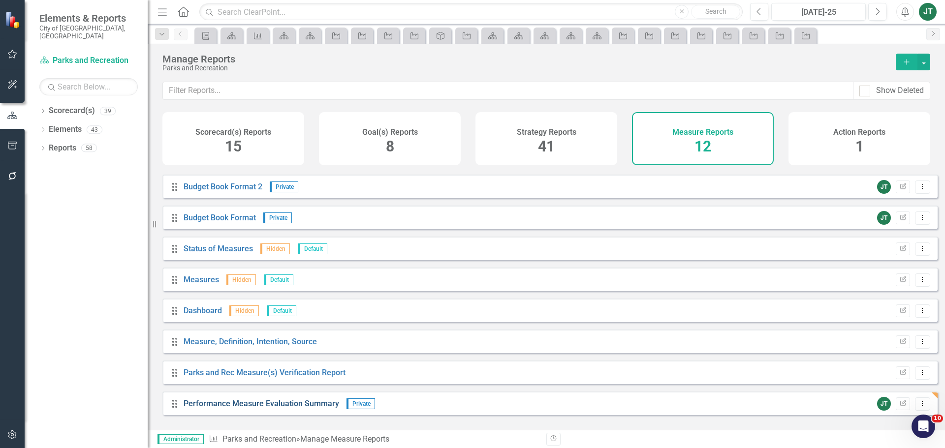
click at [275, 409] on link "Performance Measure Evaluation Summary" at bounding box center [262, 403] width 156 height 9
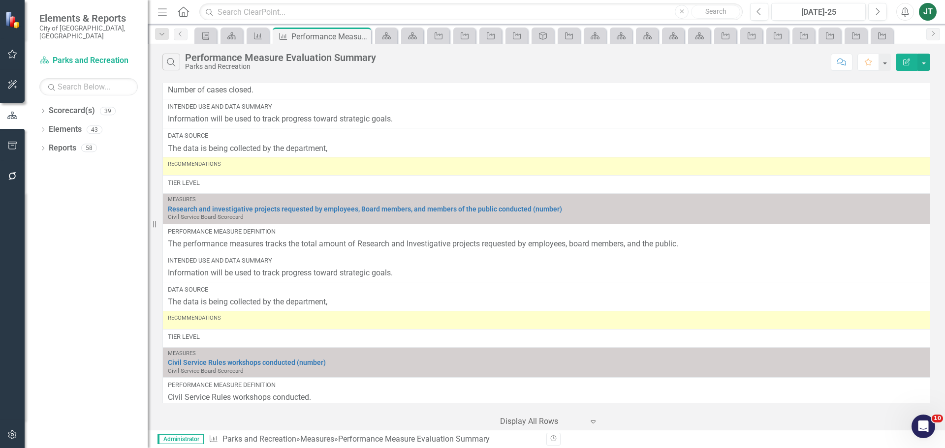
scroll to position [49, 0]
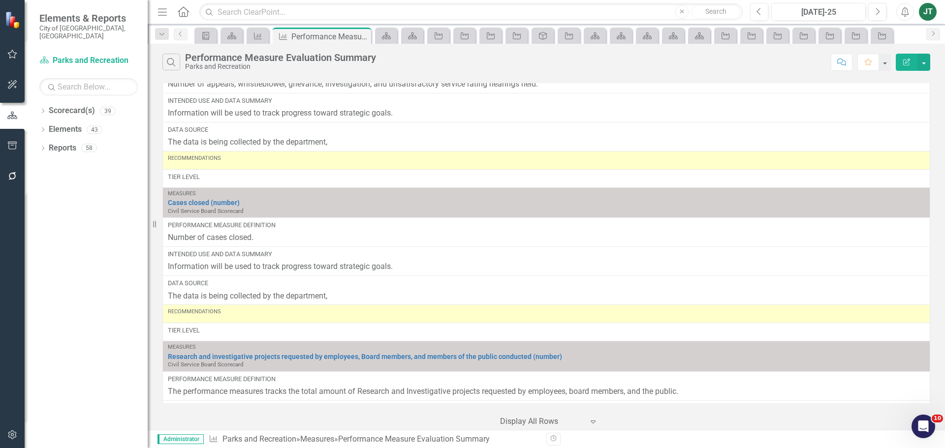
click at [910, 63] on icon "Edit Report" at bounding box center [906, 62] width 9 height 7
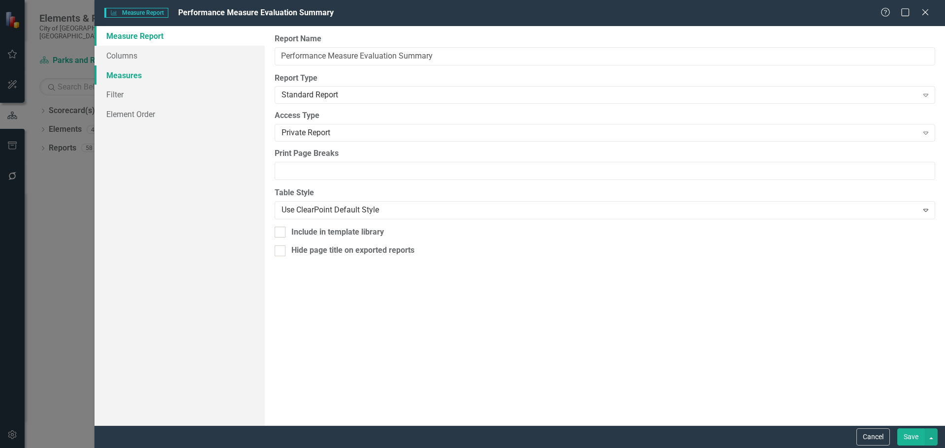
click at [120, 72] on link "Measures" at bounding box center [179, 75] width 170 height 20
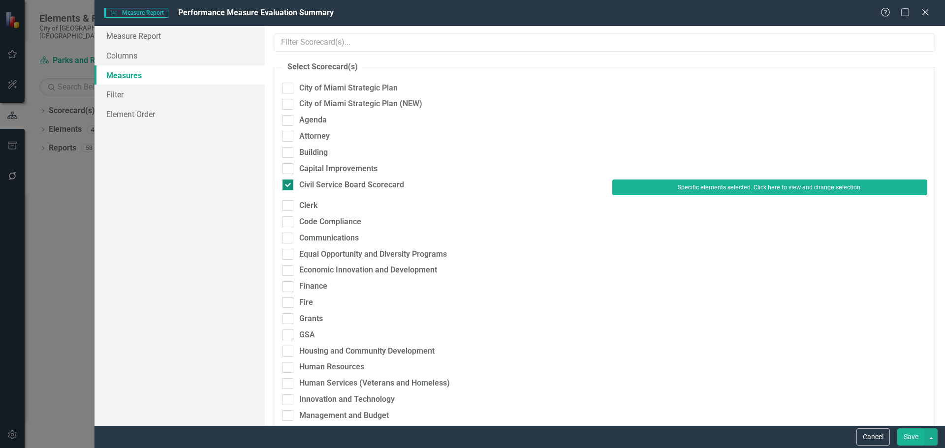
click at [349, 186] on div "Civil Service Board Scorecard" at bounding box center [351, 185] width 105 height 11
click at [289, 186] on input "Civil Service Board Scorecard" at bounding box center [286, 183] width 6 height 6
checkbox input "false"
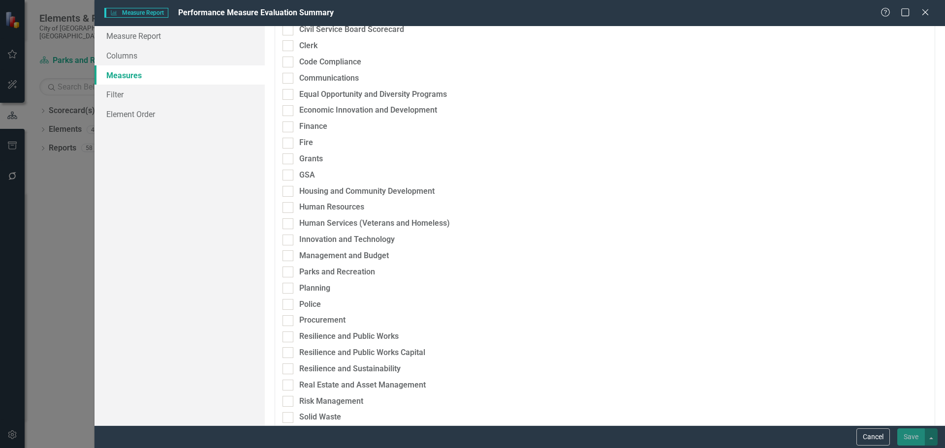
scroll to position [197, 0]
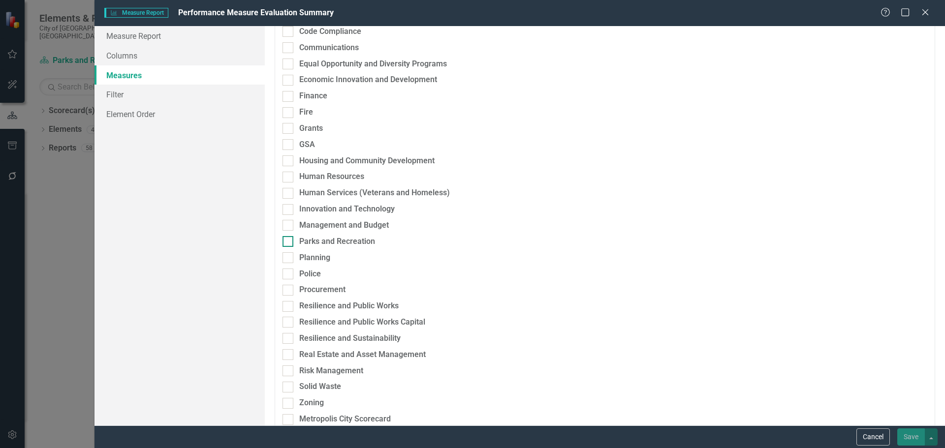
click at [323, 241] on div "Parks and Recreation" at bounding box center [337, 241] width 76 height 11
click at [289, 241] on input "Parks and Recreation" at bounding box center [286, 239] width 6 height 6
checkbox input "true"
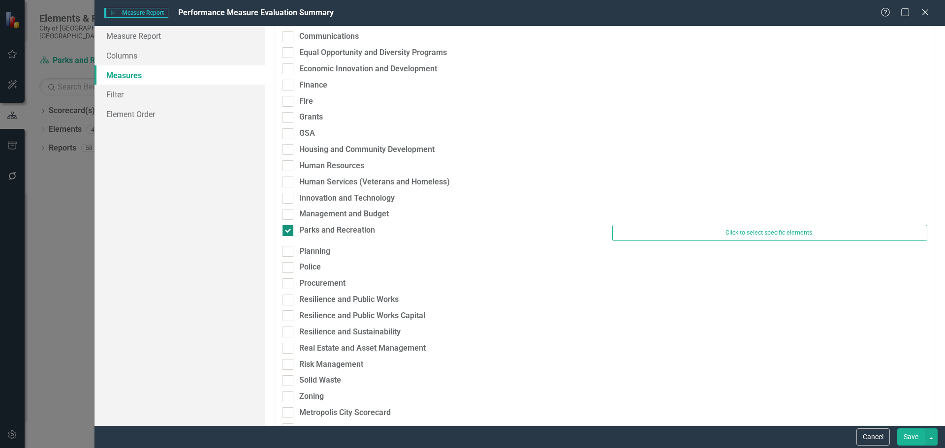
scroll to position [186, 0]
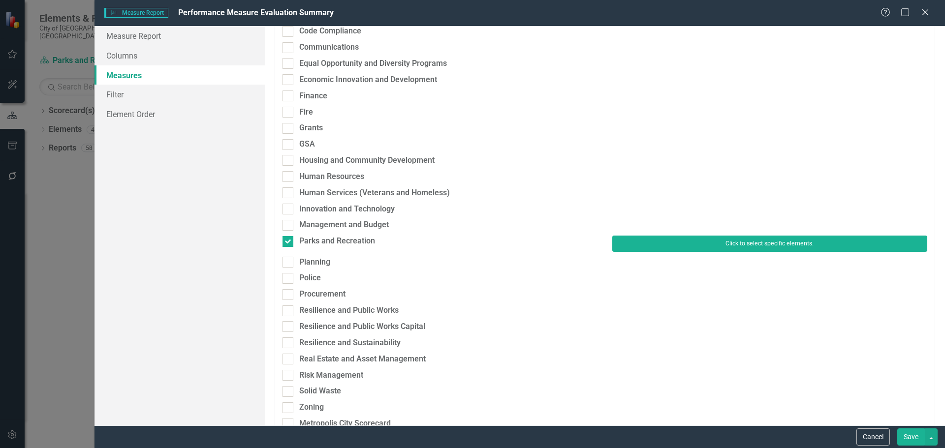
click at [690, 239] on button "Click to select specific elements." at bounding box center [769, 244] width 315 height 16
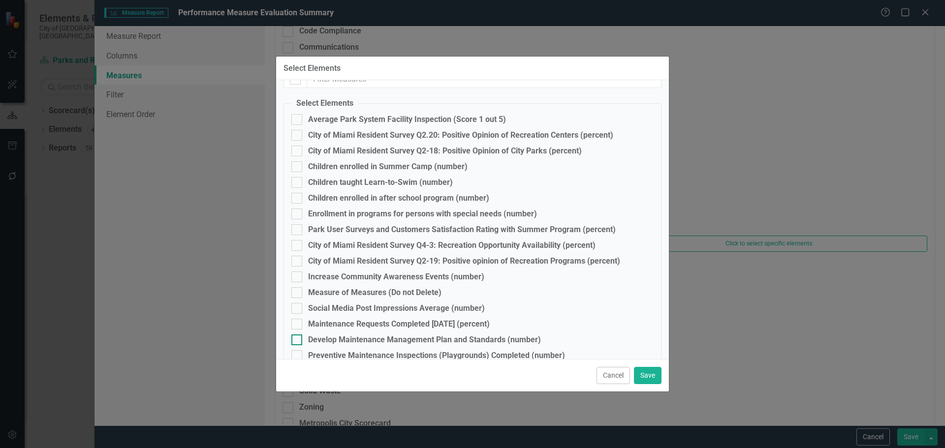
scroll to position [0, 0]
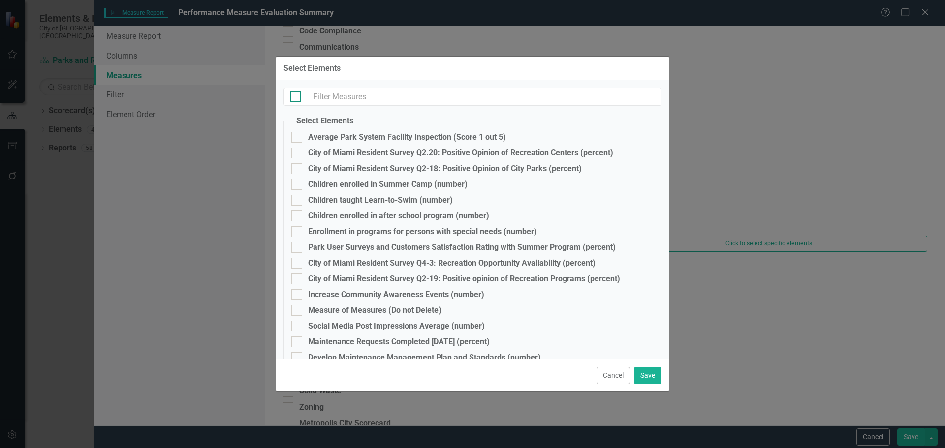
click at [299, 98] on div at bounding box center [295, 97] width 11 height 11
click at [296, 98] on input "checkbox" at bounding box center [293, 95] width 6 height 6
checkbox input "true"
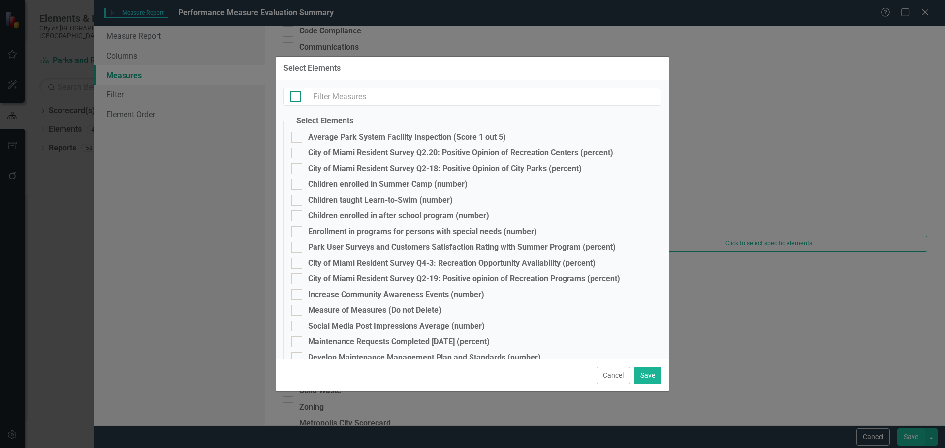
checkbox input "true"
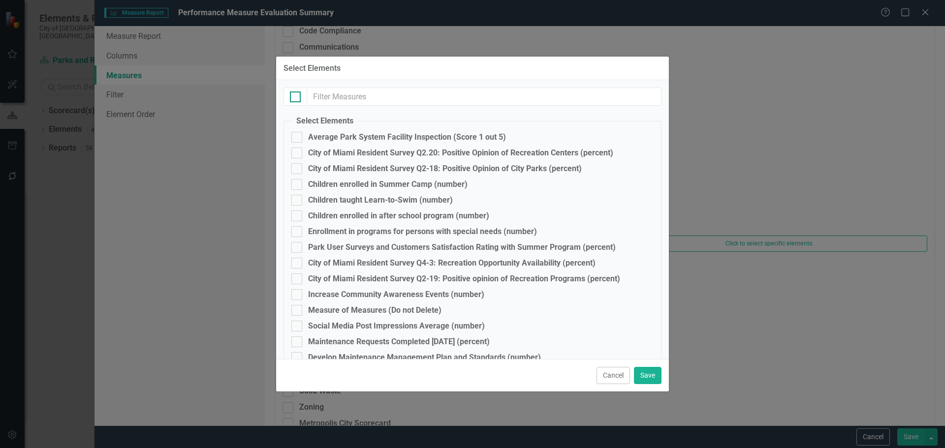
checkbox input "true"
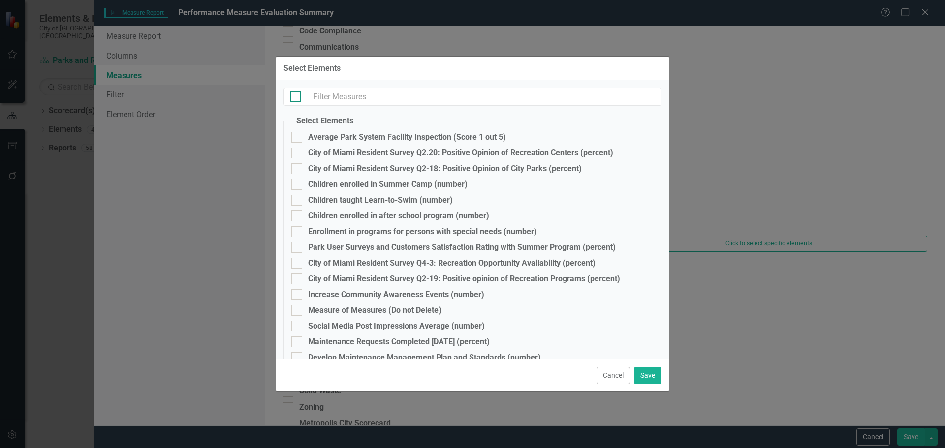
checkbox input "true"
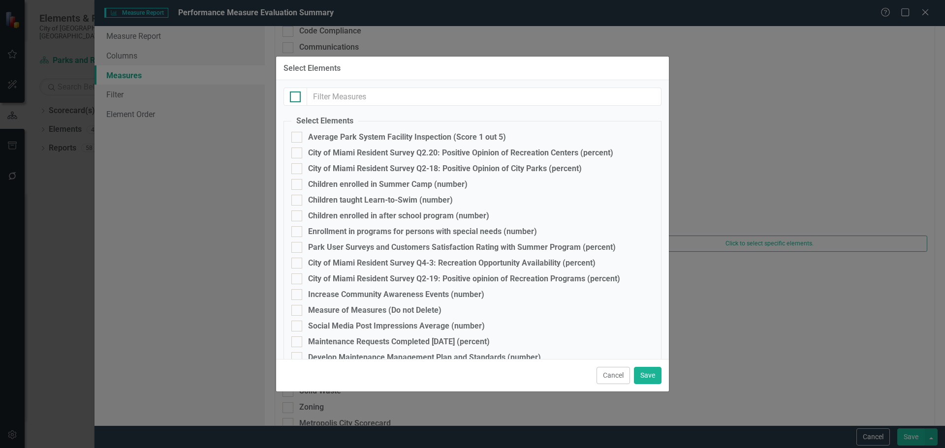
checkbox input "true"
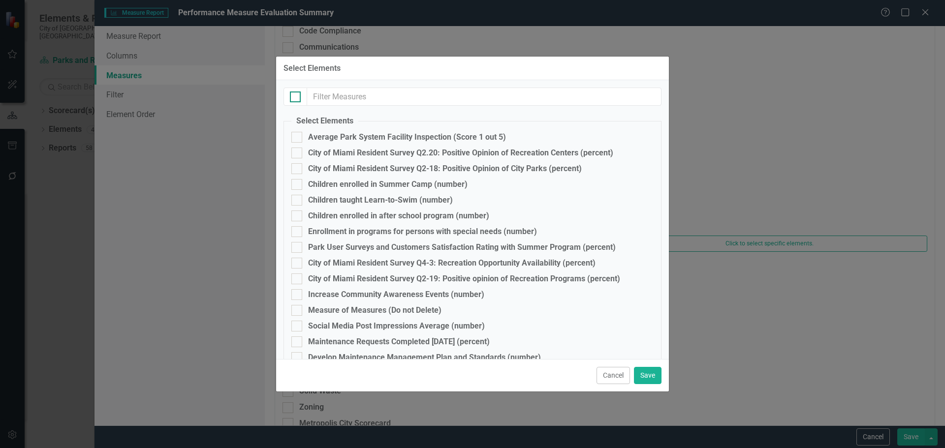
checkbox input "true"
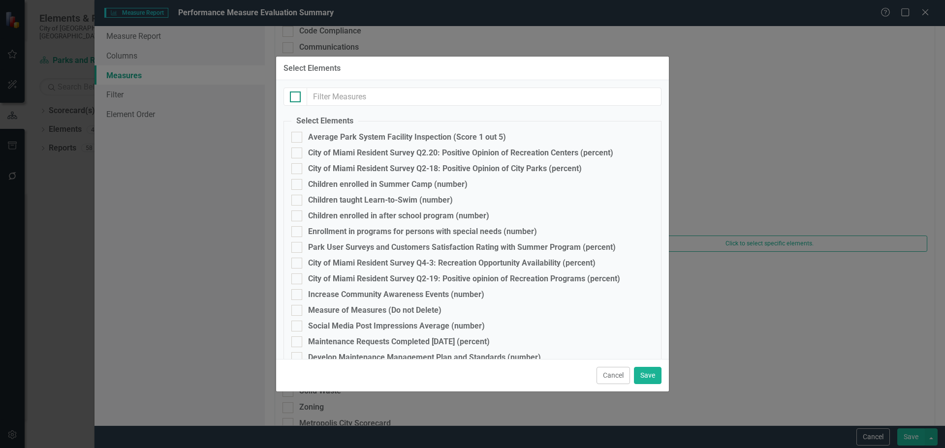
checkbox input "true"
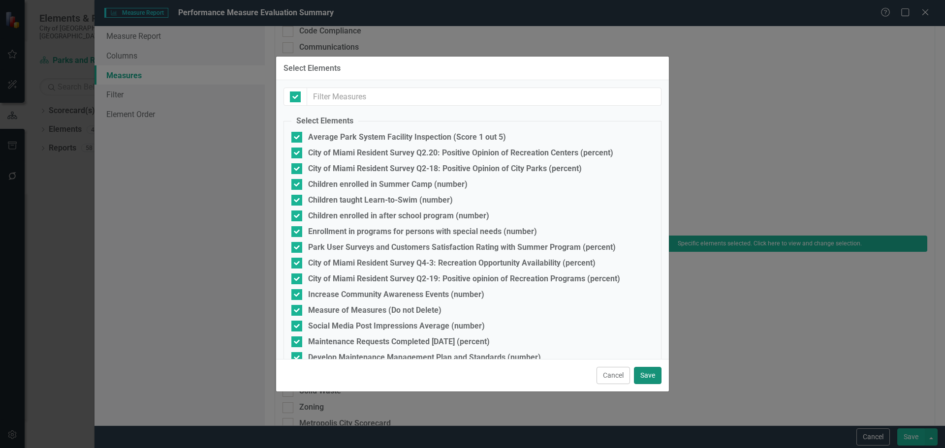
click at [657, 374] on button "Save" at bounding box center [648, 375] width 28 height 17
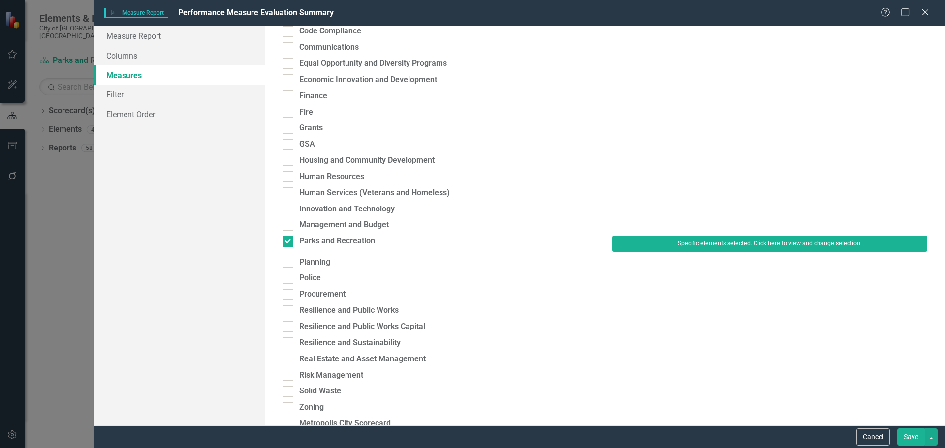
click at [915, 439] on button "Save" at bounding box center [911, 437] width 28 height 17
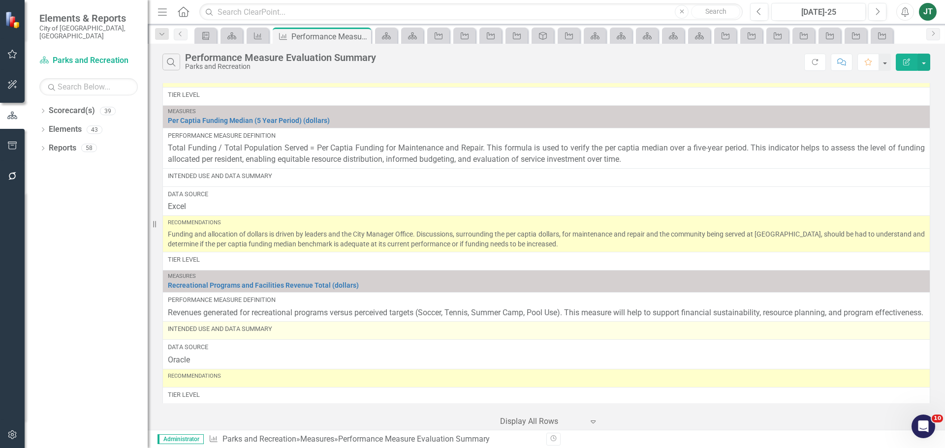
scroll to position [4073, 0]
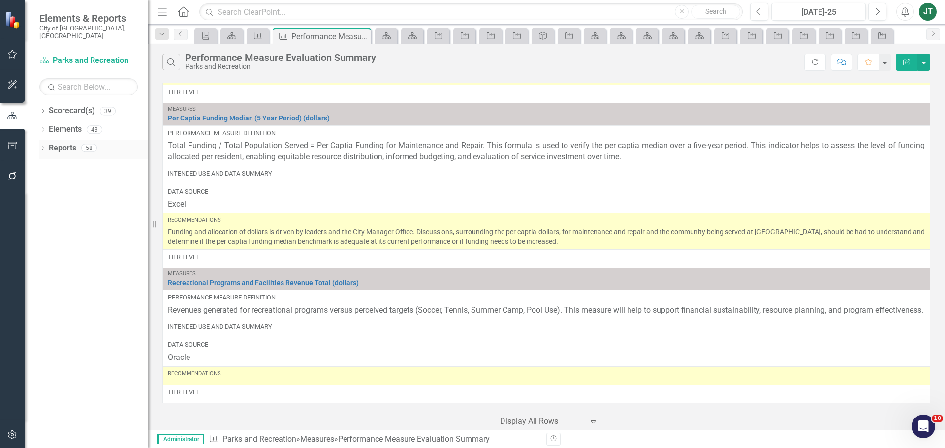
click at [70, 143] on link "Reports" at bounding box center [63, 148] width 28 height 11
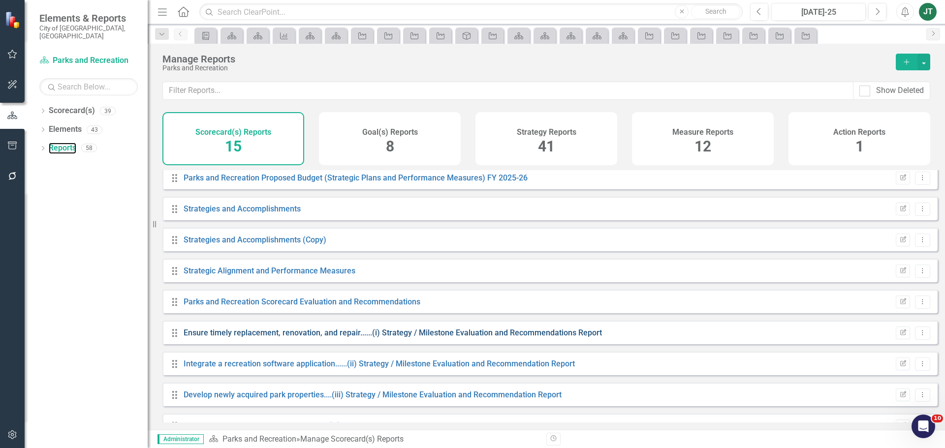
scroll to position [98, 0]
click at [317, 306] on link "Parks and Recreation Scorecard Evaluation and Recommendations" at bounding box center [302, 300] width 237 height 9
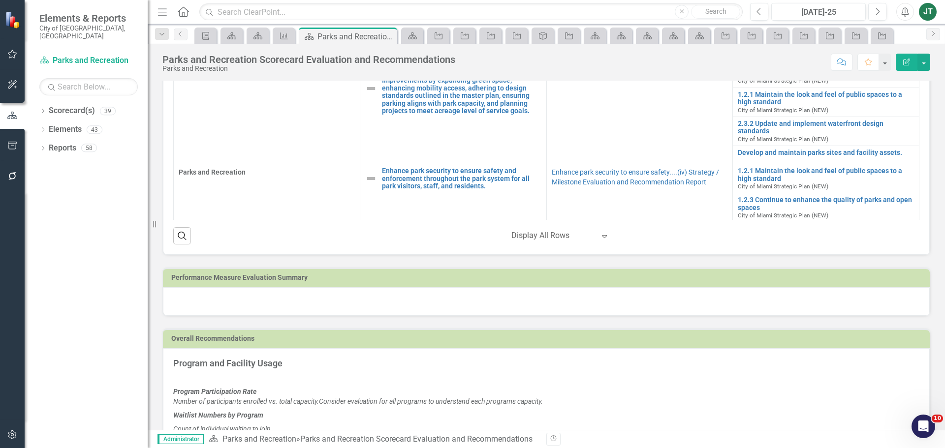
scroll to position [492, 0]
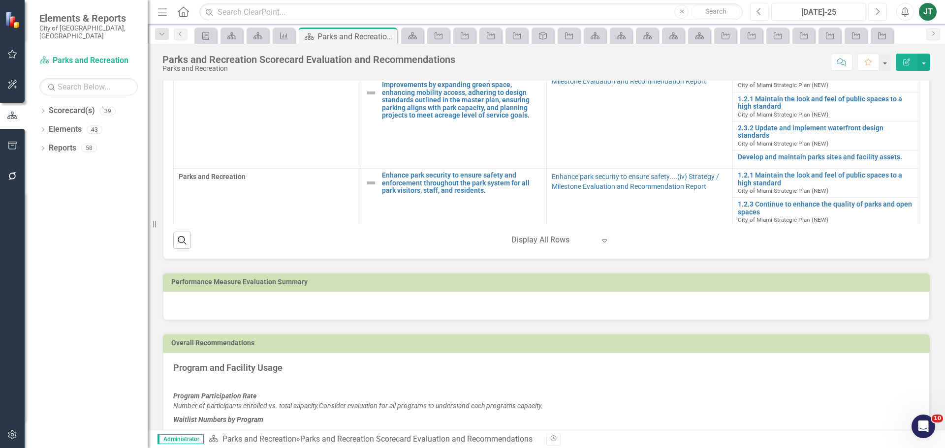
click at [494, 289] on td "Performance Measure Evaluation Summary" at bounding box center [548, 283] width 754 height 15
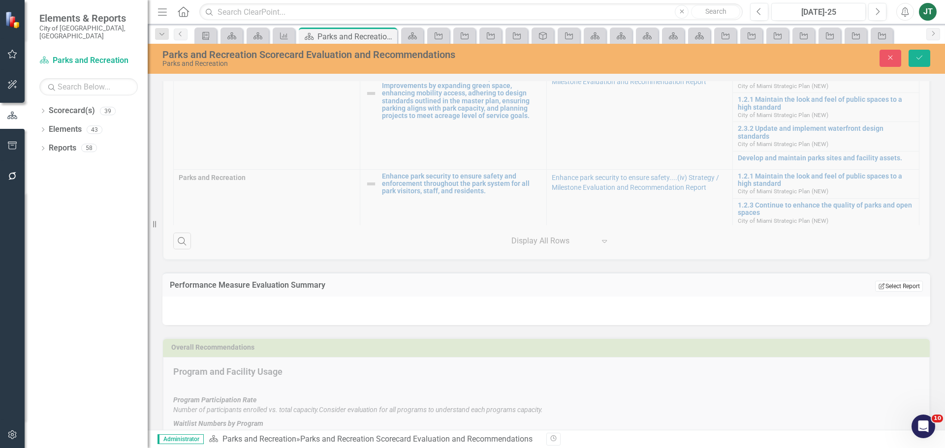
click at [898, 286] on button "Edit Report Select Report" at bounding box center [899, 286] width 48 height 11
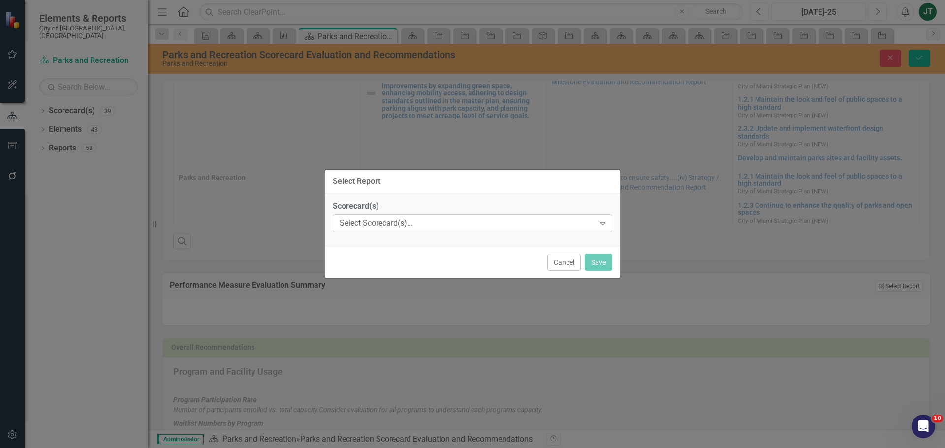
click at [394, 216] on div "Select Scorecard(s)... Expand" at bounding box center [473, 224] width 280 height 18
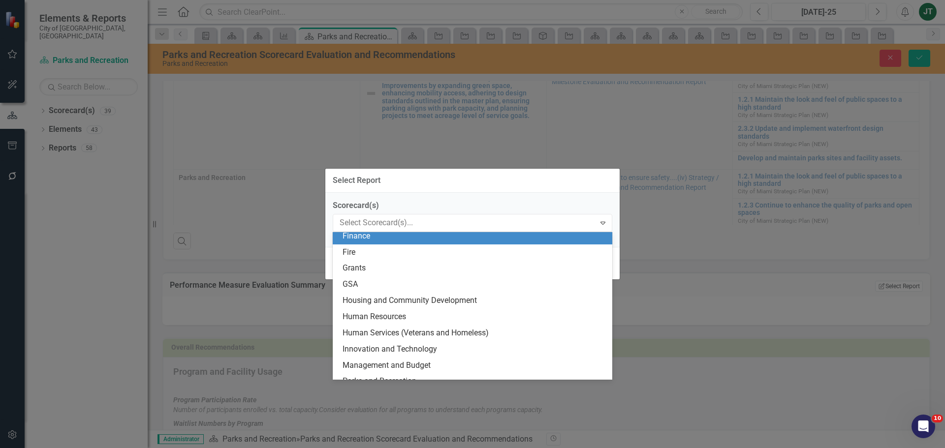
scroll to position [246, 0]
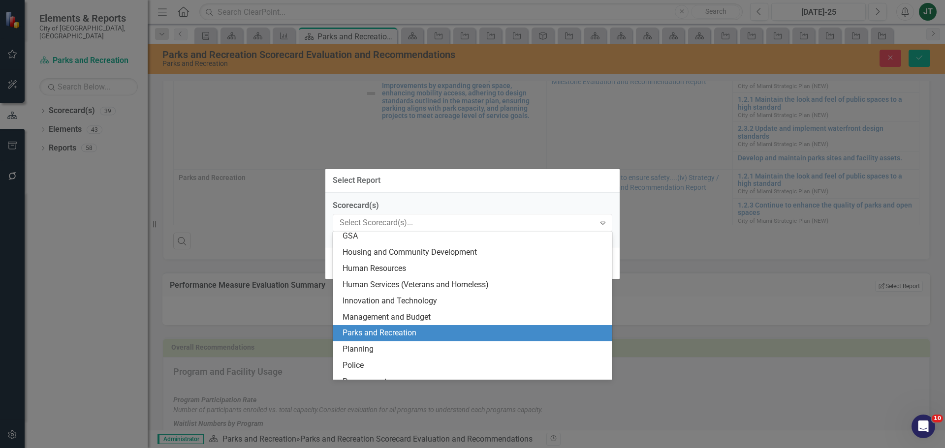
click at [370, 332] on div "Parks and Recreation" at bounding box center [475, 333] width 264 height 11
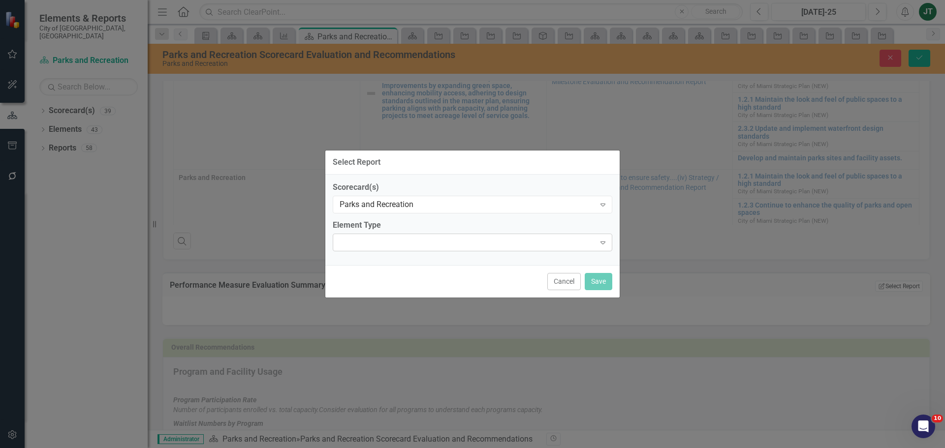
click at [449, 234] on div "Expand" at bounding box center [473, 243] width 280 height 18
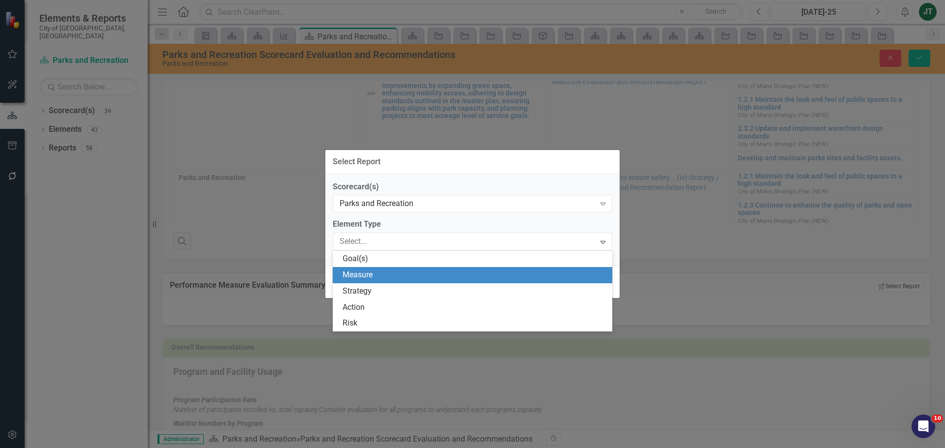
click at [402, 273] on div "Measure" at bounding box center [475, 275] width 264 height 11
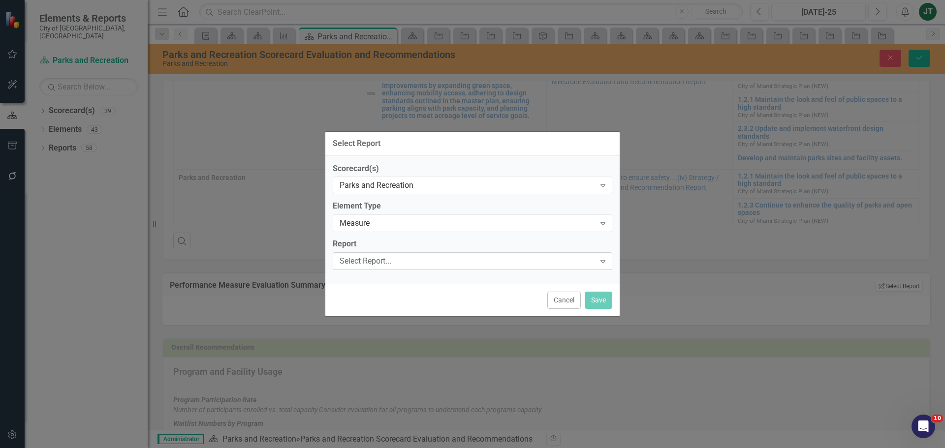
click at [400, 262] on div "Select Report..." at bounding box center [467, 261] width 255 height 11
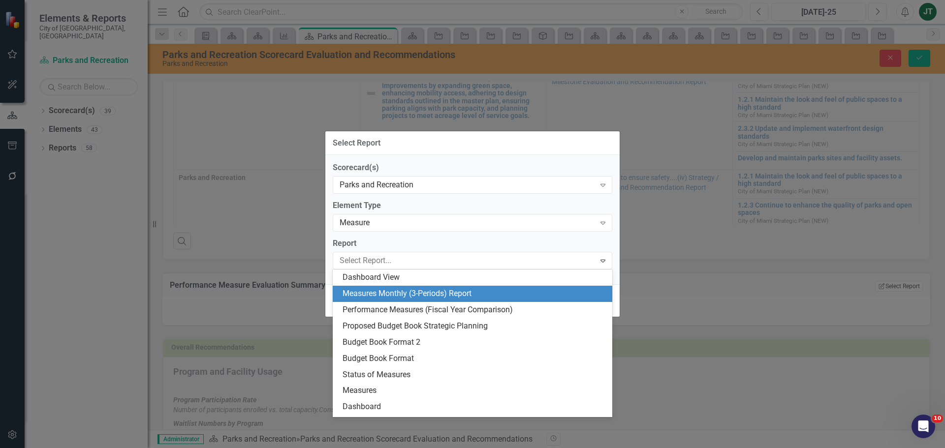
scroll to position [46, 0]
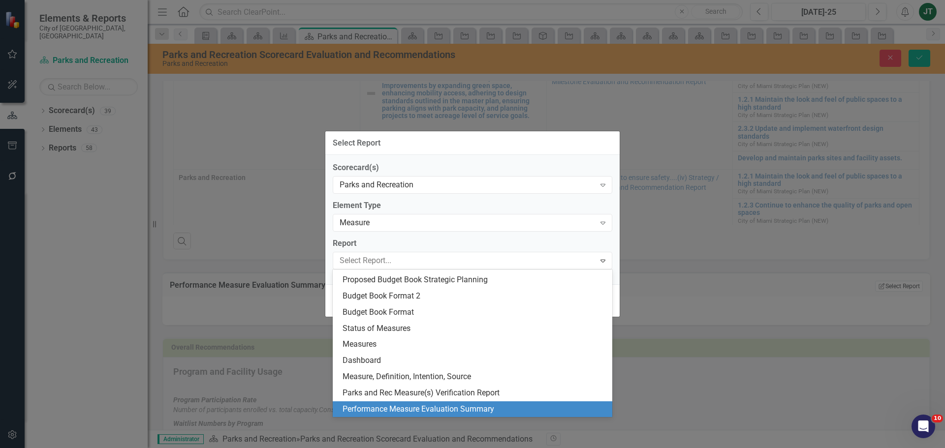
drag, startPoint x: 451, startPoint y: 410, endPoint x: 464, endPoint y: 393, distance: 21.5
click at [451, 410] on div "Performance Measure Evaluation Summary" at bounding box center [475, 409] width 264 height 11
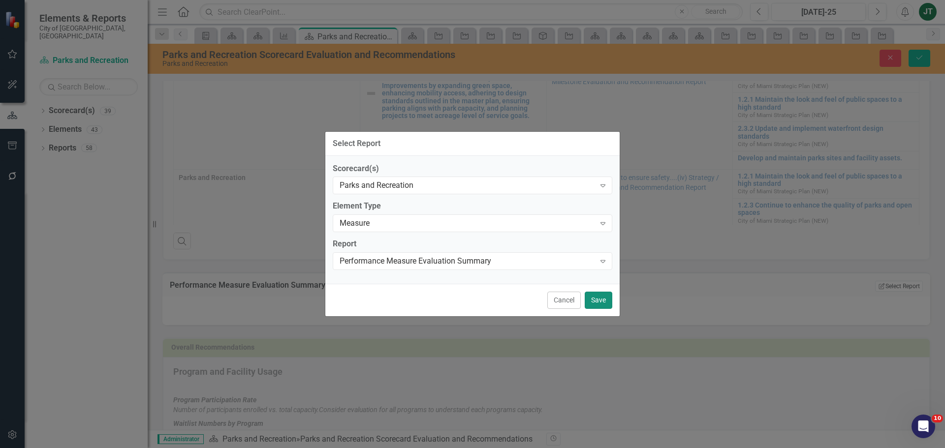
click at [600, 296] on button "Save" at bounding box center [599, 300] width 28 height 17
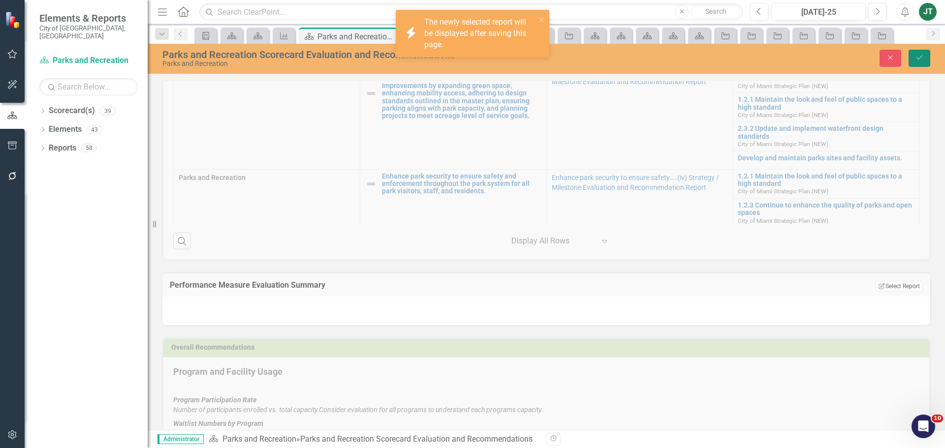
click at [919, 59] on icon "submit" at bounding box center [919, 58] width 6 height 4
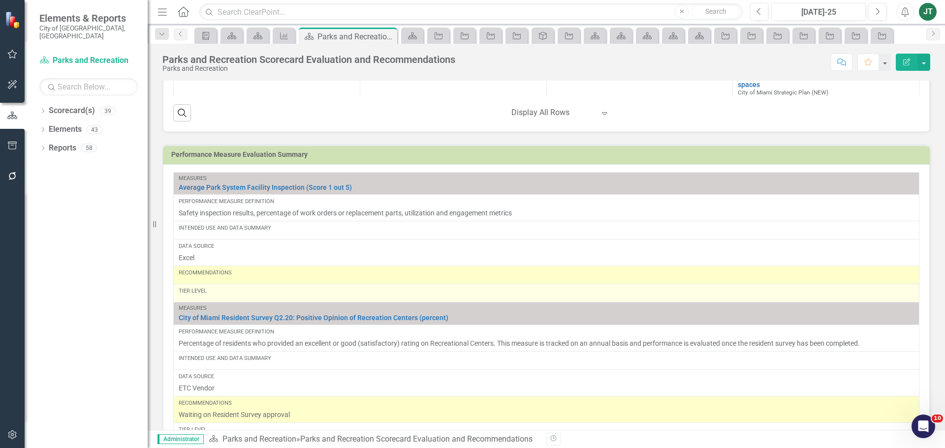
scroll to position [597, 0]
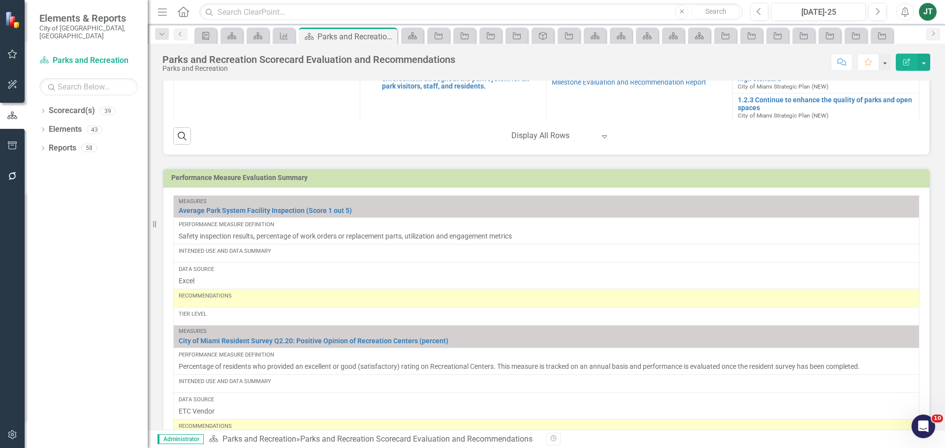
click at [466, 178] on h3 "Performance Measure Evaluation Summary" at bounding box center [548, 177] width 754 height 7
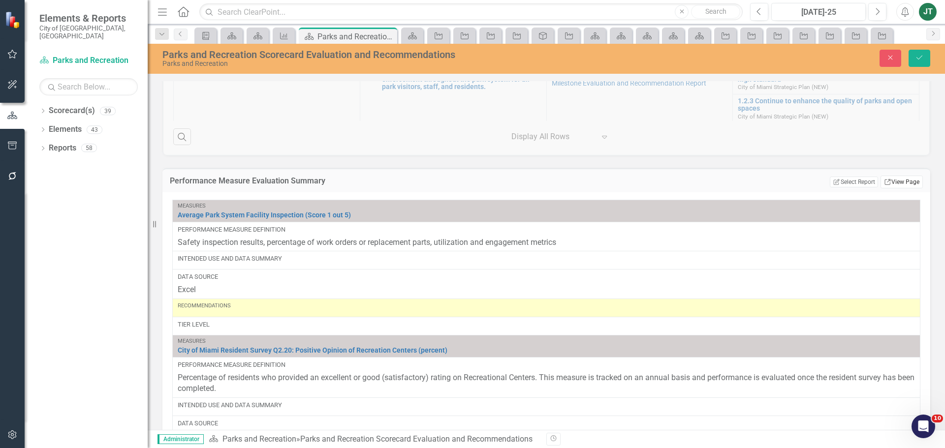
click at [884, 179] on icon at bounding box center [887, 182] width 6 height 6
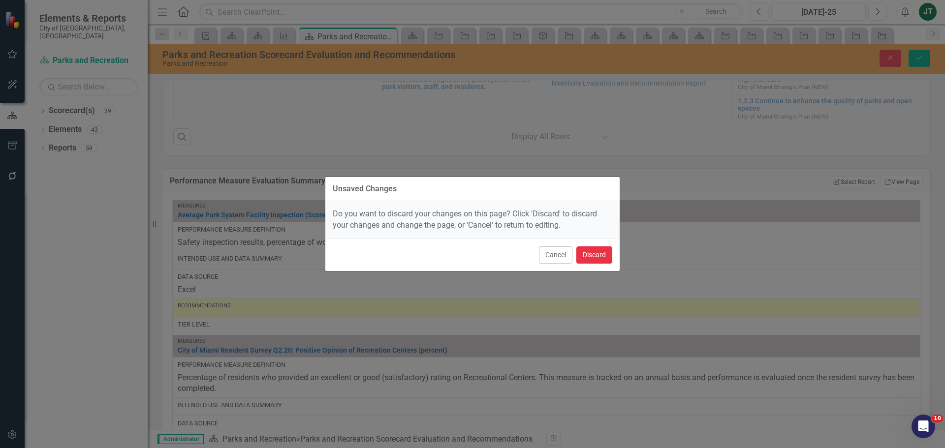
click at [587, 257] on button "Discard" at bounding box center [594, 255] width 36 height 17
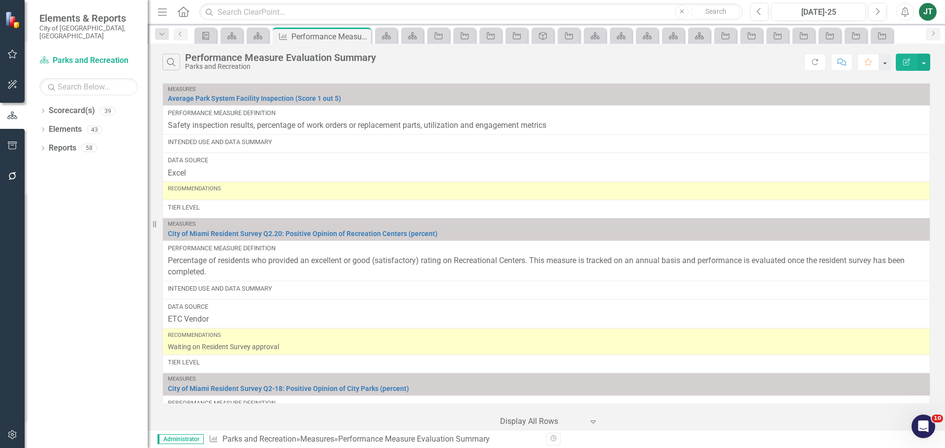
click at [906, 63] on icon "button" at bounding box center [906, 62] width 7 height 7
